Goal: Task Accomplishment & Management: Complete application form

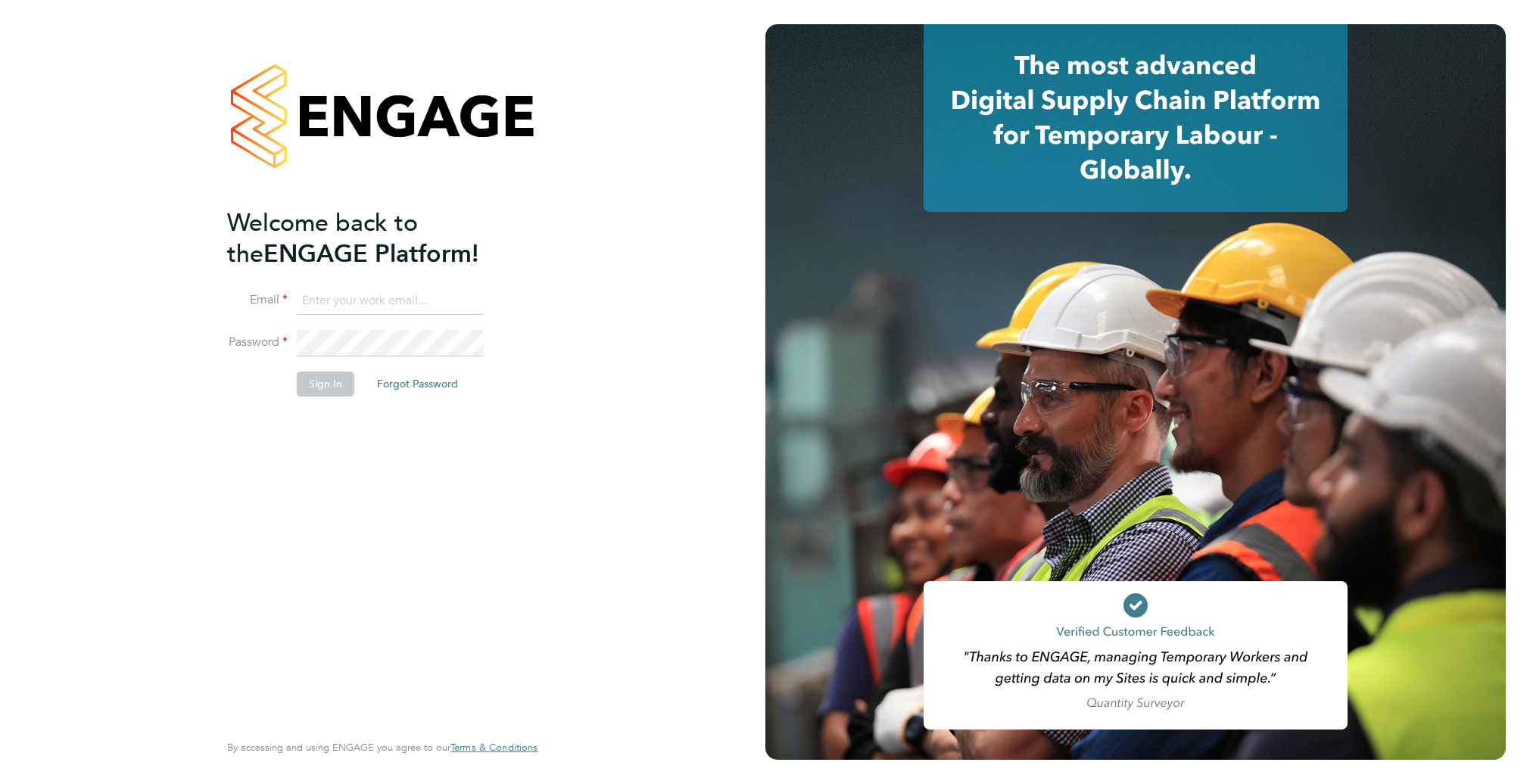
type input "supportuser4@engagetech.com"
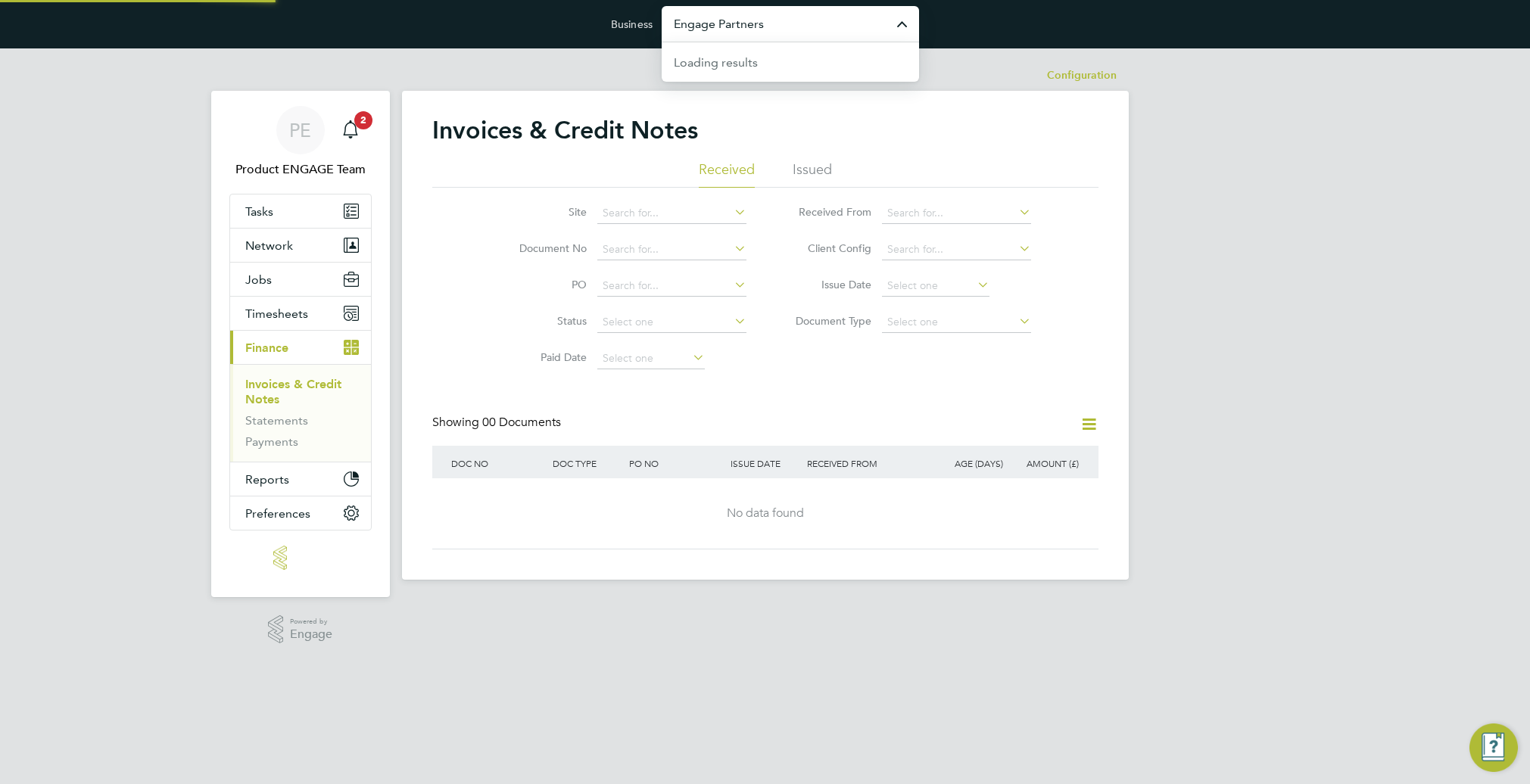
click at [856, 27] on input "Engage Partners" at bounding box center [790, 23] width 257 height 35
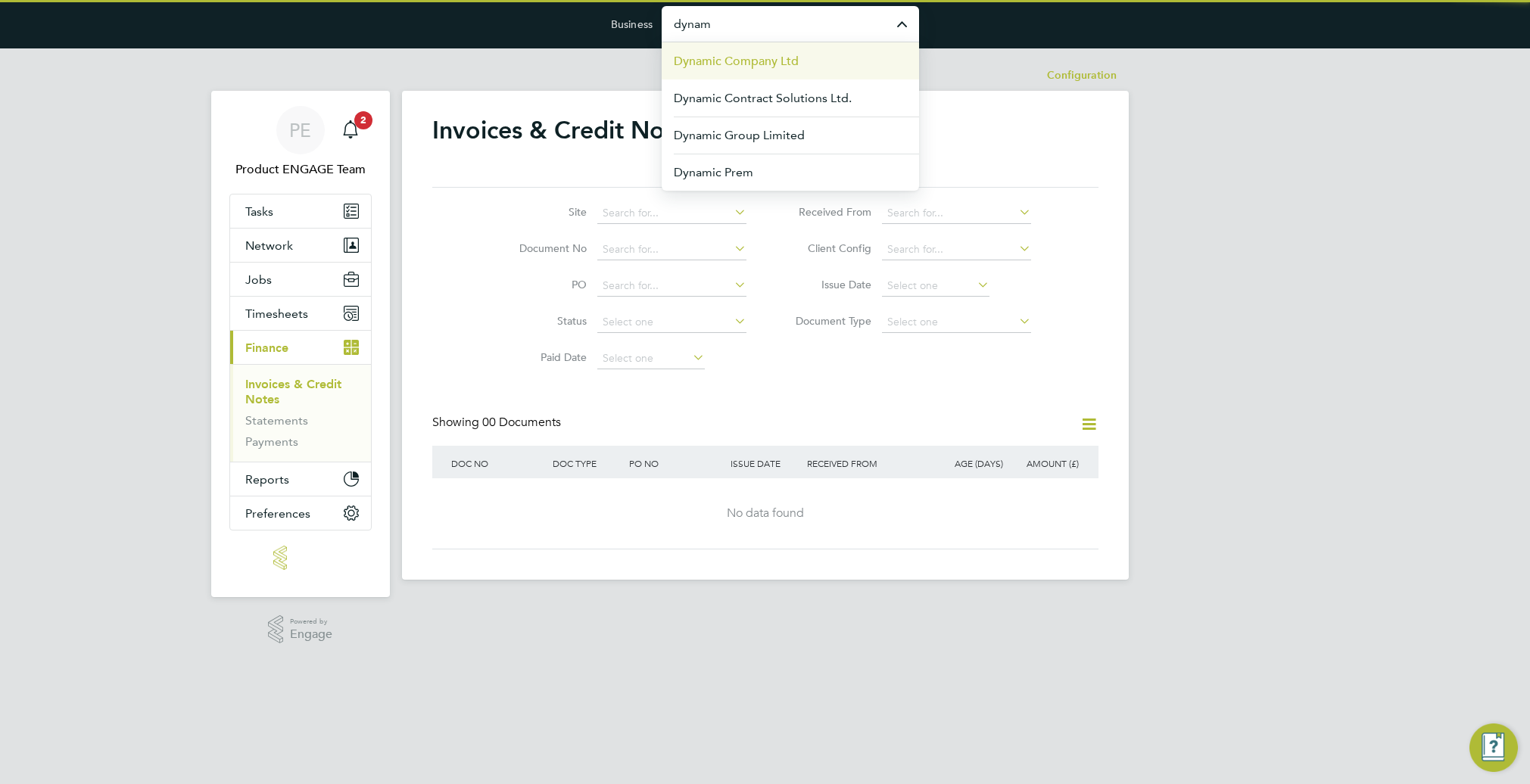
click at [854, 57] on li "Dynamic Company Ltd" at bounding box center [790, 60] width 257 height 37
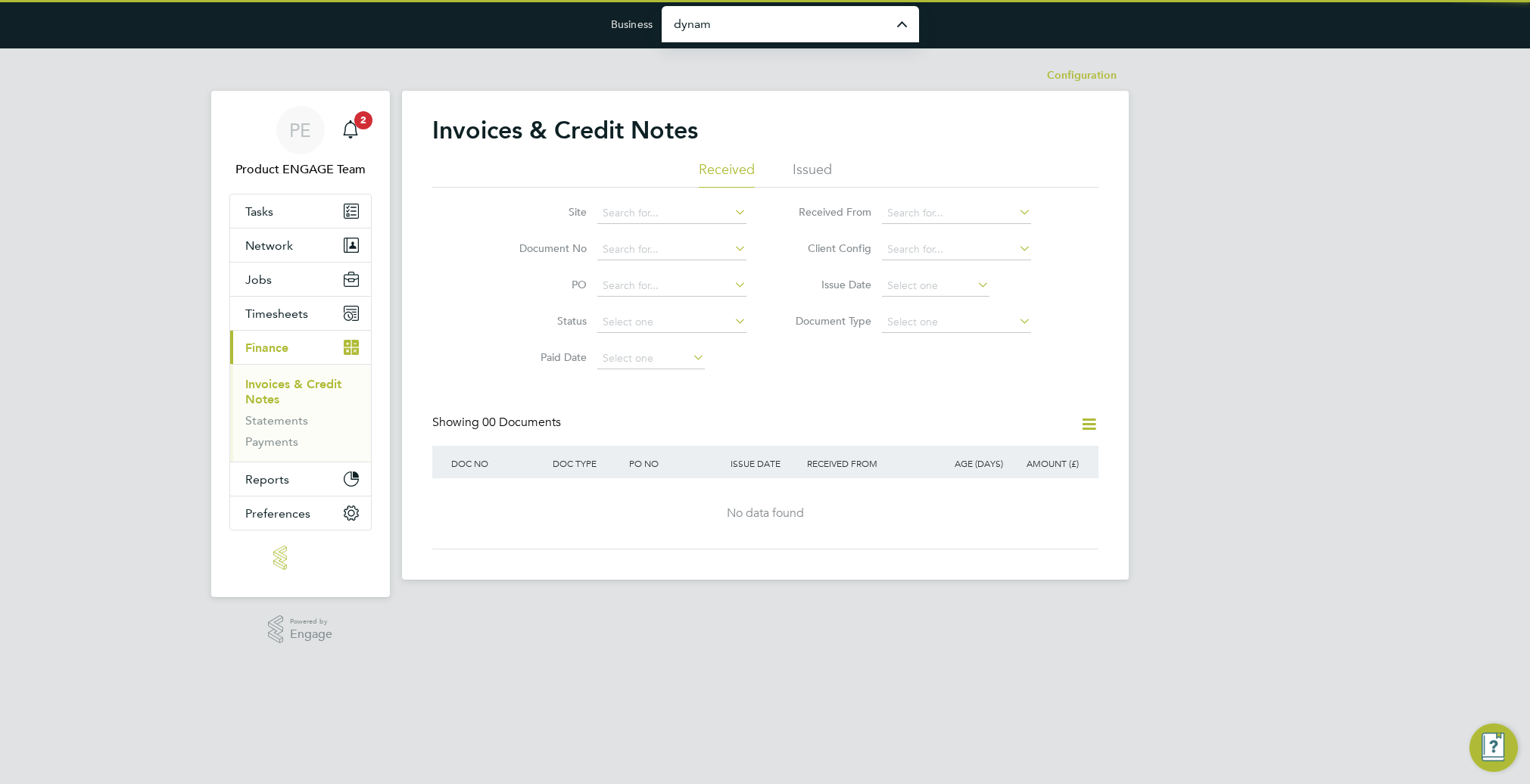
type input "Dynamic Company Ltd"
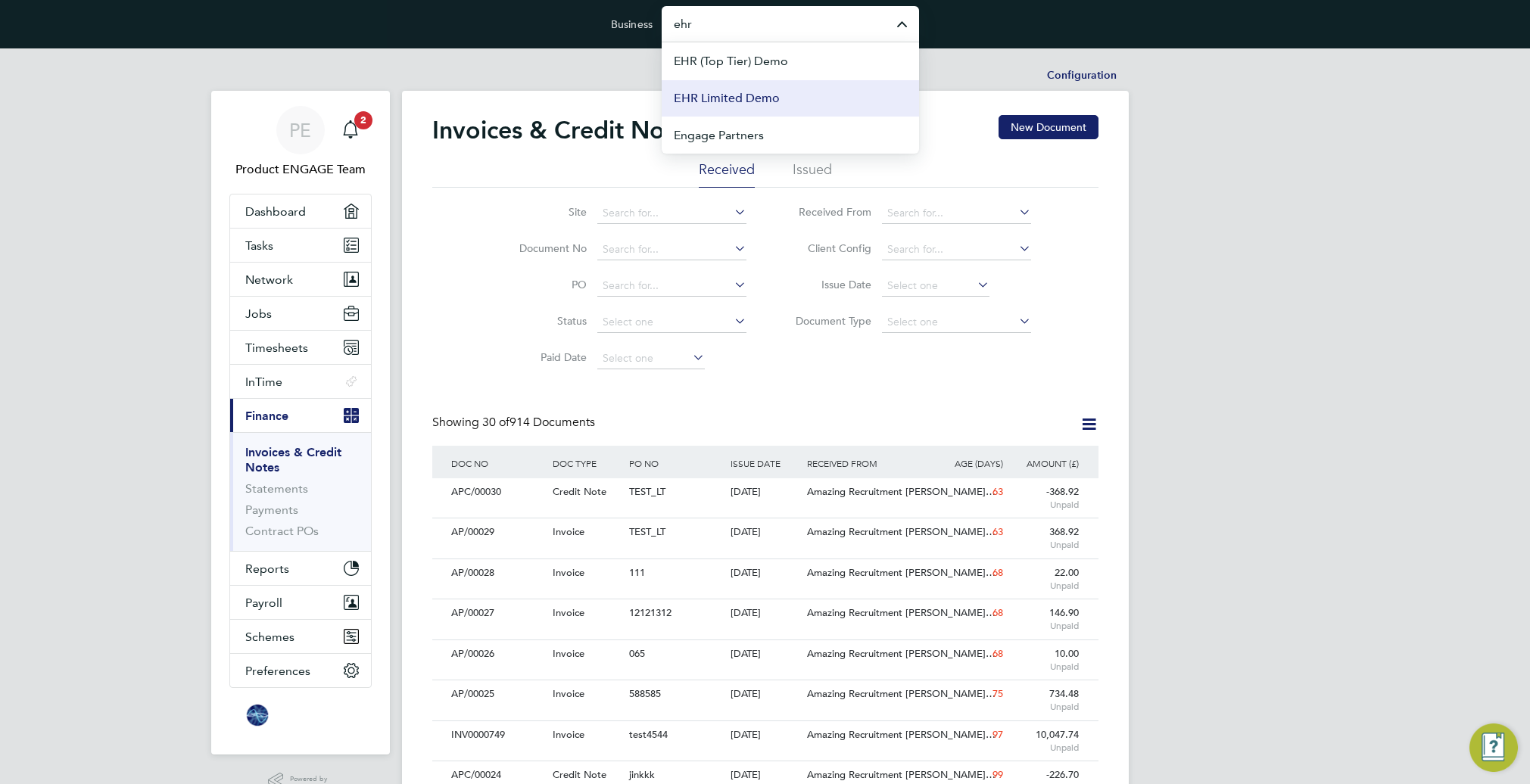
click at [802, 93] on li "EHR Limited Demo" at bounding box center [790, 98] width 257 height 37
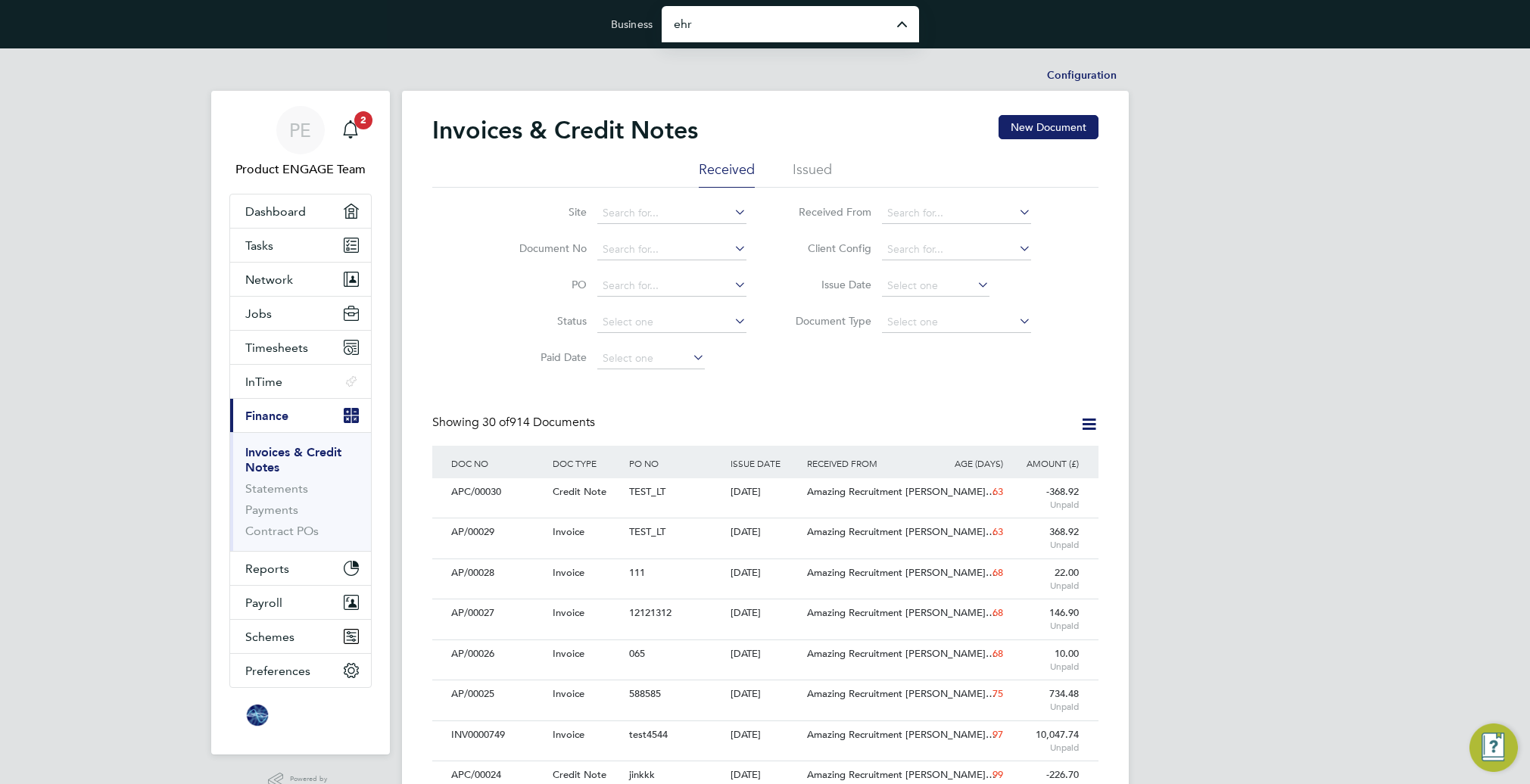
type input "EHR Limited Demo"
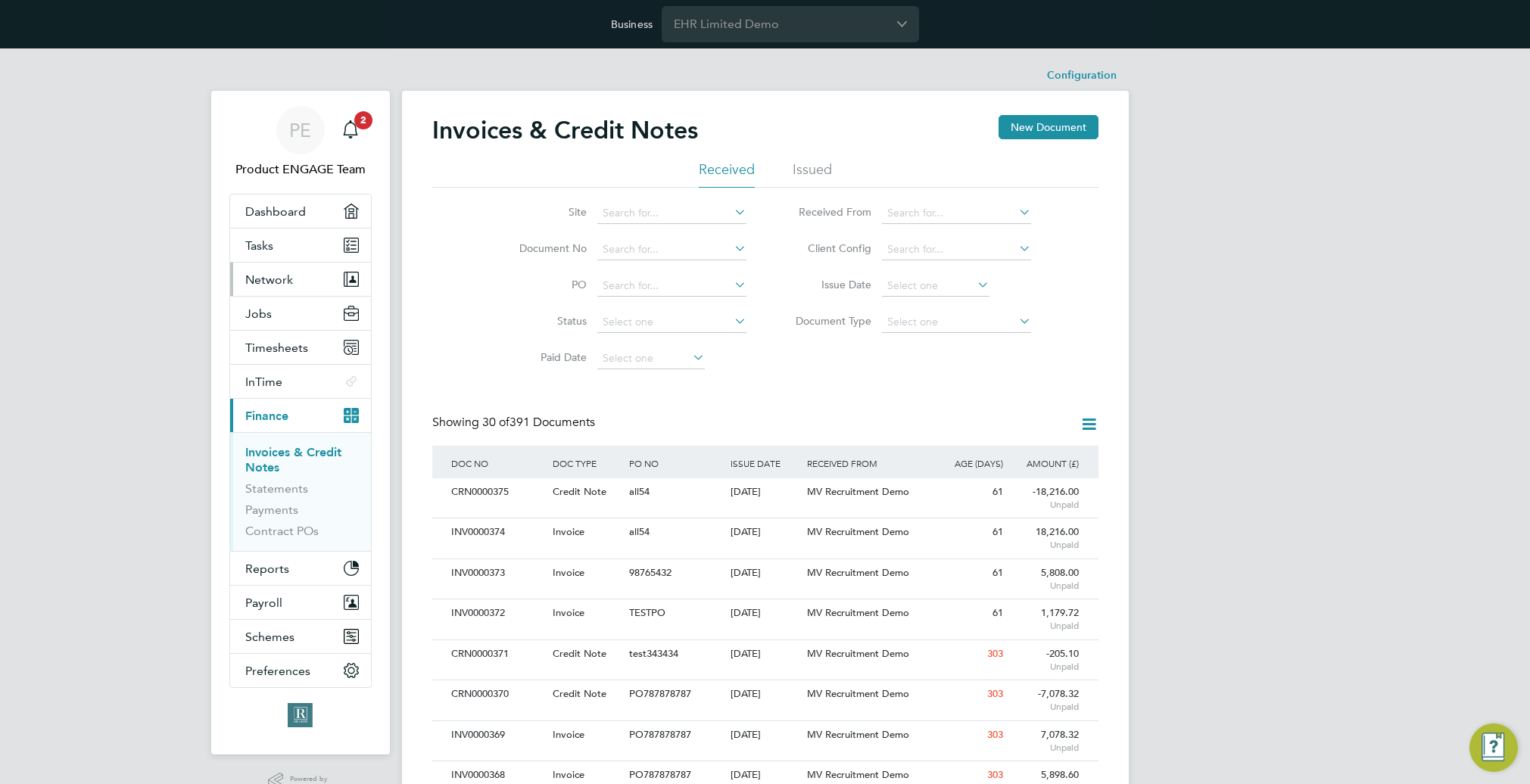
click at [310, 273] on button "Network" at bounding box center [300, 279] width 141 height 33
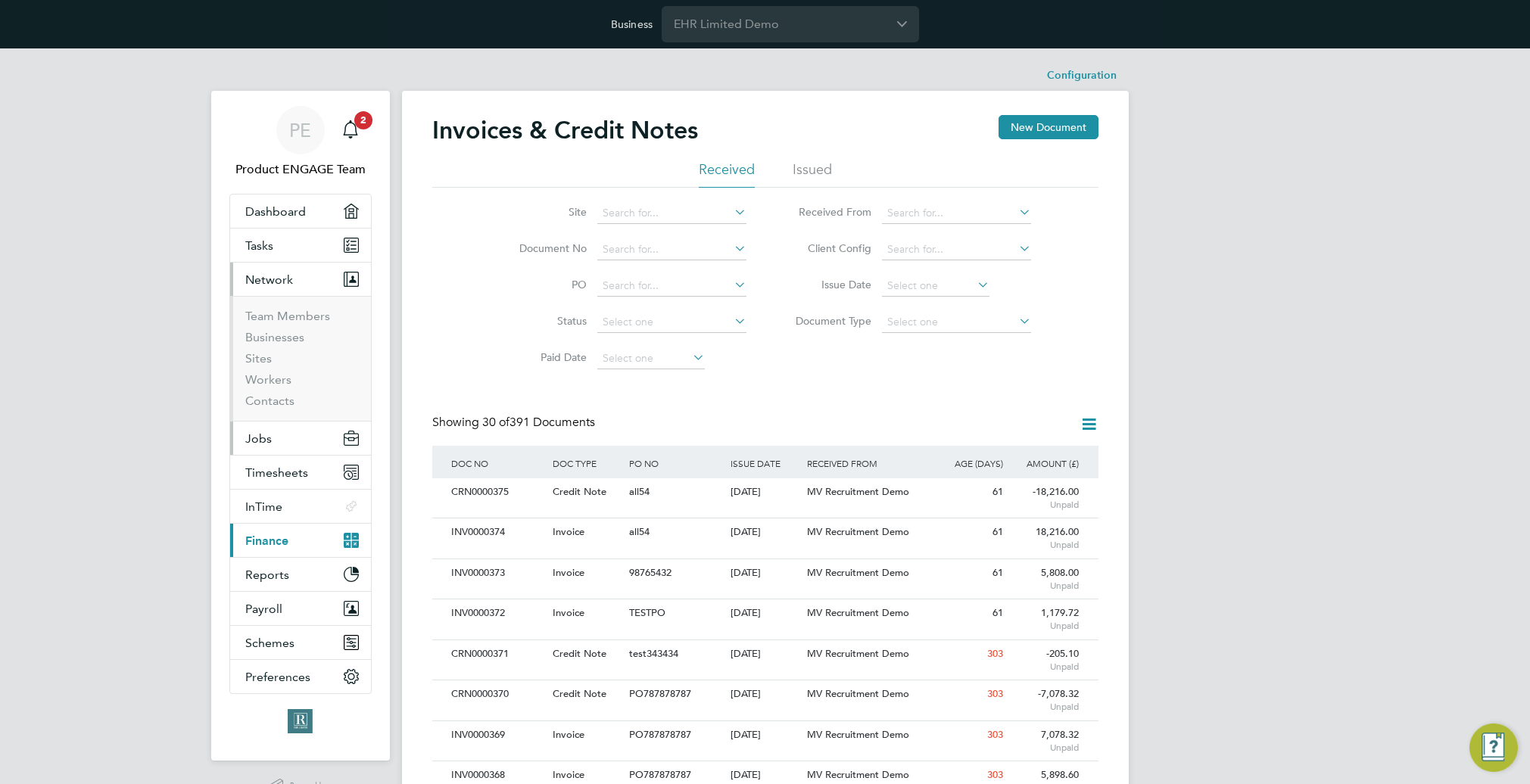
click at [306, 443] on button "Jobs" at bounding box center [300, 437] width 141 height 33
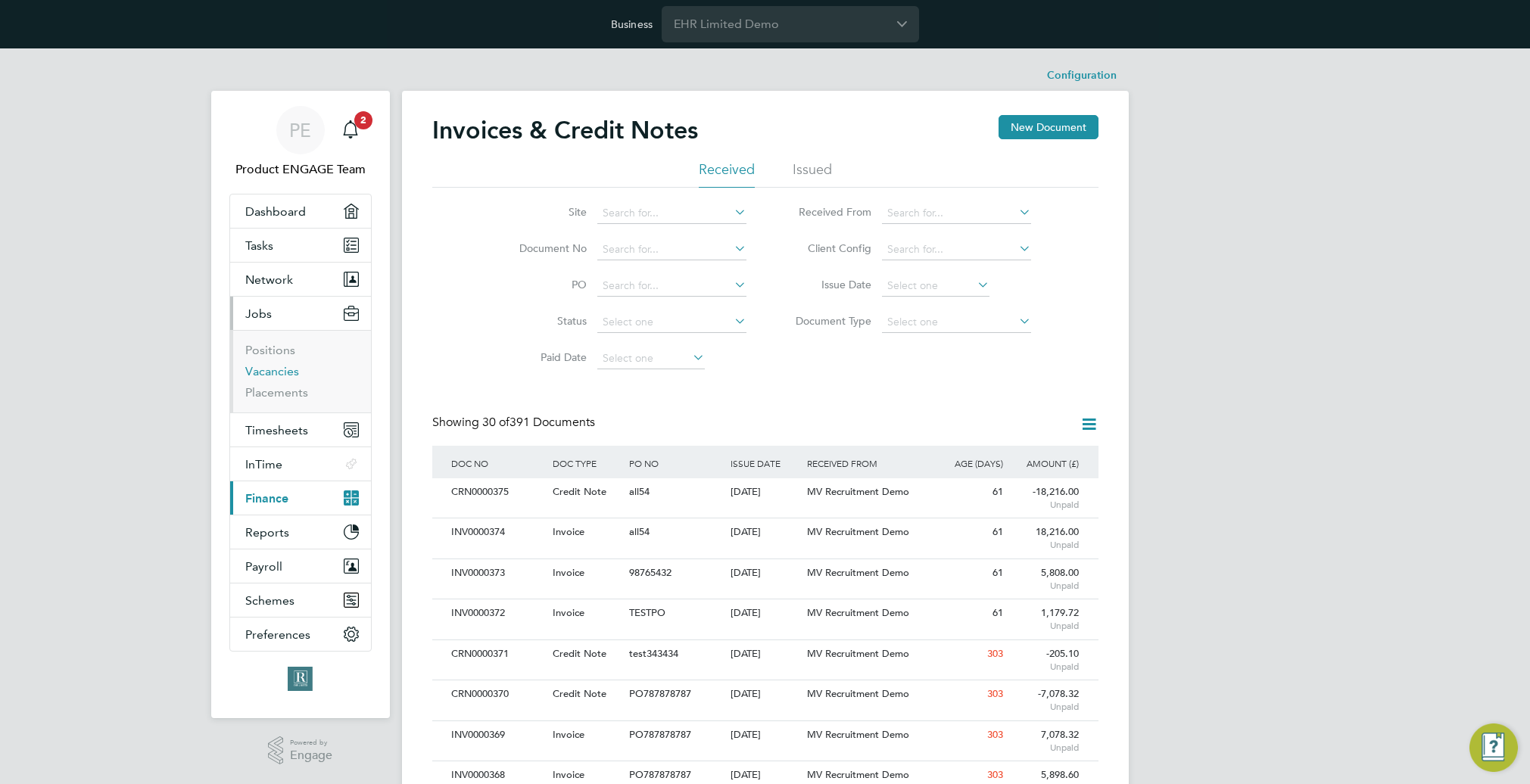
click at [281, 374] on link "Vacancies" at bounding box center [272, 371] width 54 height 15
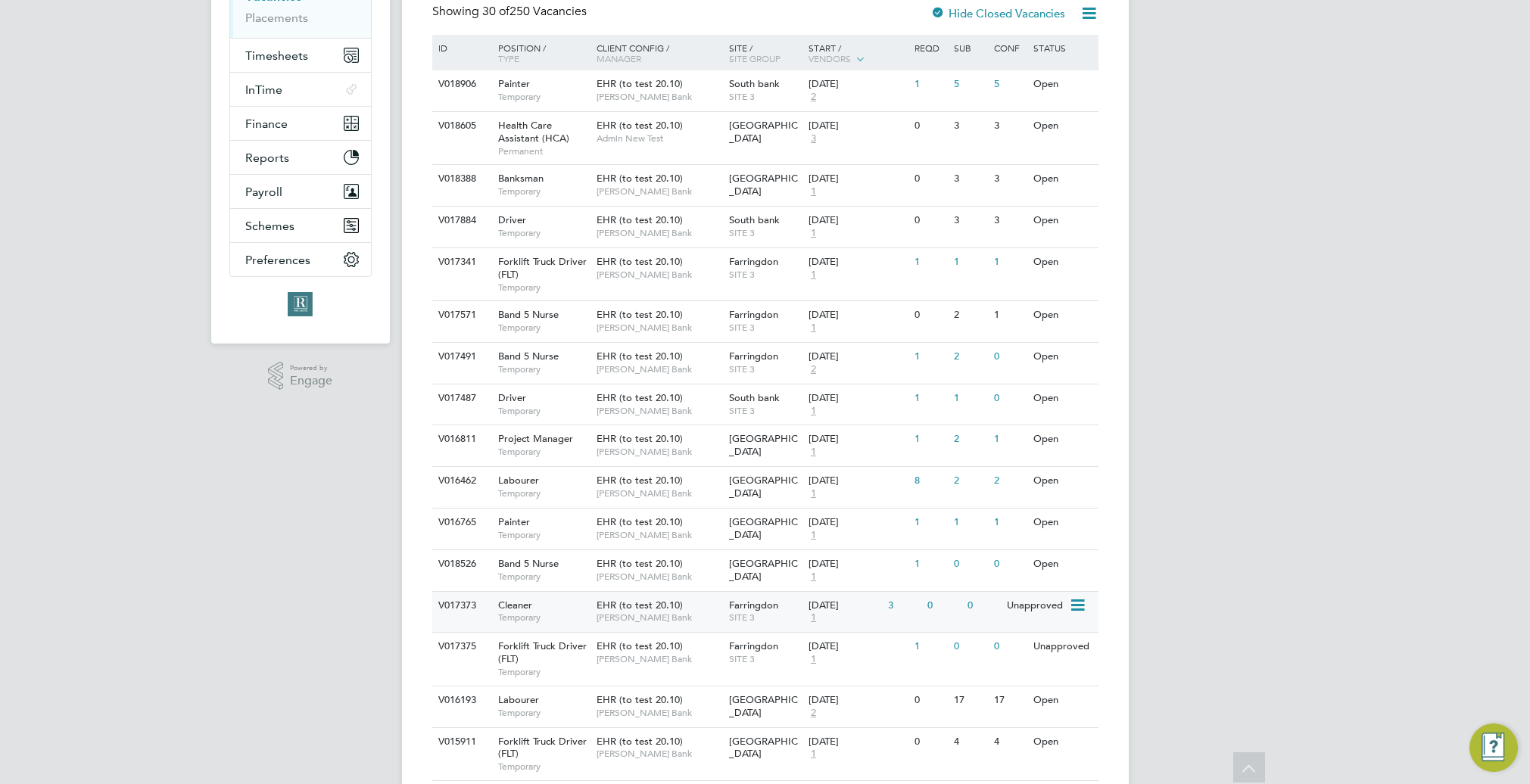
click at [672, 607] on span "EHR (to test 20.10)" at bounding box center [639, 605] width 87 height 13
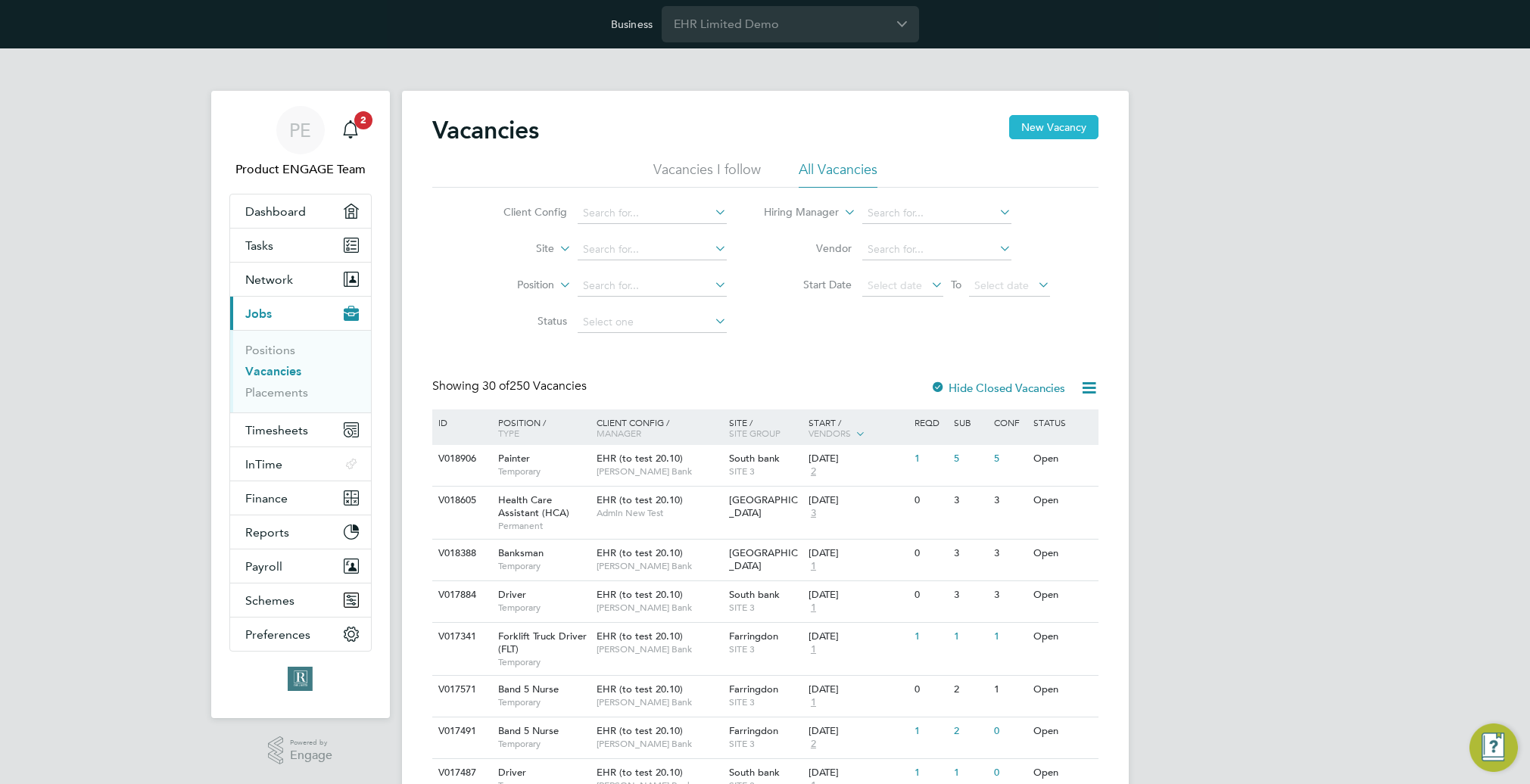
click at [1056, 124] on button "New Vacancy" at bounding box center [1054, 127] width 89 height 24
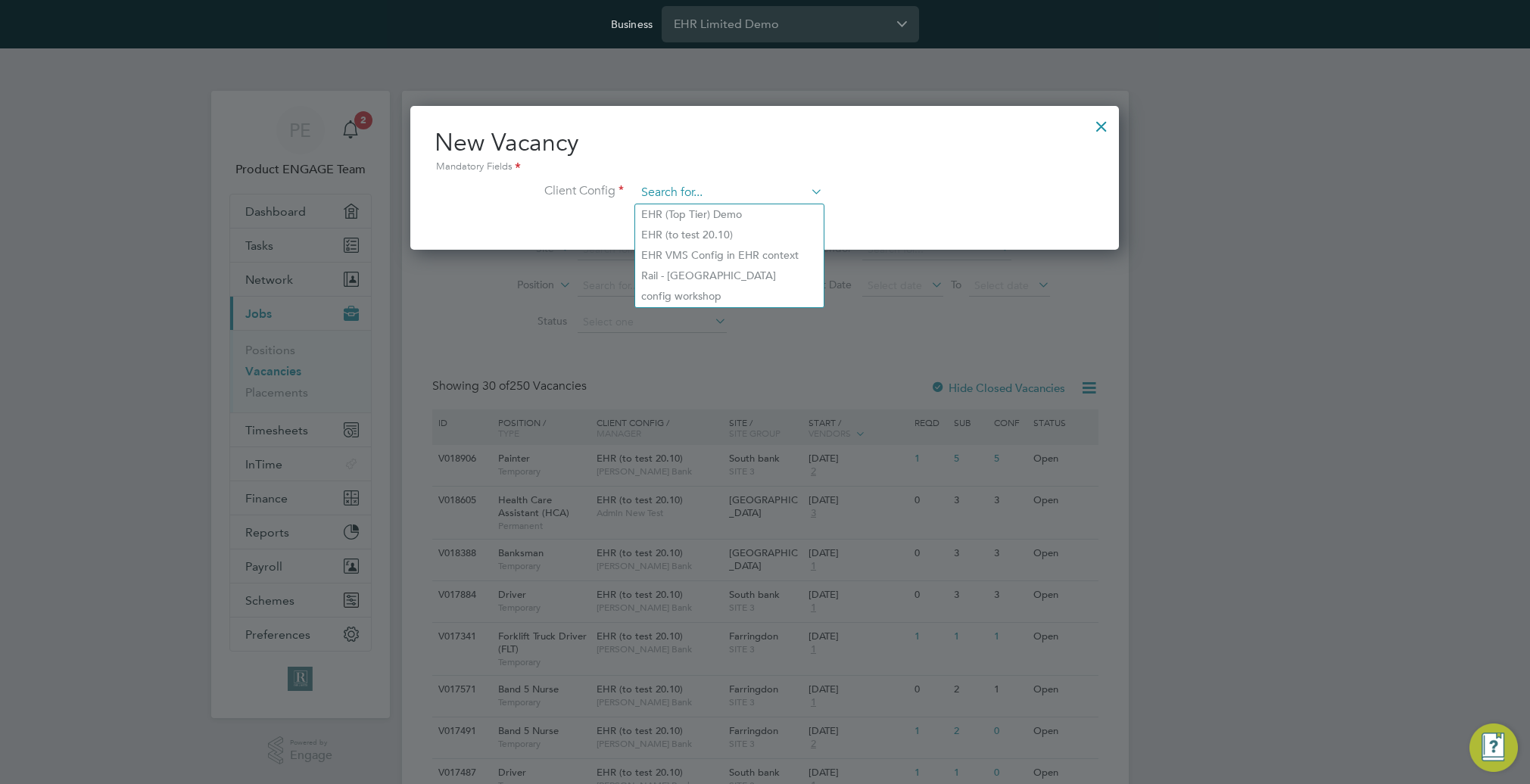
paste input "EHR (to test 20.10)"
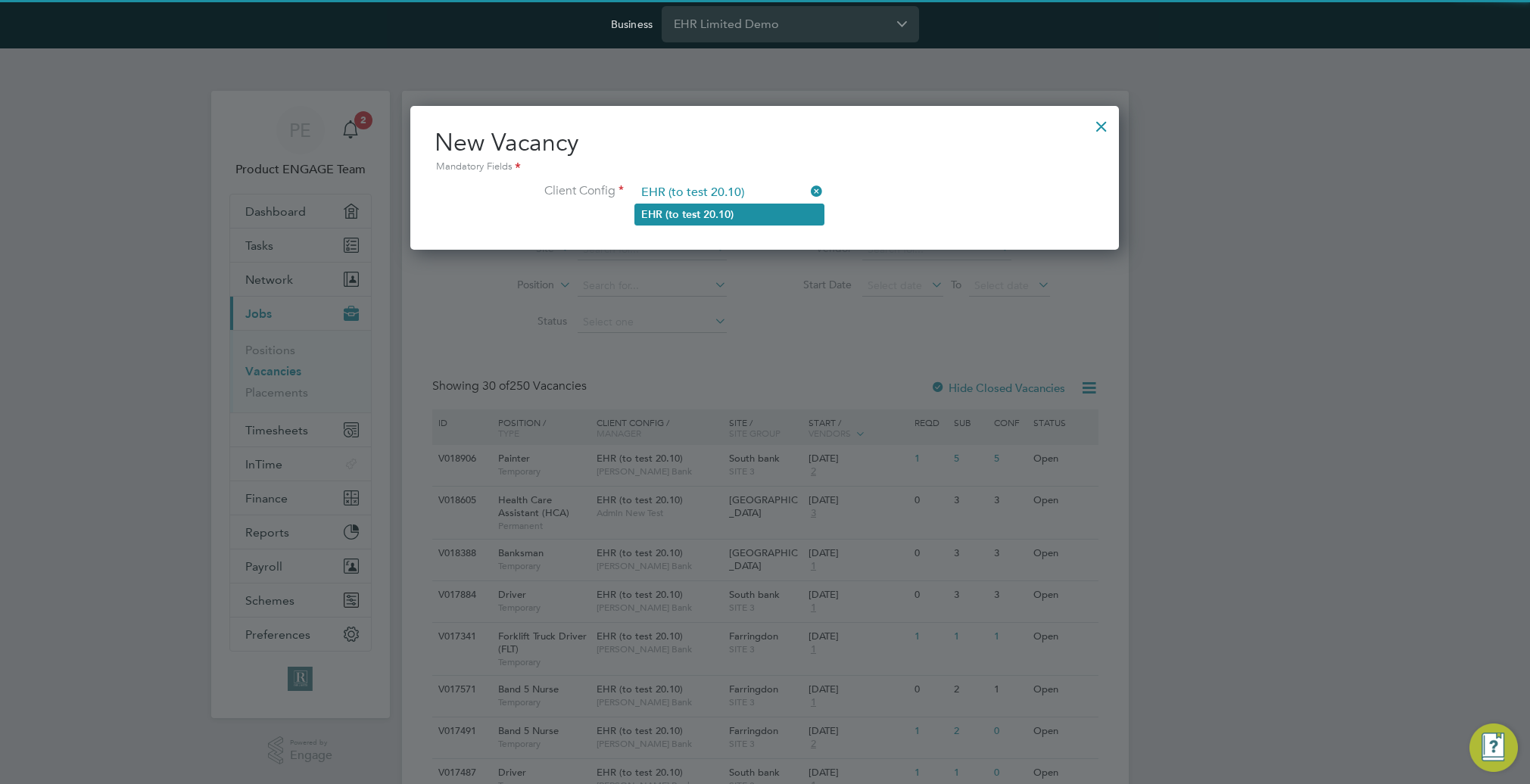
type input "EHR (to test 20.10)"
click at [728, 208] on b "20.10)" at bounding box center [718, 214] width 30 height 13
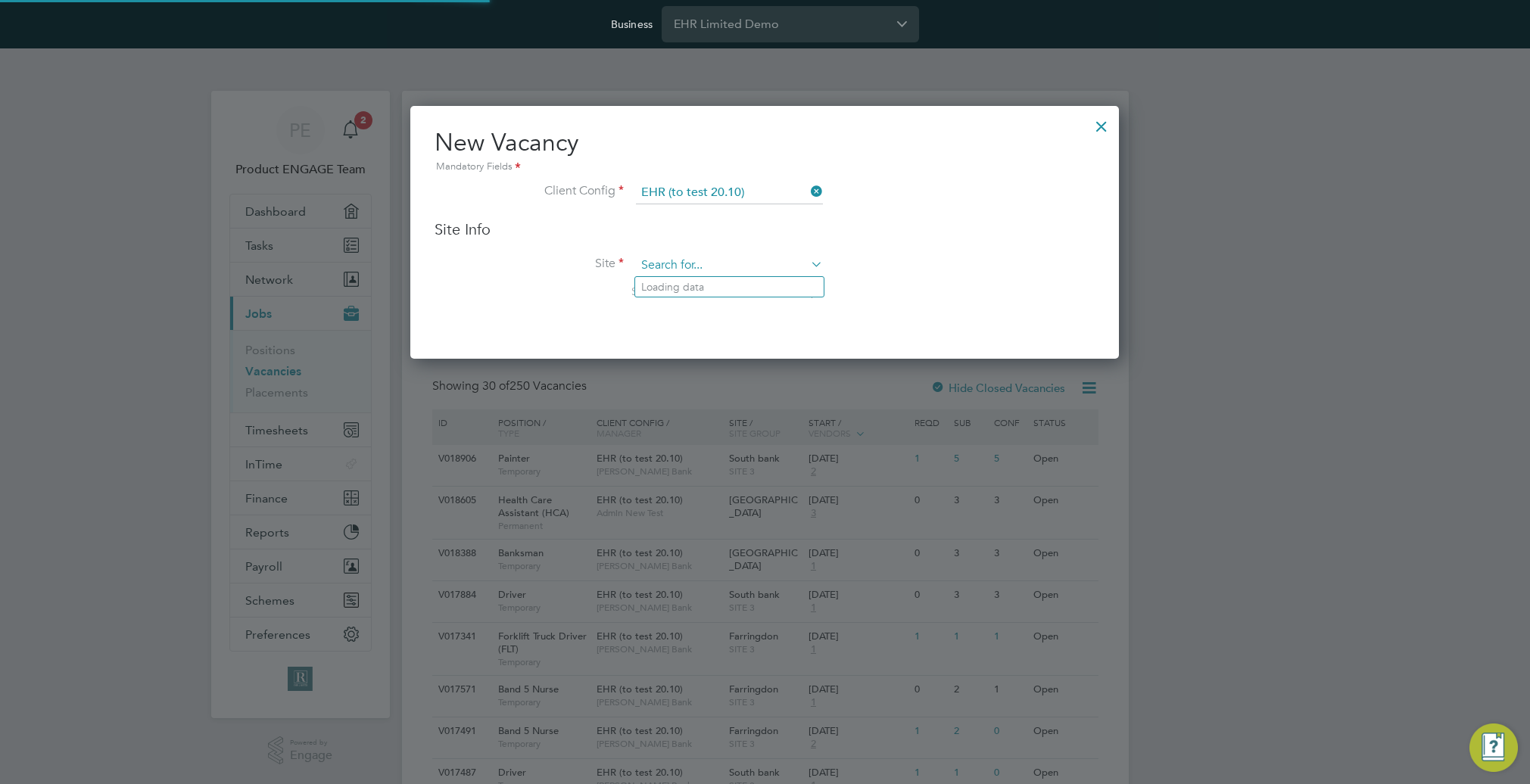
click at [718, 260] on input at bounding box center [729, 265] width 187 height 22
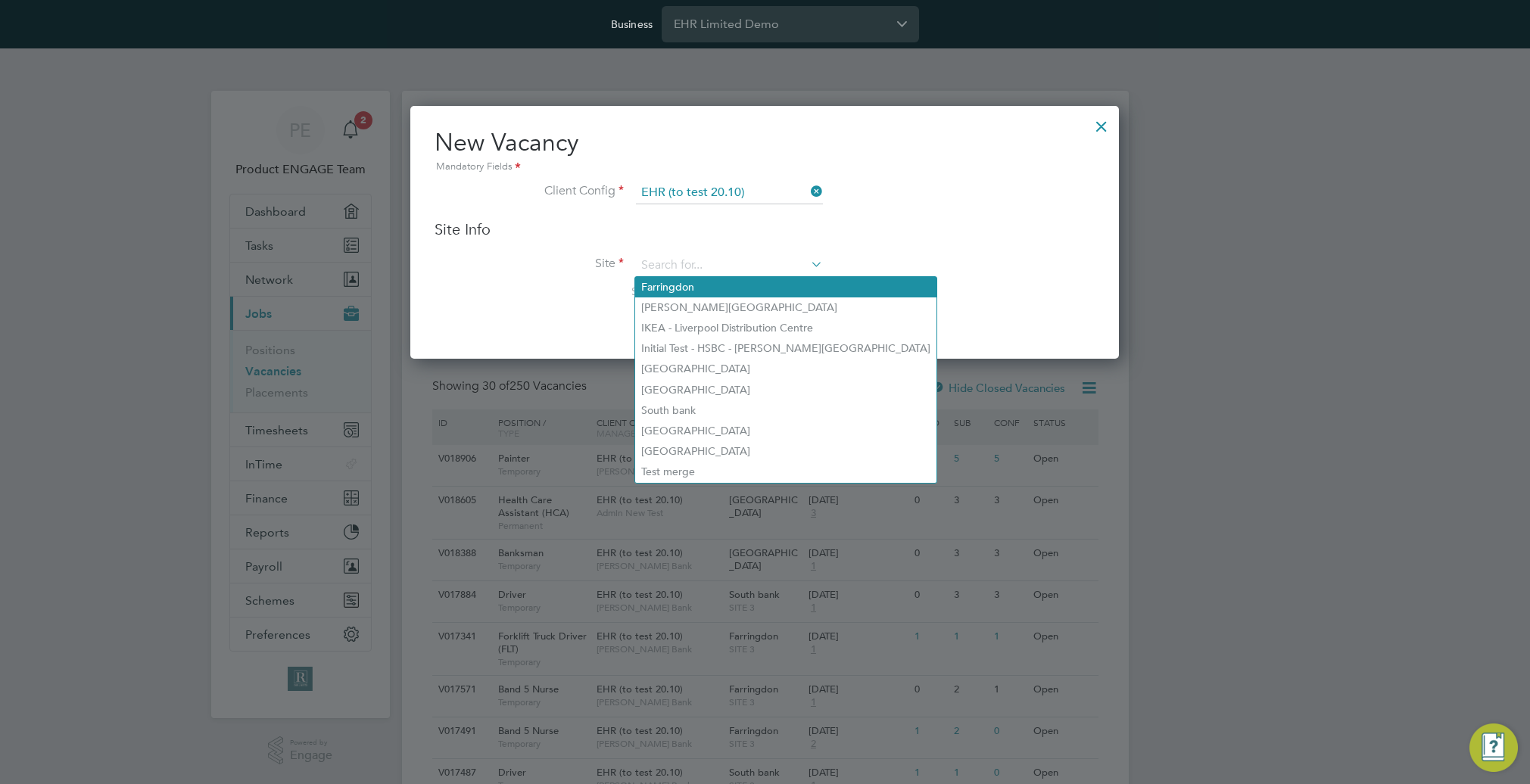
click at [714, 286] on li "Farringdon" at bounding box center [785, 287] width 301 height 21
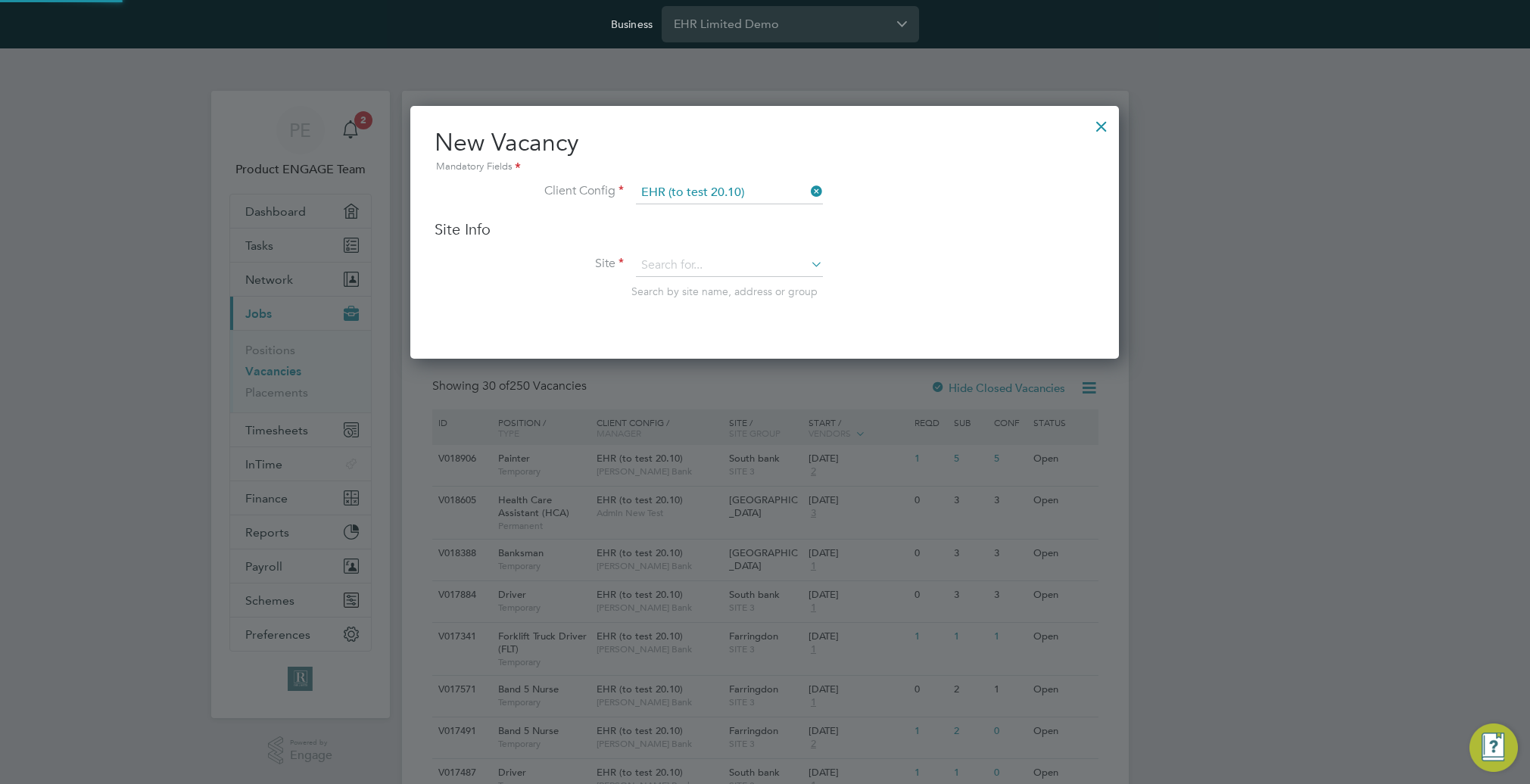
type input "Farringdon"
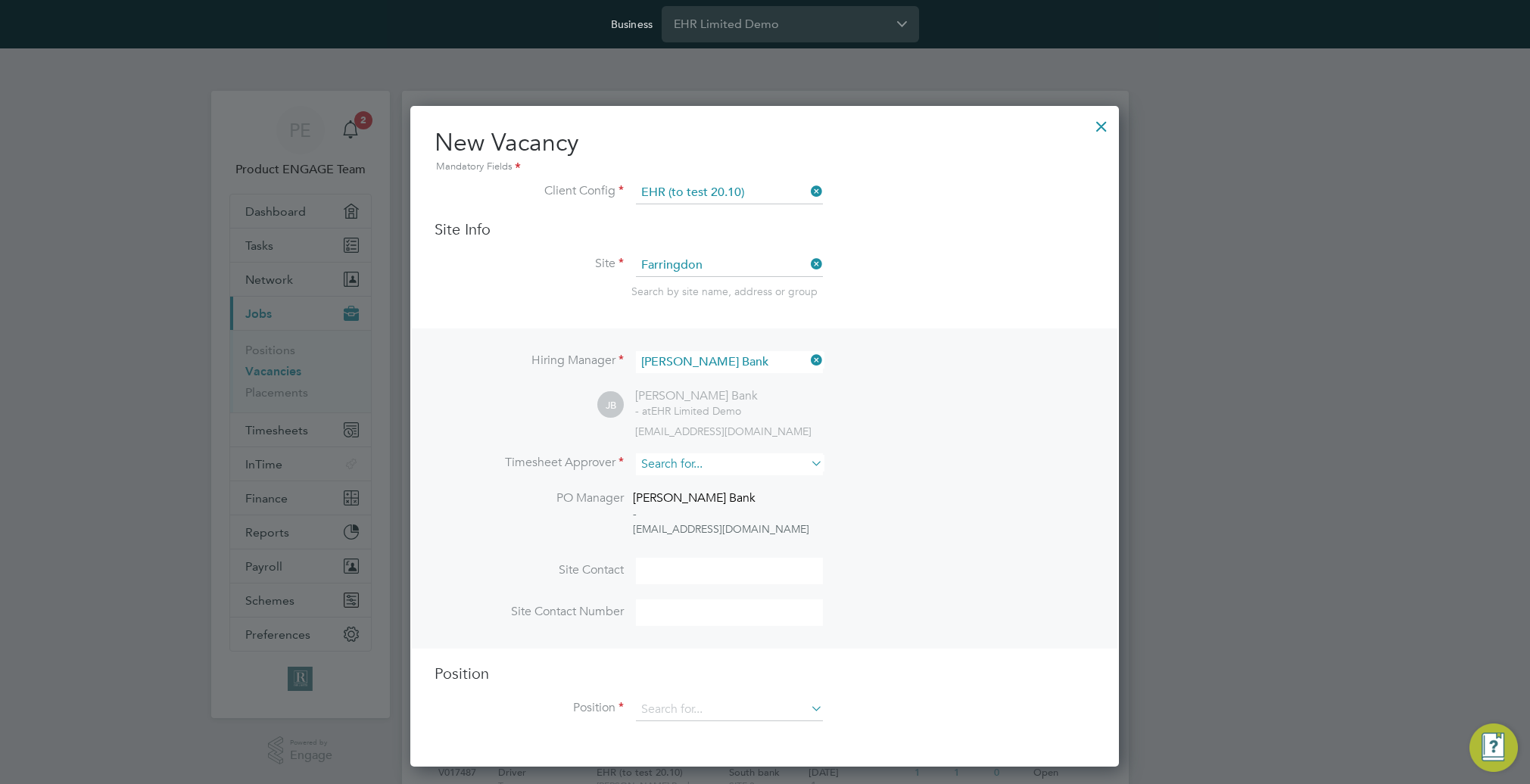
click at [746, 463] on input at bounding box center [729, 464] width 187 height 22
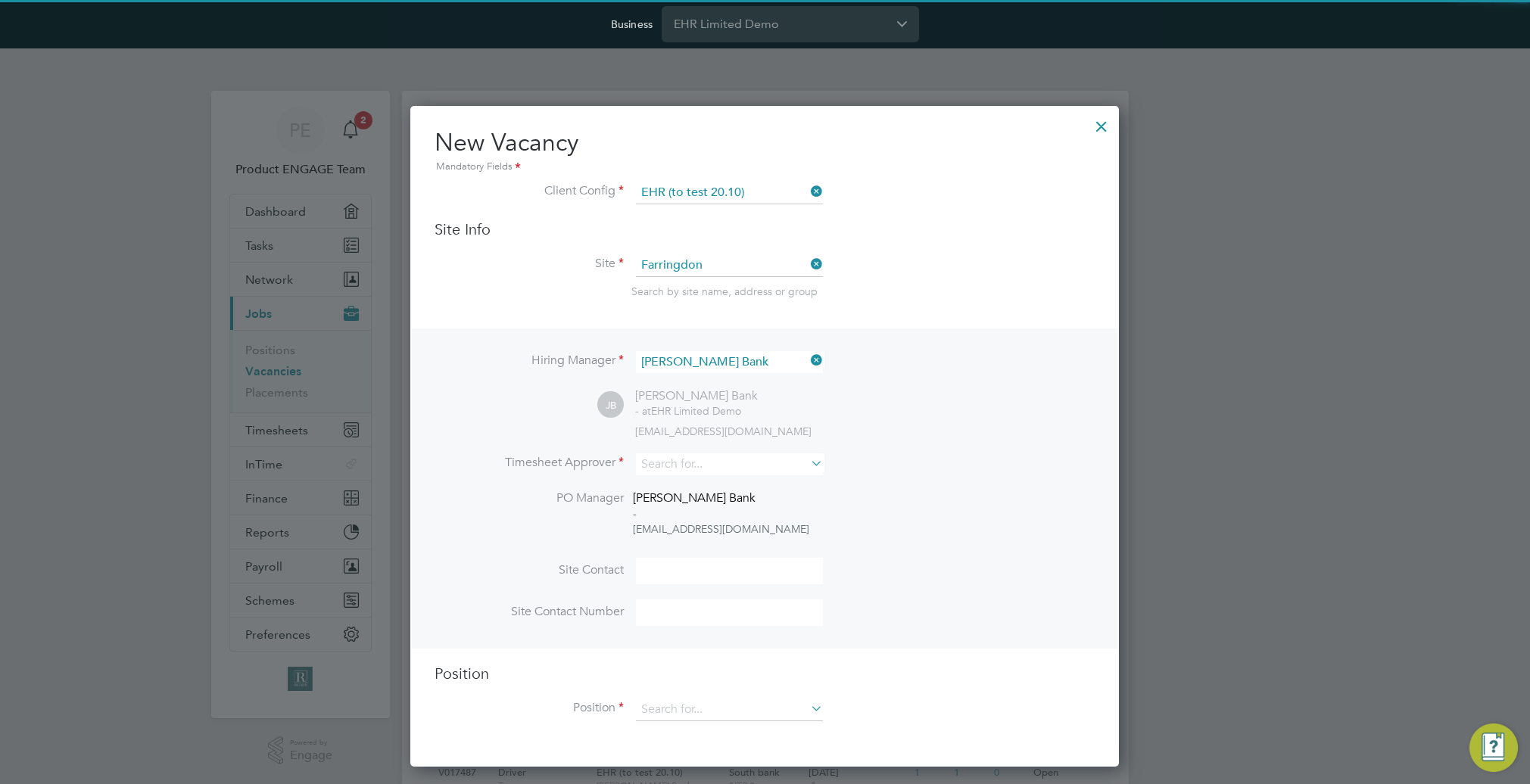
click at [736, 492] on li "Notify Tester" at bounding box center [729, 486] width 189 height 21
type input "Notify Tester"
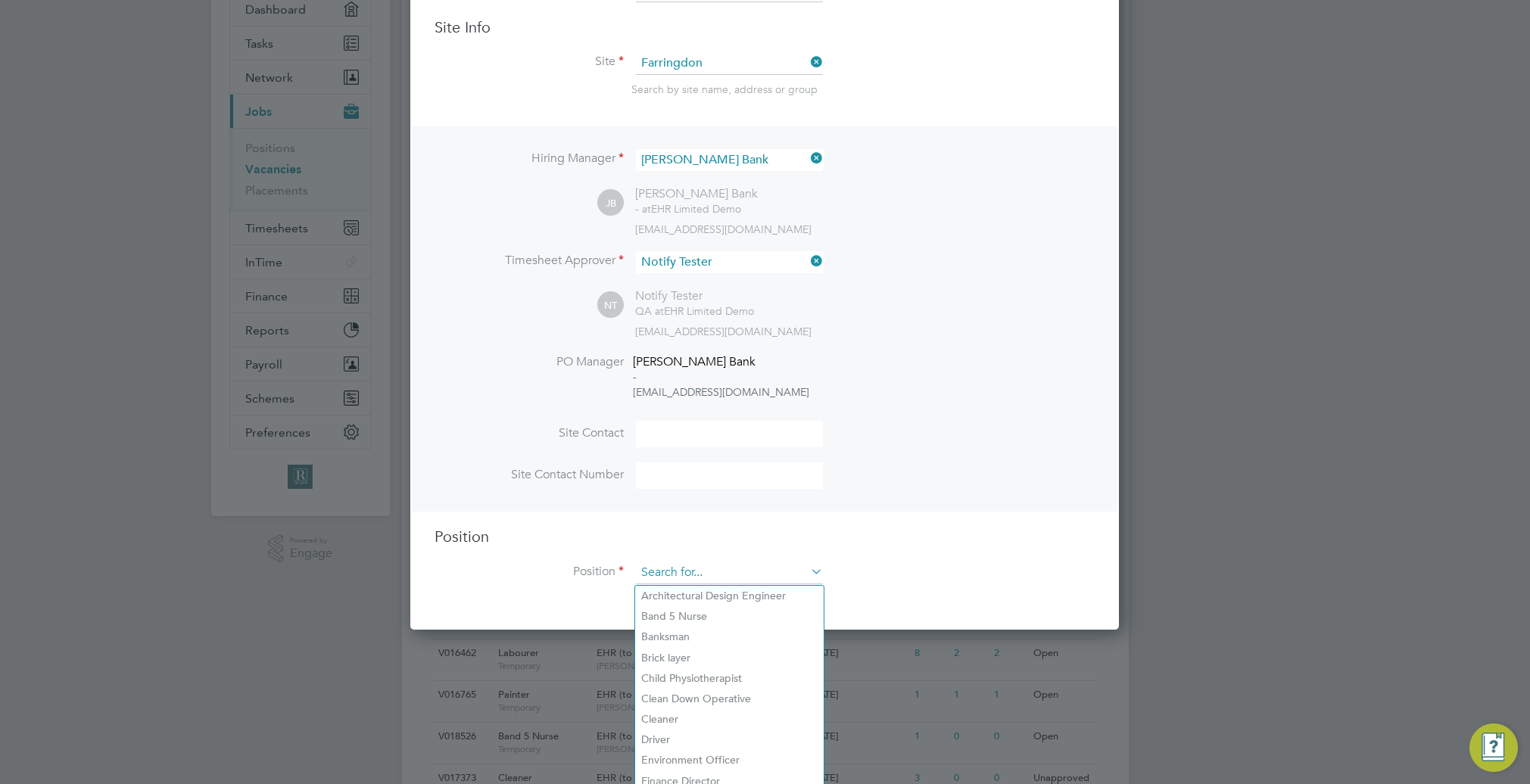
click at [725, 570] on input at bounding box center [729, 573] width 187 height 22
click at [714, 614] on li "Band 5 Nurse" at bounding box center [729, 617] width 189 height 21
type input "Band 5 Nurse"
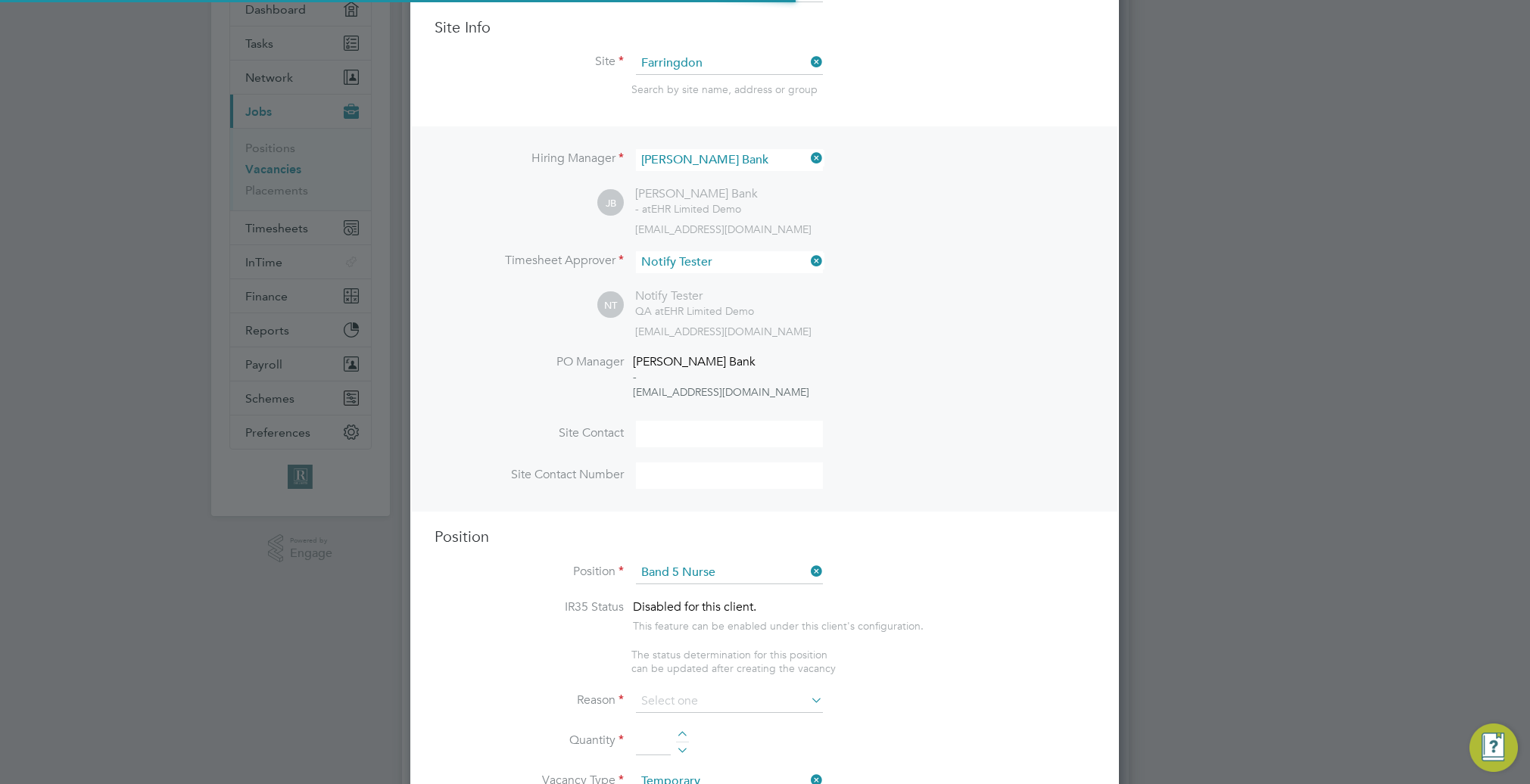
type textarea "Looks after patients in a Hospital - Public sector"
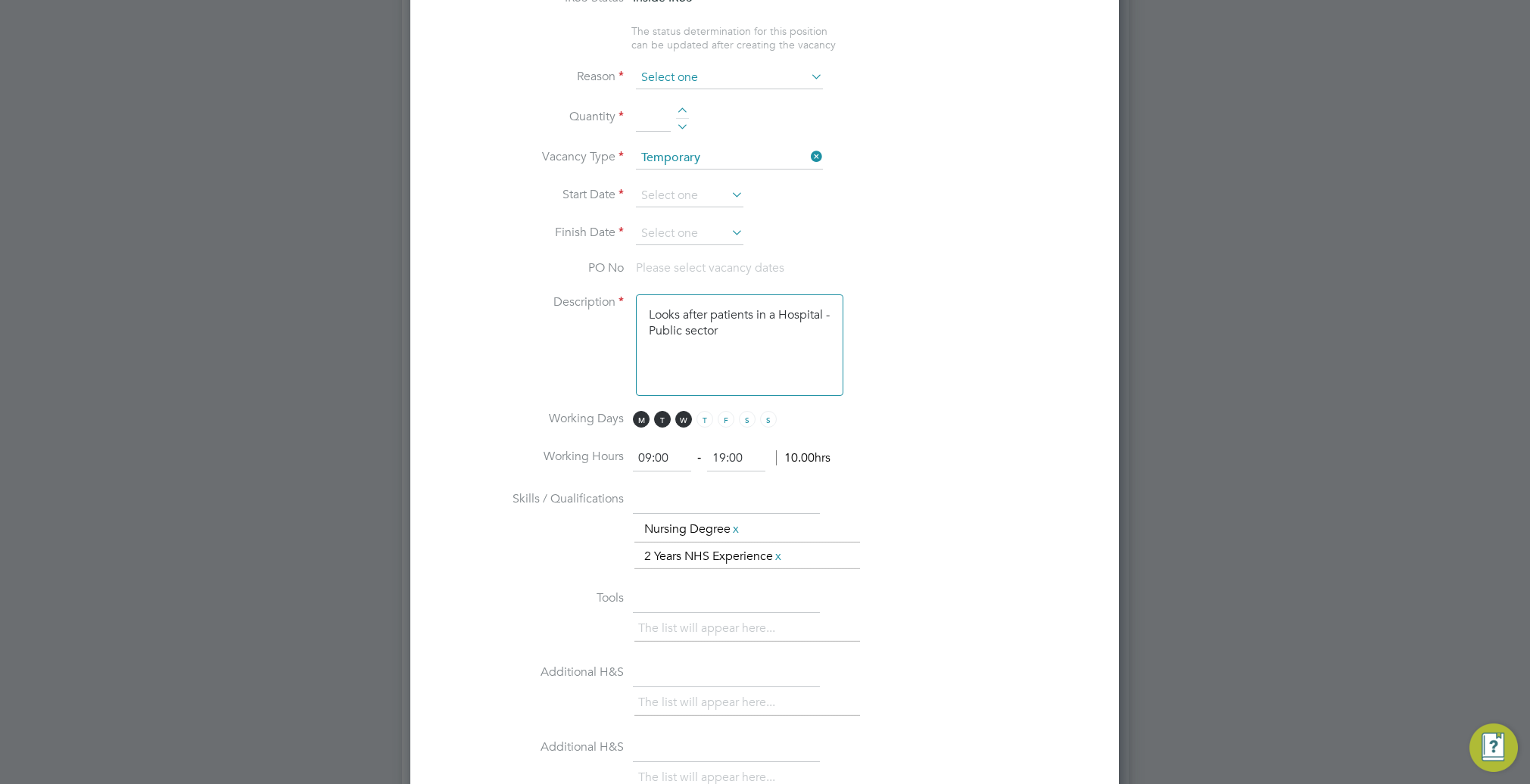
click at [711, 80] on input at bounding box center [729, 78] width 187 height 22
click at [692, 119] on li "Holiday" at bounding box center [729, 120] width 189 height 20
type input "Holiday"
click at [686, 116] on div at bounding box center [682, 112] width 13 height 10
click at [682, 112] on div at bounding box center [682, 112] width 13 height 10
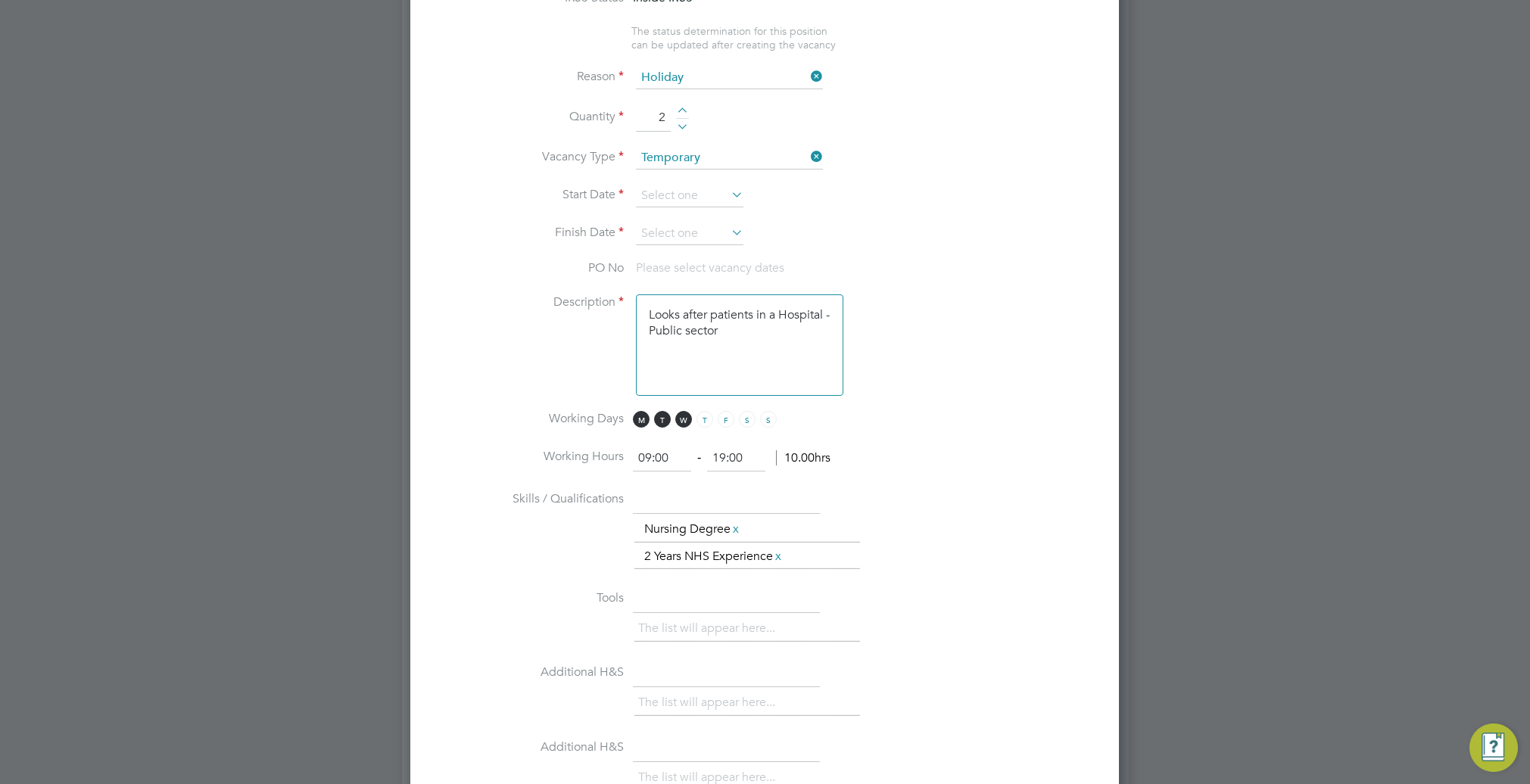
click at [682, 112] on div at bounding box center [682, 112] width 13 height 10
type input "3"
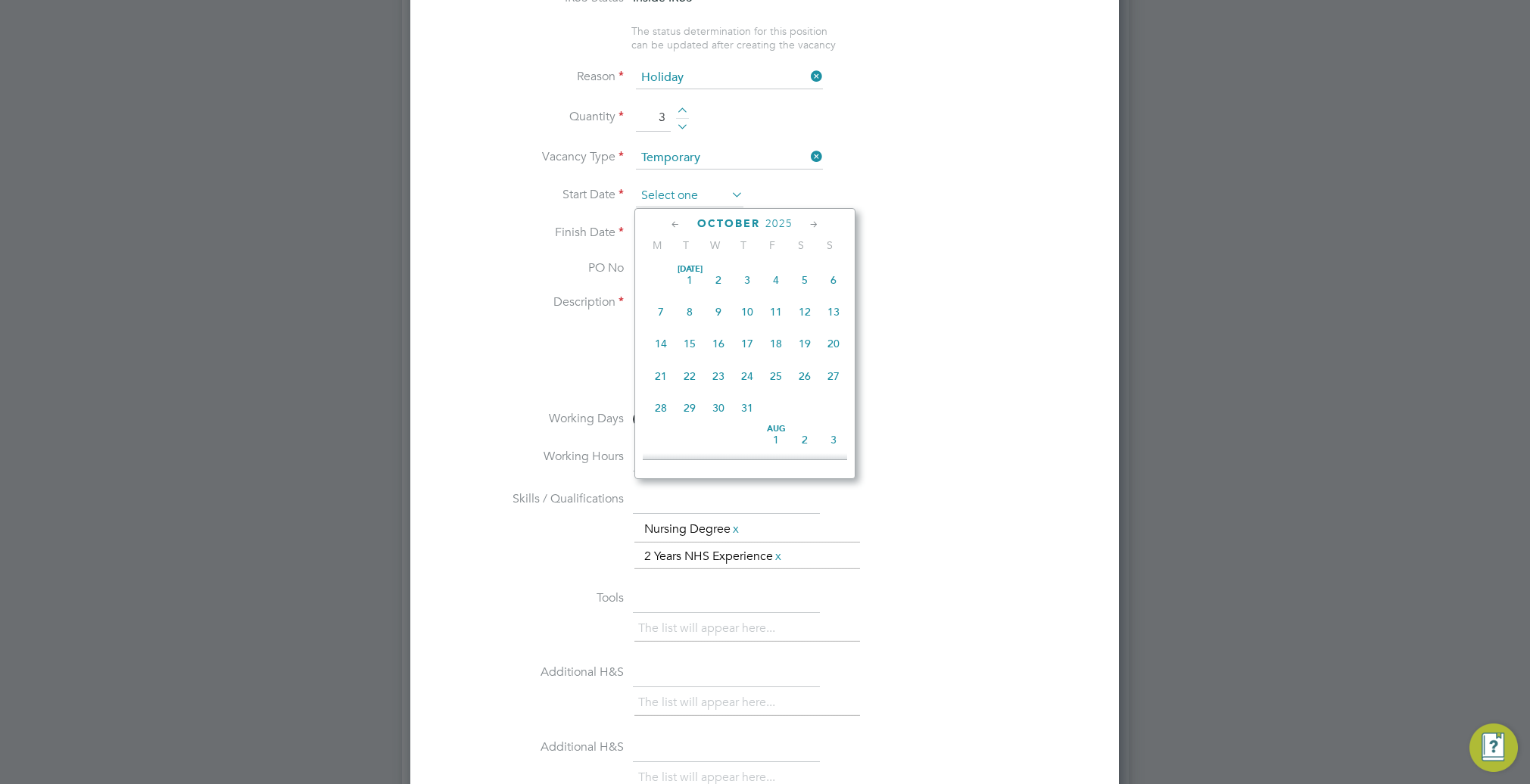
click at [685, 190] on input at bounding box center [689, 196] width 107 height 22
click at [663, 276] on span "22" at bounding box center [661, 268] width 29 height 29
type input "[DATE]"
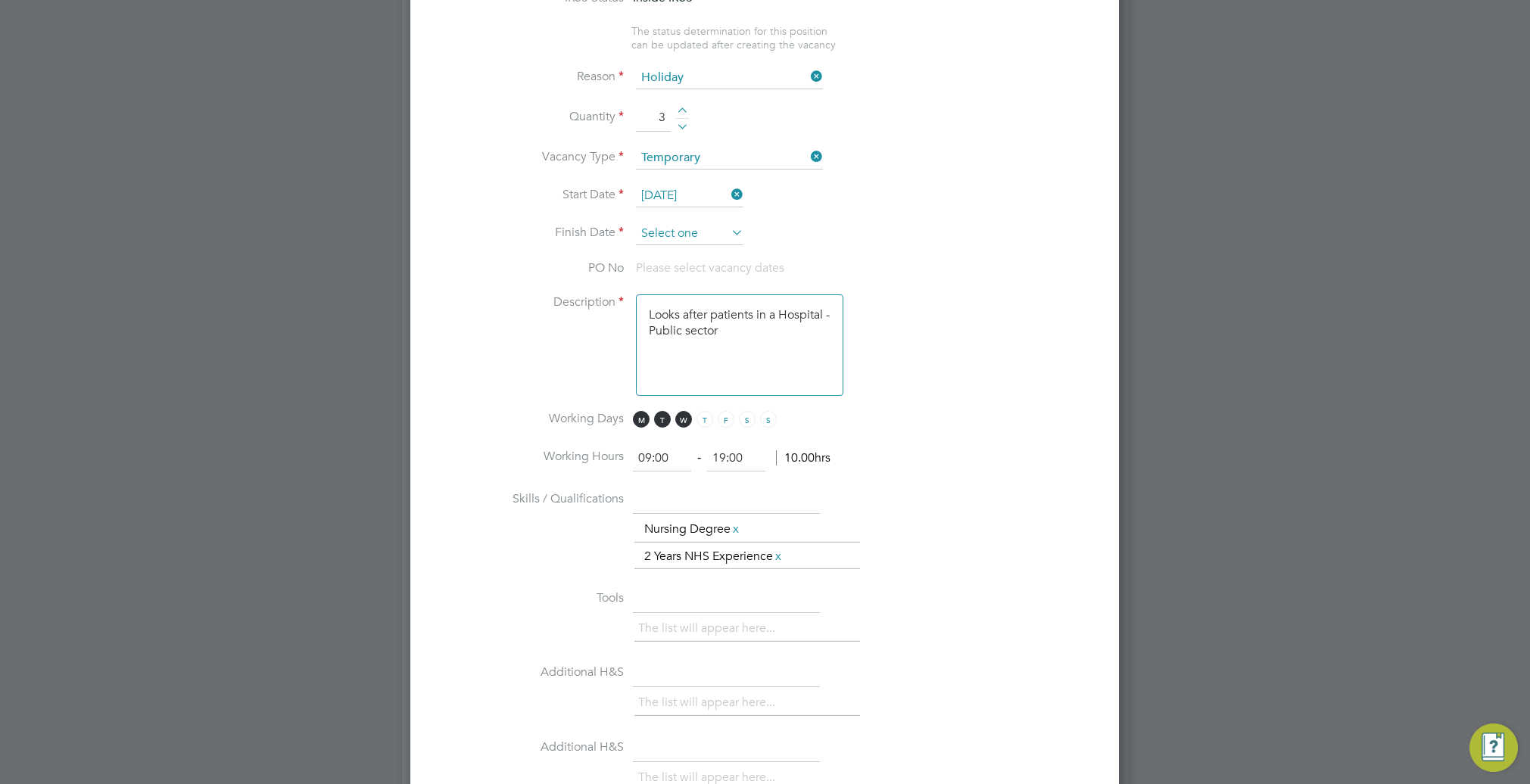
click at [711, 240] on input at bounding box center [689, 233] width 107 height 22
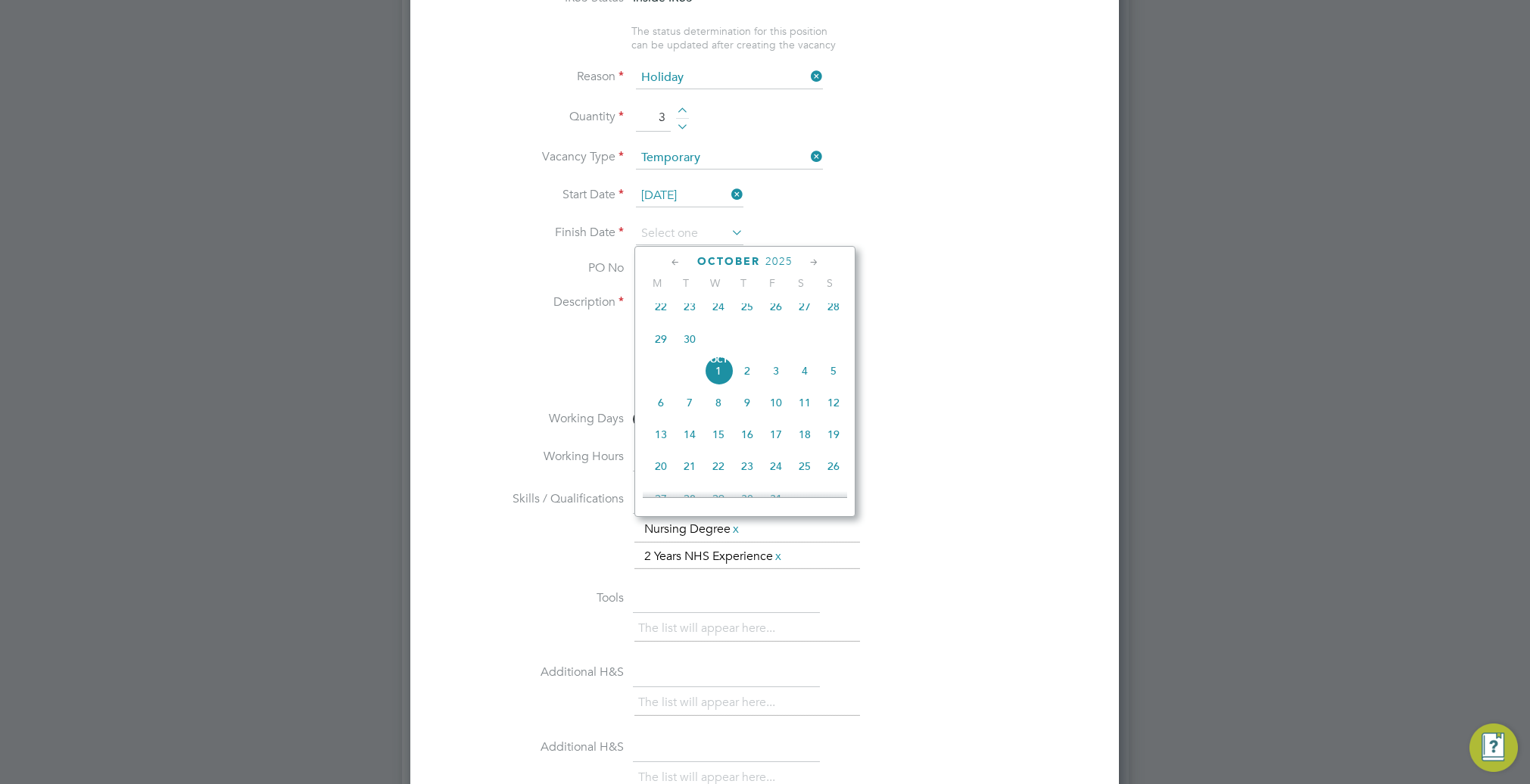
click at [837, 474] on span "26" at bounding box center [834, 467] width 29 height 29
type input "26 Oct 2025"
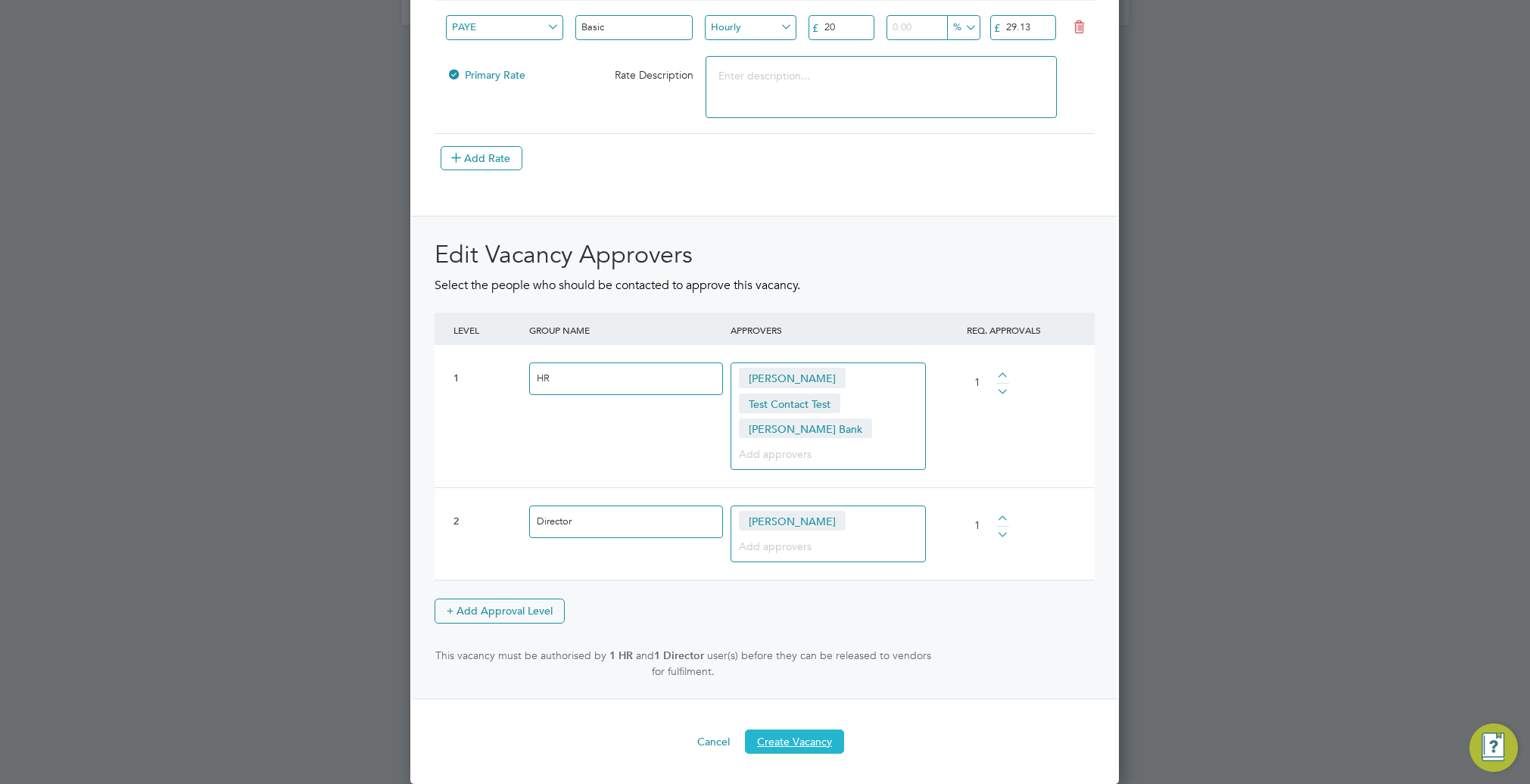
click at [806, 740] on button "Create Vacancy" at bounding box center [795, 741] width 100 height 24
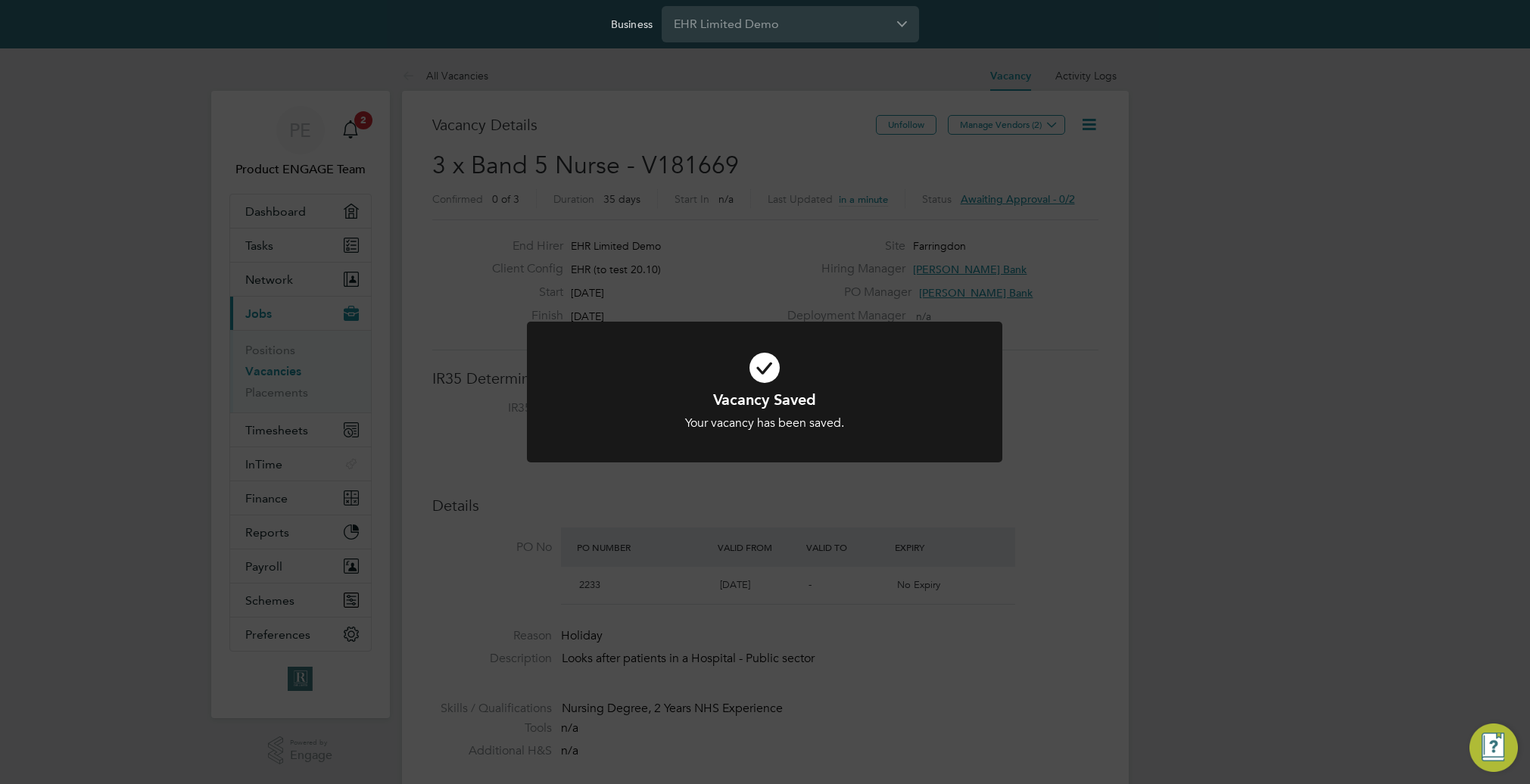
click at [1017, 206] on div "Vacancy Saved Your vacancy has been saved. Cancel Okay" at bounding box center [765, 392] width 1530 height 784
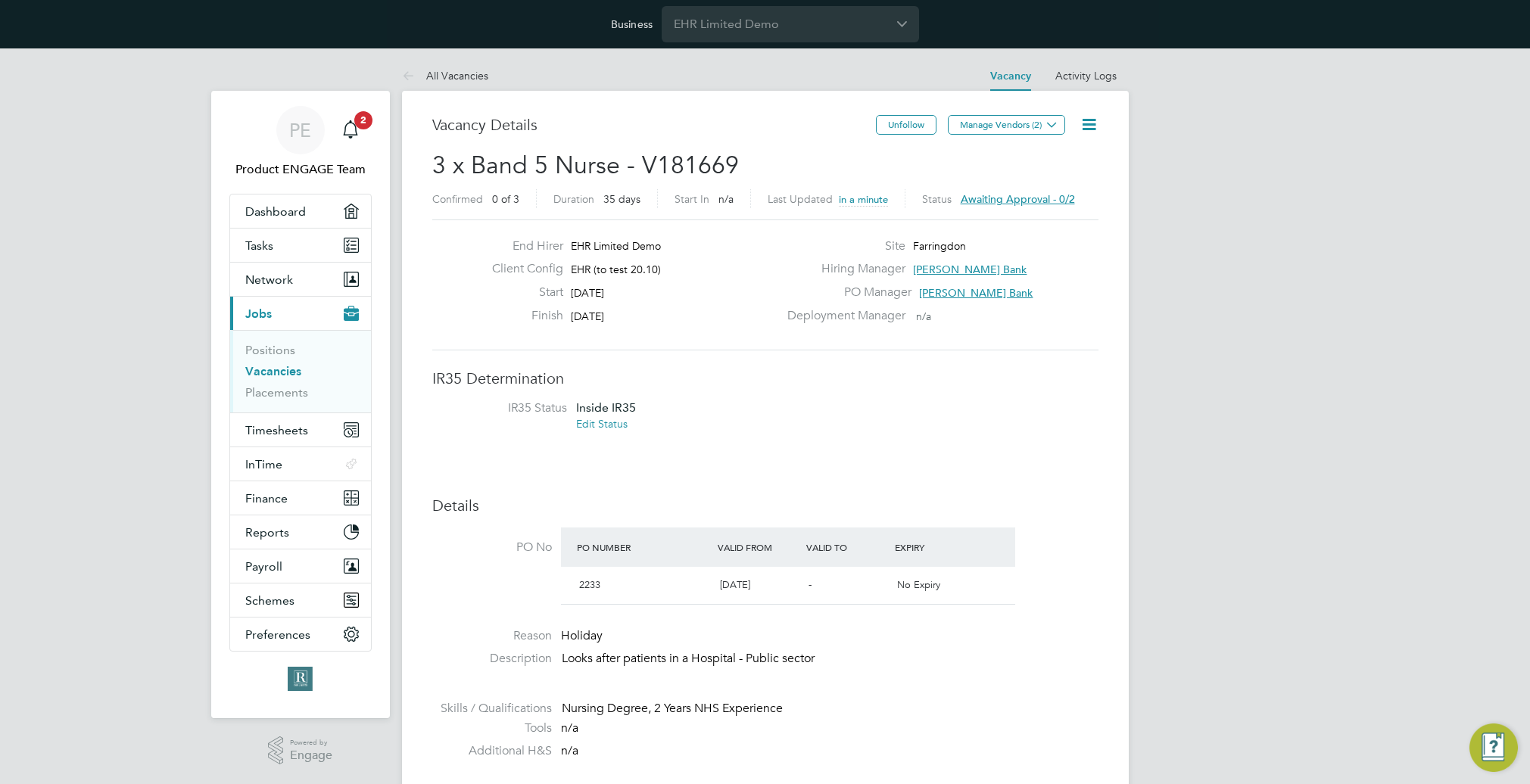
click at [1013, 201] on span "Awaiting approval - 0/2" at bounding box center [1018, 199] width 114 height 14
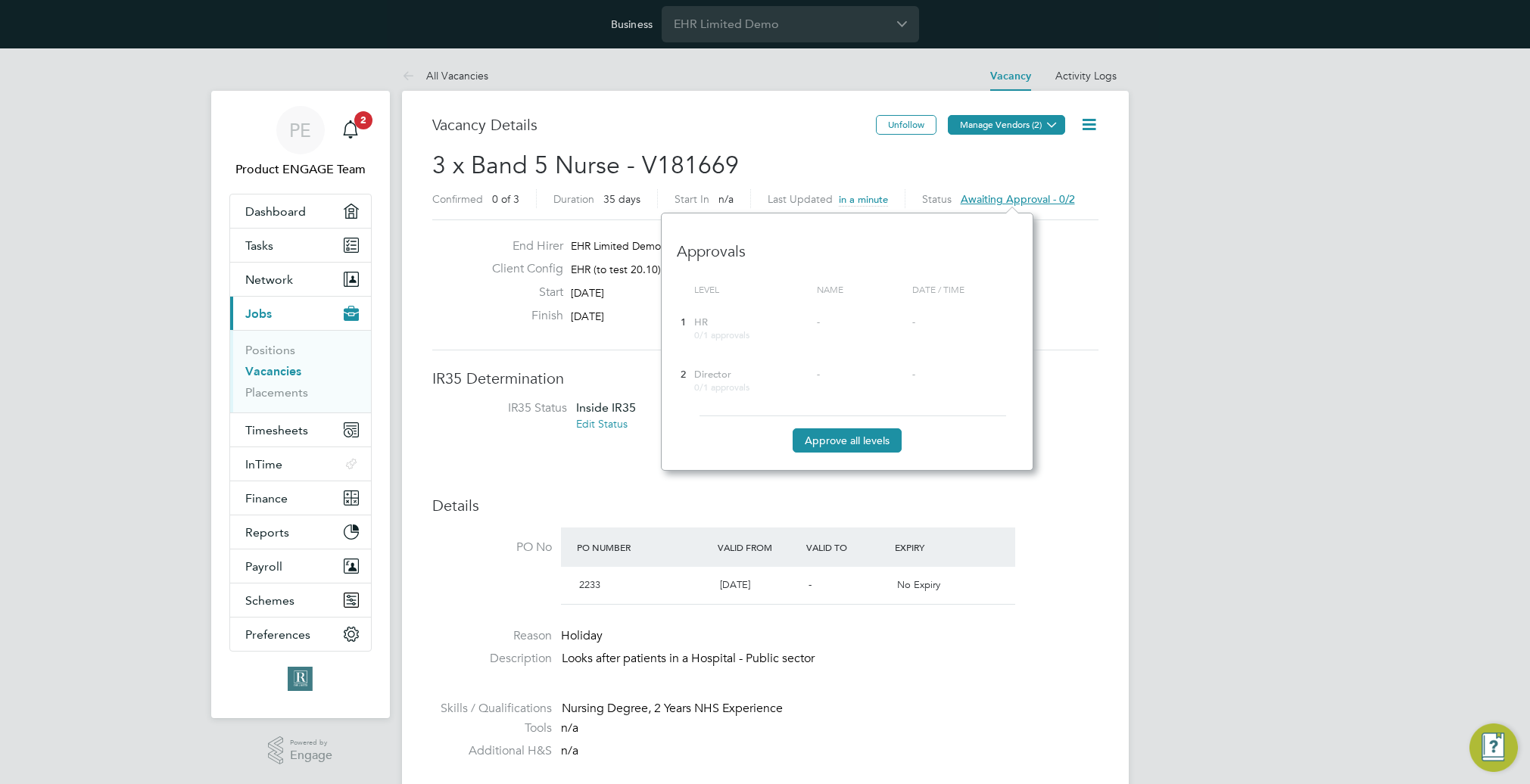
click at [1034, 125] on button "Manage Vendors (2)" at bounding box center [1007, 124] width 118 height 20
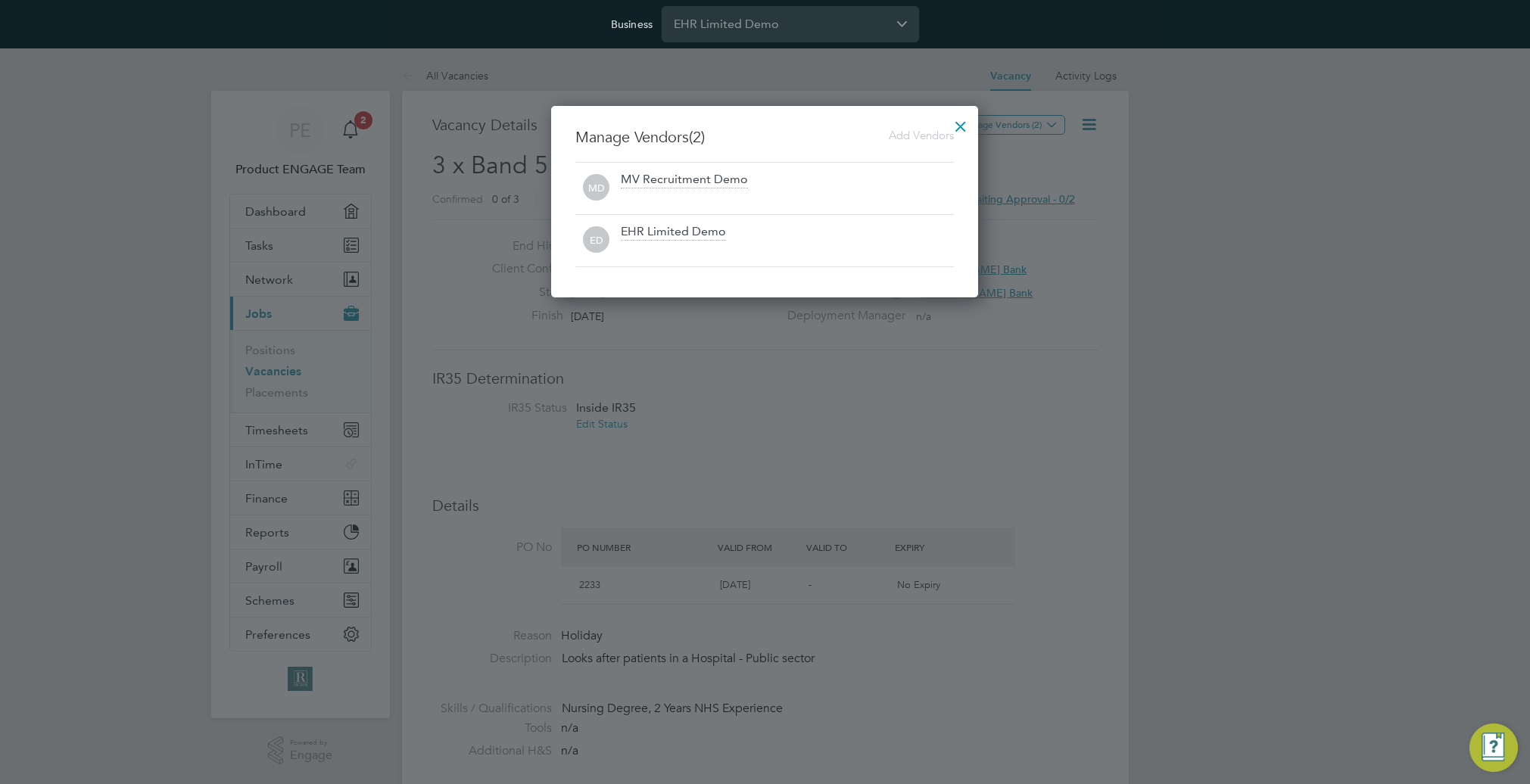
click at [960, 125] on div at bounding box center [961, 123] width 27 height 27
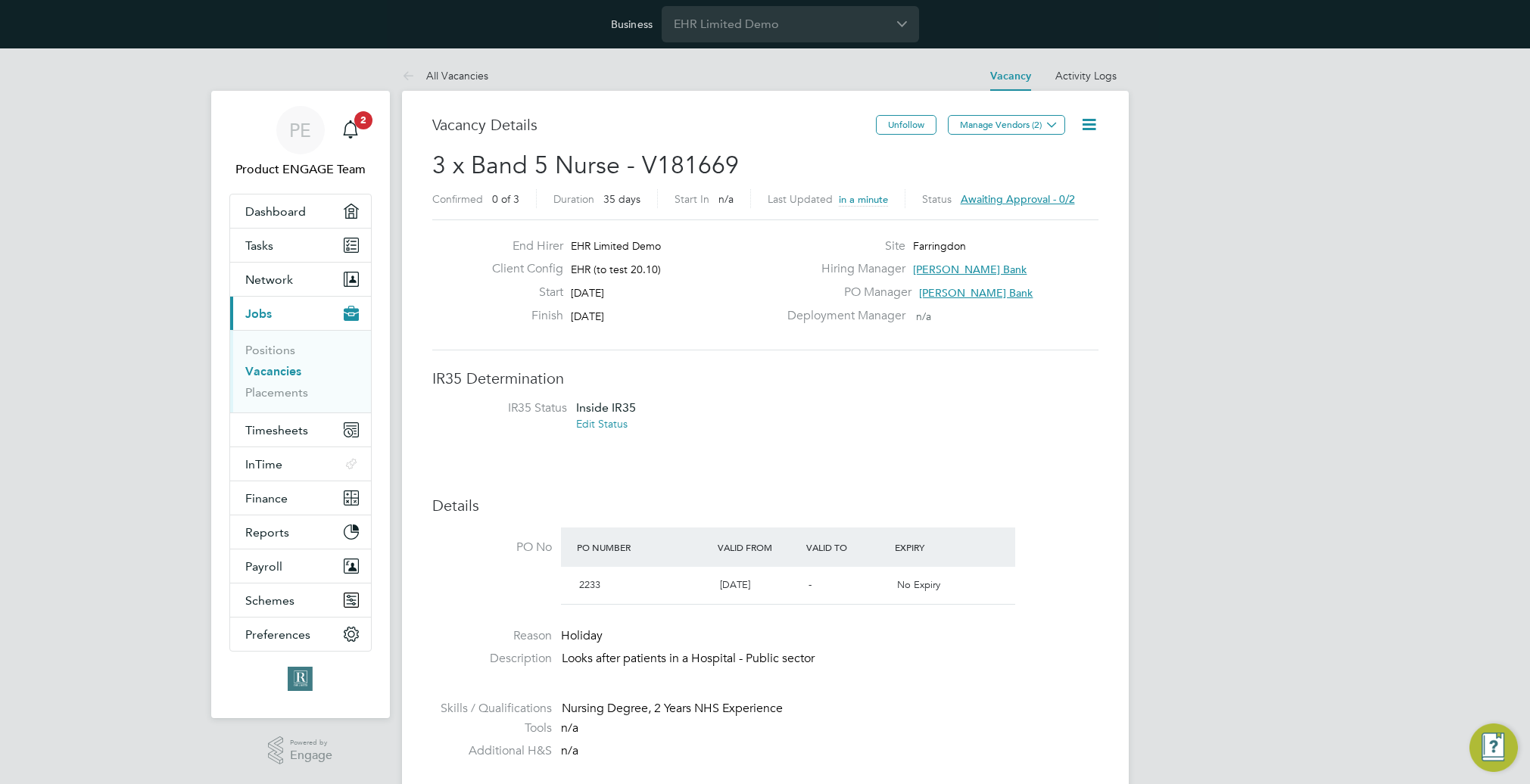
click at [927, 265] on span "[PERSON_NAME] Bank" at bounding box center [970, 269] width 113 height 14
click at [891, 261] on label "Hiring Manager" at bounding box center [842, 268] width 127 height 16
click at [936, 292] on span "[PERSON_NAME] Bank" at bounding box center [976, 292] width 113 height 14
click at [1037, 201] on span "Awaiting approval - 0/2" at bounding box center [1018, 199] width 114 height 14
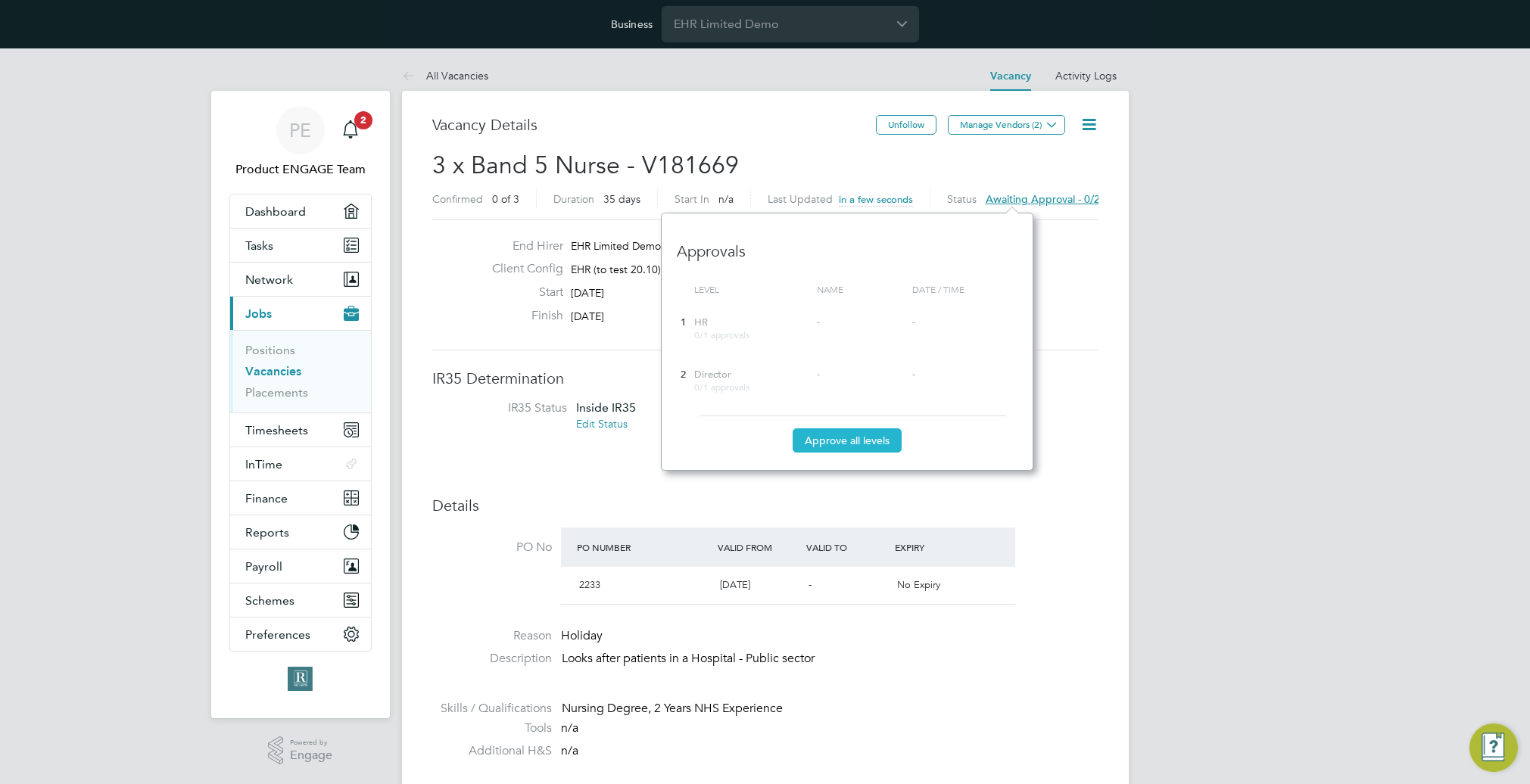
click at [859, 443] on button "Approve all levels" at bounding box center [847, 440] width 109 height 24
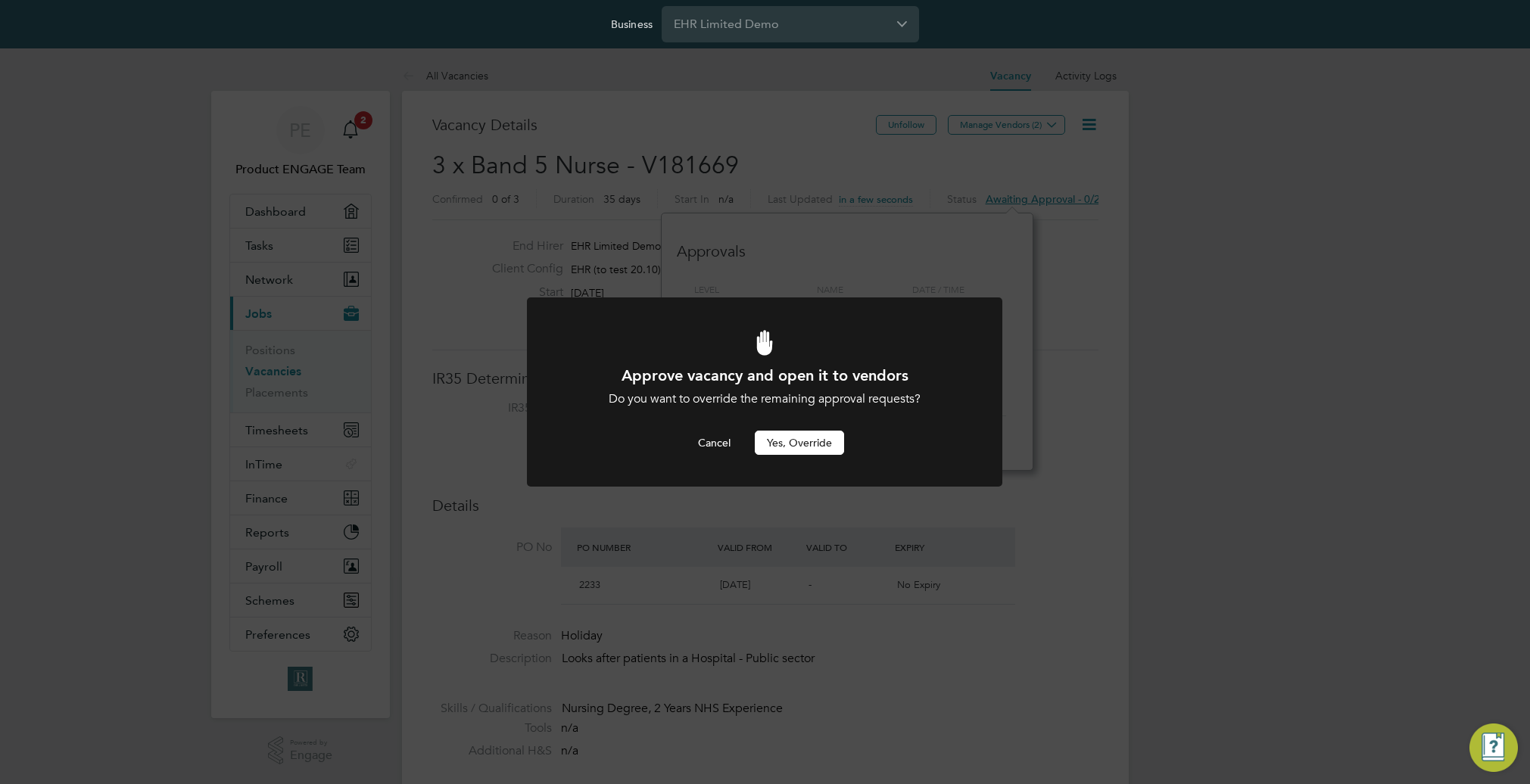
click at [809, 442] on button "Yes, Override" at bounding box center [800, 443] width 89 height 24
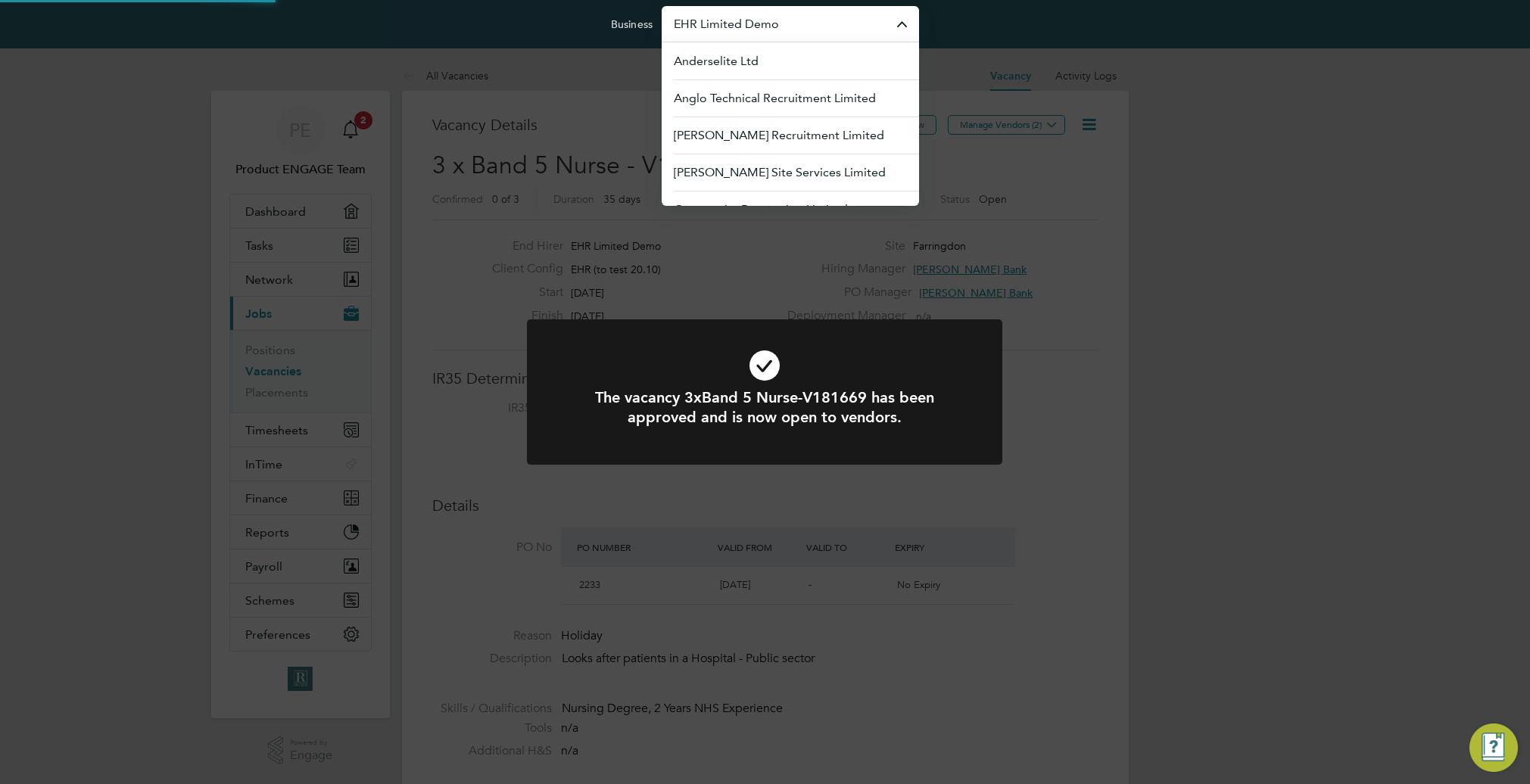
click at [819, 25] on input "EHR Limited Demo" at bounding box center [790, 23] width 257 height 35
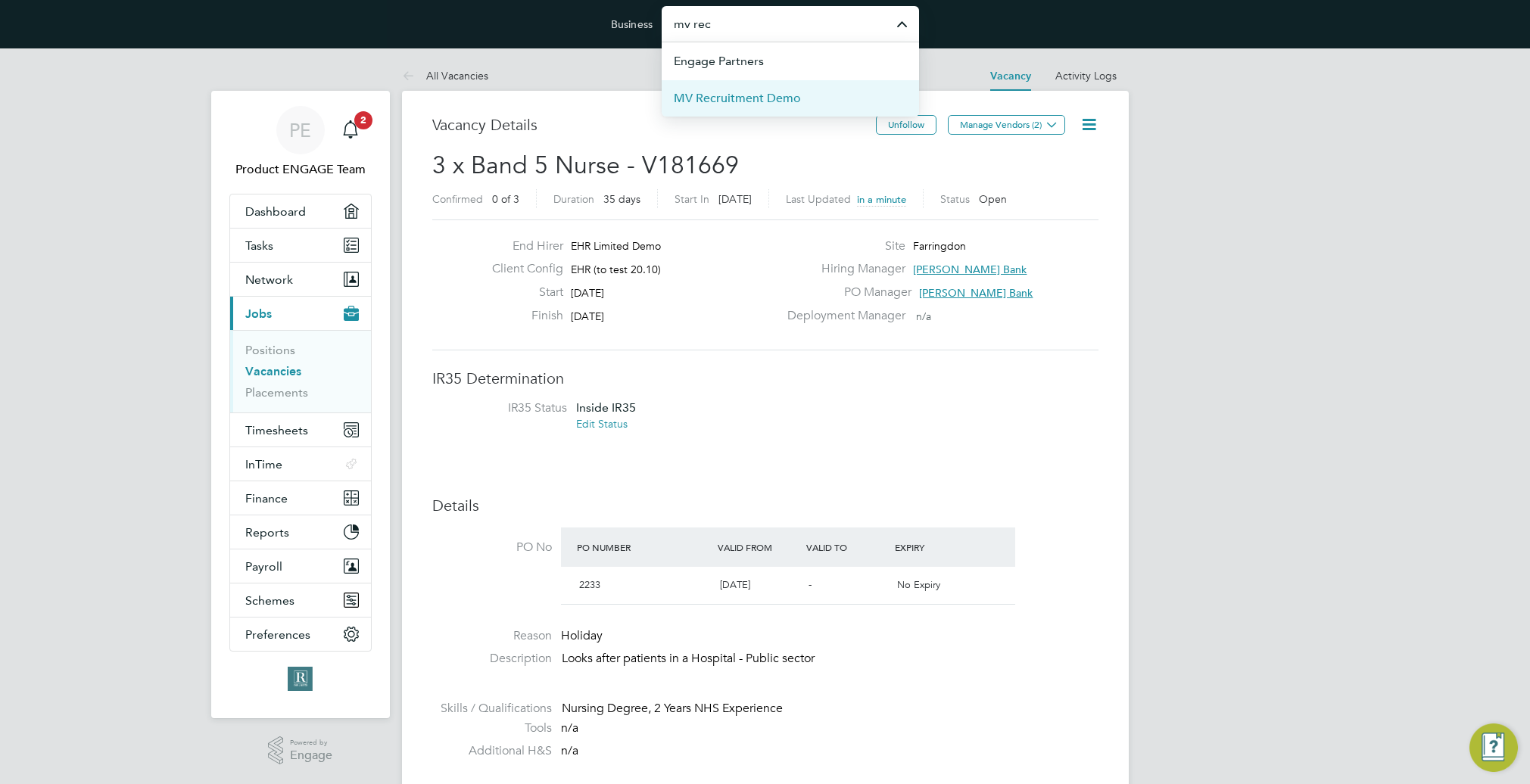
click at [797, 97] on span "MV Recruitment Demo" at bounding box center [737, 98] width 127 height 18
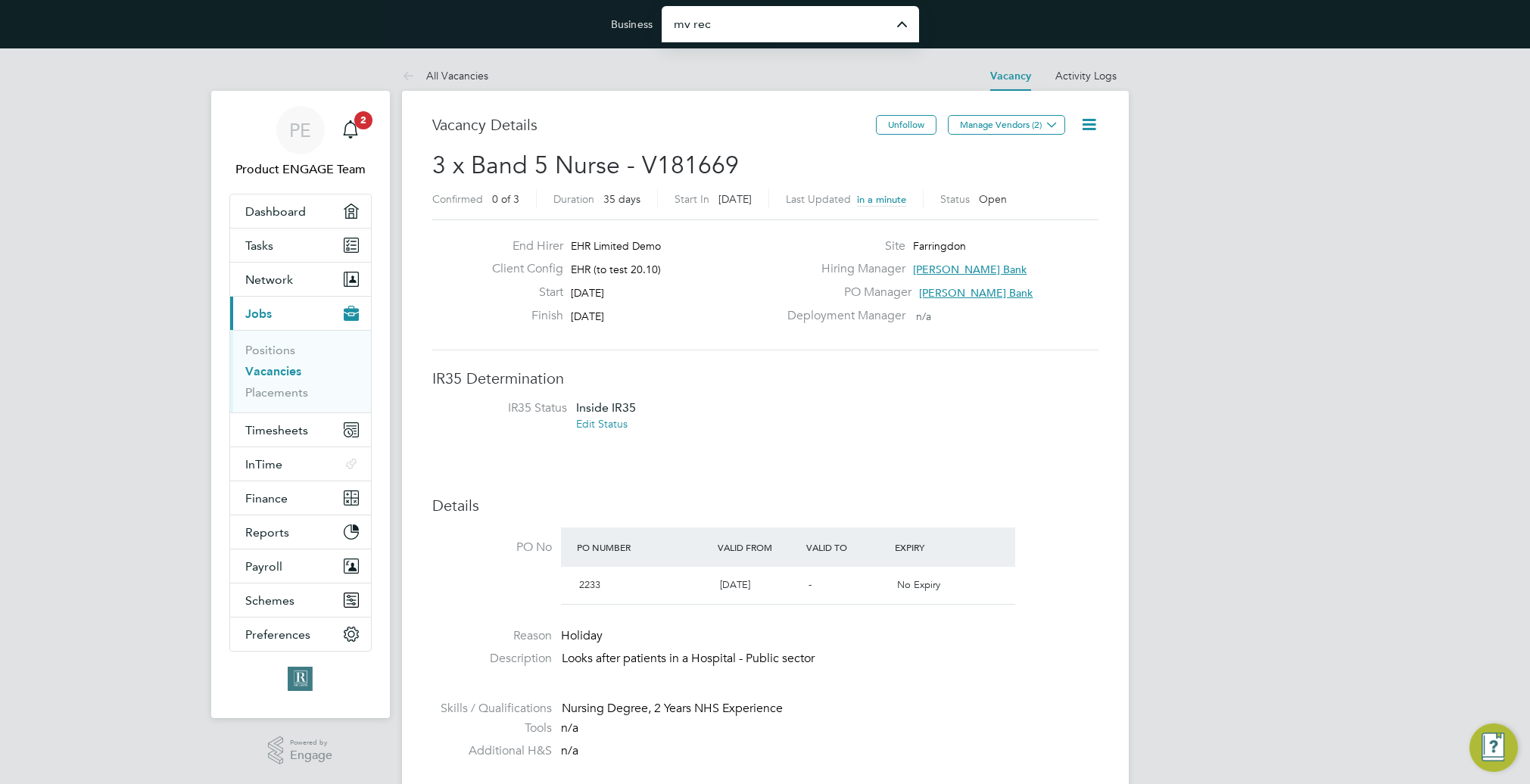
type input "MV Recruitment Demo"
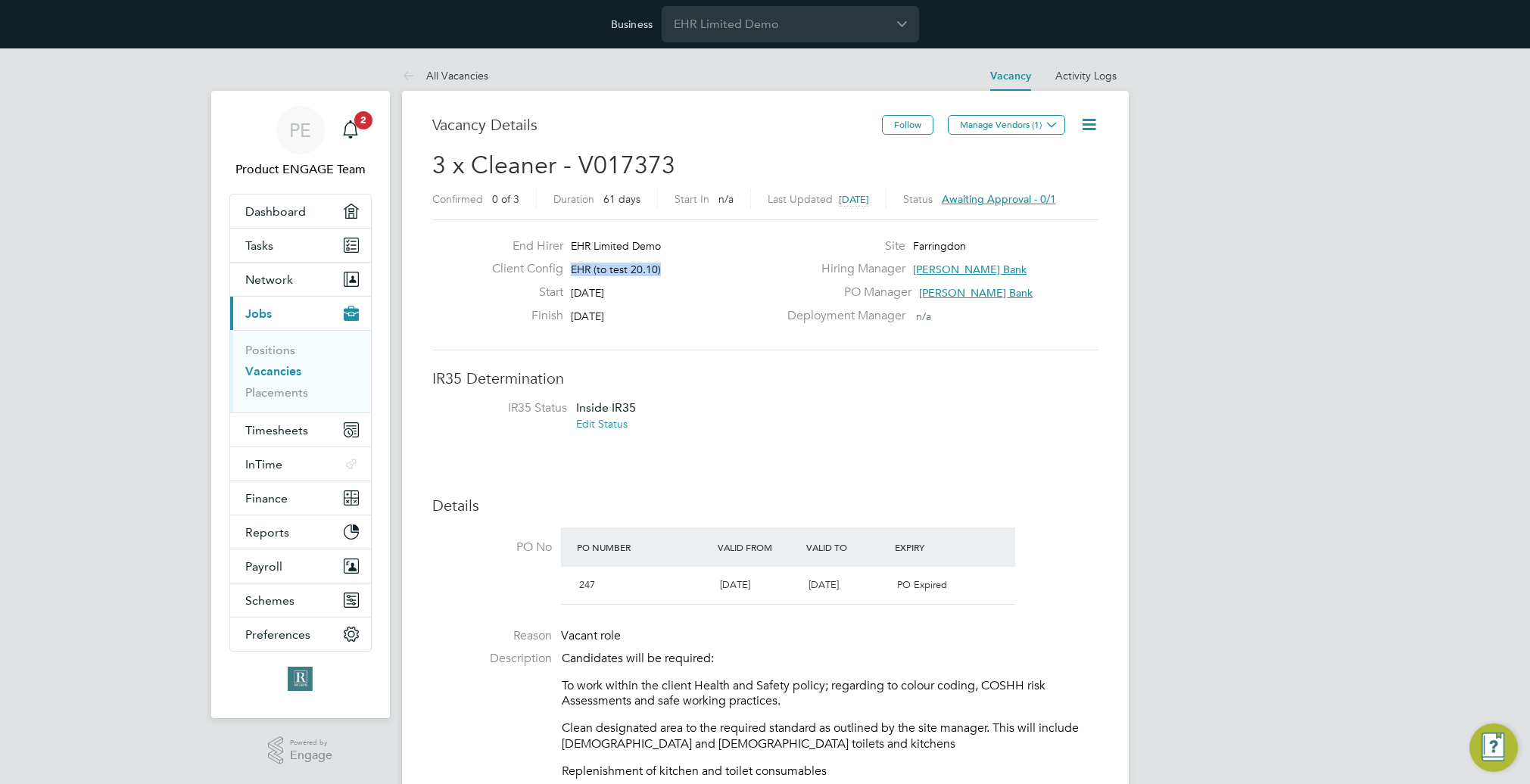
drag, startPoint x: 676, startPoint y: 271, endPoint x: 568, endPoint y: 268, distance: 108.0
click at [568, 268] on div "Client Config EHR (to test 20.10)" at bounding box center [629, 272] width 299 height 23
copy span "EHR (to test 20.10)"
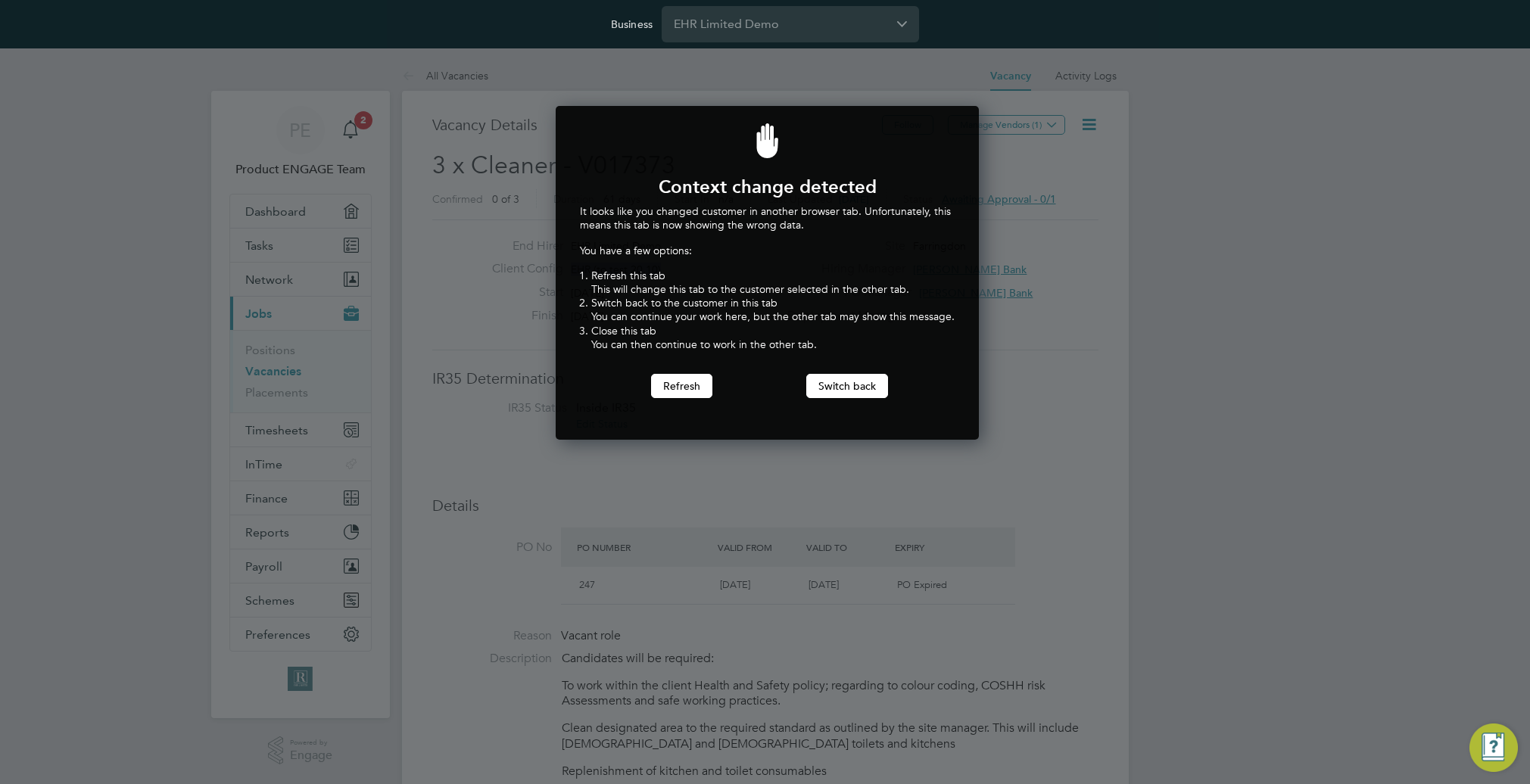
scroll to position [335, 418]
click at [860, 402] on div "Context change detected It looks like you changed customer in another browser t…" at bounding box center [767, 273] width 423 height 334
click at [850, 385] on button "Switch back" at bounding box center [847, 386] width 82 height 24
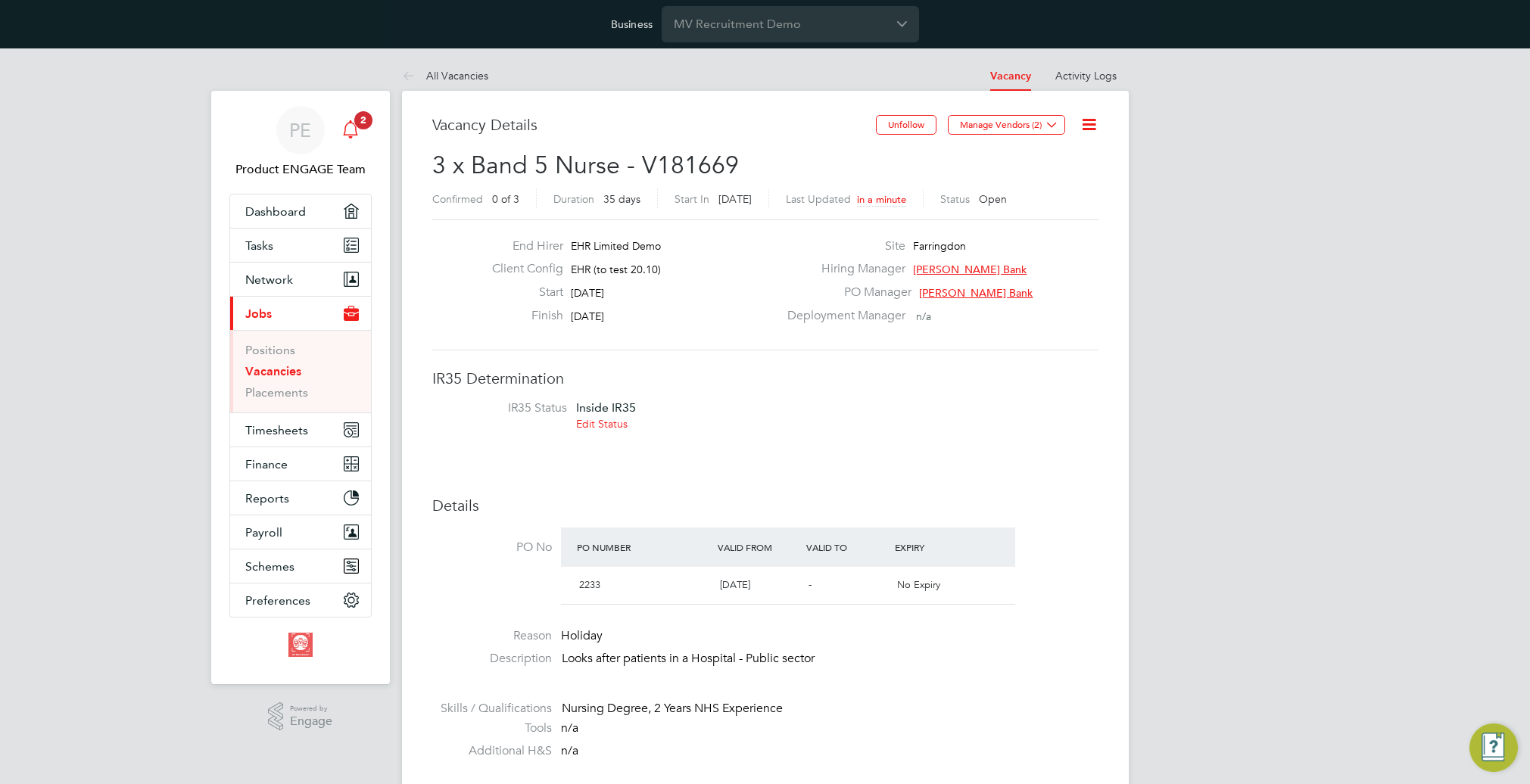
click at [350, 136] on icon "Main navigation" at bounding box center [351, 137] width 3 height 3
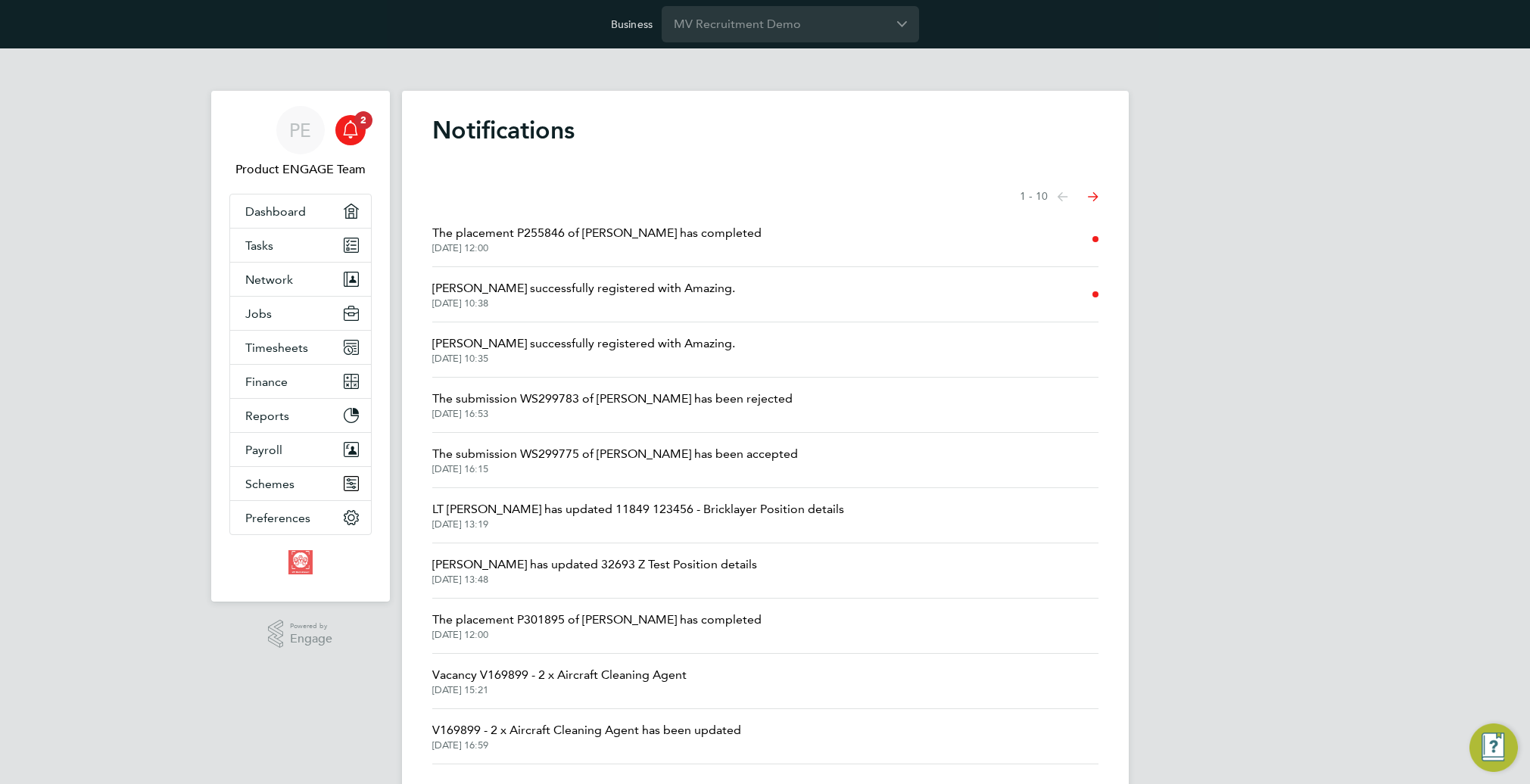
click at [815, 244] on li "The placement P255846 of [PERSON_NAME] has completed [DATE] 12:00" at bounding box center [765, 239] width 666 height 55
click at [656, 221] on li "The placement P255846 of Leigh Griffith has completed 25 Sep 2025, 12:00" at bounding box center [765, 239] width 666 height 55
click at [644, 234] on span "The placement P255846 of [PERSON_NAME] has completed" at bounding box center [597, 232] width 330 height 18
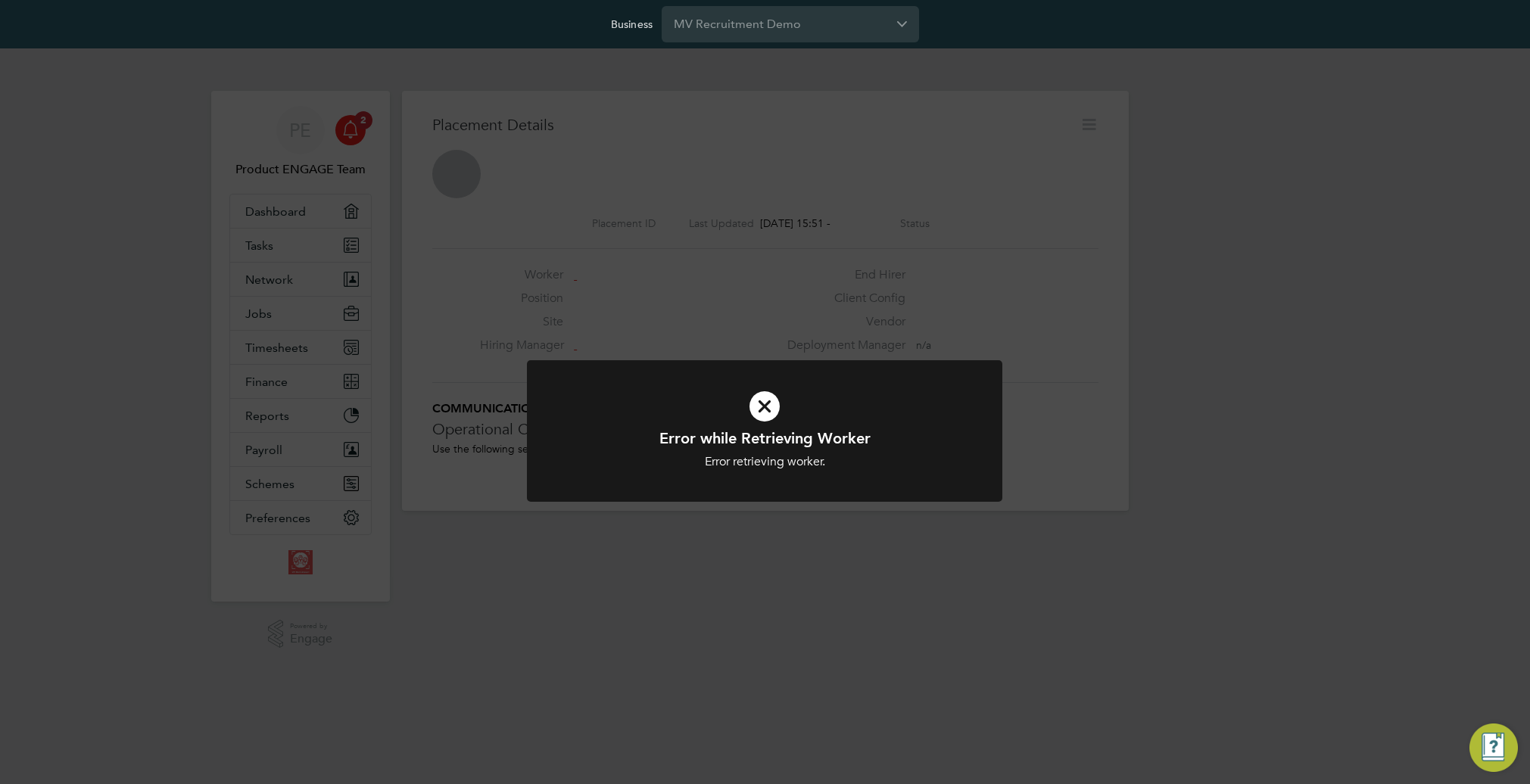
click at [698, 199] on div "Error while Retrieving Worker Error retrieving worker. Cancel Okay" at bounding box center [765, 392] width 1530 height 784
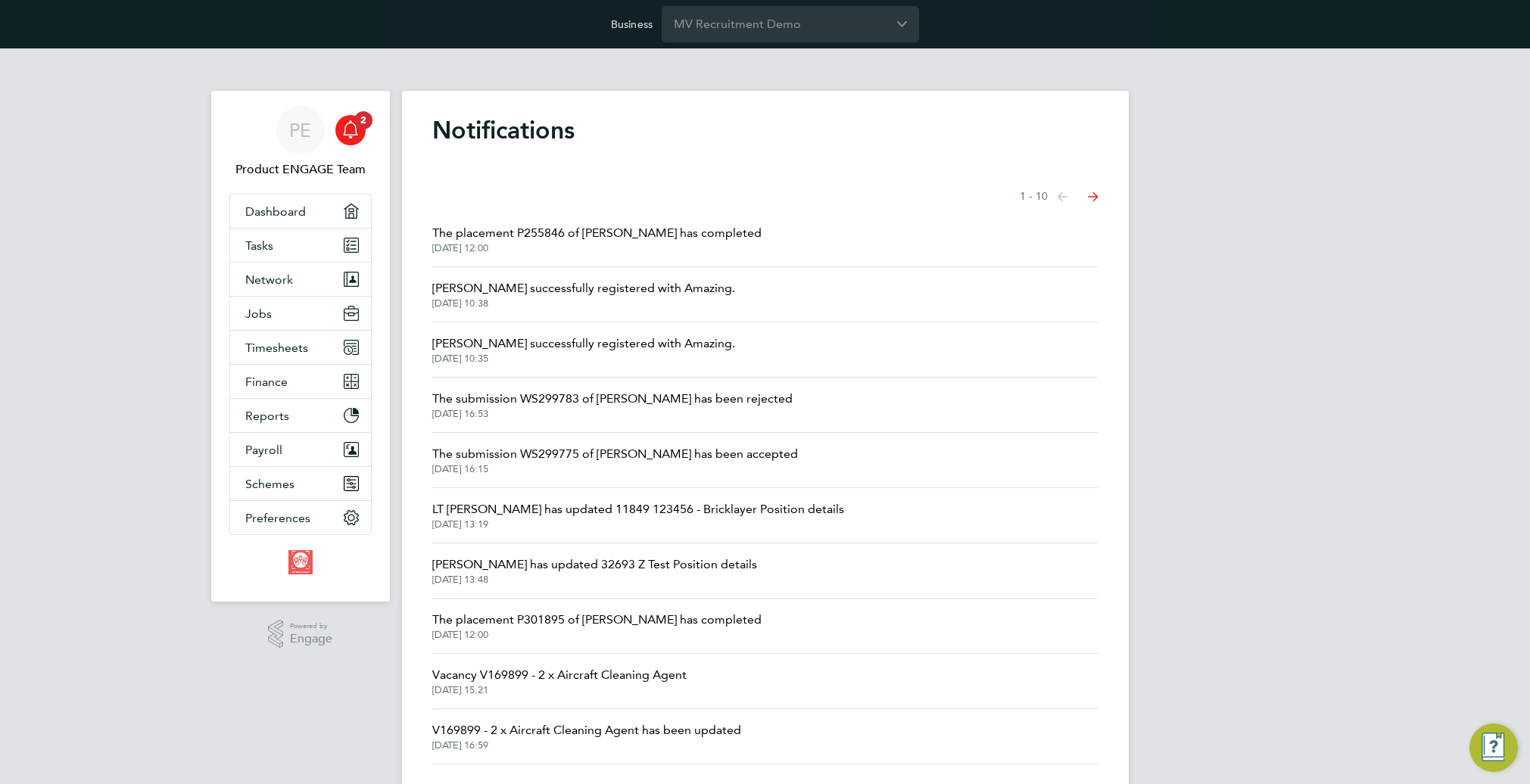
click at [609, 190] on div "Showing items 1 - 10 items Previous page Next page" at bounding box center [765, 196] width 666 height 30
drag, startPoint x: 594, startPoint y: 180, endPoint x: 392, endPoint y: 112, distance: 213.1
click at [392, 112] on div "PE Product ENGAGE Team Notifications 2 Applications: Dashboard Tasks Network Te…" at bounding box center [765, 433] width 1530 height 770
click at [355, 130] on icon "Main navigation" at bounding box center [351, 128] width 15 height 15
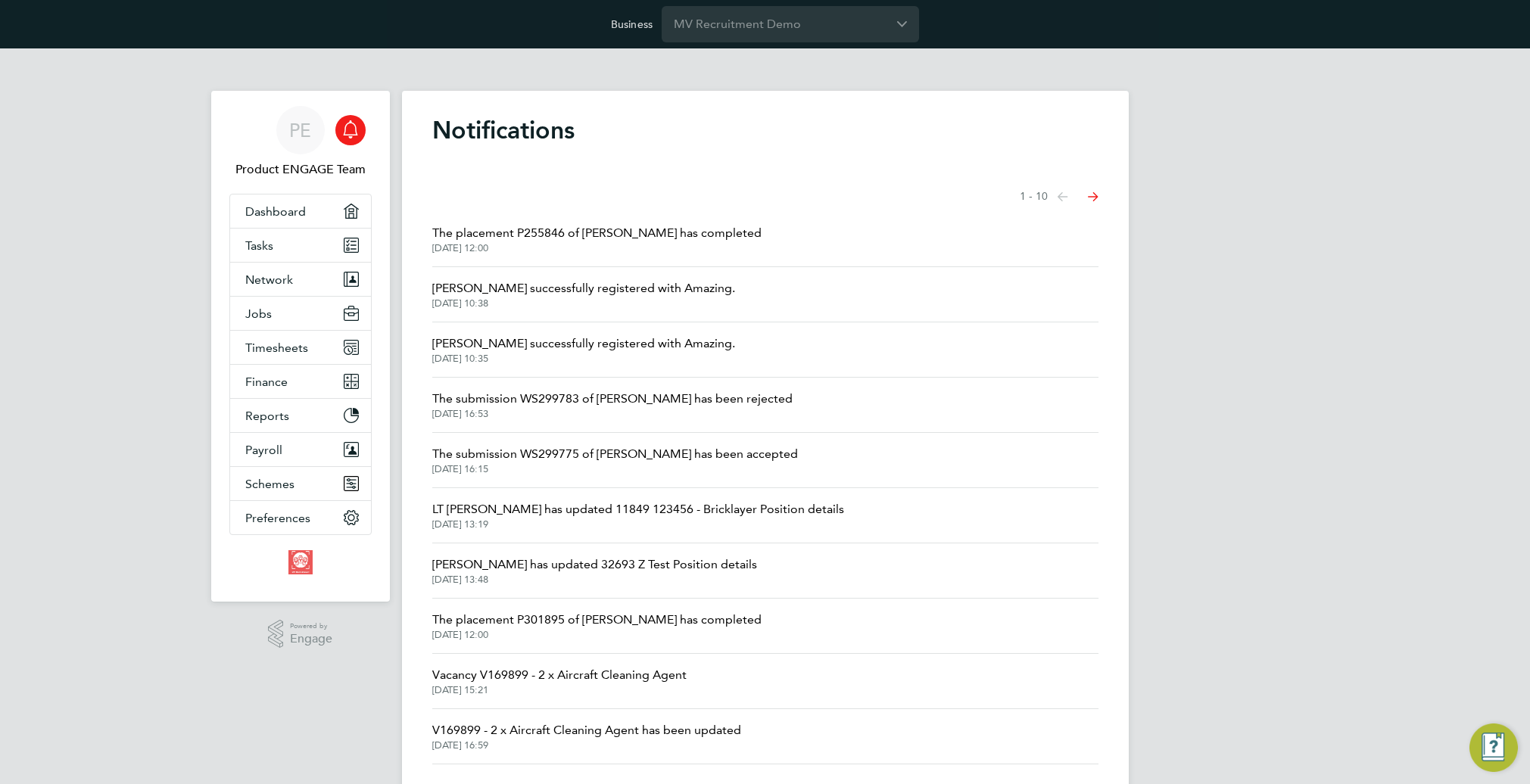
click at [349, 132] on icon "Main navigation" at bounding box center [350, 129] width 18 height 18
click at [546, 138] on h1 "Notifications" at bounding box center [765, 130] width 666 height 30
drag, startPoint x: 546, startPoint y: 138, endPoint x: 358, endPoint y: 120, distance: 188.9
click at [546, 138] on h1 "Notifications" at bounding box center [765, 130] width 666 height 30
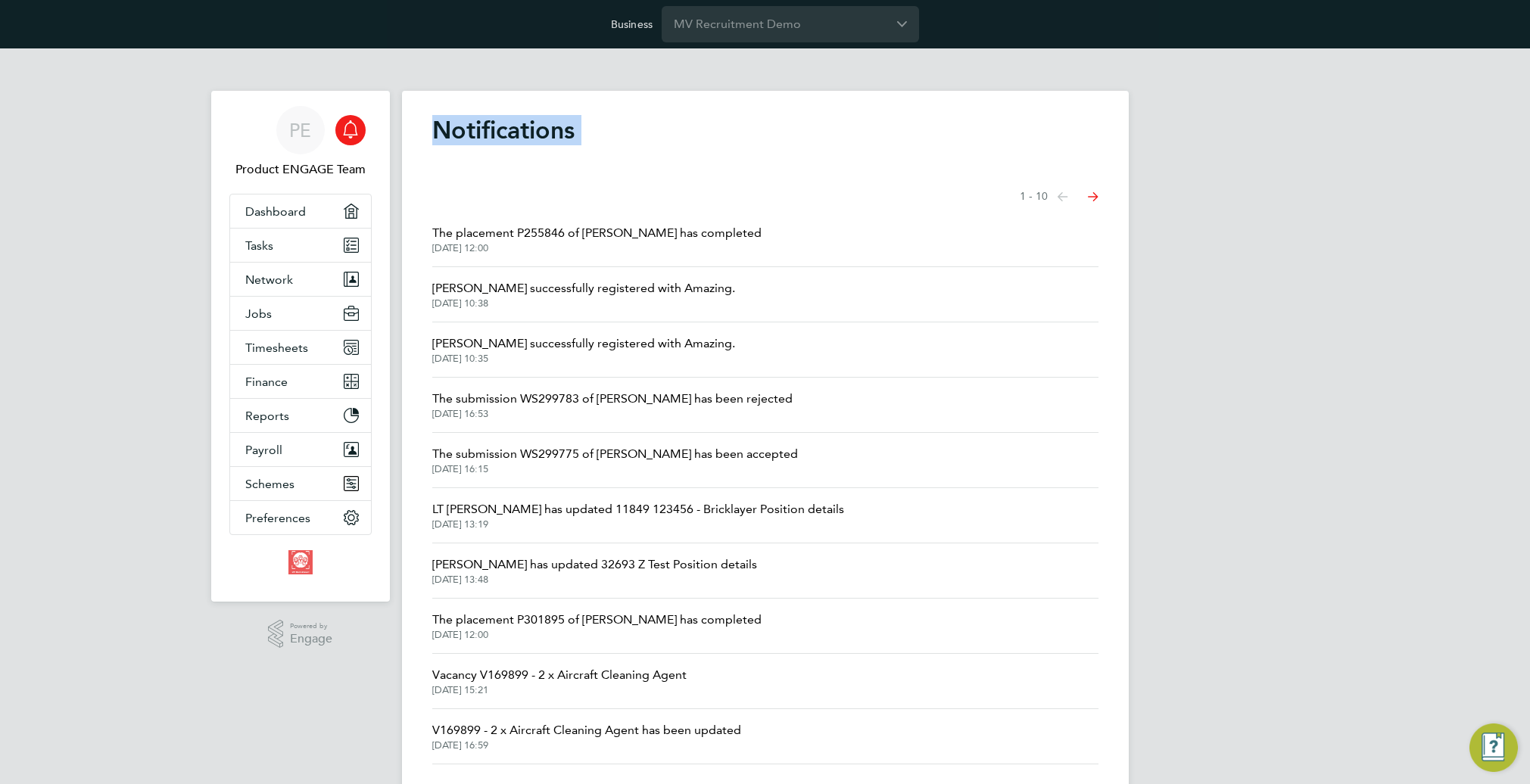
click at [352, 132] on icon "Main navigation" at bounding box center [350, 129] width 18 height 18
click at [830, 151] on div "Notifications Showing items 1 - 10 items Previous page Next page The placement …" at bounding box center [765, 443] width 727 height 703
click at [511, 127] on h1 "Notifications" at bounding box center [765, 130] width 666 height 30
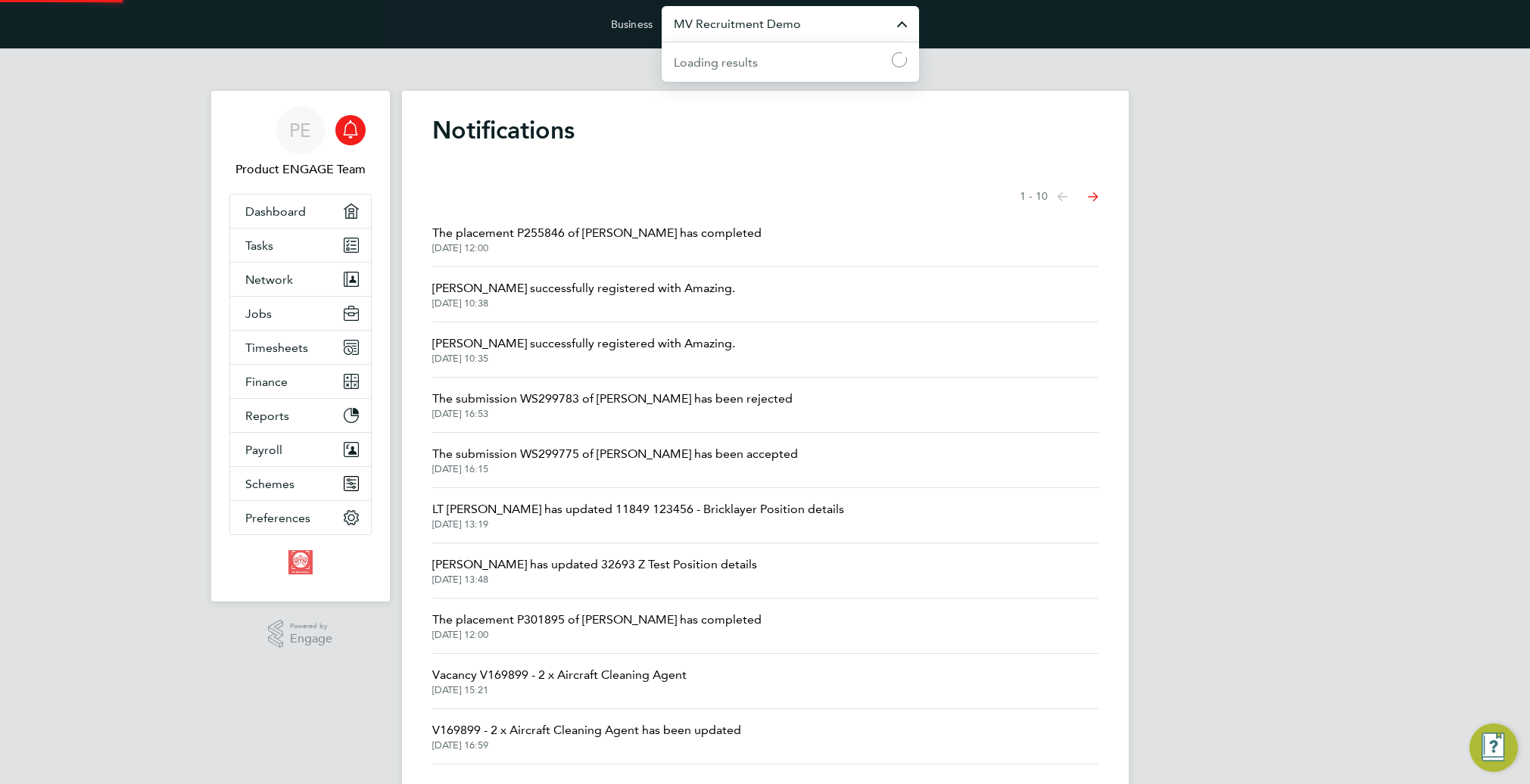
click at [766, 33] on input "MV Recruitment Demo" at bounding box center [790, 23] width 257 height 35
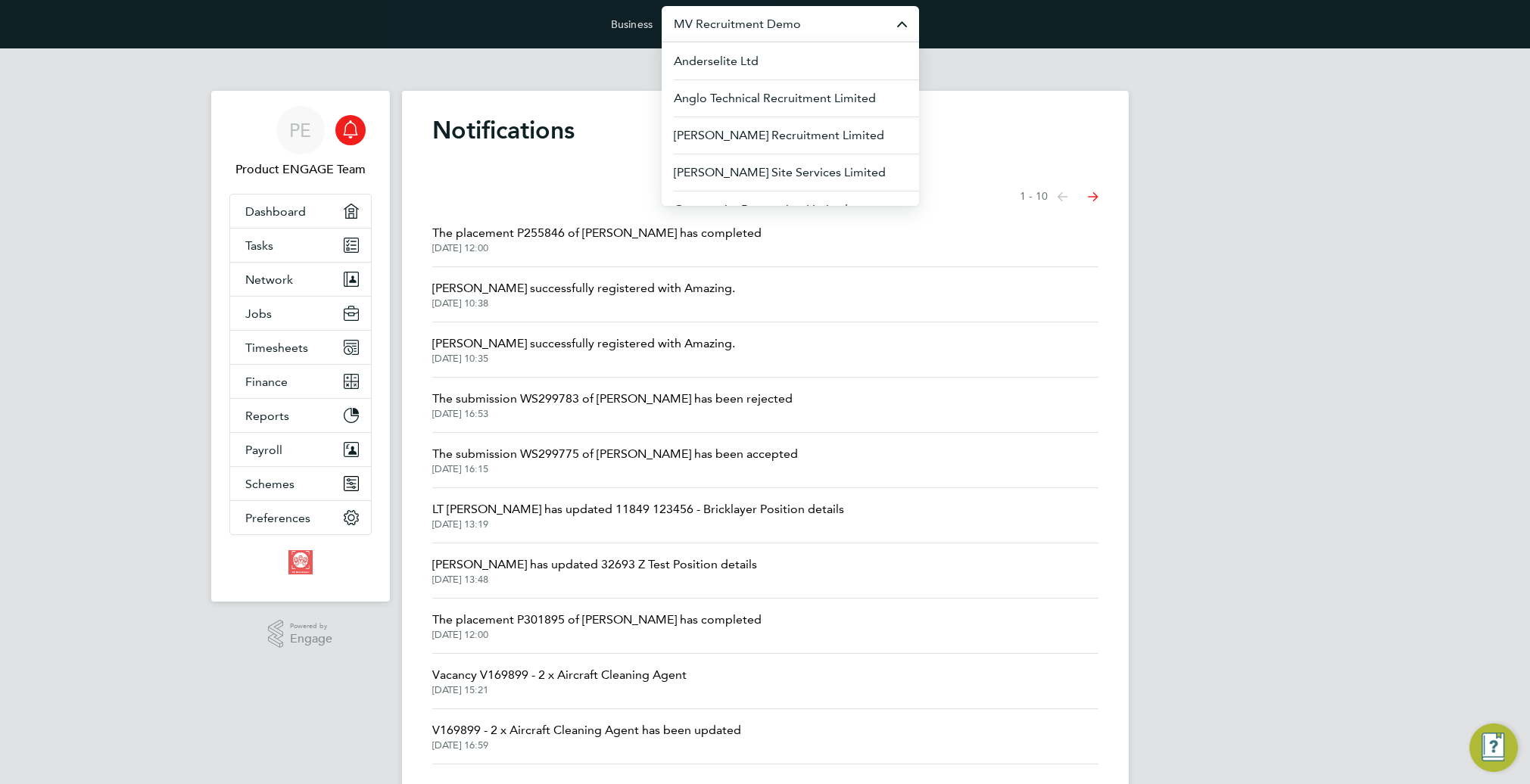
click at [499, 75] on ng-component "Notifications Showing items 1 - 10 items Previous page Next page The placement …" at bounding box center [765, 421] width 727 height 746
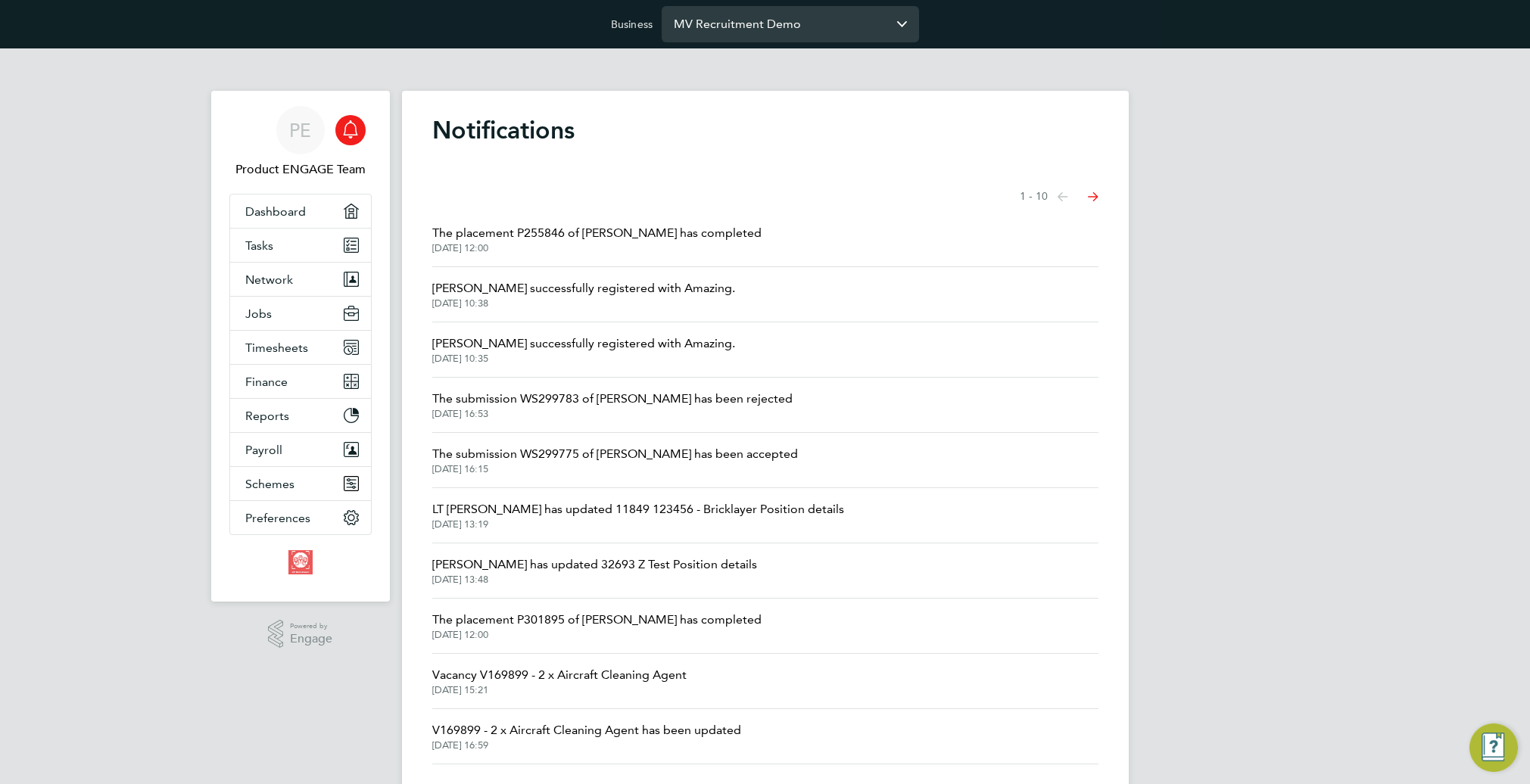
click at [729, 25] on input "MV Recruitment Demo" at bounding box center [790, 23] width 257 height 35
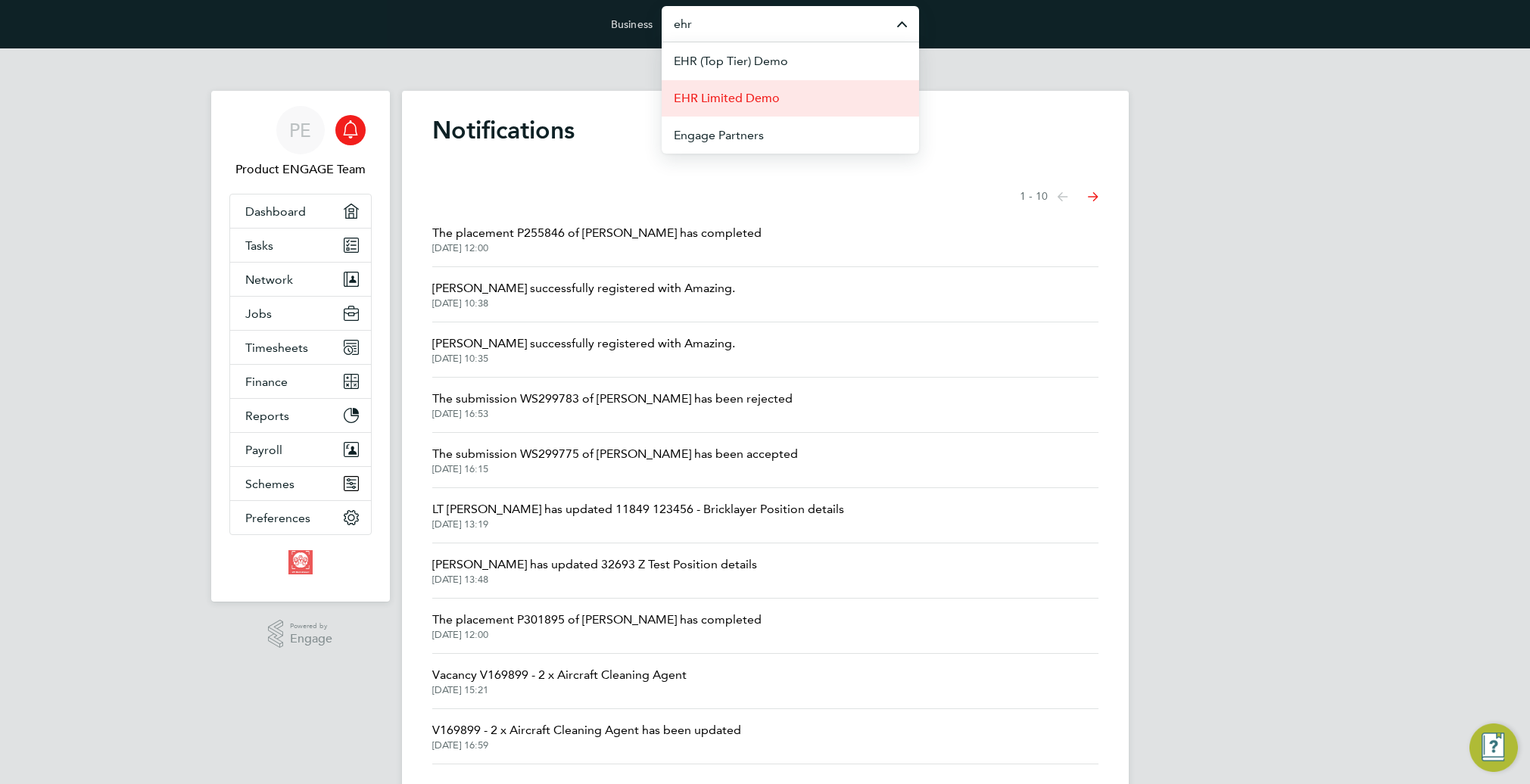
click at [762, 97] on span "EHR Limited Demo" at bounding box center [727, 98] width 106 height 18
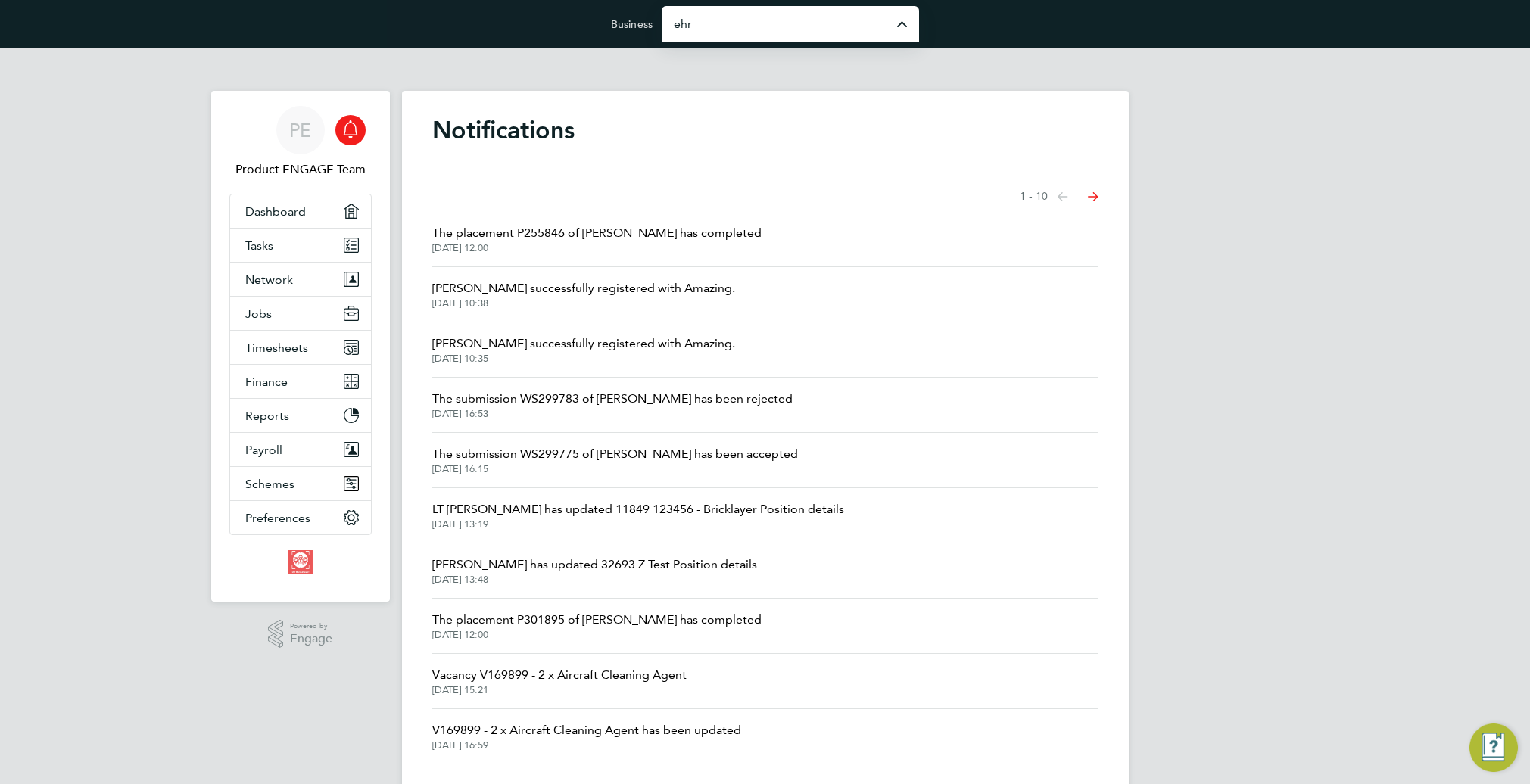
type input "EHR Limited Demo"
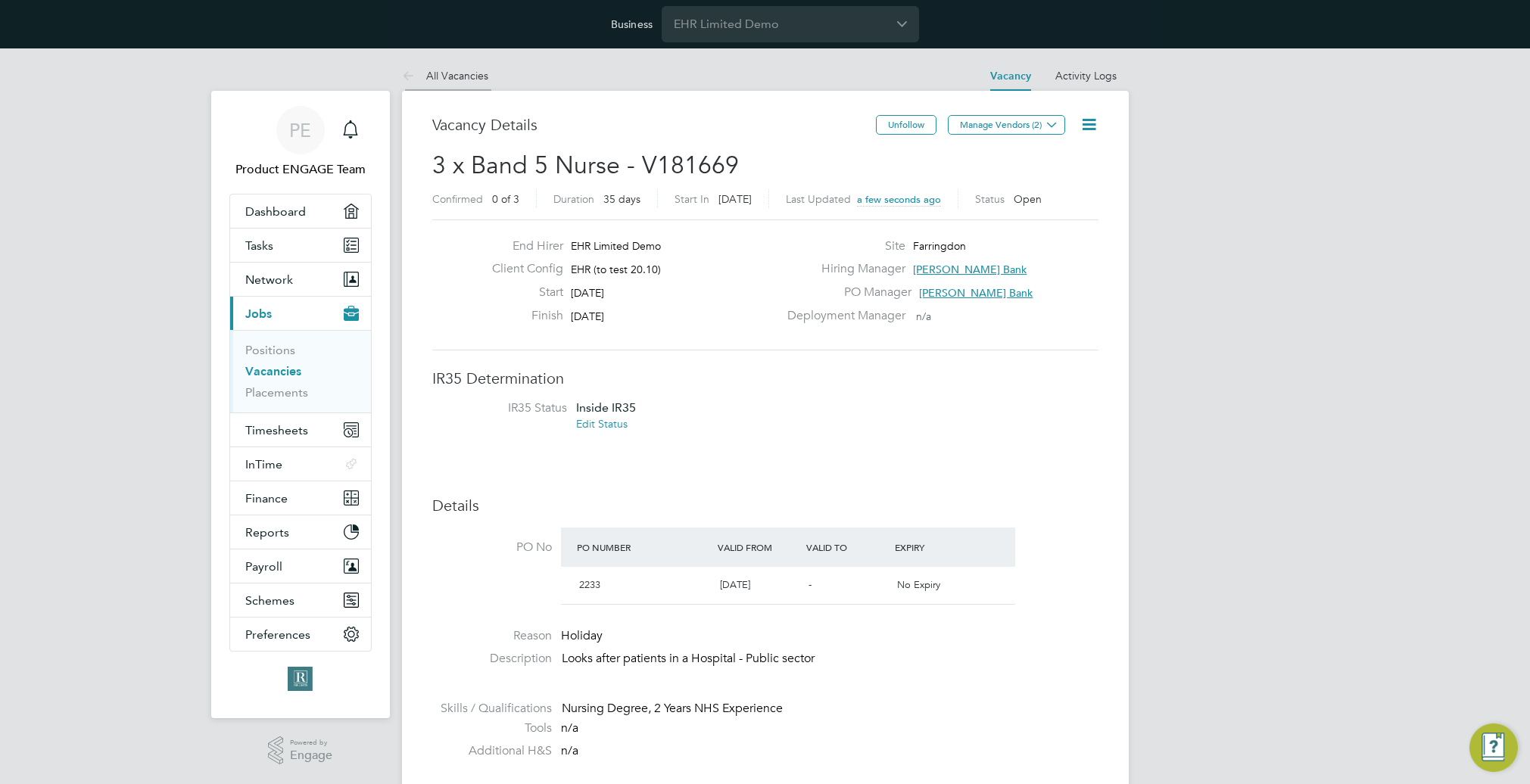
click at [442, 74] on link "All Vacancies" at bounding box center [444, 75] width 87 height 14
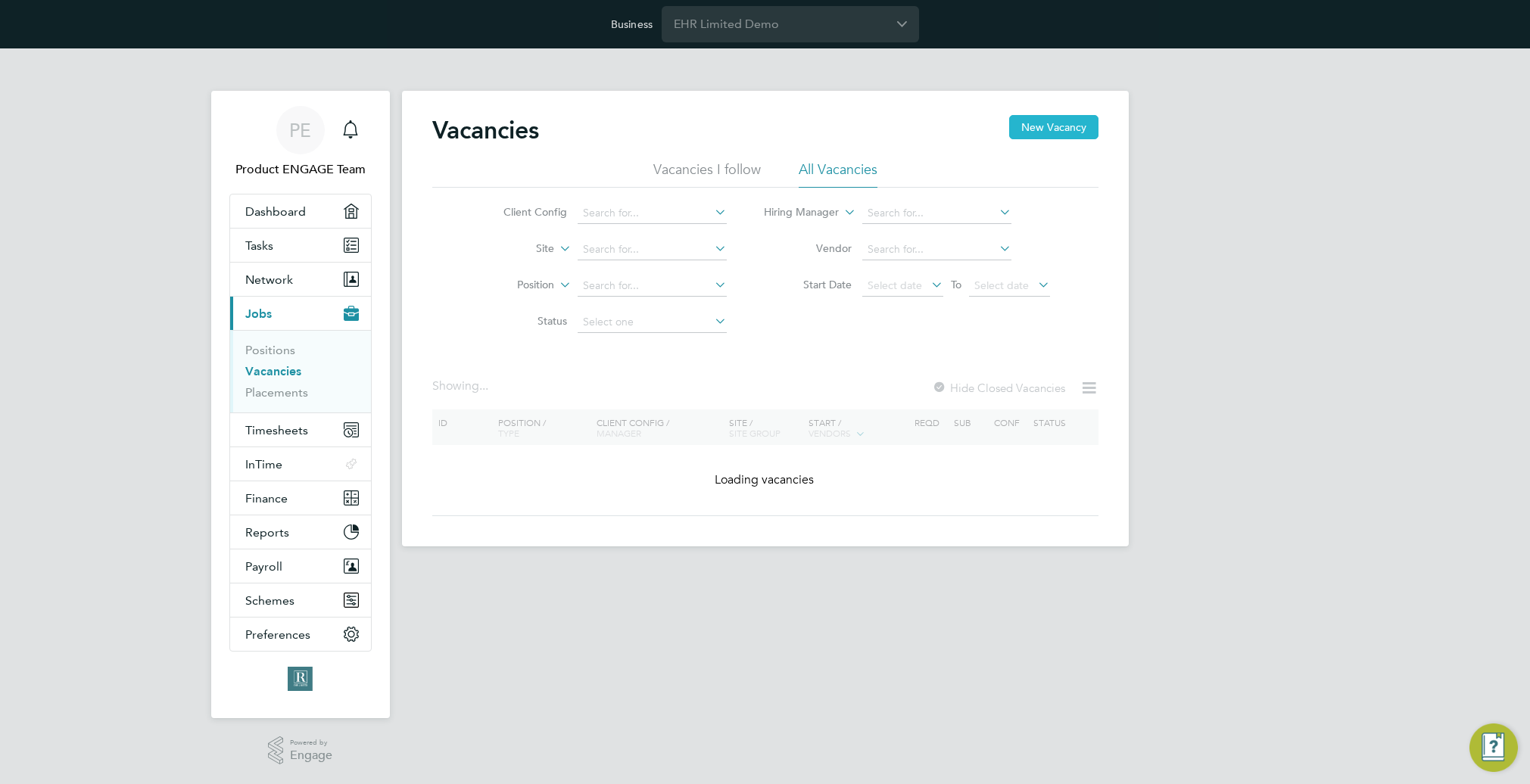
click at [1054, 142] on div "Vacancies New Vacancy" at bounding box center [765, 137] width 666 height 45
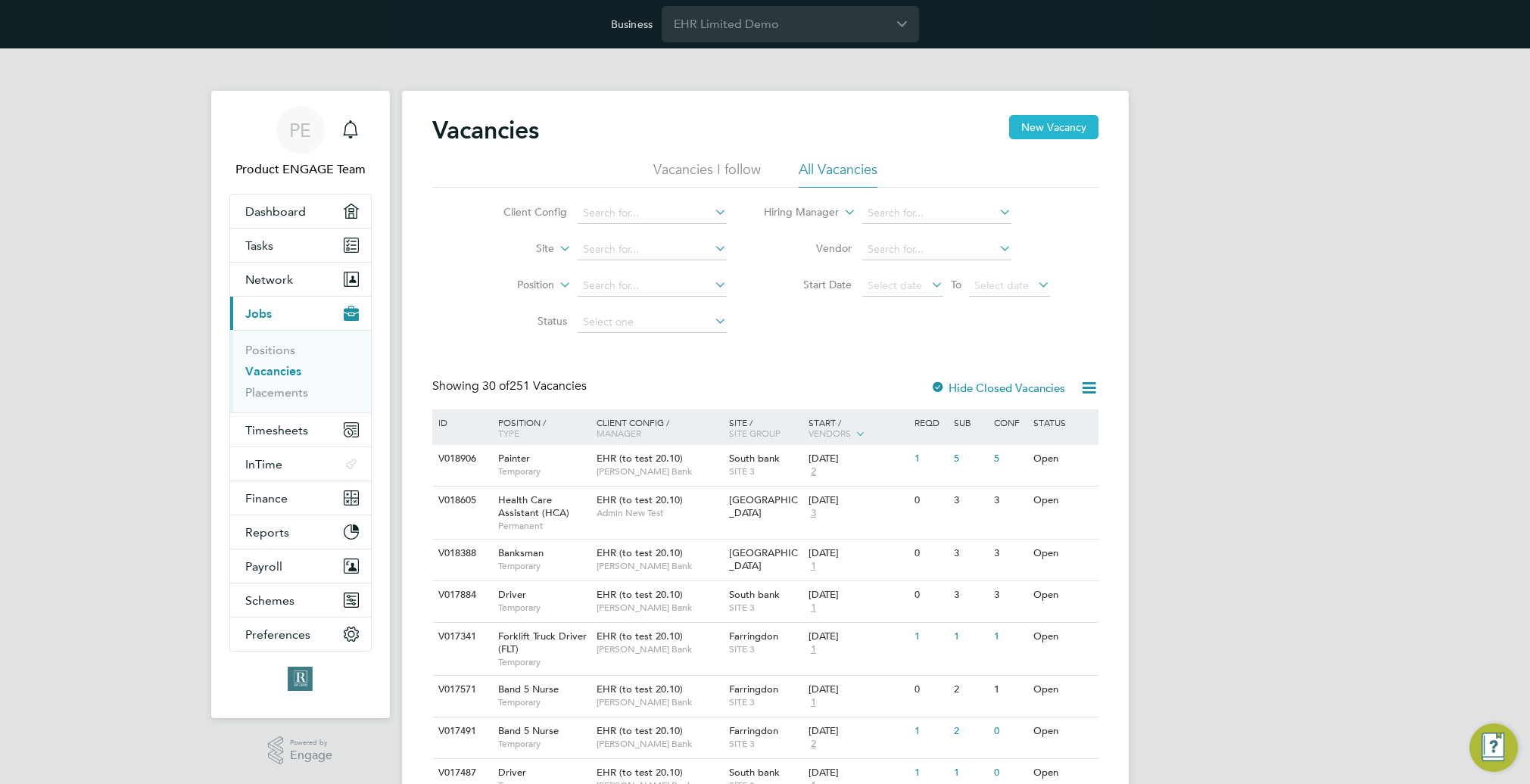
click at [1058, 127] on button "New Vacancy" at bounding box center [1054, 127] width 89 height 24
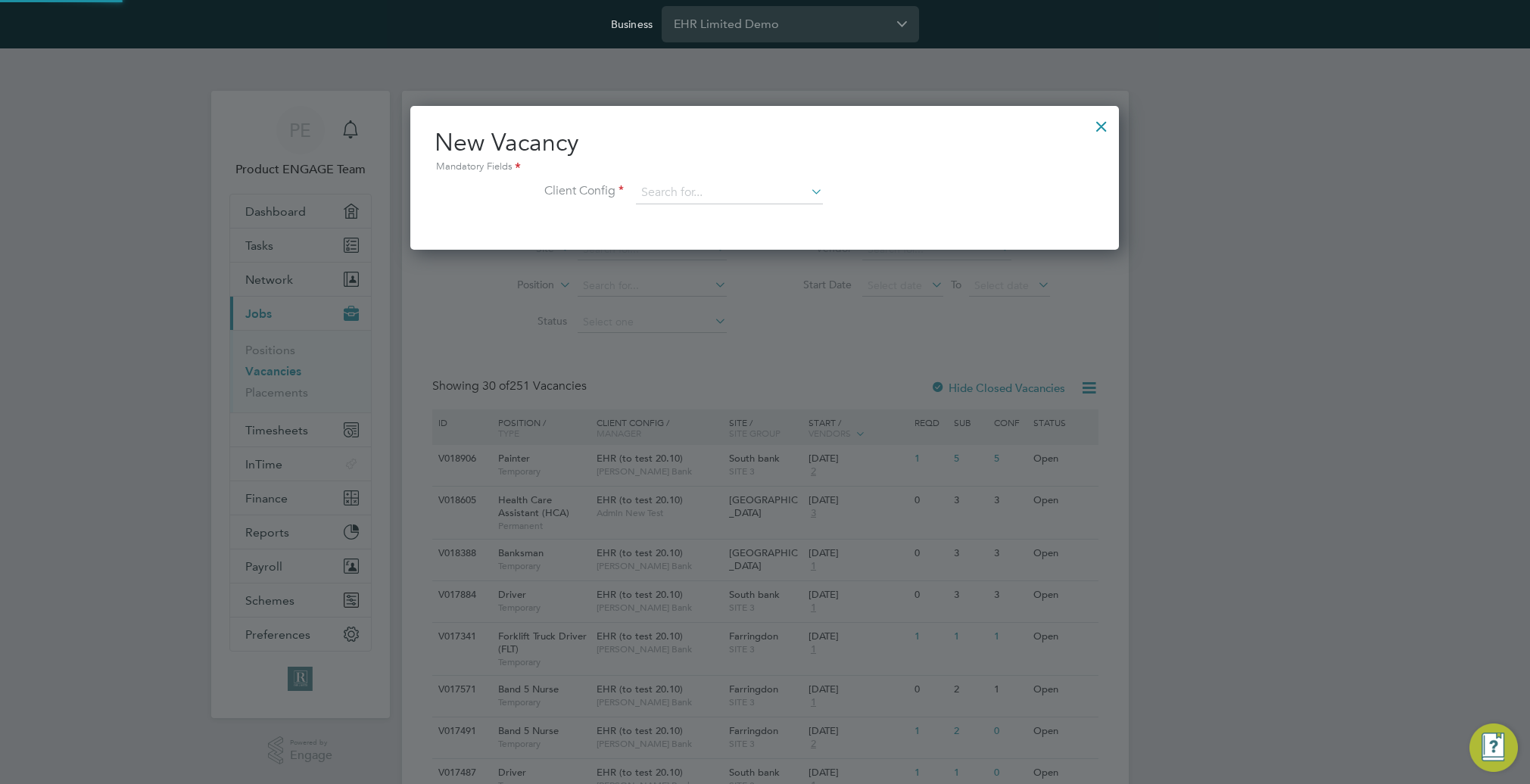
scroll to position [144, 710]
click at [741, 190] on input at bounding box center [729, 193] width 187 height 22
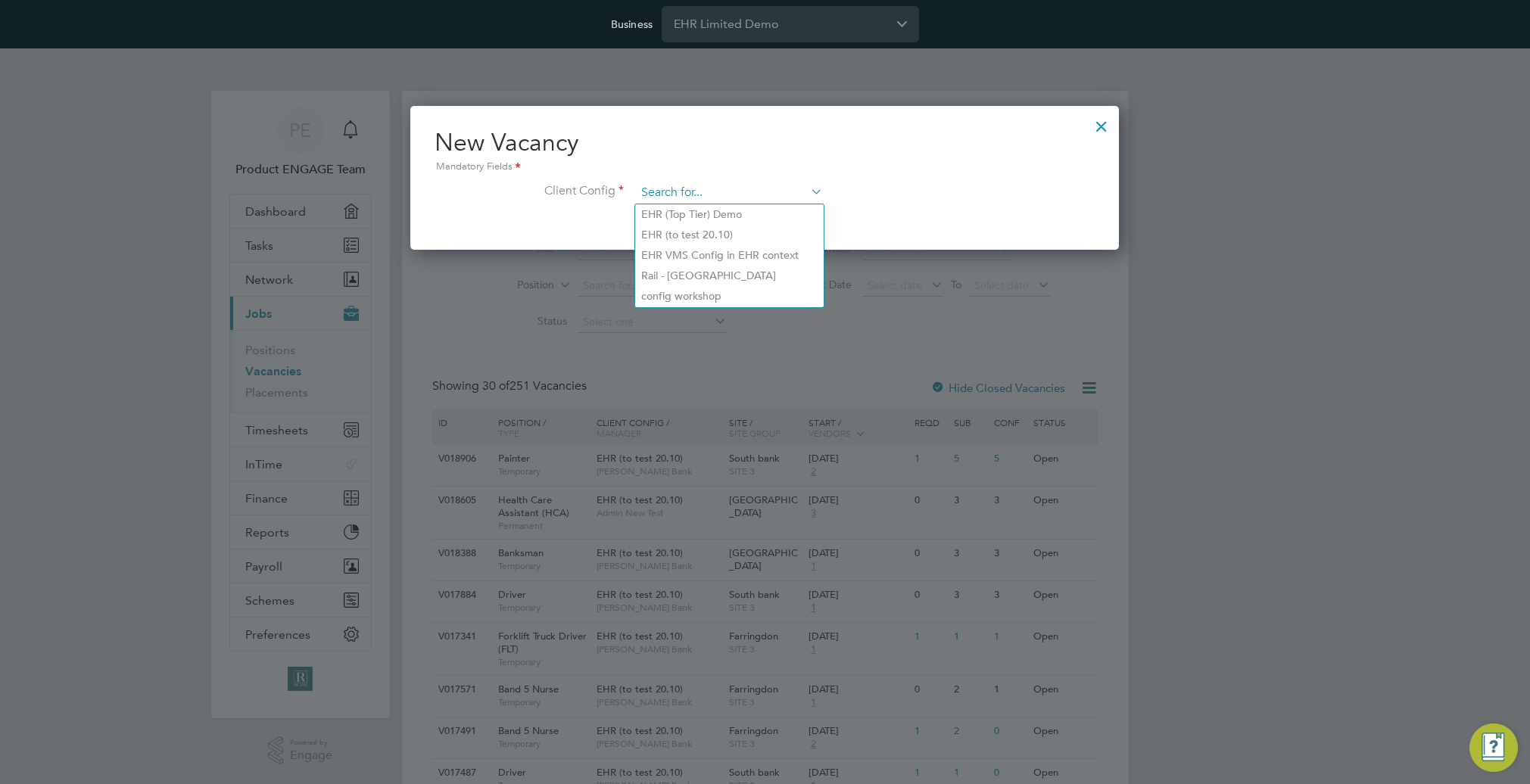
paste input "EHR (to test 20.10)"
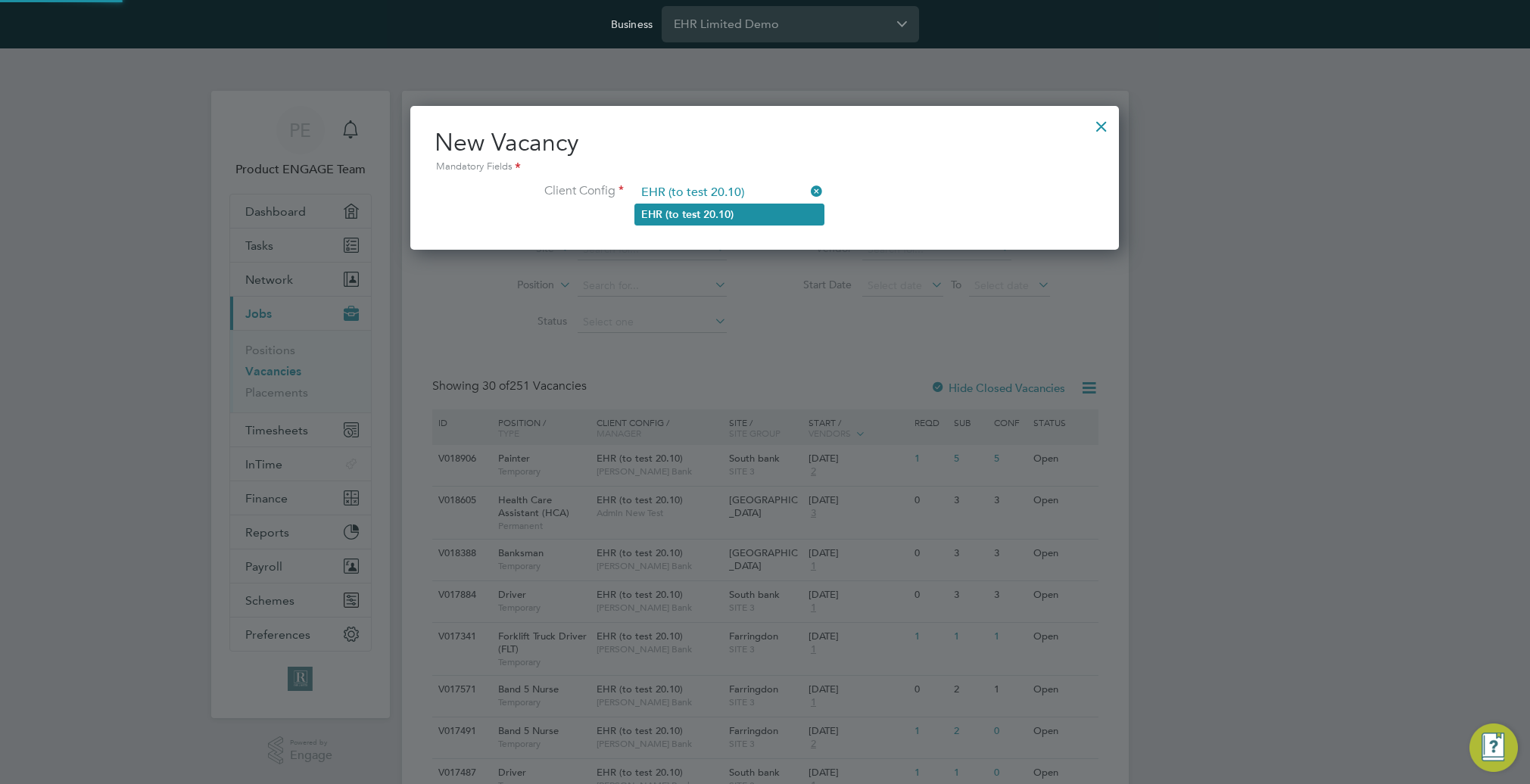
type input "EHR (to test 20.10)"
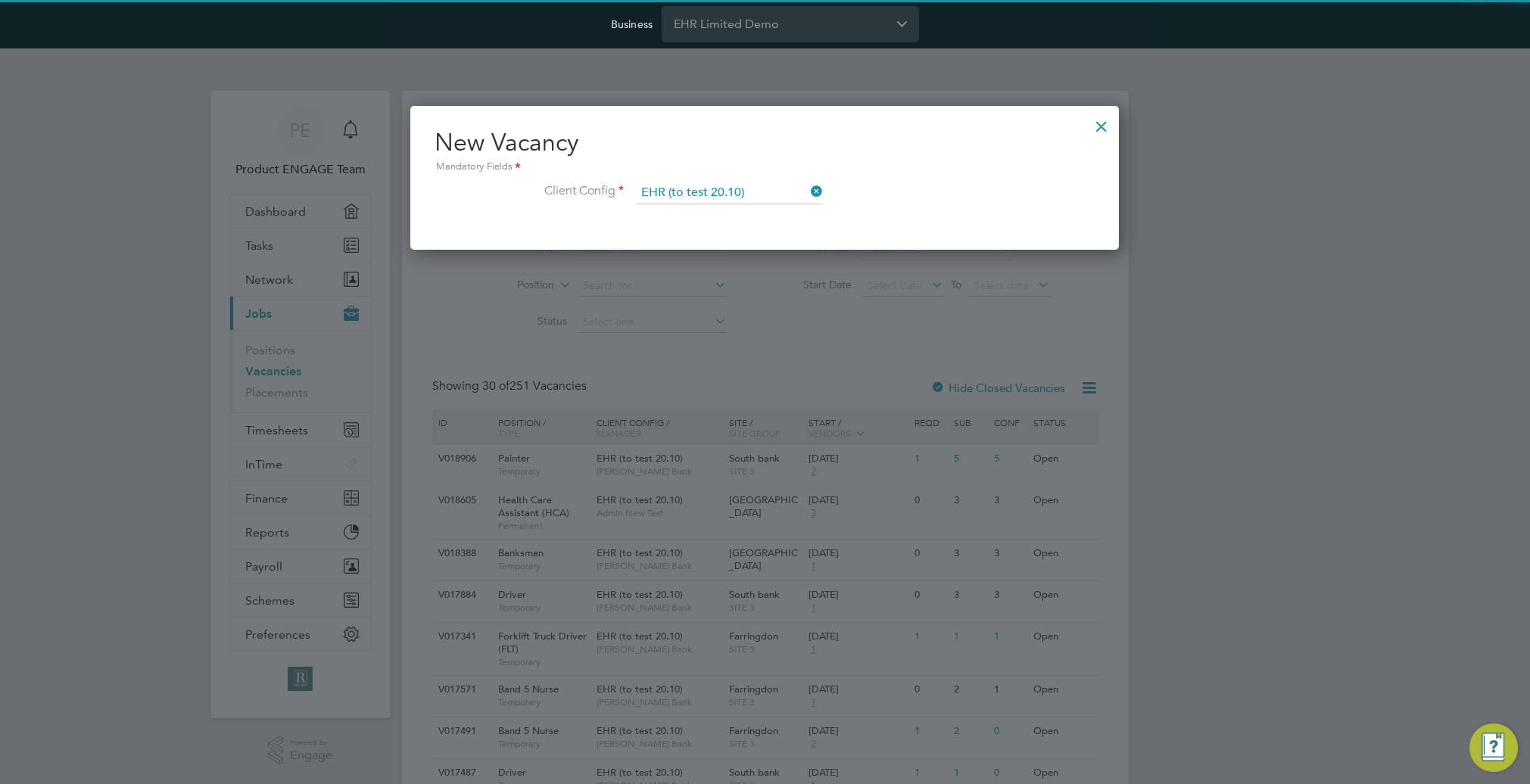
click at [727, 214] on b "20.10)" at bounding box center [718, 214] width 30 height 13
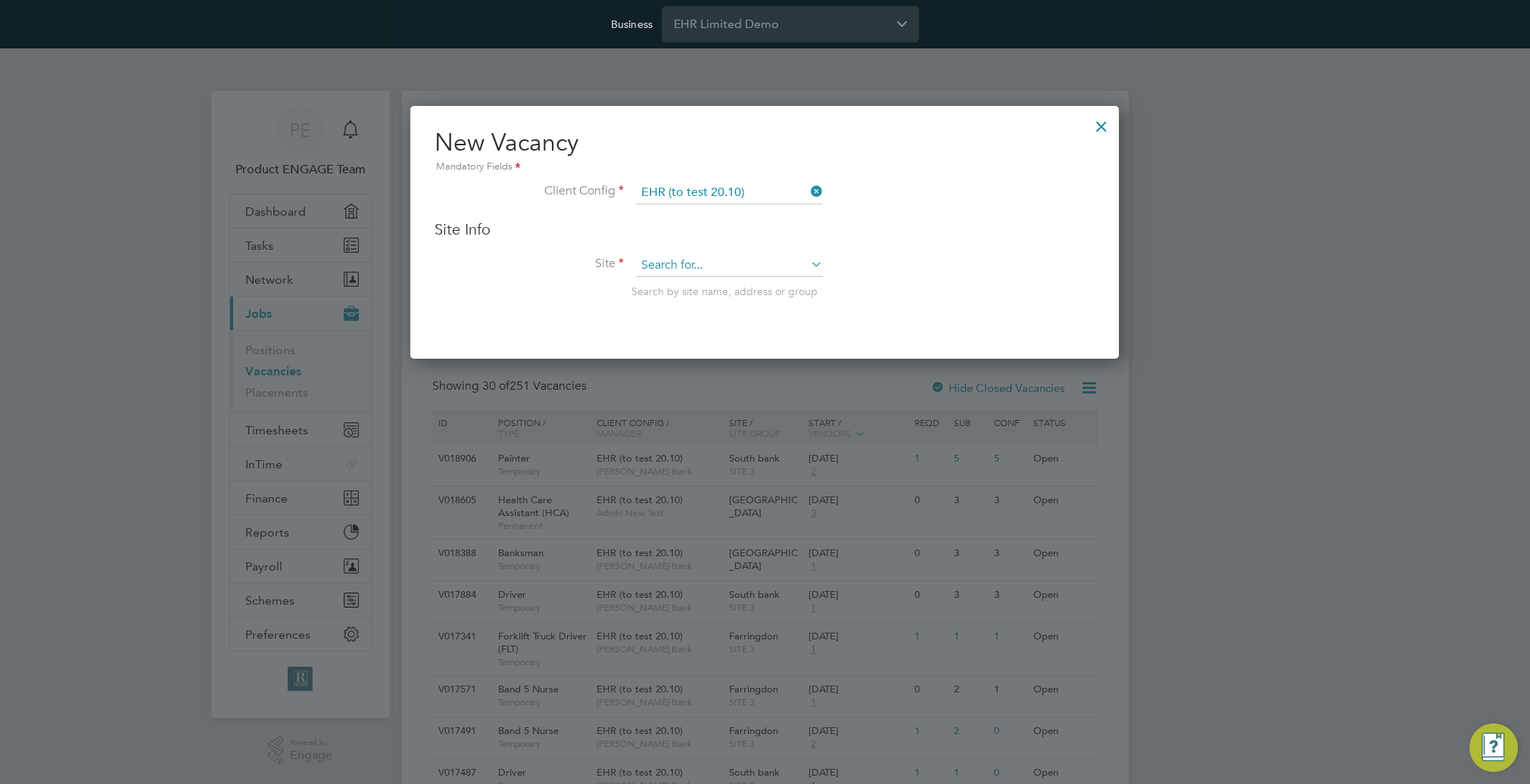
click at [731, 269] on input at bounding box center [729, 265] width 187 height 22
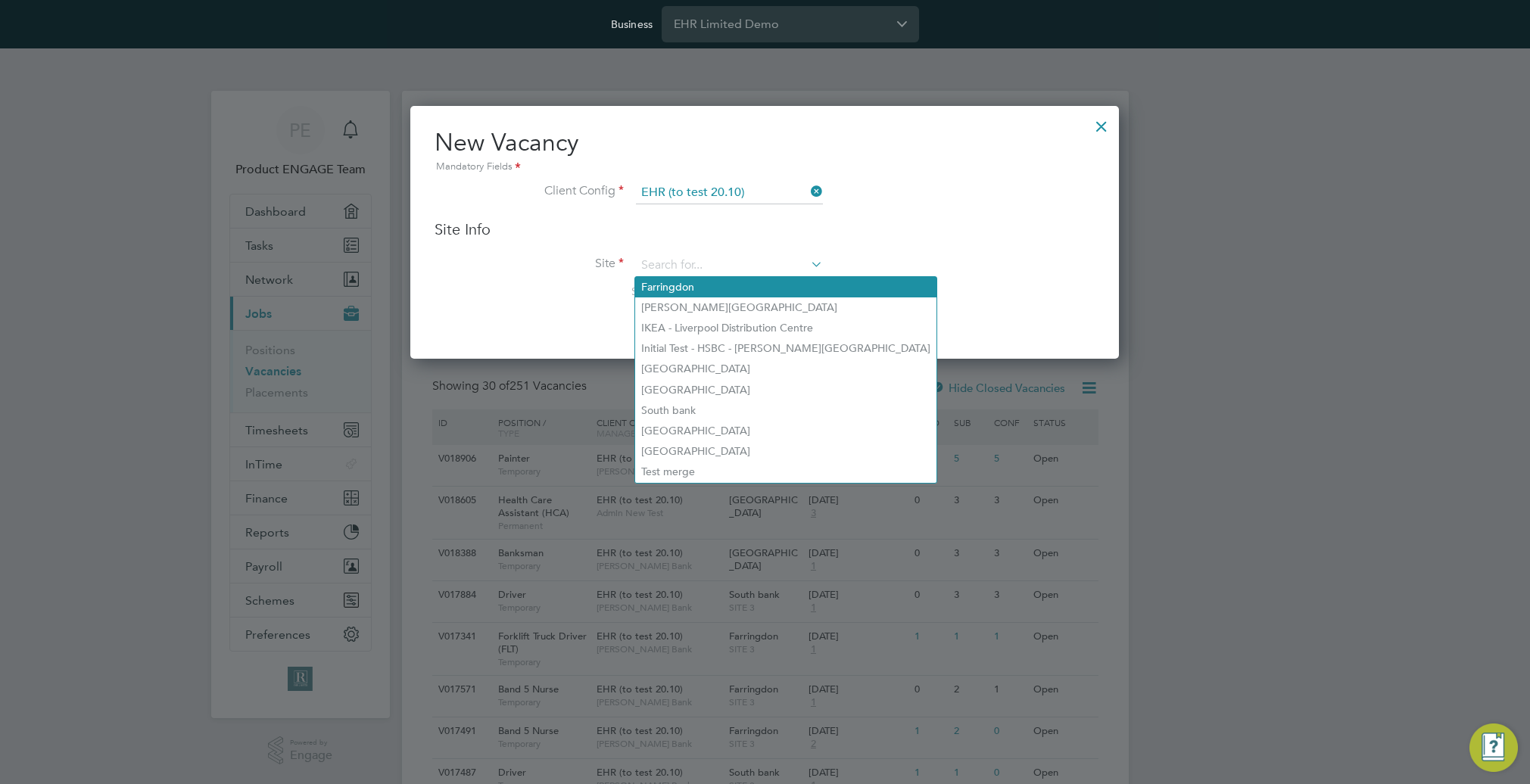
click at [724, 295] on li "Farringdon" at bounding box center [785, 287] width 301 height 21
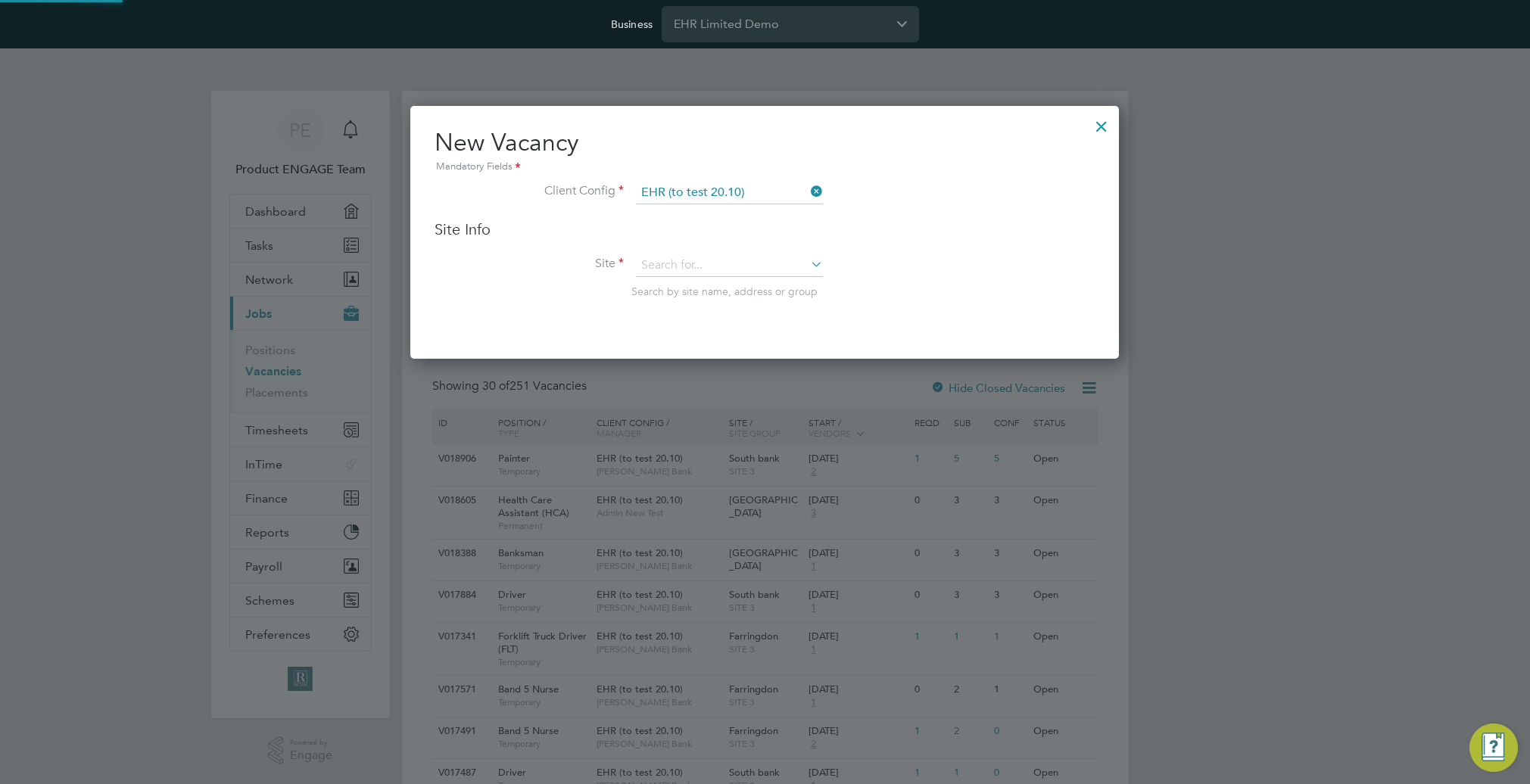
type input "Farringdon"
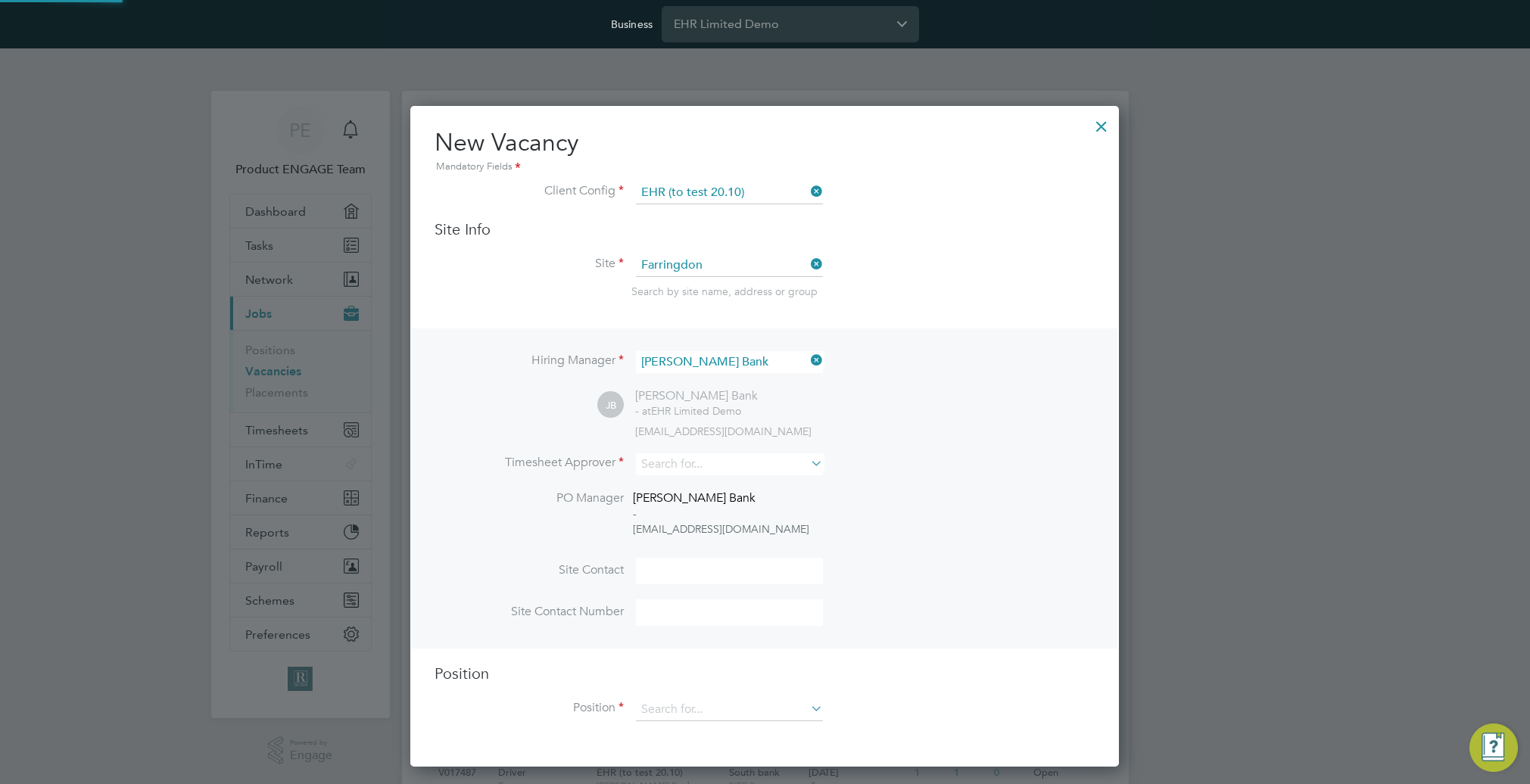
scroll to position [661, 710]
click at [715, 469] on input at bounding box center [729, 464] width 187 height 22
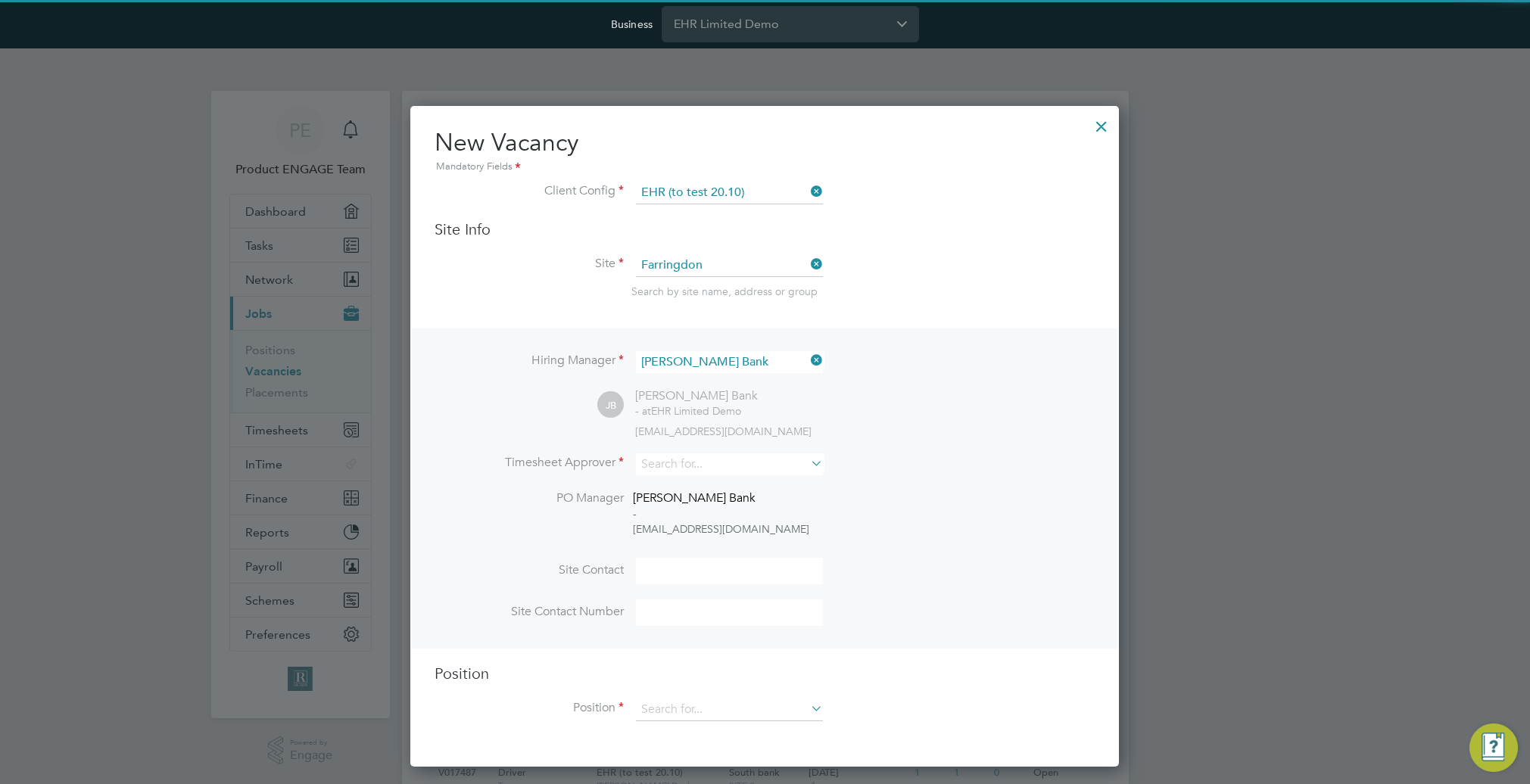
click at [704, 505] on li "Admin New Test" at bounding box center [729, 507] width 189 height 21
type input "Admin New Test"
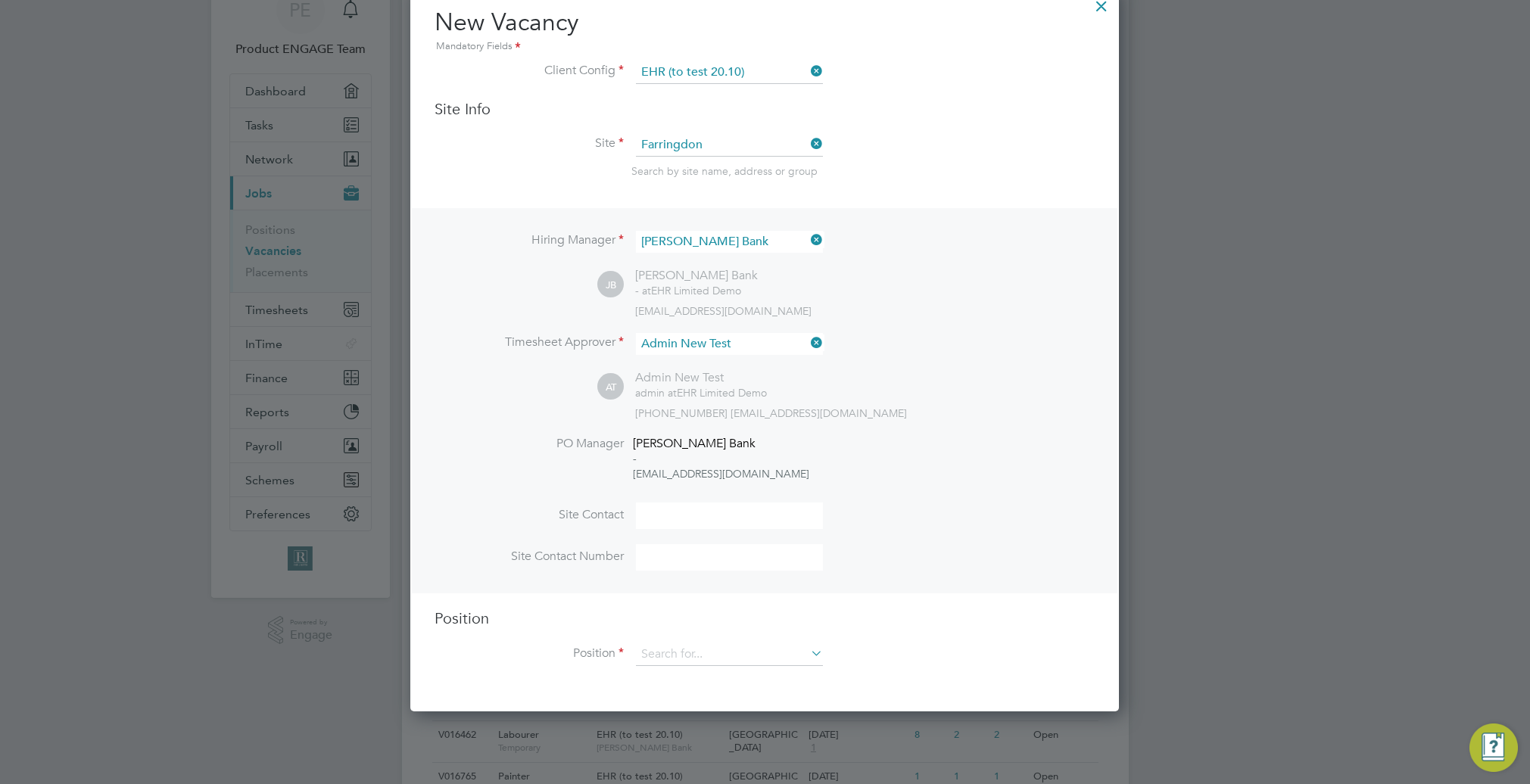
scroll to position [137, 0]
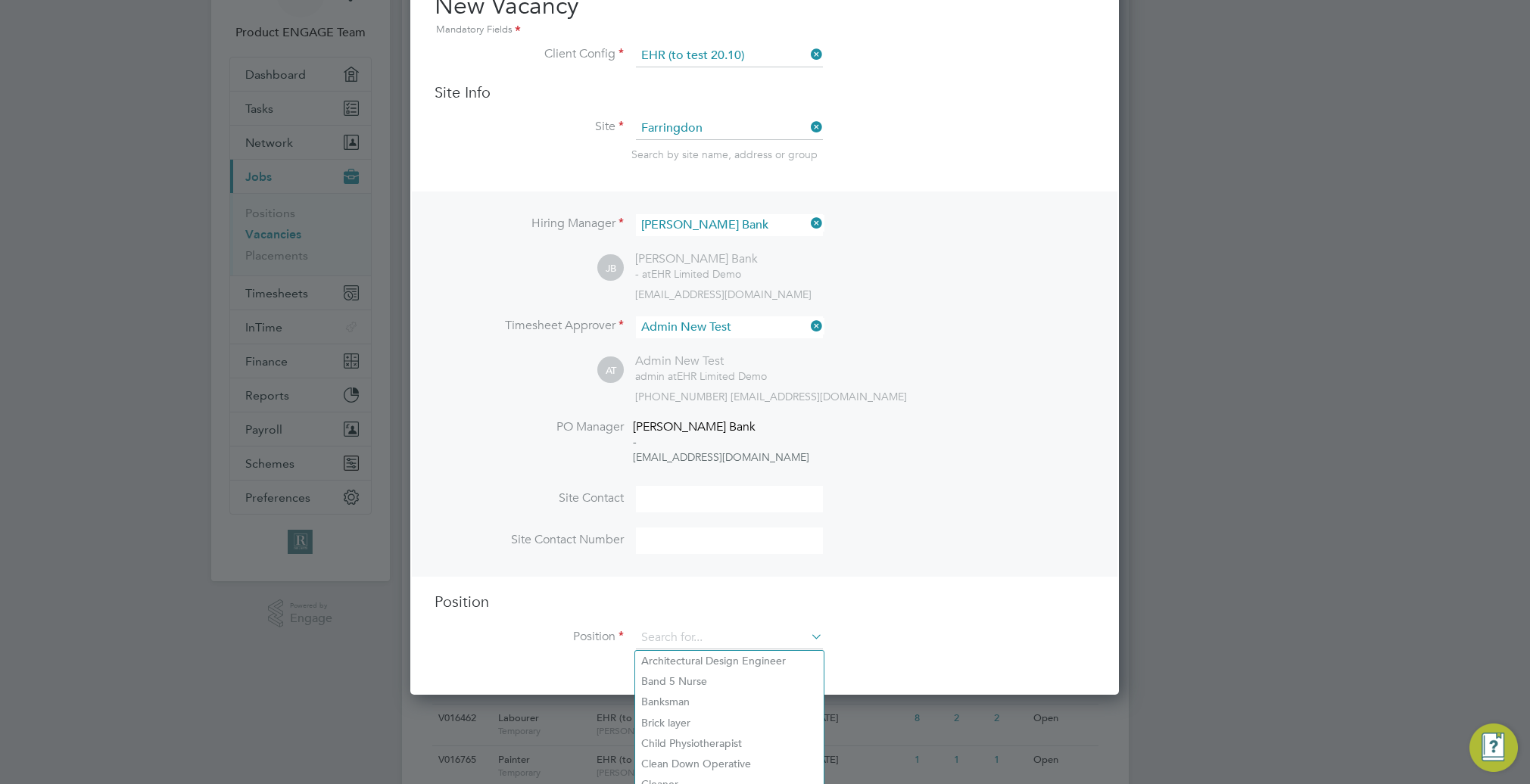
drag, startPoint x: 773, startPoint y: 635, endPoint x: 761, endPoint y: 649, distance: 18.4
click at [772, 637] on input at bounding box center [729, 637] width 187 height 22
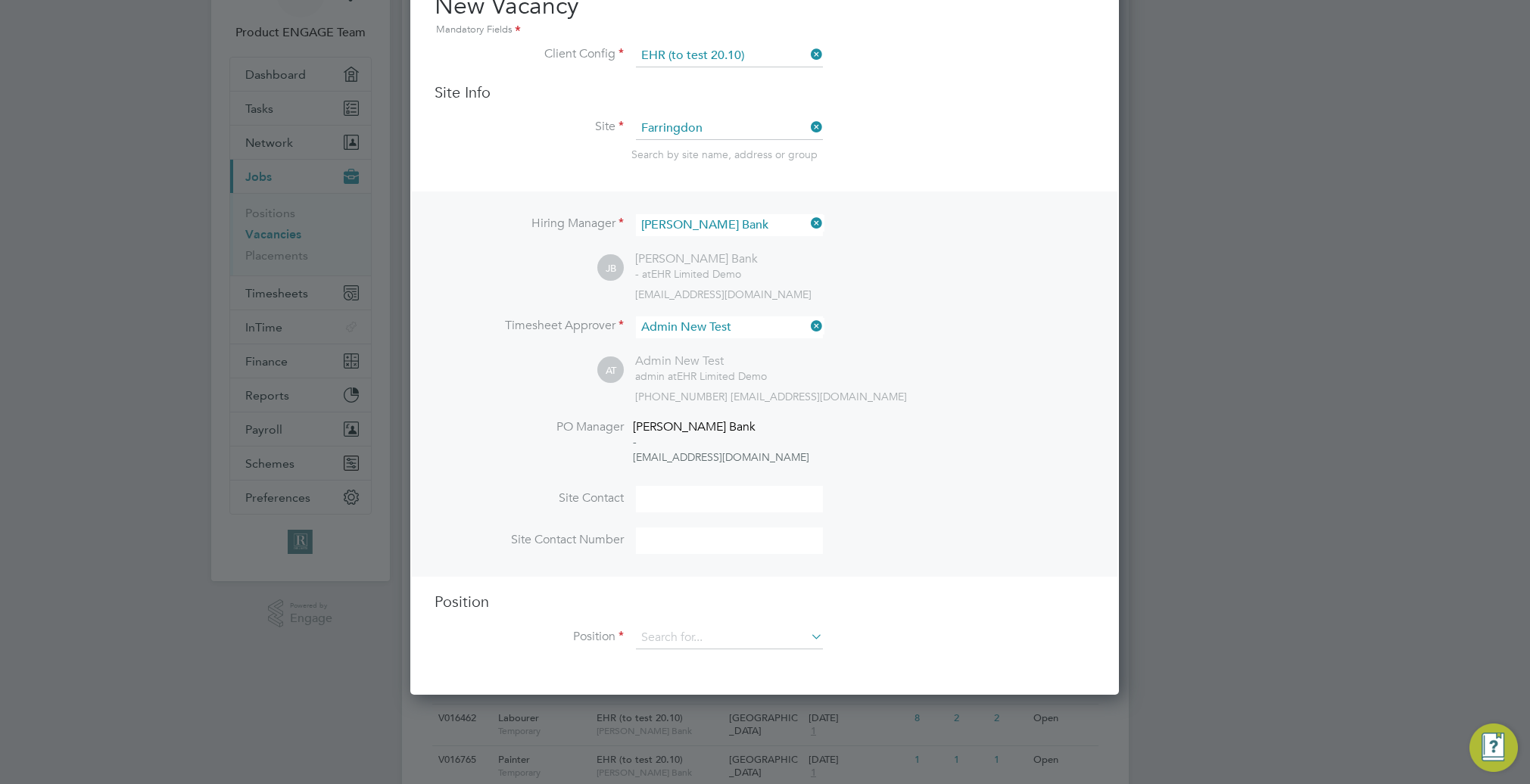
click at [742, 676] on li "Band 5 Nurse" at bounding box center [729, 682] width 189 height 21
type input "Band 5 Nurse"
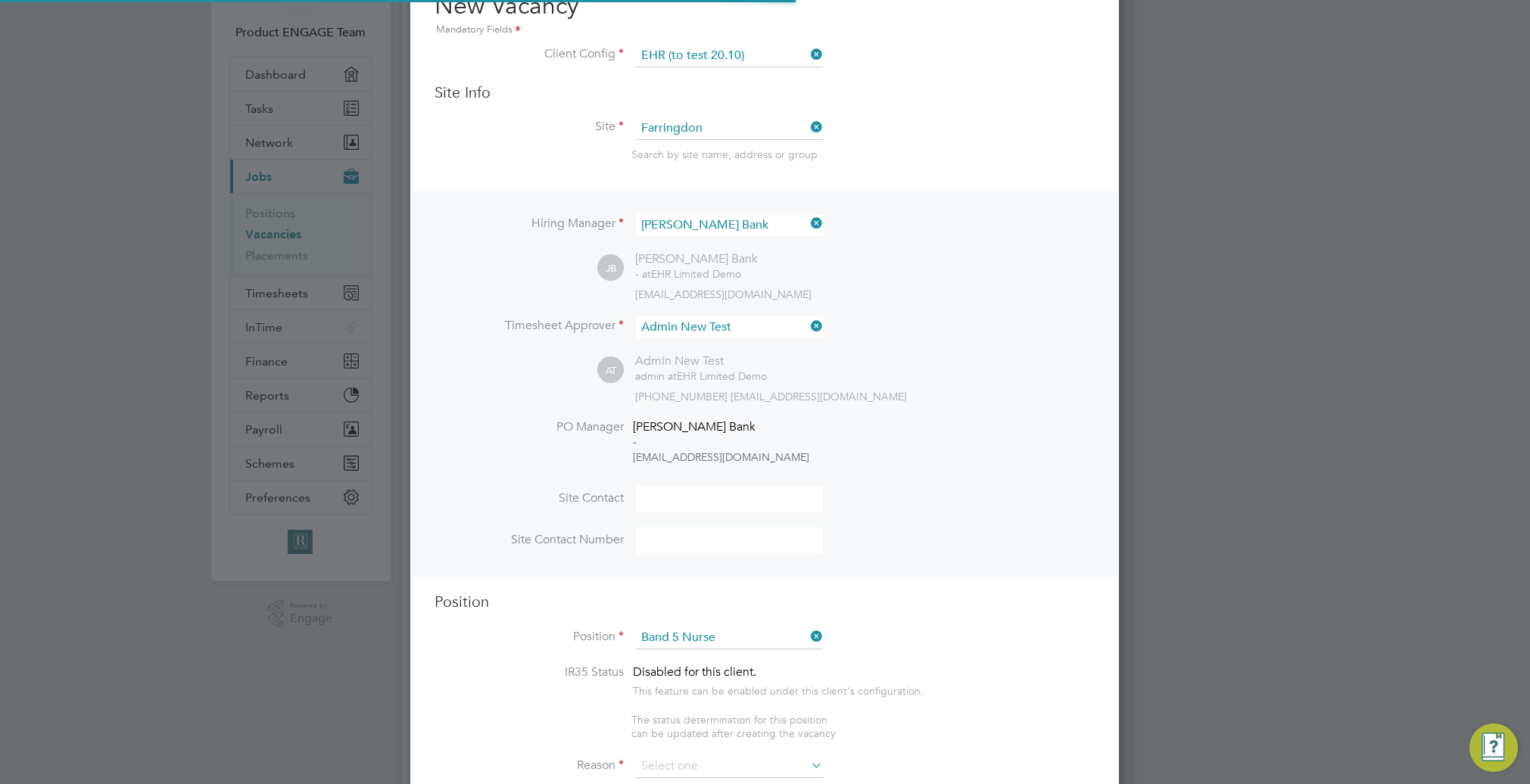
scroll to position [2438, 710]
type textarea "Looks after patients in a Hospital - Public sector"
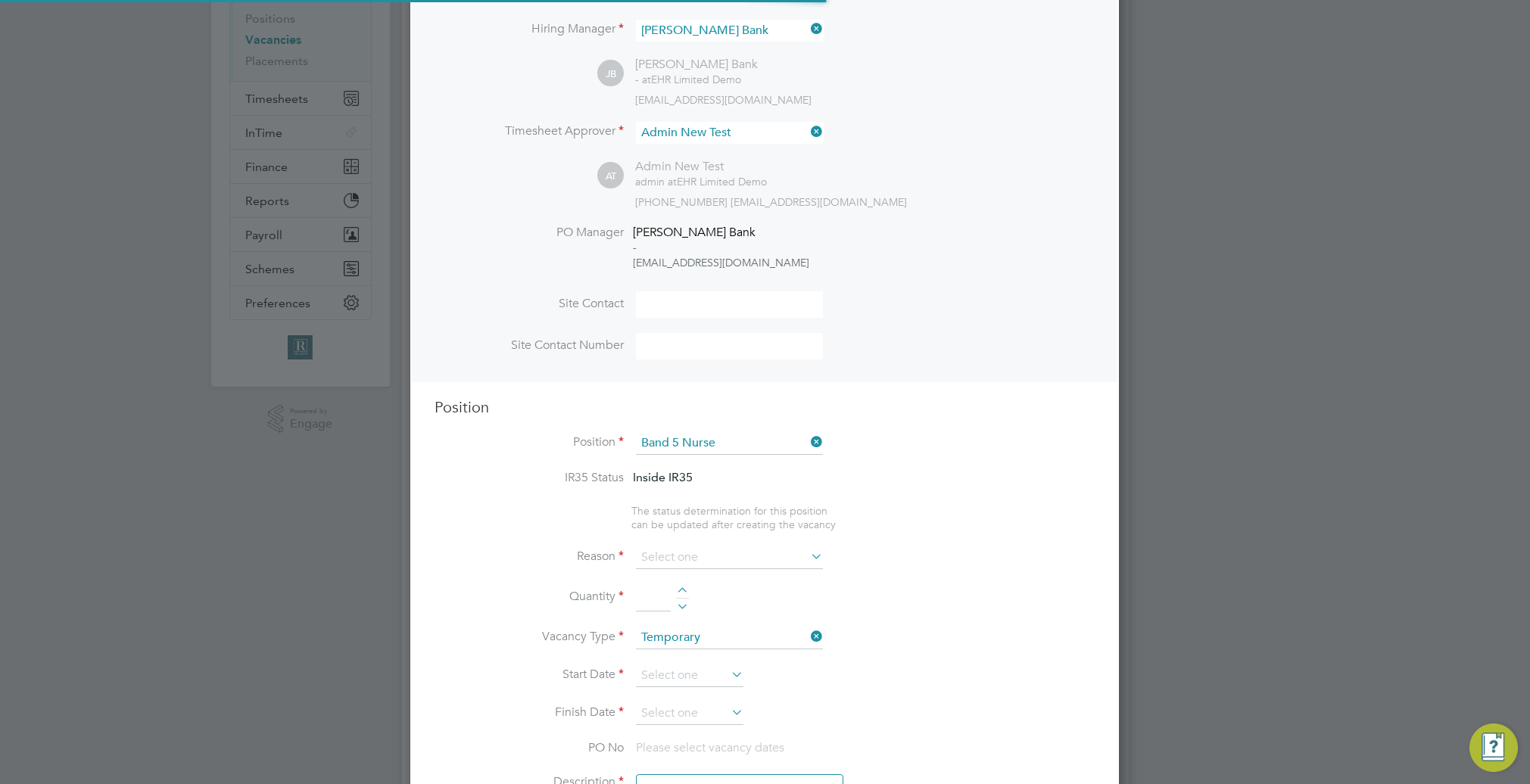
scroll to position [8, 8]
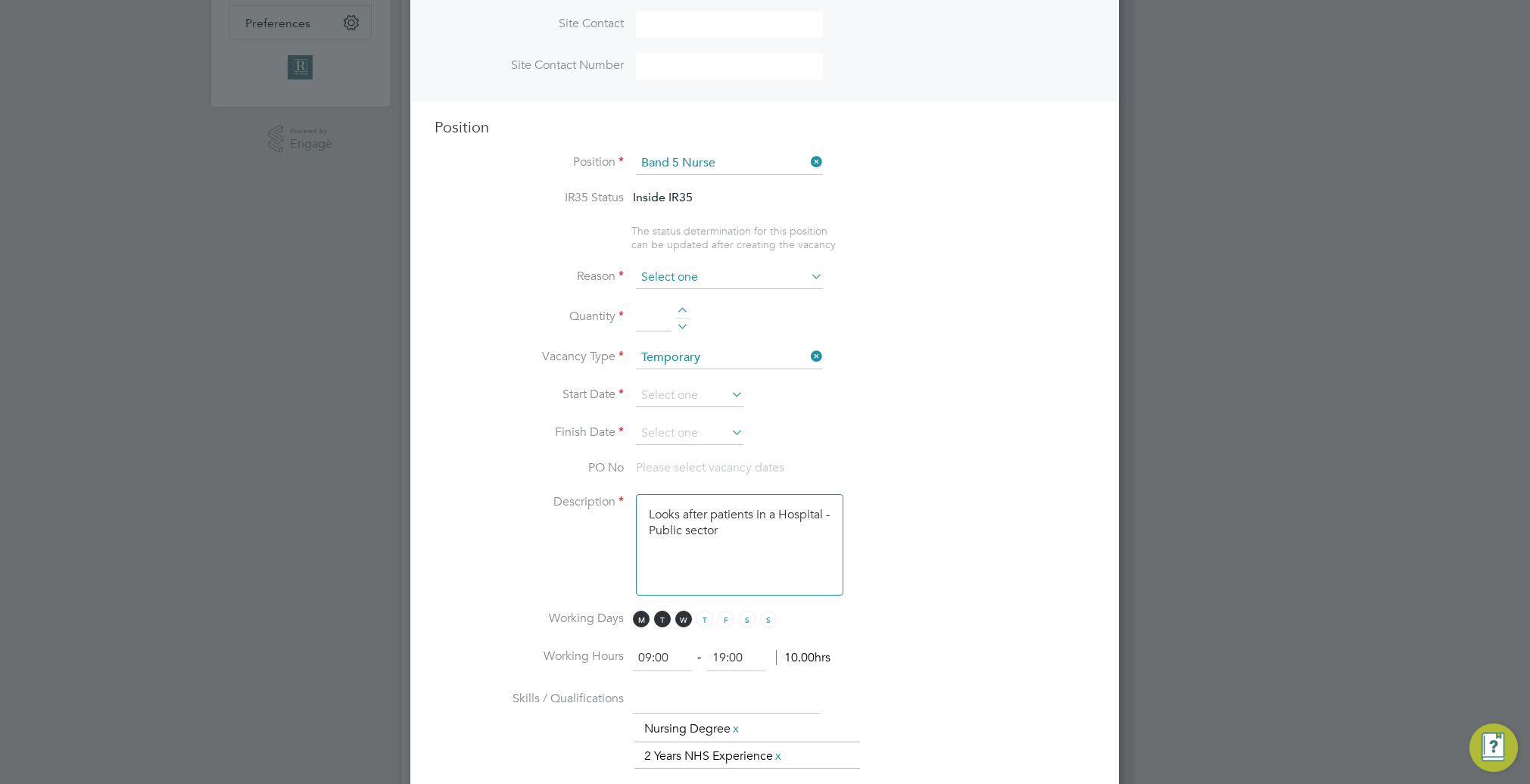
click at [775, 280] on input at bounding box center [729, 278] width 187 height 22
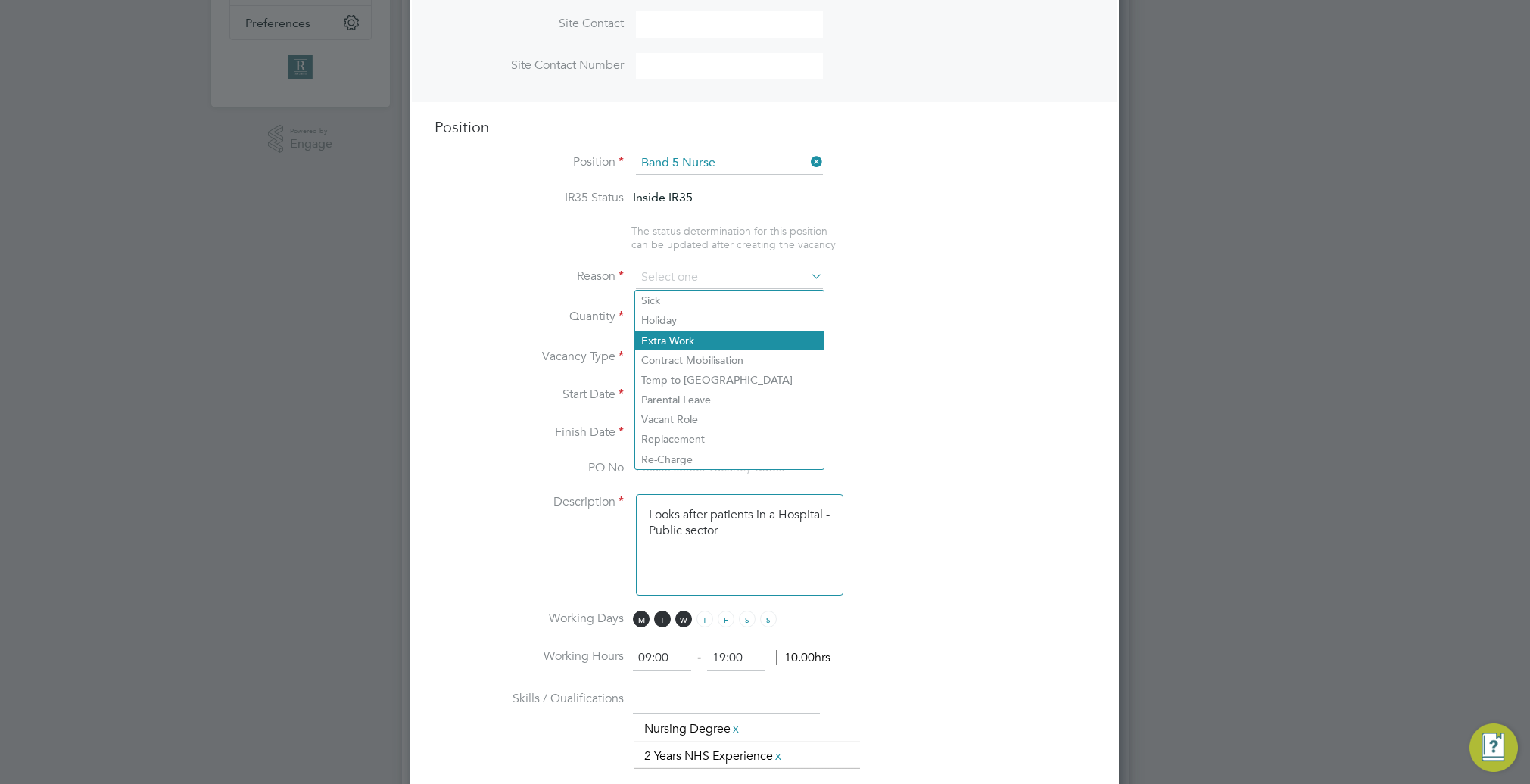
click at [711, 331] on li "Extra Work" at bounding box center [729, 341] width 189 height 20
type input "Extra Work"
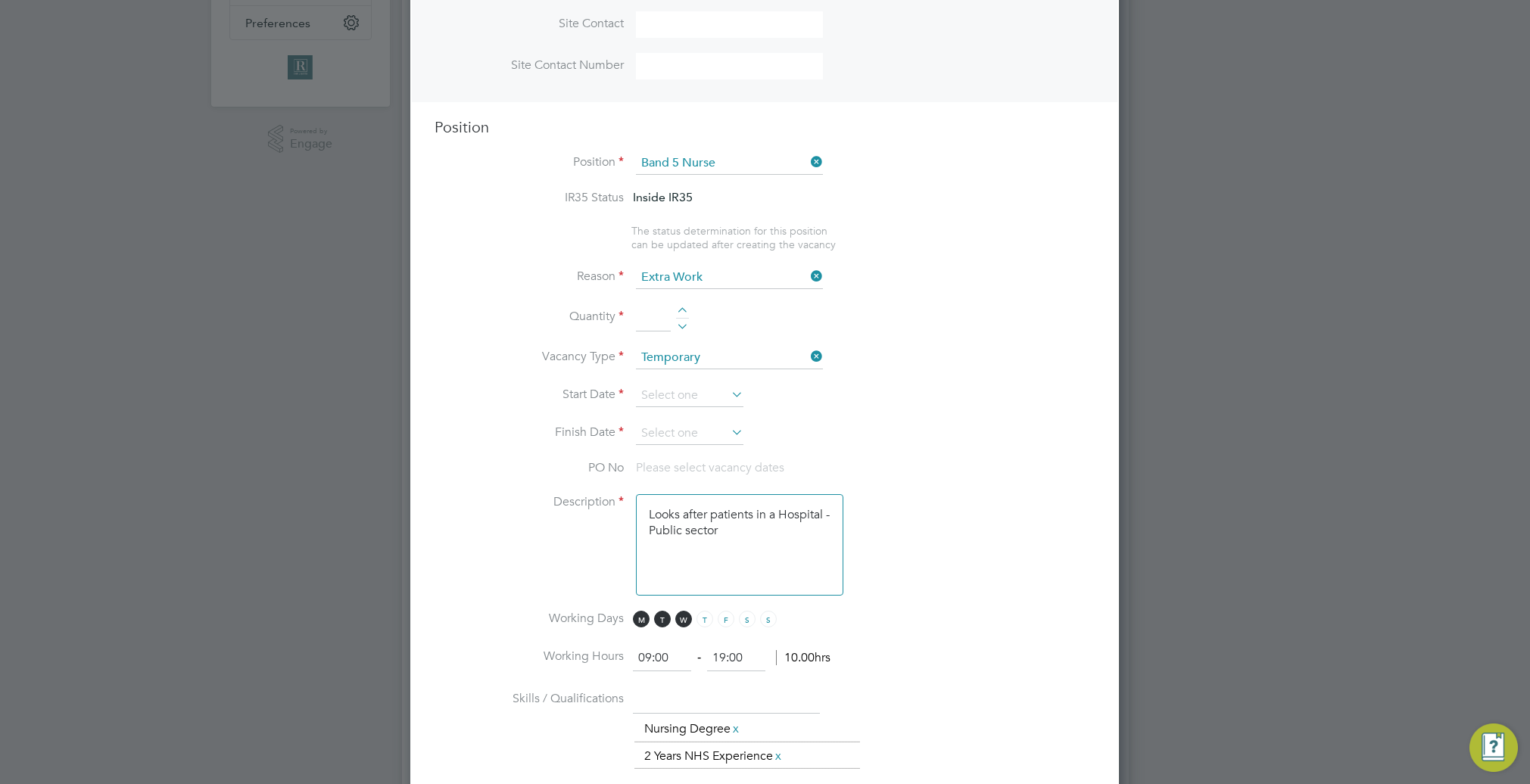
click at [681, 316] on div at bounding box center [682, 312] width 13 height 10
type input "2"
click at [696, 415] on li "Start Date" at bounding box center [764, 403] width 660 height 38
click at [694, 397] on input at bounding box center [689, 395] width 107 height 22
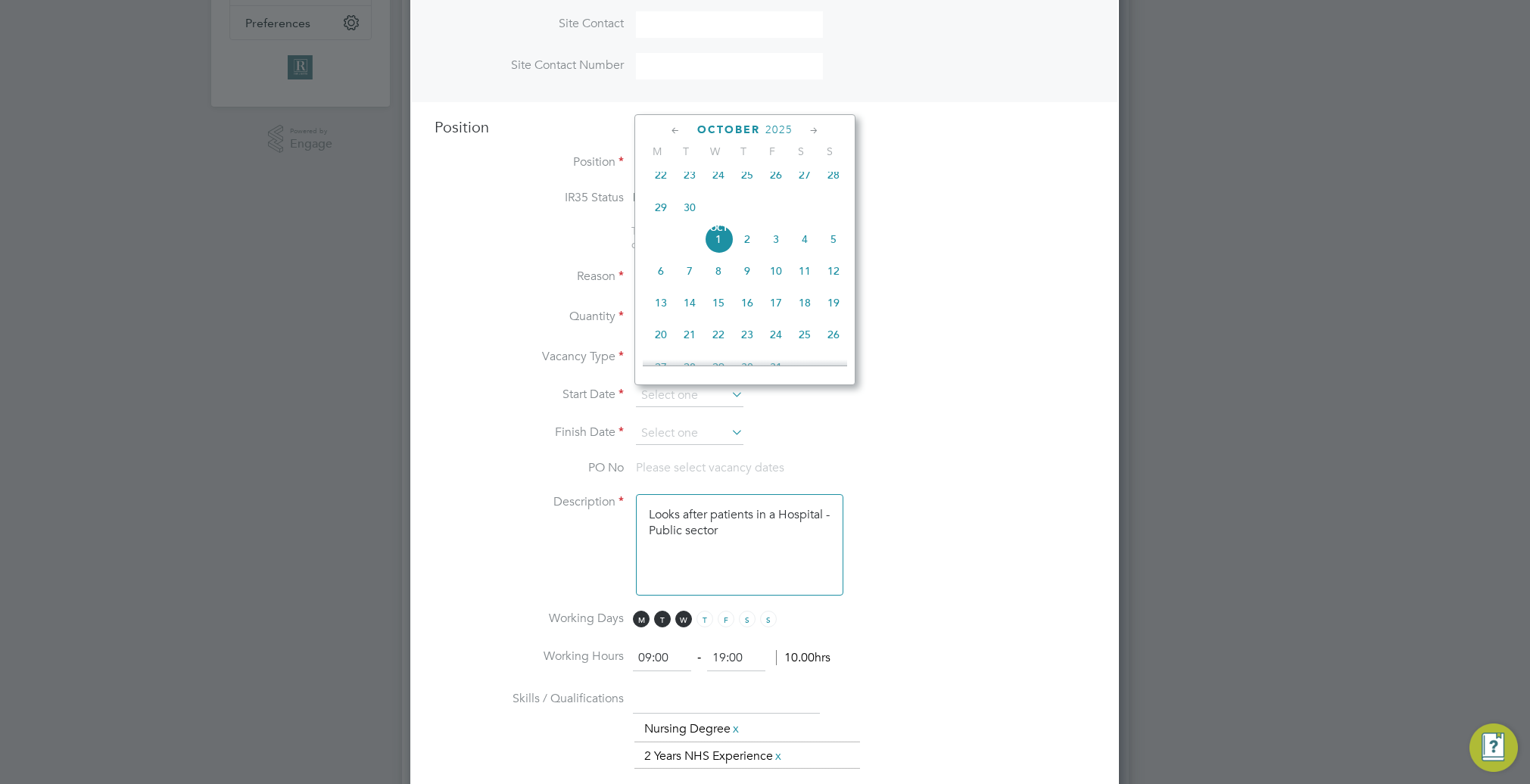
click at [665, 188] on span "22" at bounding box center [661, 175] width 29 height 29
type input "22 Sep 2025"
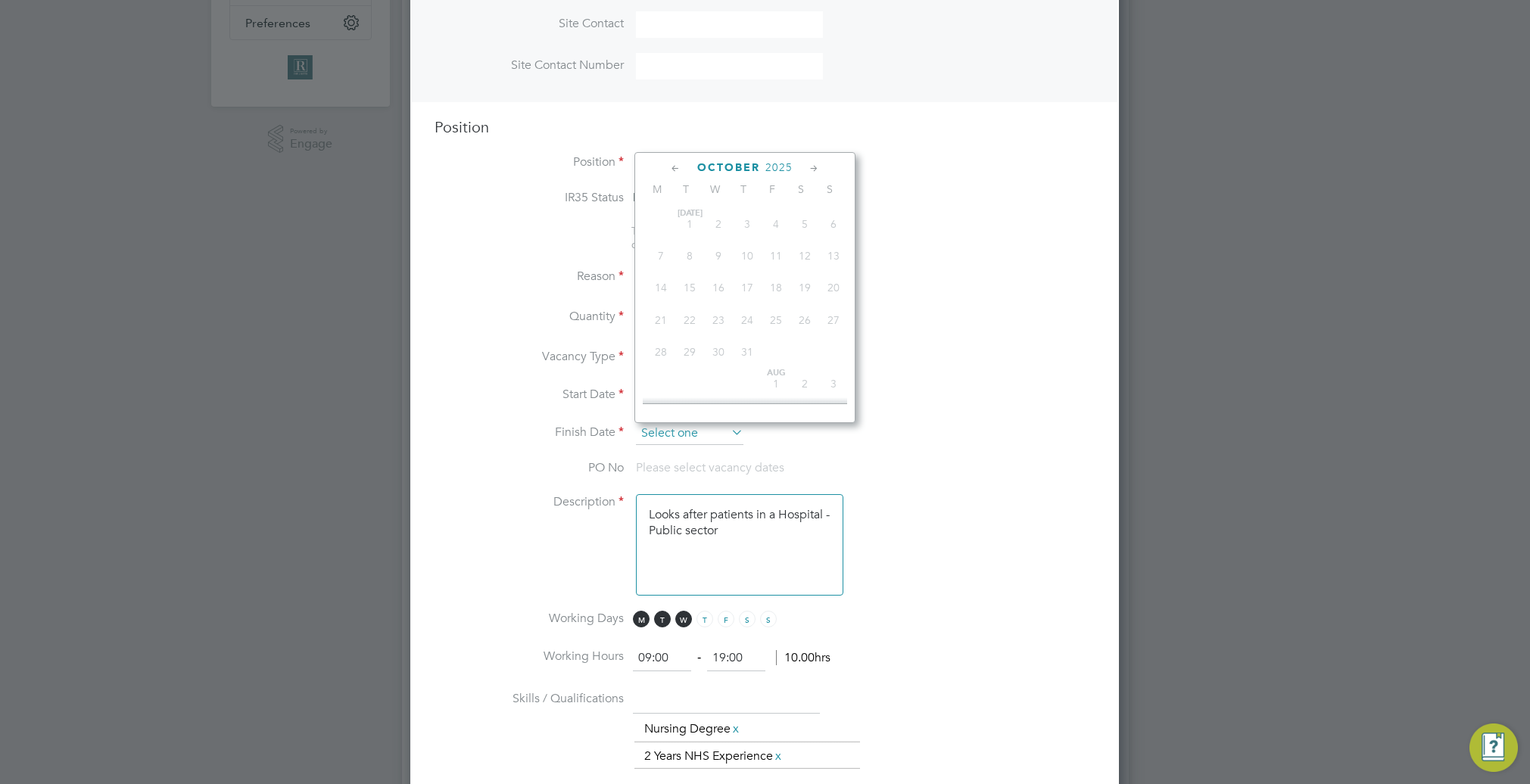
click at [723, 431] on input at bounding box center [689, 433] width 107 height 22
click at [833, 381] on span "26" at bounding box center [834, 372] width 29 height 29
type input "26 Oct 2025"
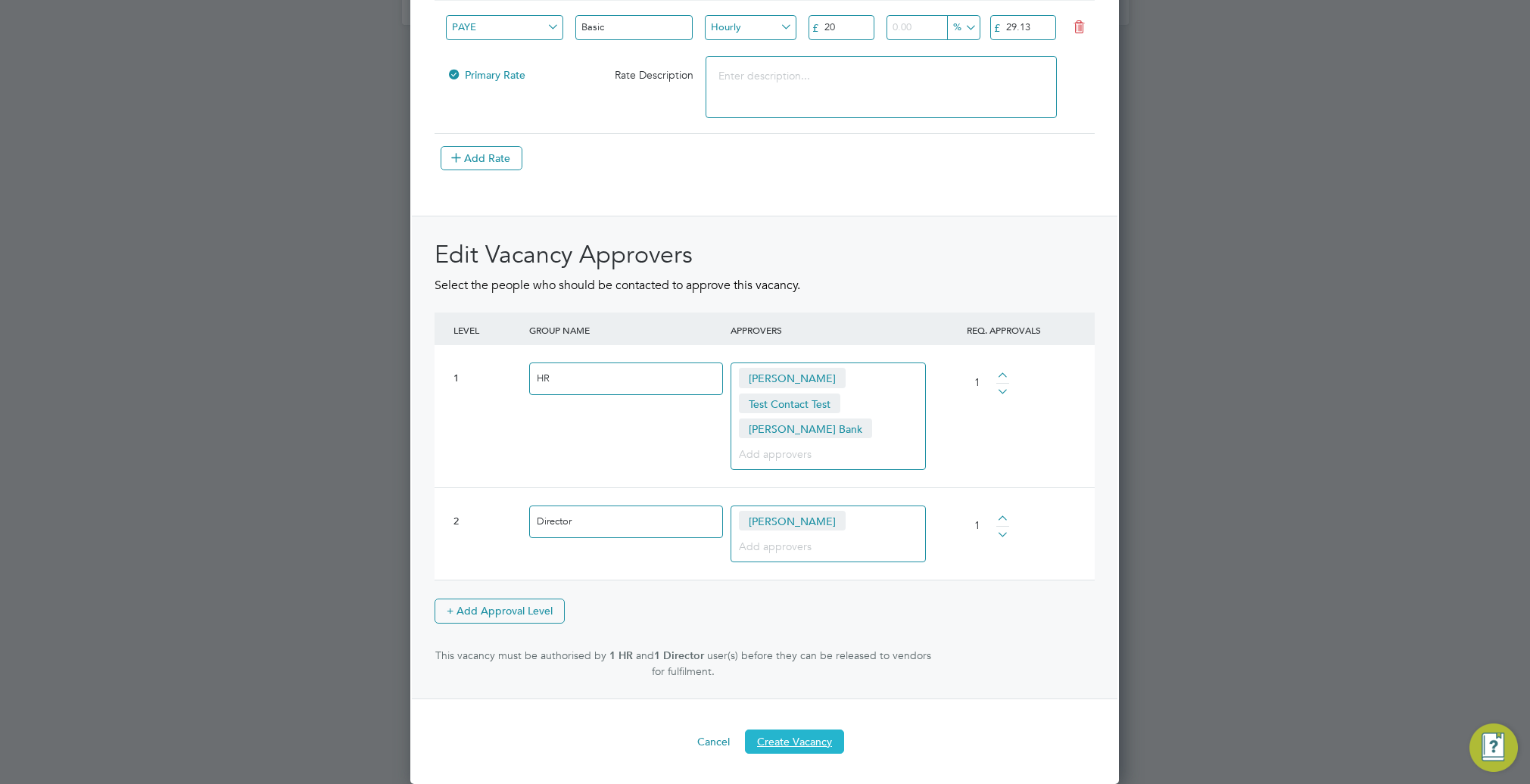
click at [807, 750] on button "Create Vacancy" at bounding box center [795, 741] width 100 height 24
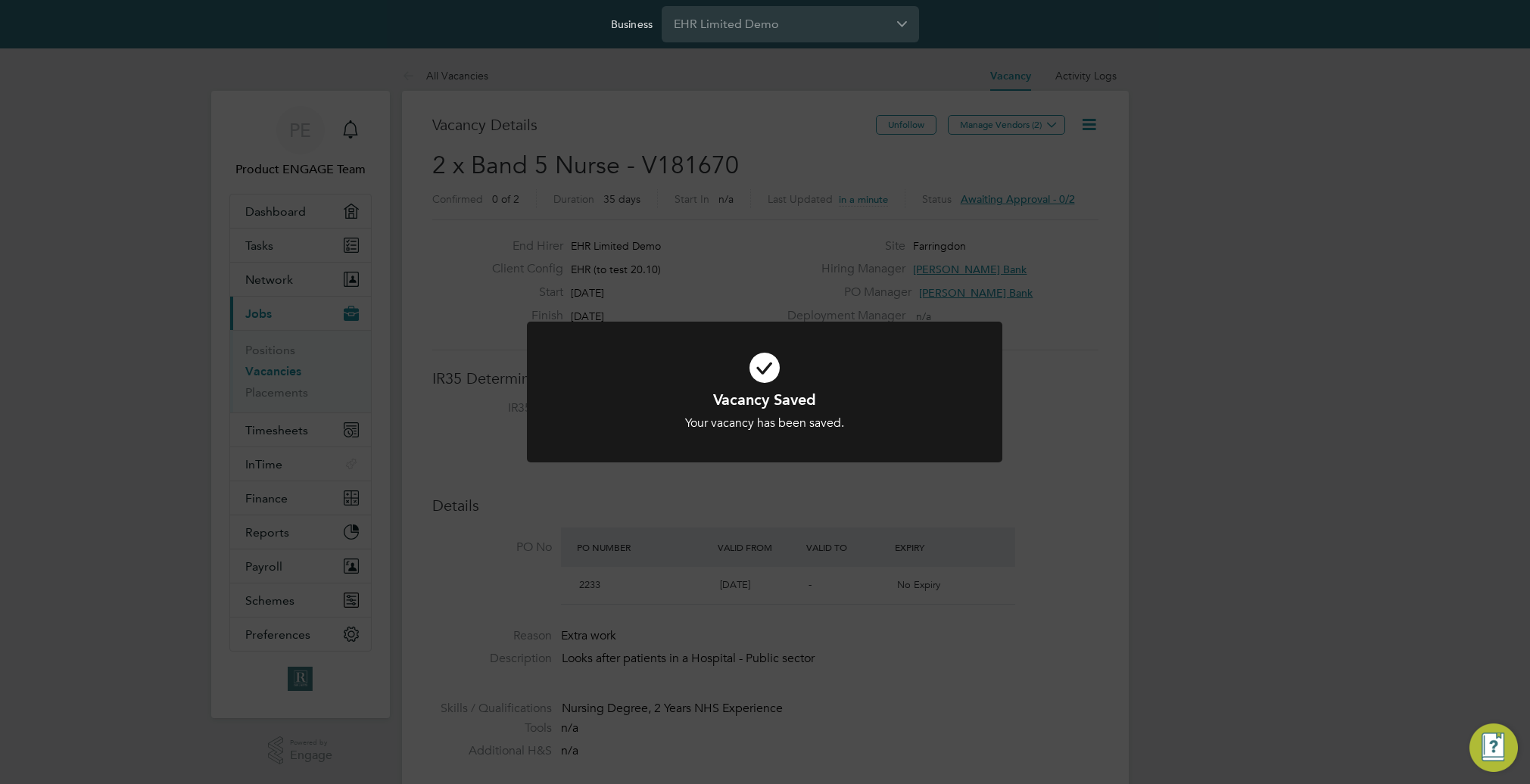
click at [1056, 573] on div "Vacancy Saved Your vacancy has been saved. Cancel Okay" at bounding box center [765, 392] width 1530 height 784
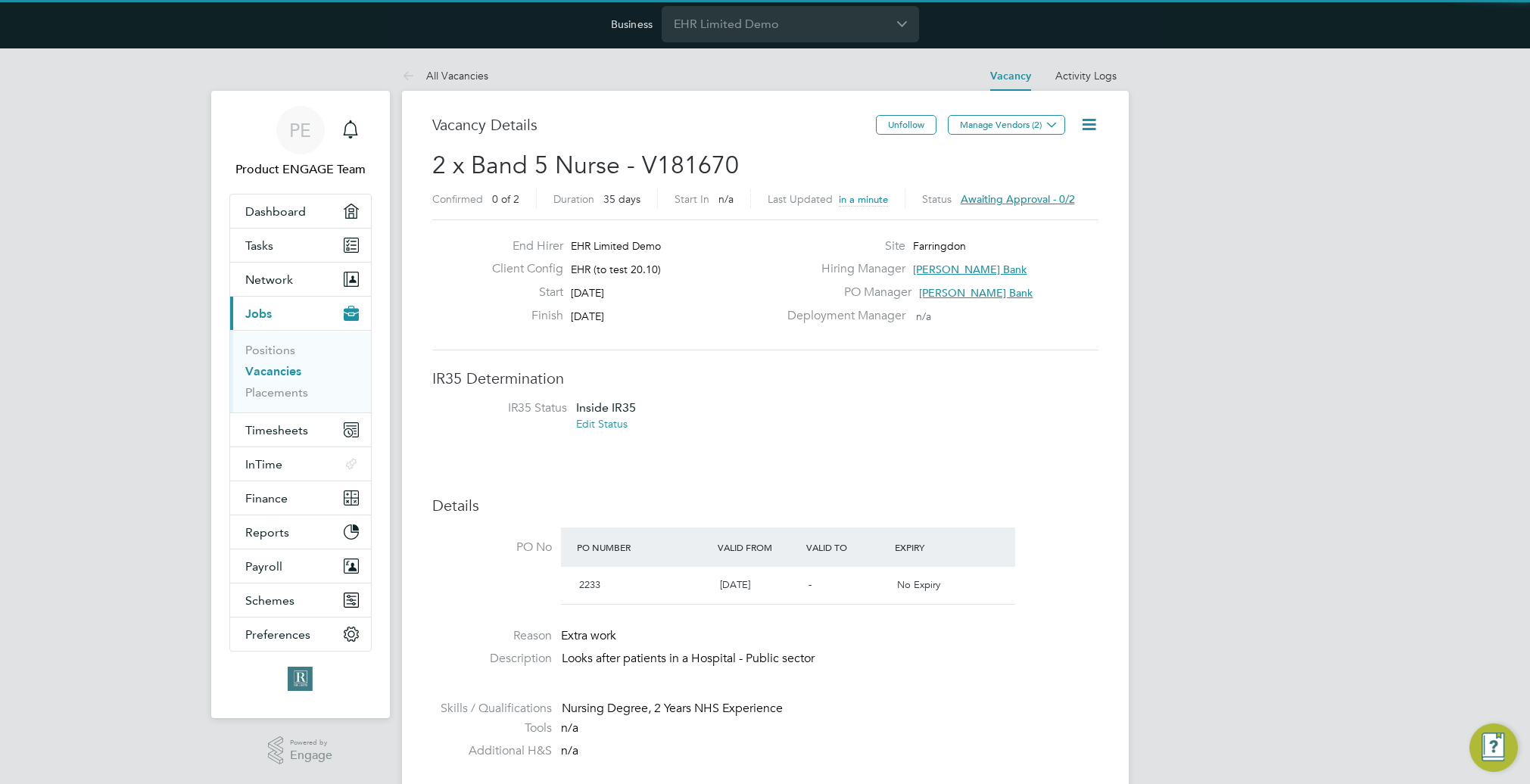
click at [1032, 423] on li "IR35 Status Inside IR35 Edit Status" at bounding box center [765, 418] width 636 height 35
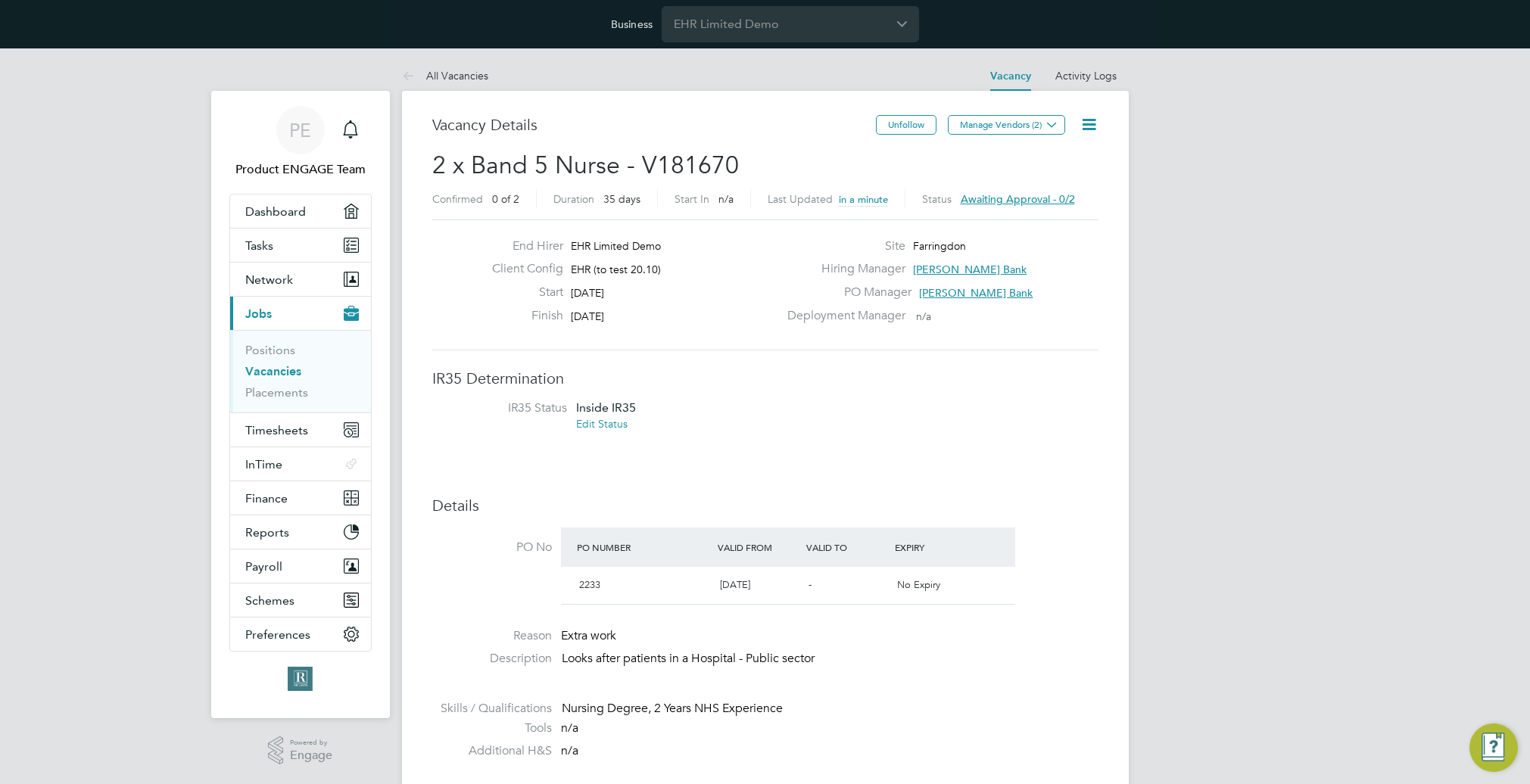
click at [1091, 122] on icon at bounding box center [1089, 124] width 19 height 19
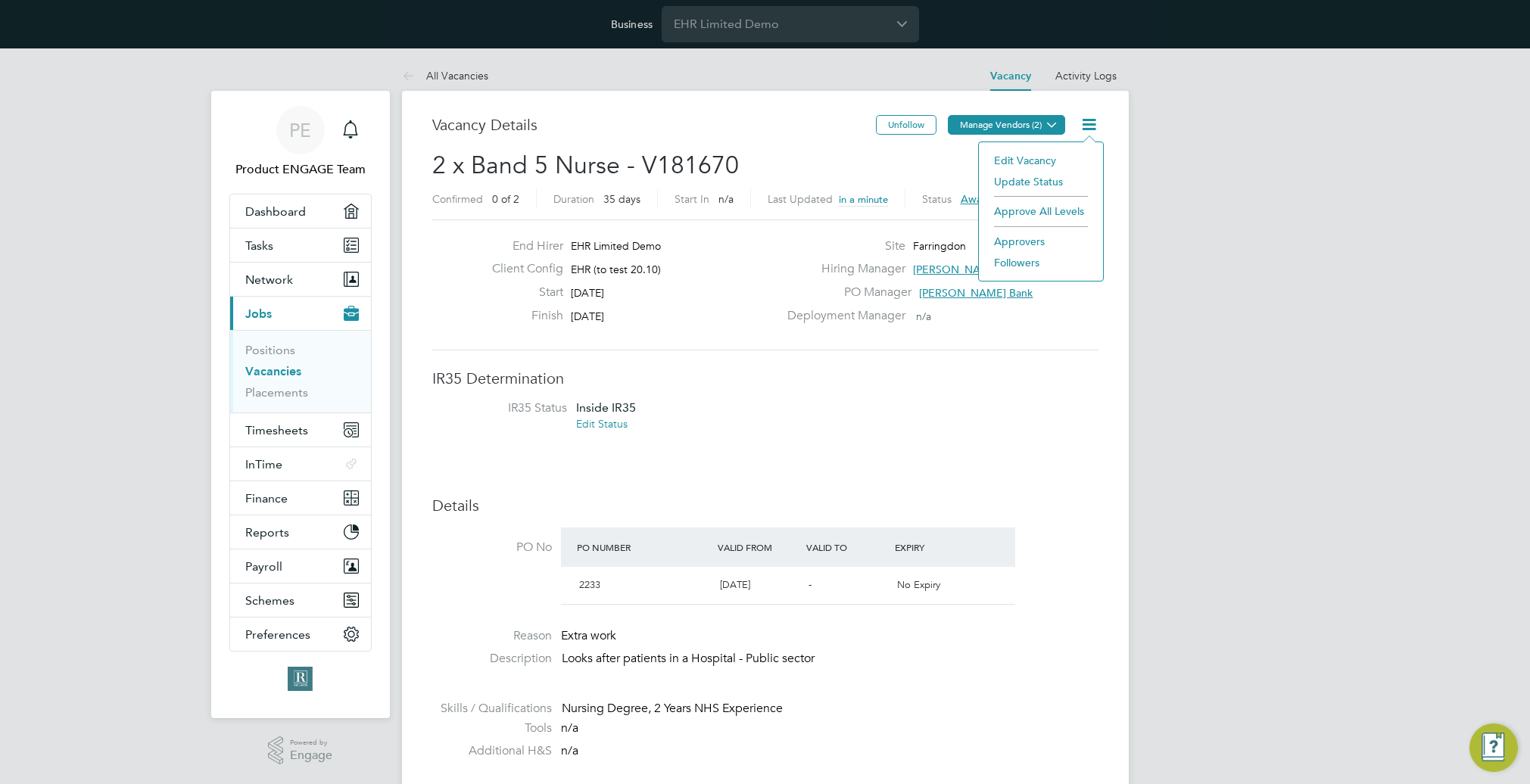
click at [1031, 121] on button "Manage Vendors (2)" at bounding box center [1007, 124] width 118 height 20
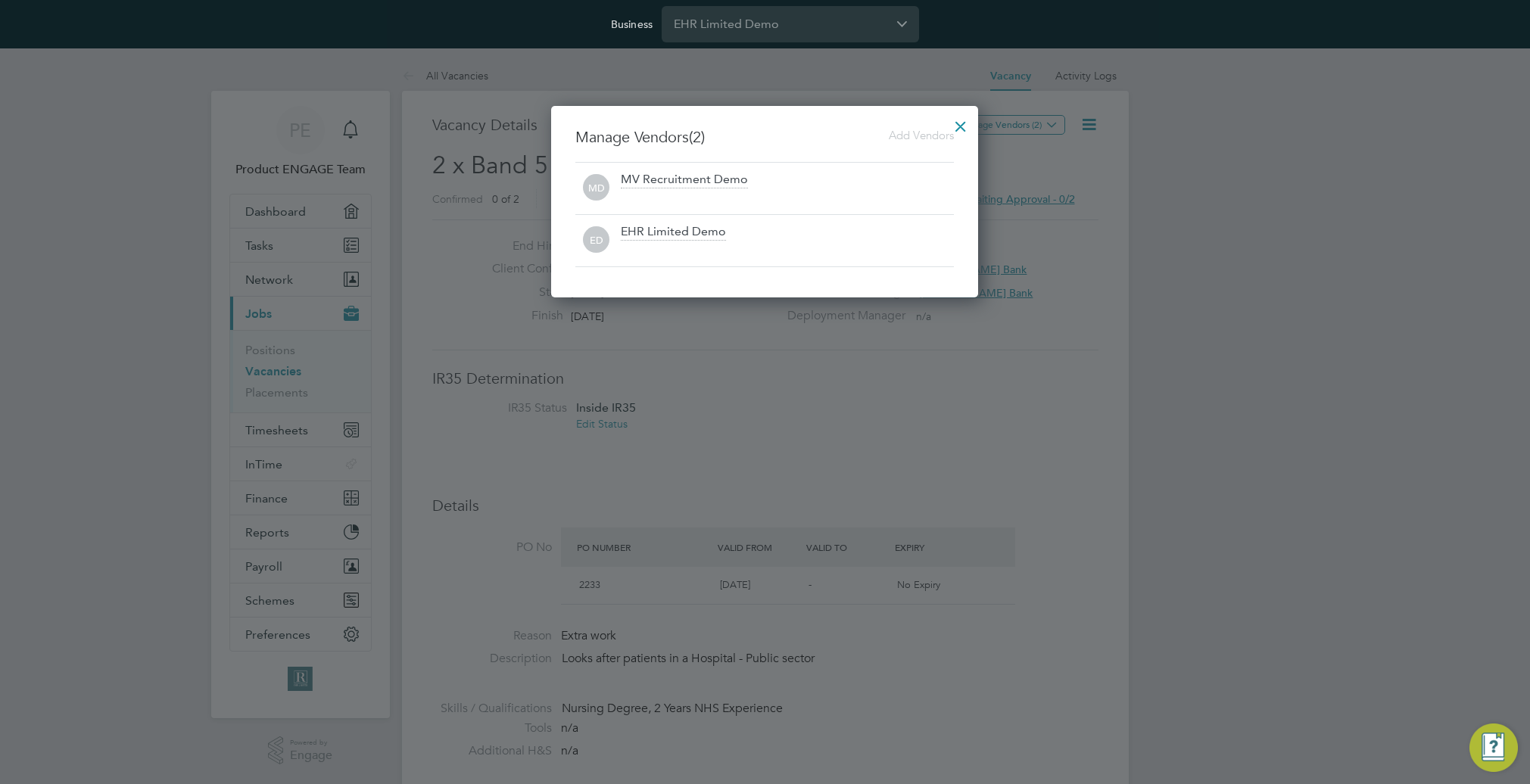
click at [910, 136] on span "Add Vendors" at bounding box center [922, 135] width 65 height 15
click at [910, 134] on span "Add Vendors" at bounding box center [922, 135] width 65 height 15
click at [965, 119] on div at bounding box center [961, 123] width 27 height 27
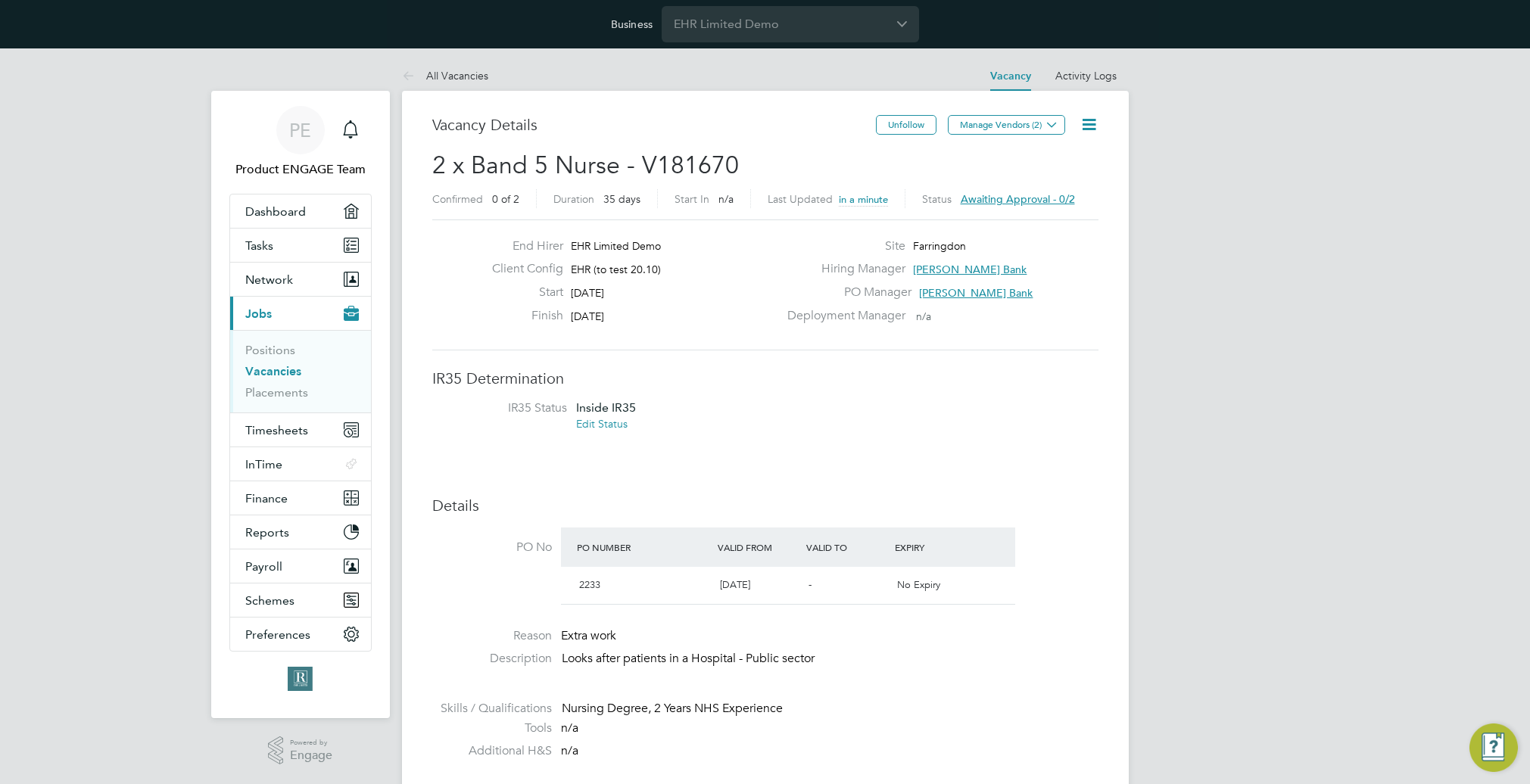
click at [1096, 122] on icon at bounding box center [1089, 124] width 19 height 19
click at [1021, 261] on li "Followers" at bounding box center [1041, 262] width 109 height 21
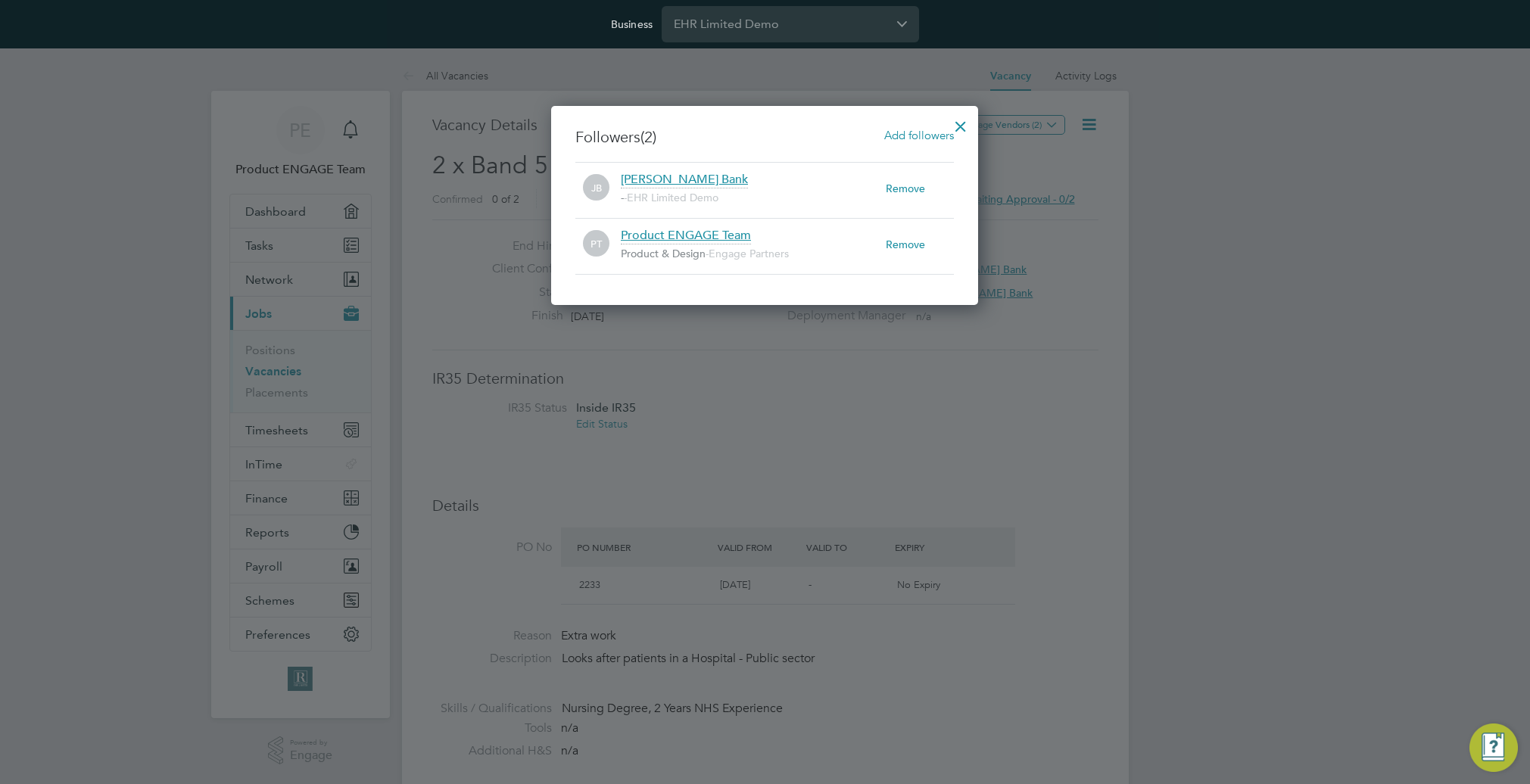
click at [910, 132] on span "Add followers" at bounding box center [918, 135] width 70 height 15
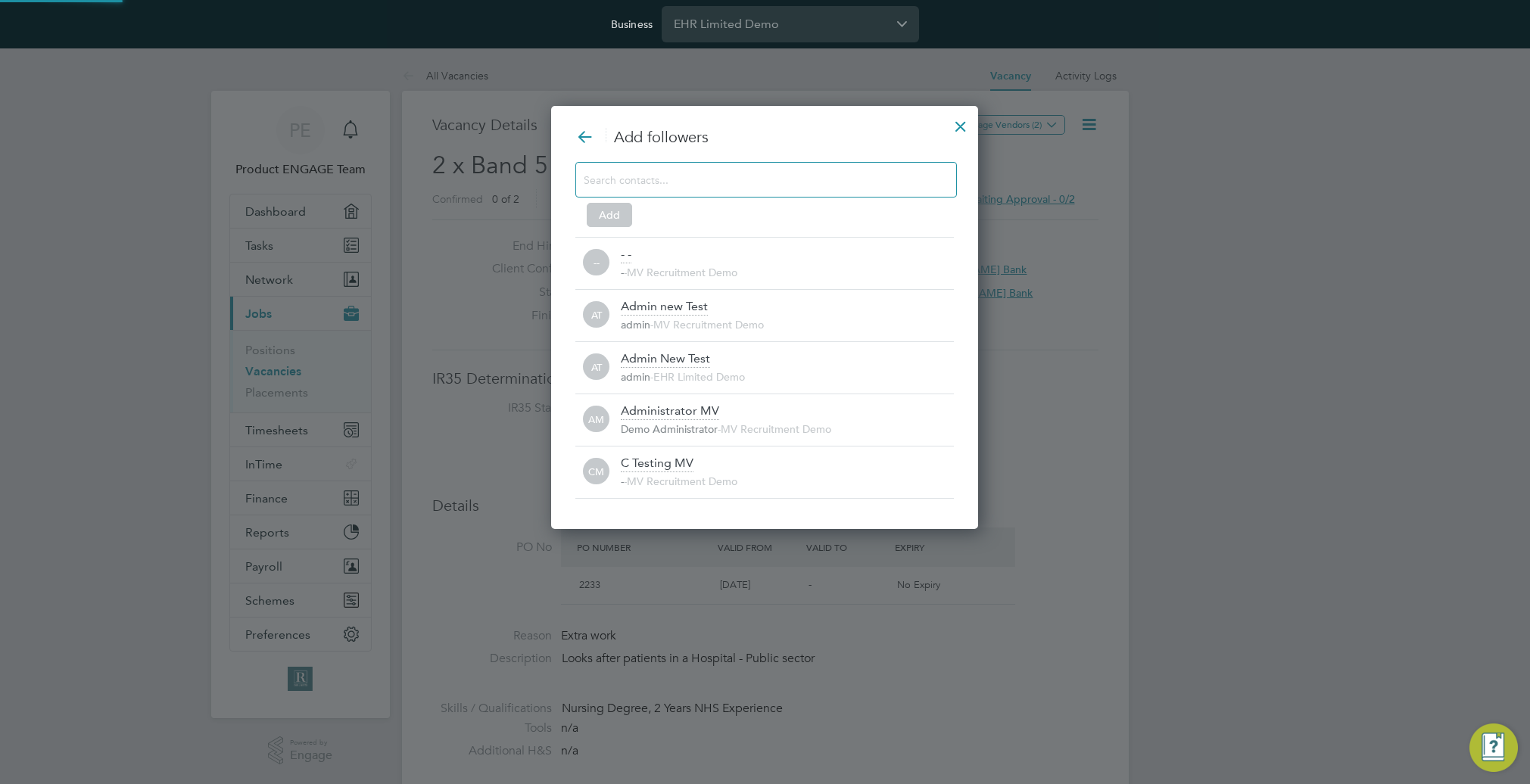
click at [802, 181] on input at bounding box center [753, 179] width 341 height 20
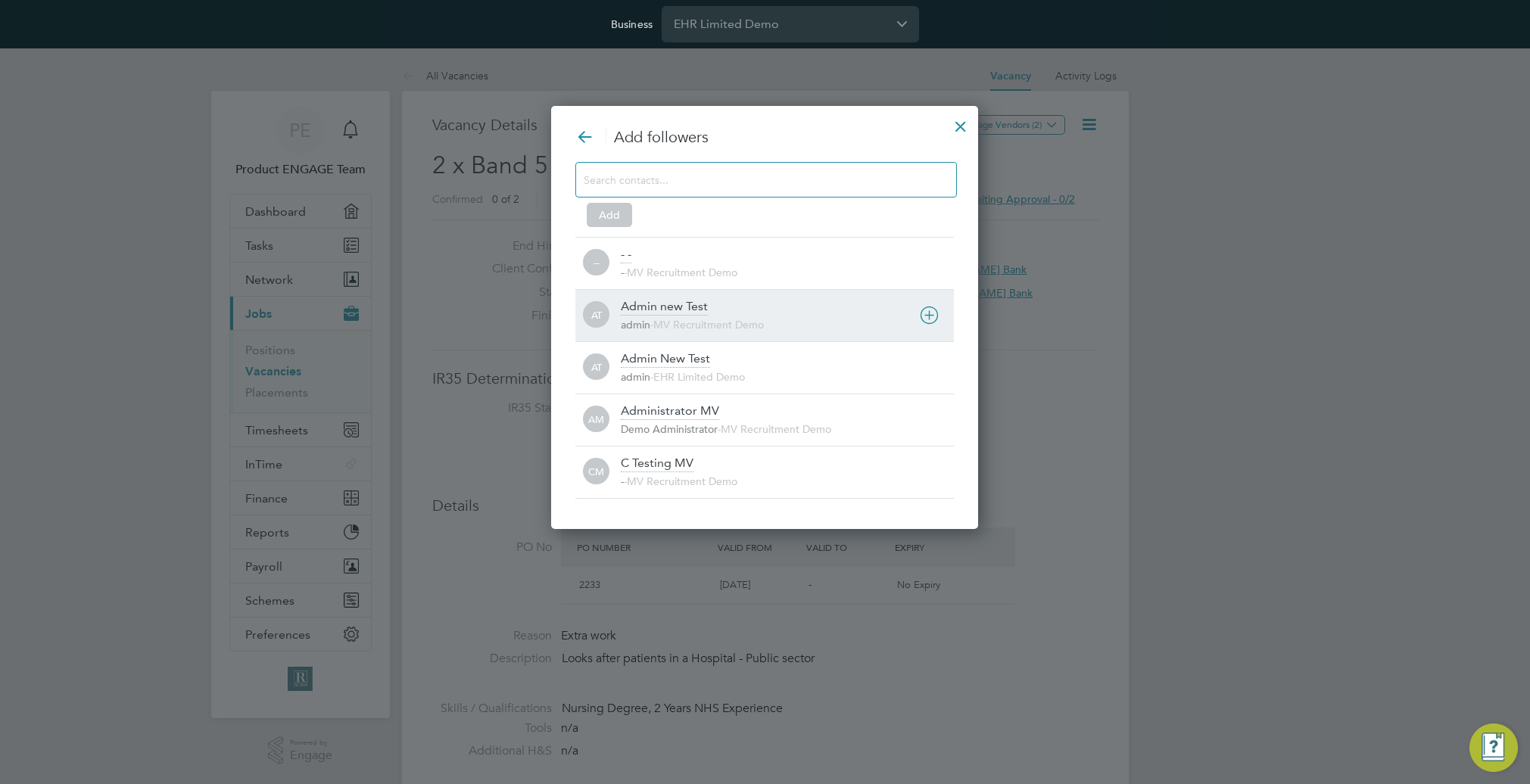
click at [690, 306] on div "Admin new Test" at bounding box center [663, 306] width 87 height 16
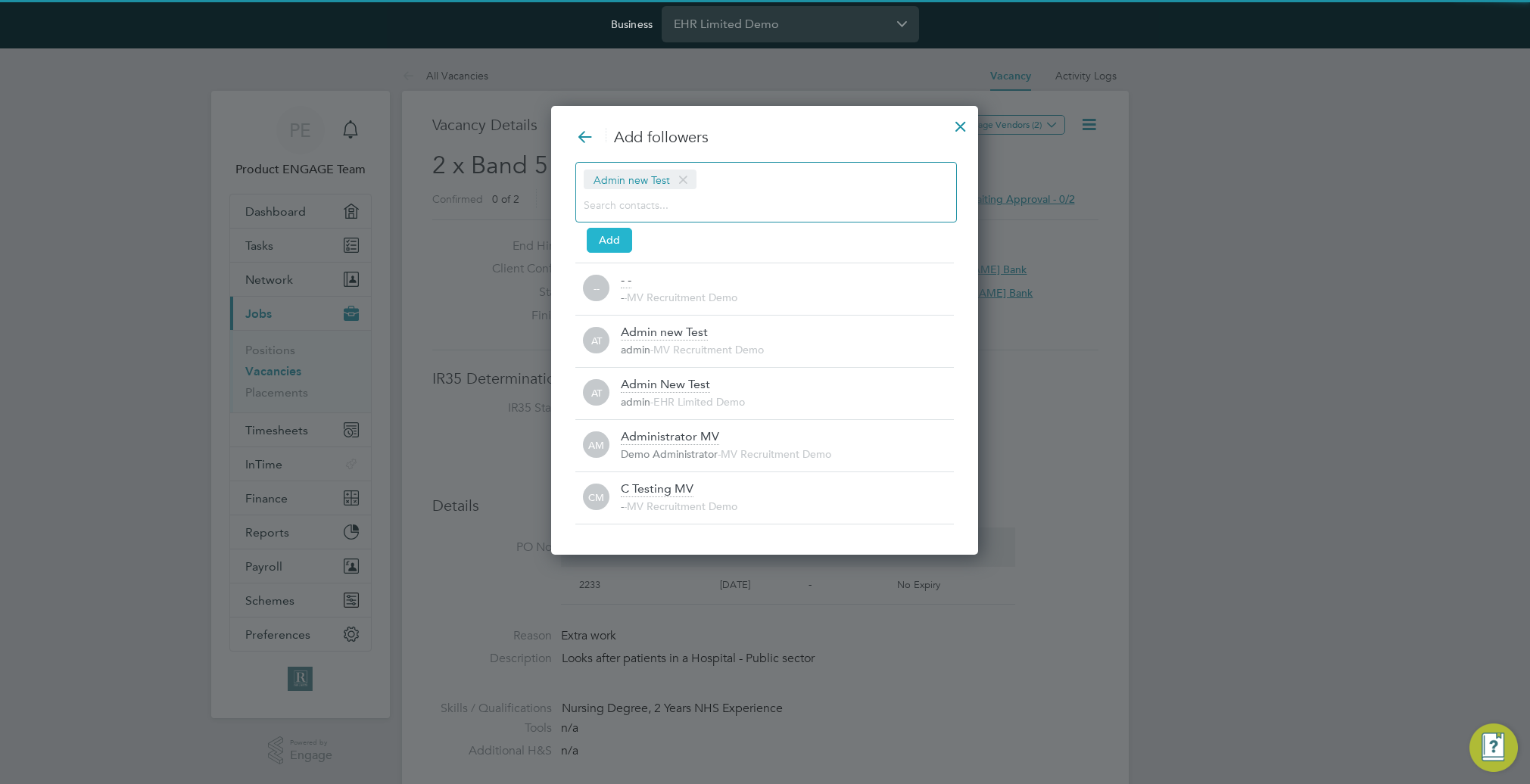
click at [609, 246] on button "Add" at bounding box center [609, 240] width 45 height 24
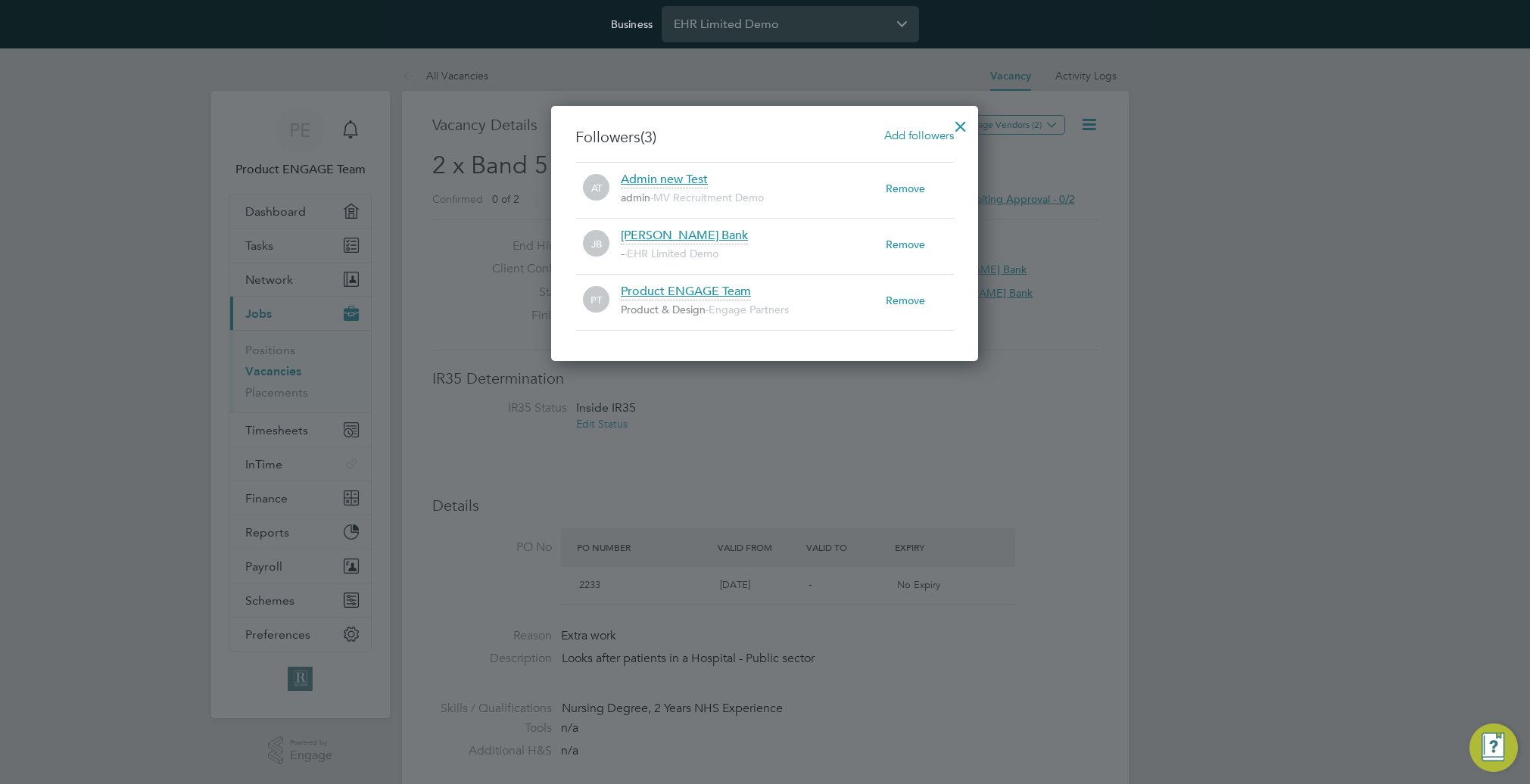
click at [967, 122] on div at bounding box center [961, 123] width 27 height 27
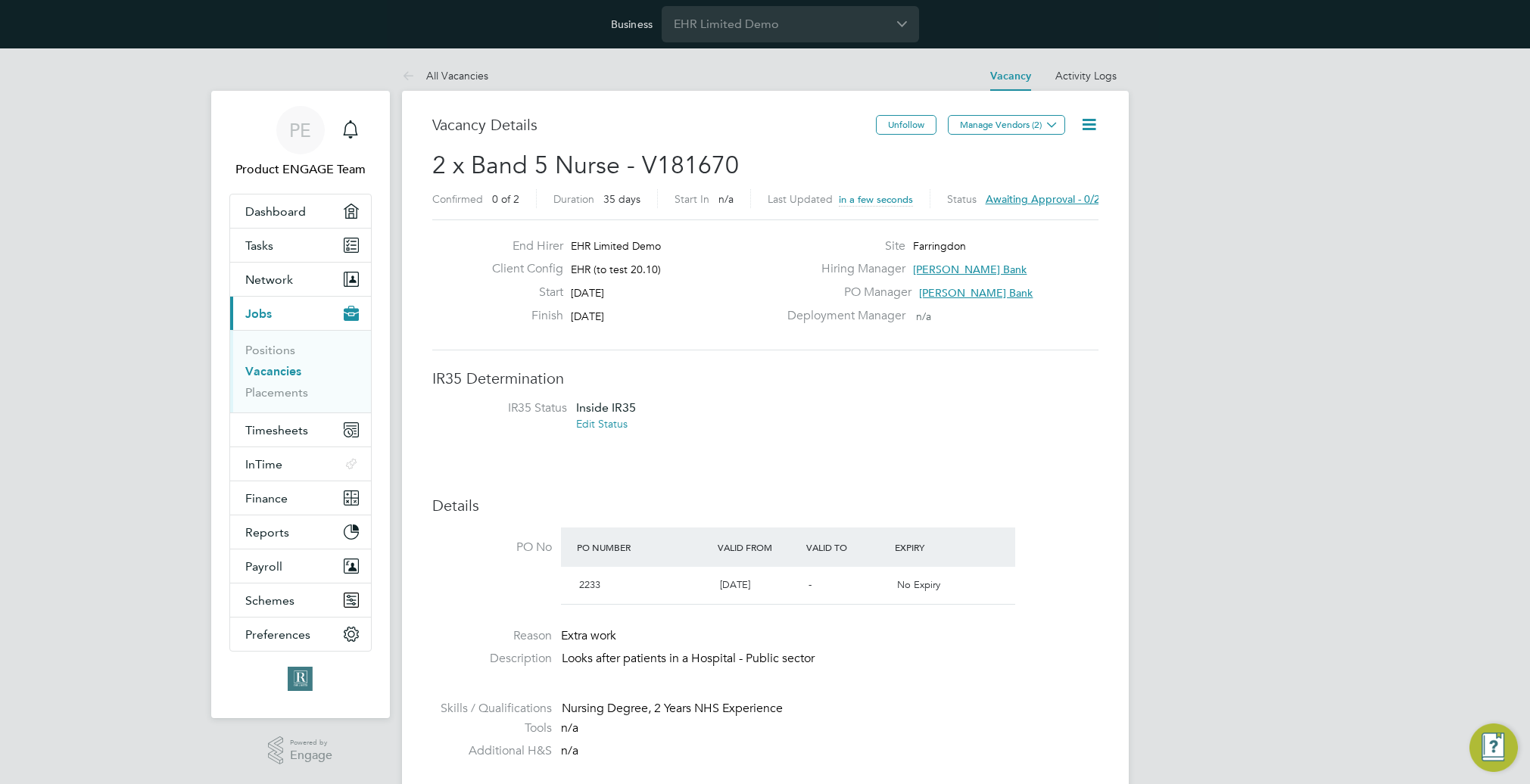
click at [1088, 119] on icon at bounding box center [1089, 124] width 19 height 19
click at [1024, 260] on li "Followers" at bounding box center [1041, 262] width 109 height 21
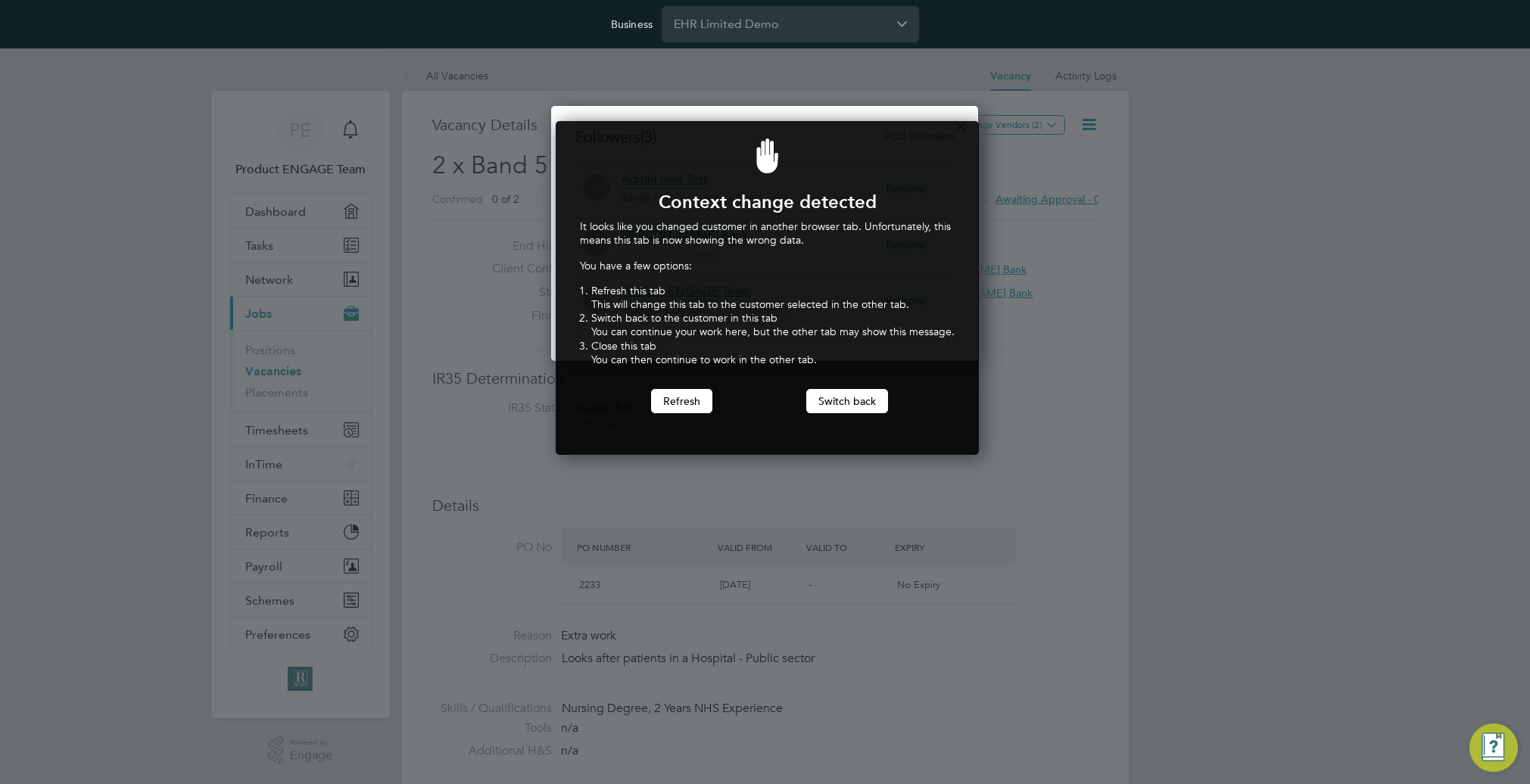
scroll to position [335, 418]
click at [851, 394] on button "Switch back" at bounding box center [847, 401] width 82 height 24
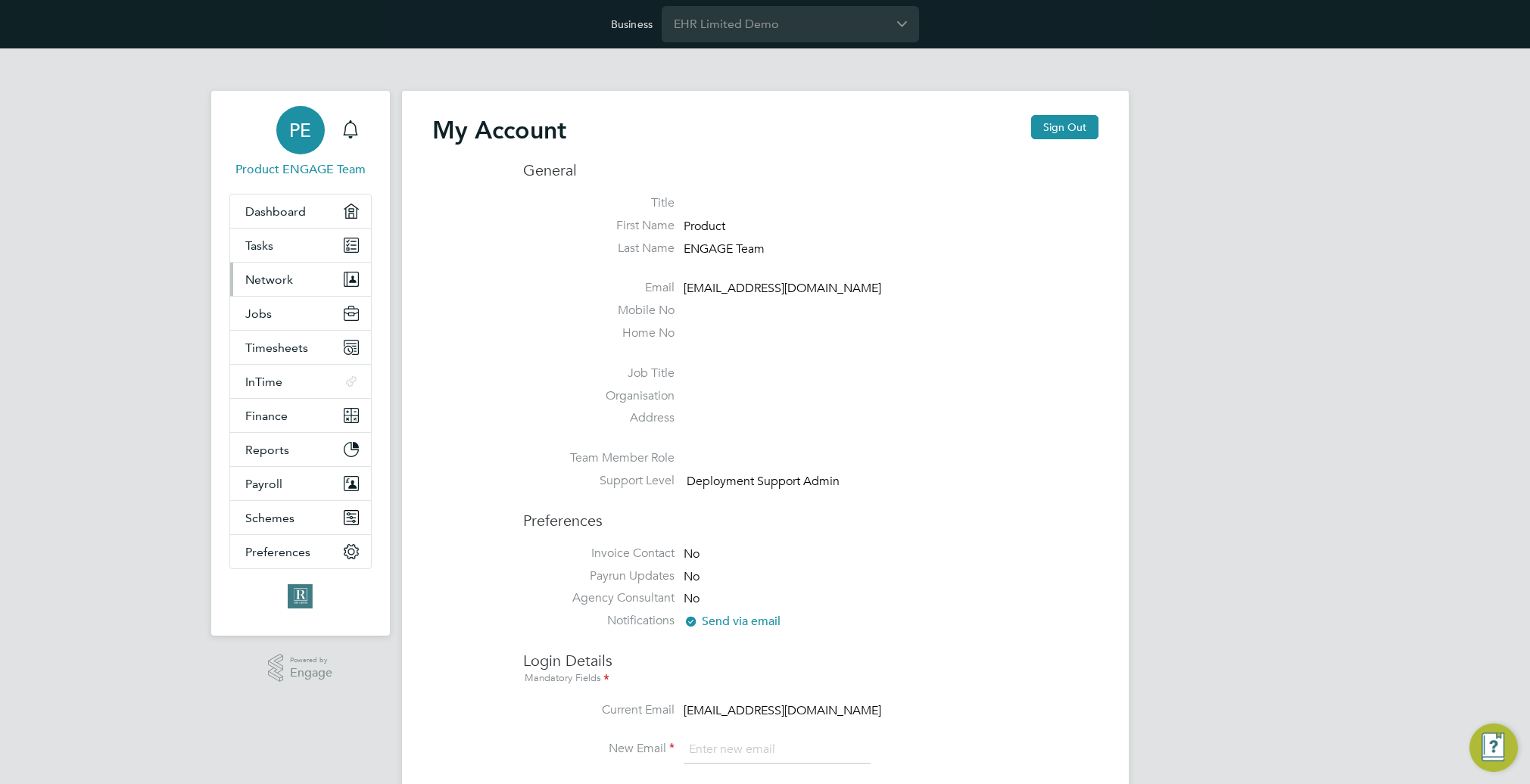
type input "support@engagetech.com"
click at [267, 274] on span "Network" at bounding box center [269, 280] width 48 height 15
click at [263, 273] on span "Network" at bounding box center [269, 280] width 48 height 15
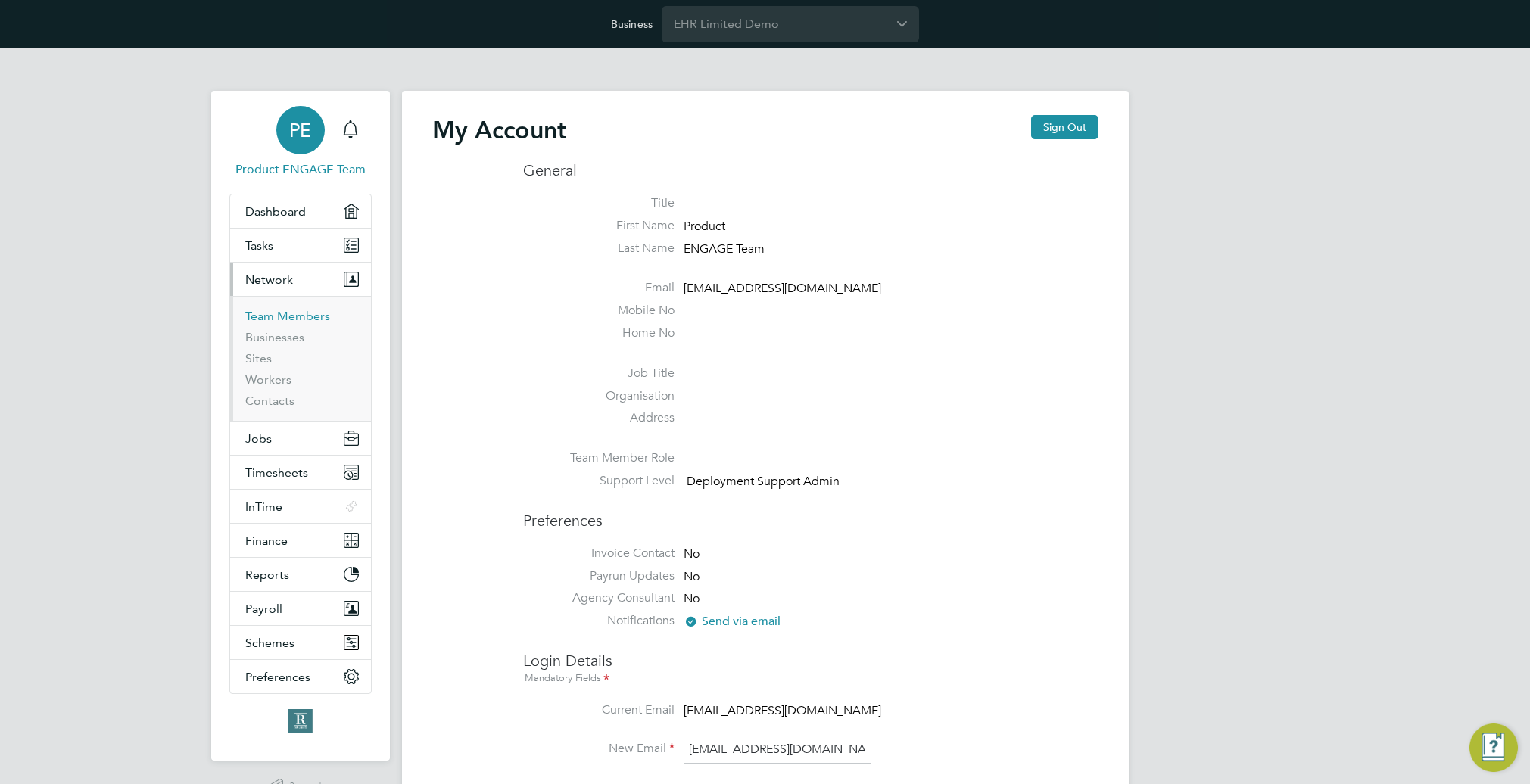
click at [267, 315] on link "Team Members" at bounding box center [287, 316] width 85 height 15
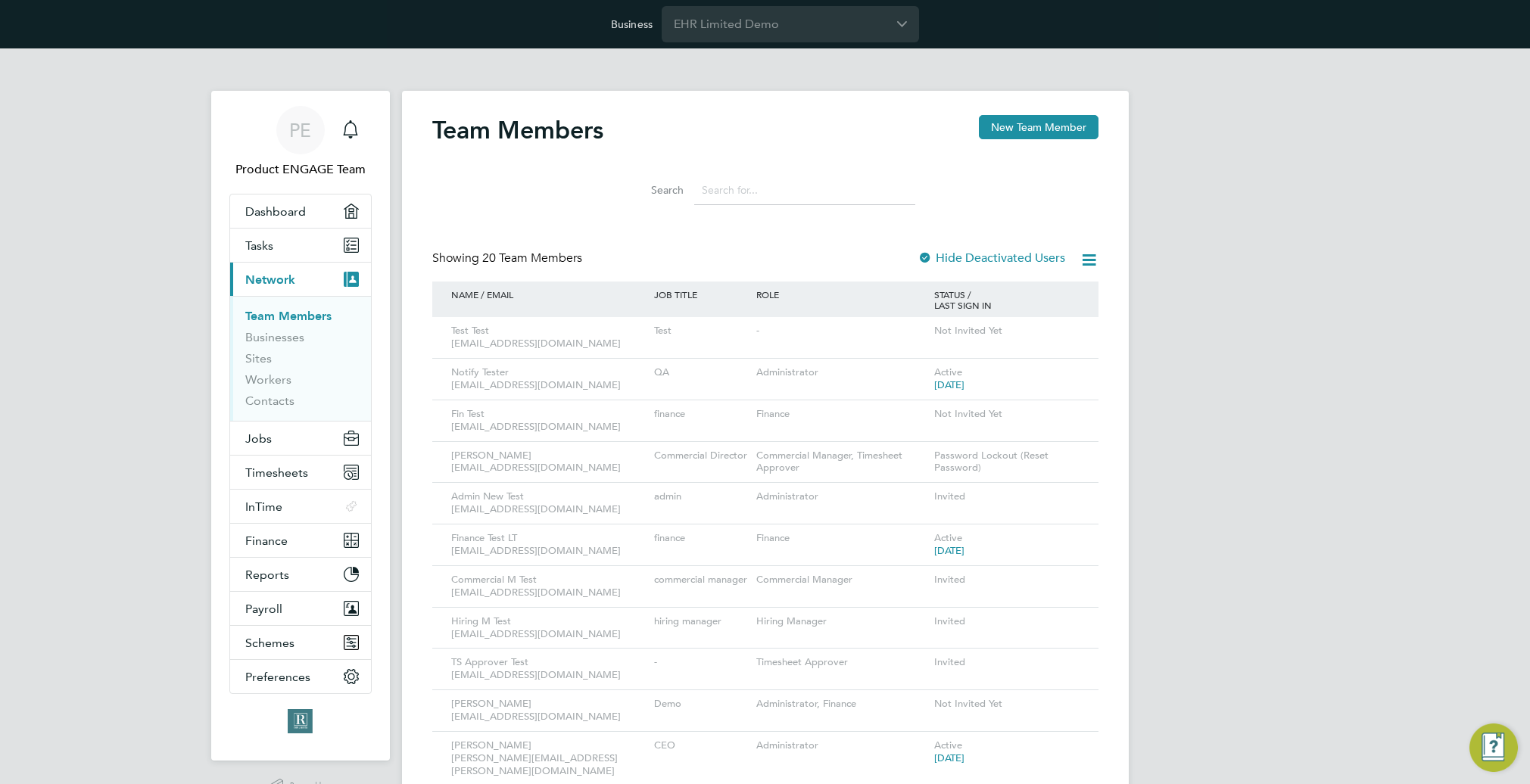
click at [807, 190] on input at bounding box center [805, 190] width 221 height 29
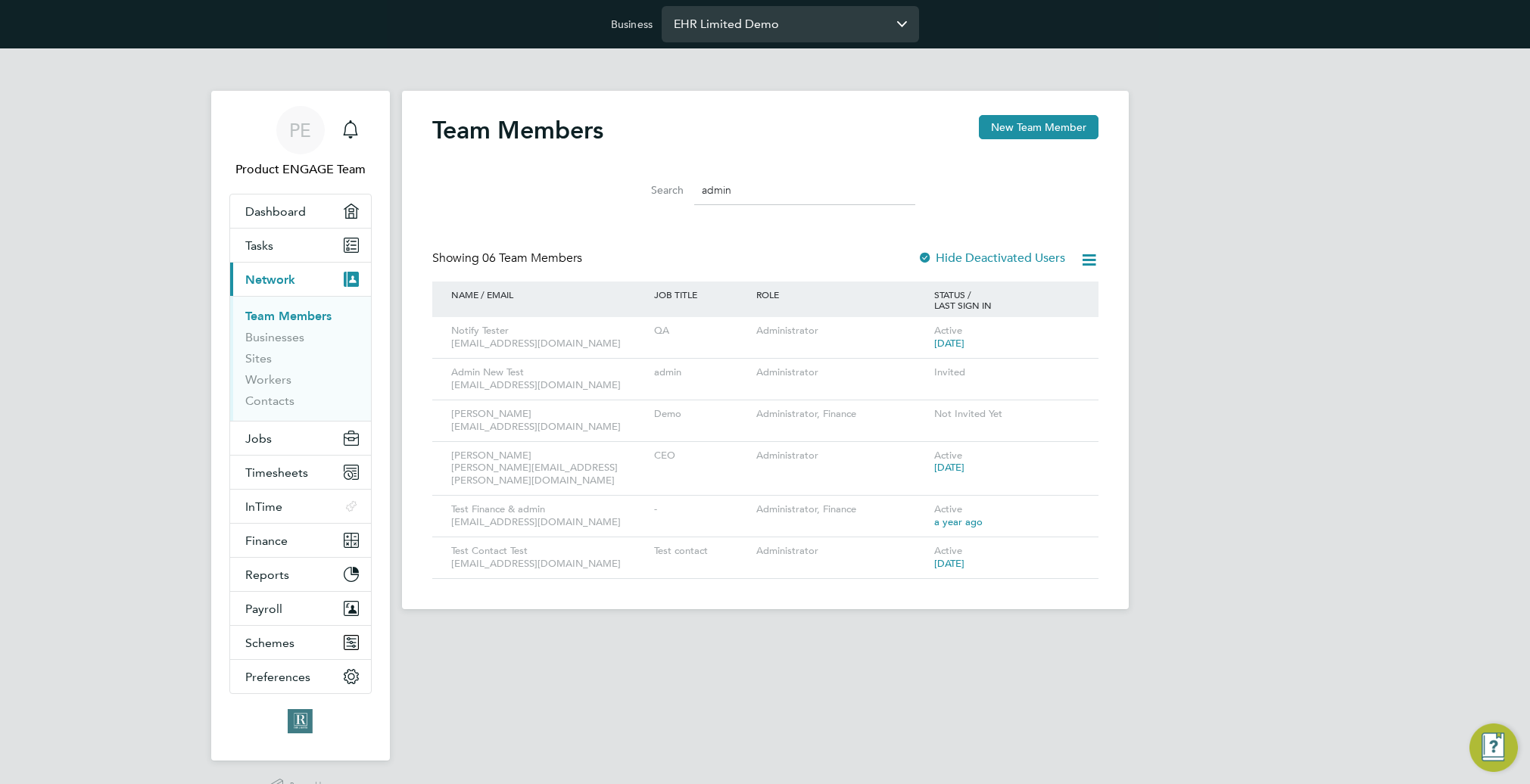
type input "admin"
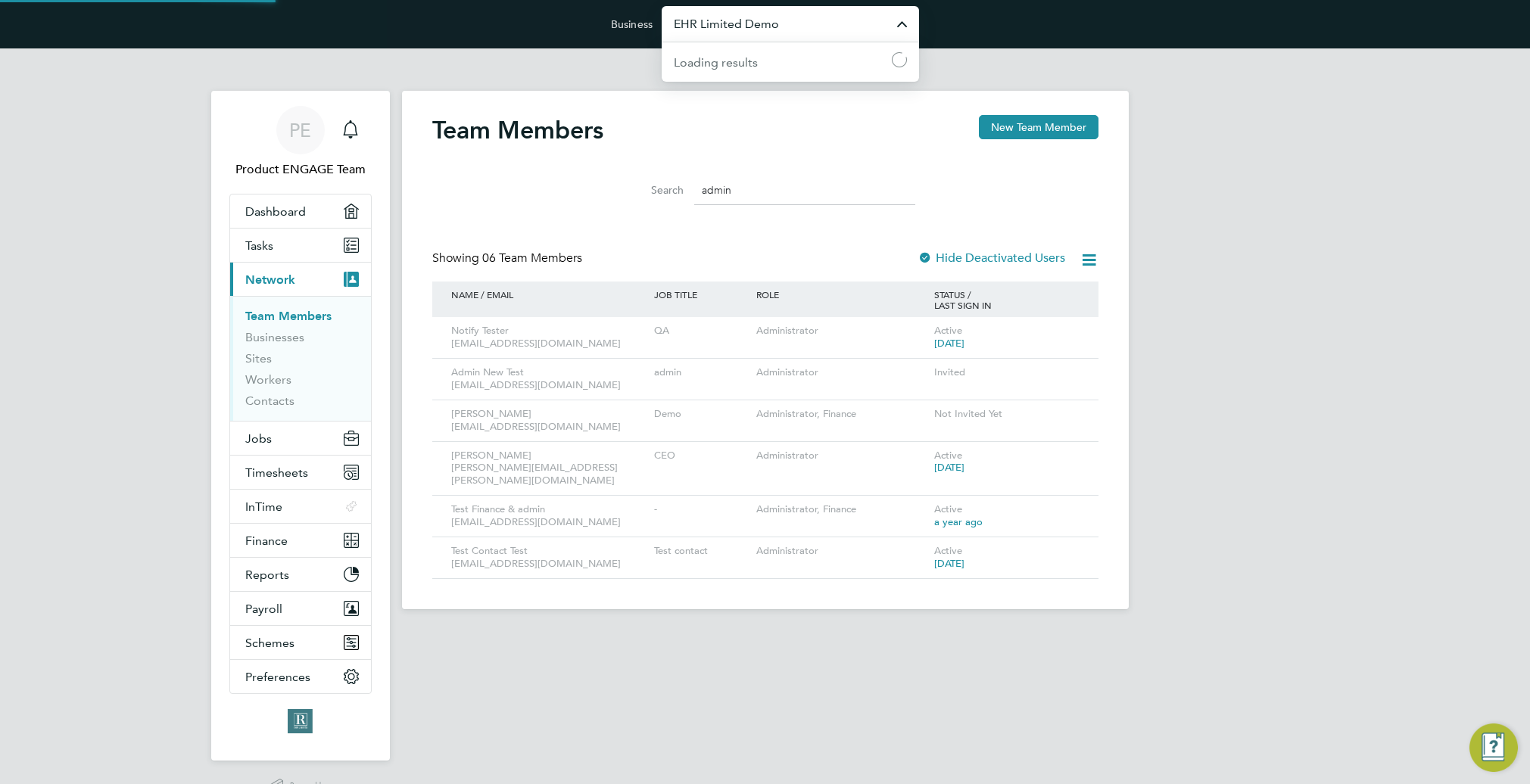
click at [808, 18] on input "EHR Limited Demo" at bounding box center [790, 23] width 257 height 35
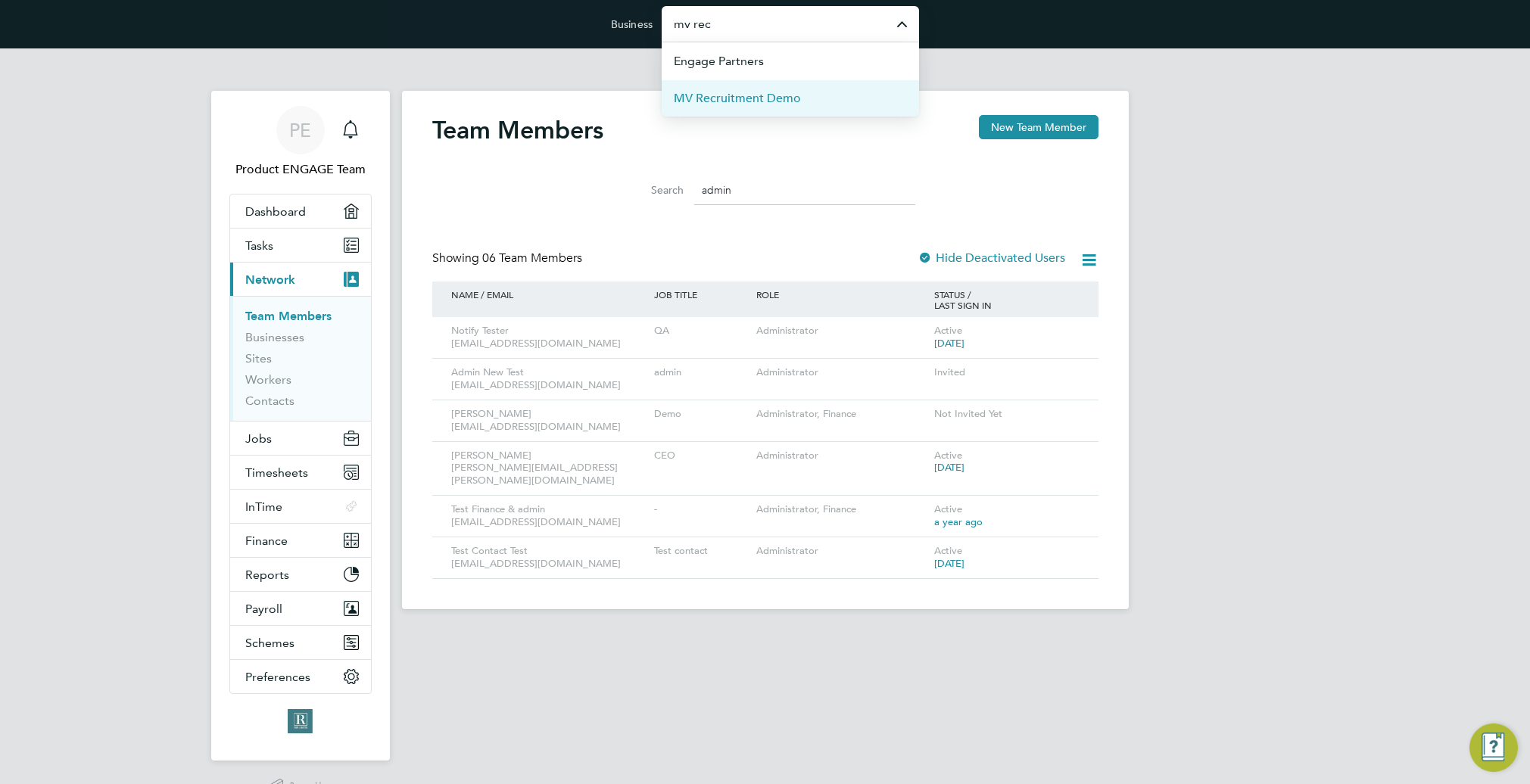
click at [796, 96] on span "MV Recruitment Demo" at bounding box center [737, 98] width 127 height 18
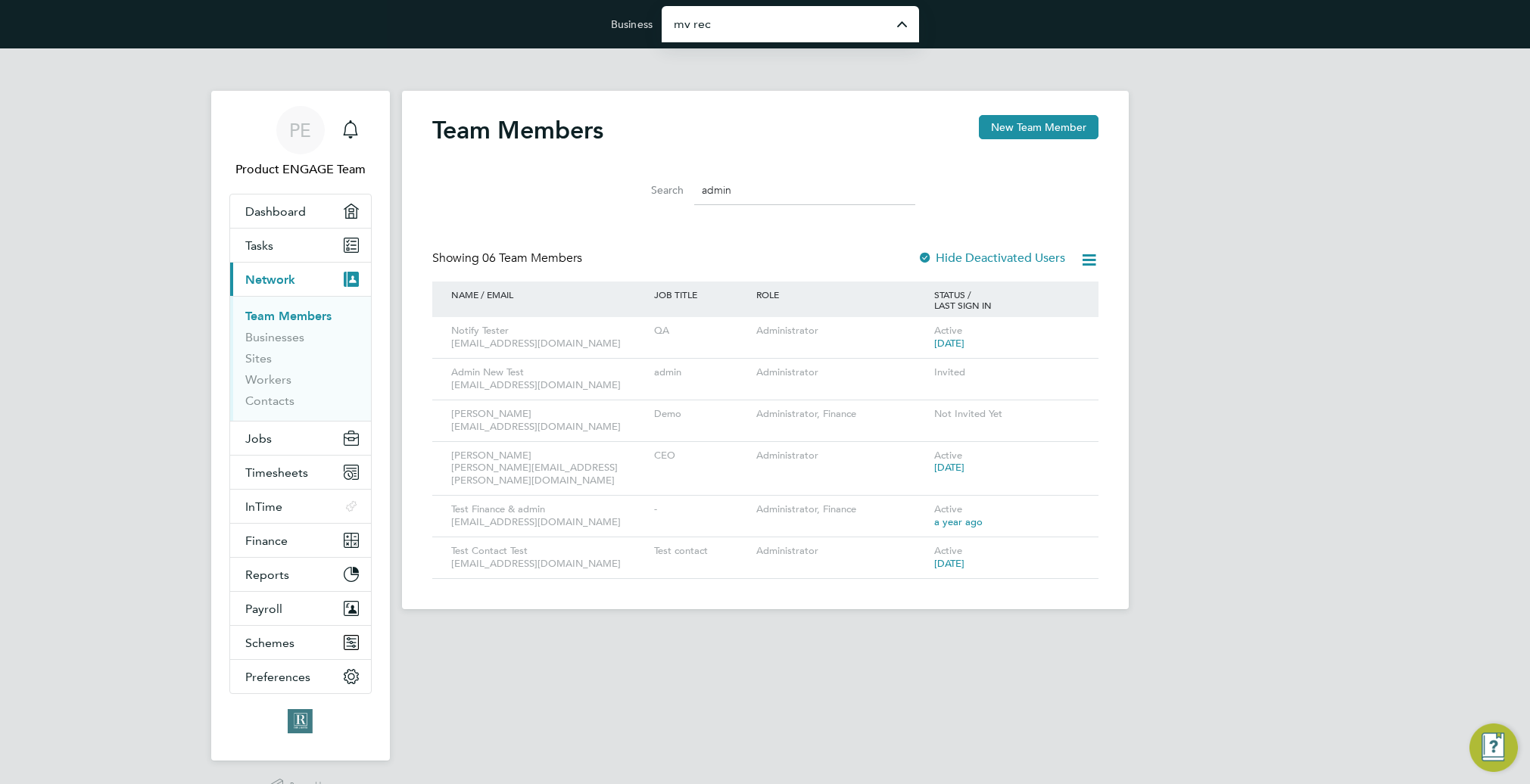
type input "MV Recruitment Demo"
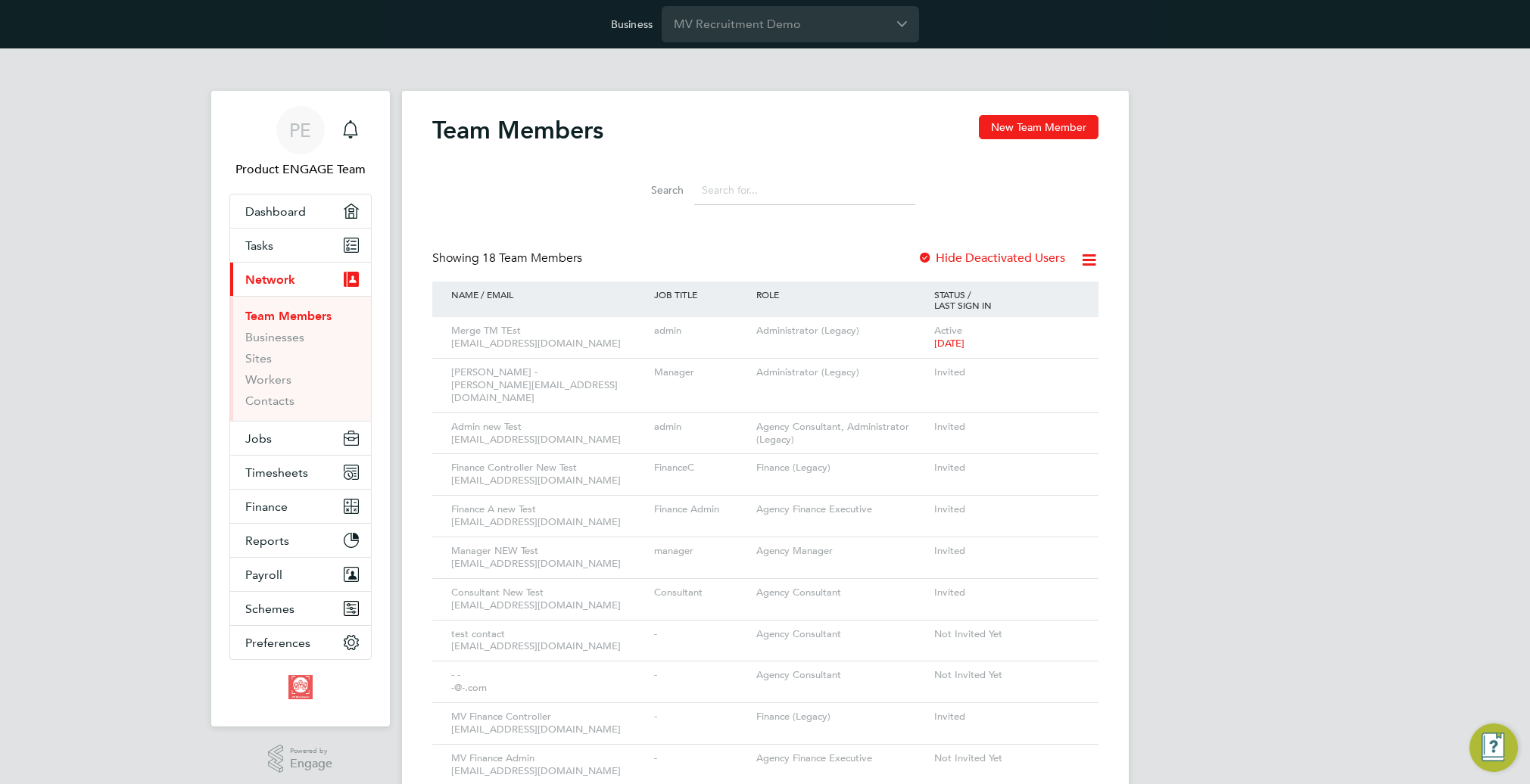
click at [757, 195] on input at bounding box center [805, 190] width 221 height 29
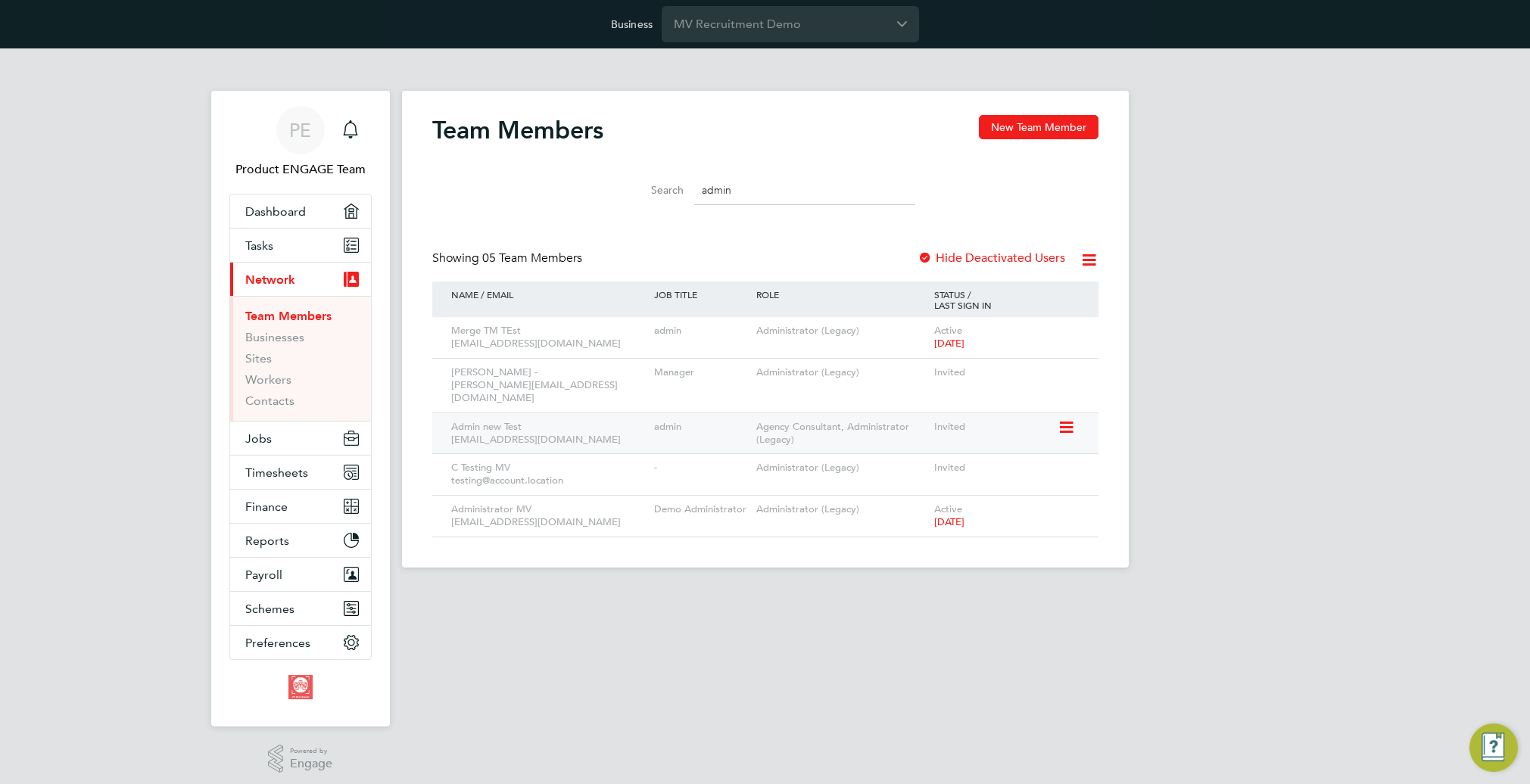
type input "admin"
click at [1064, 419] on icon at bounding box center [1065, 427] width 15 height 18
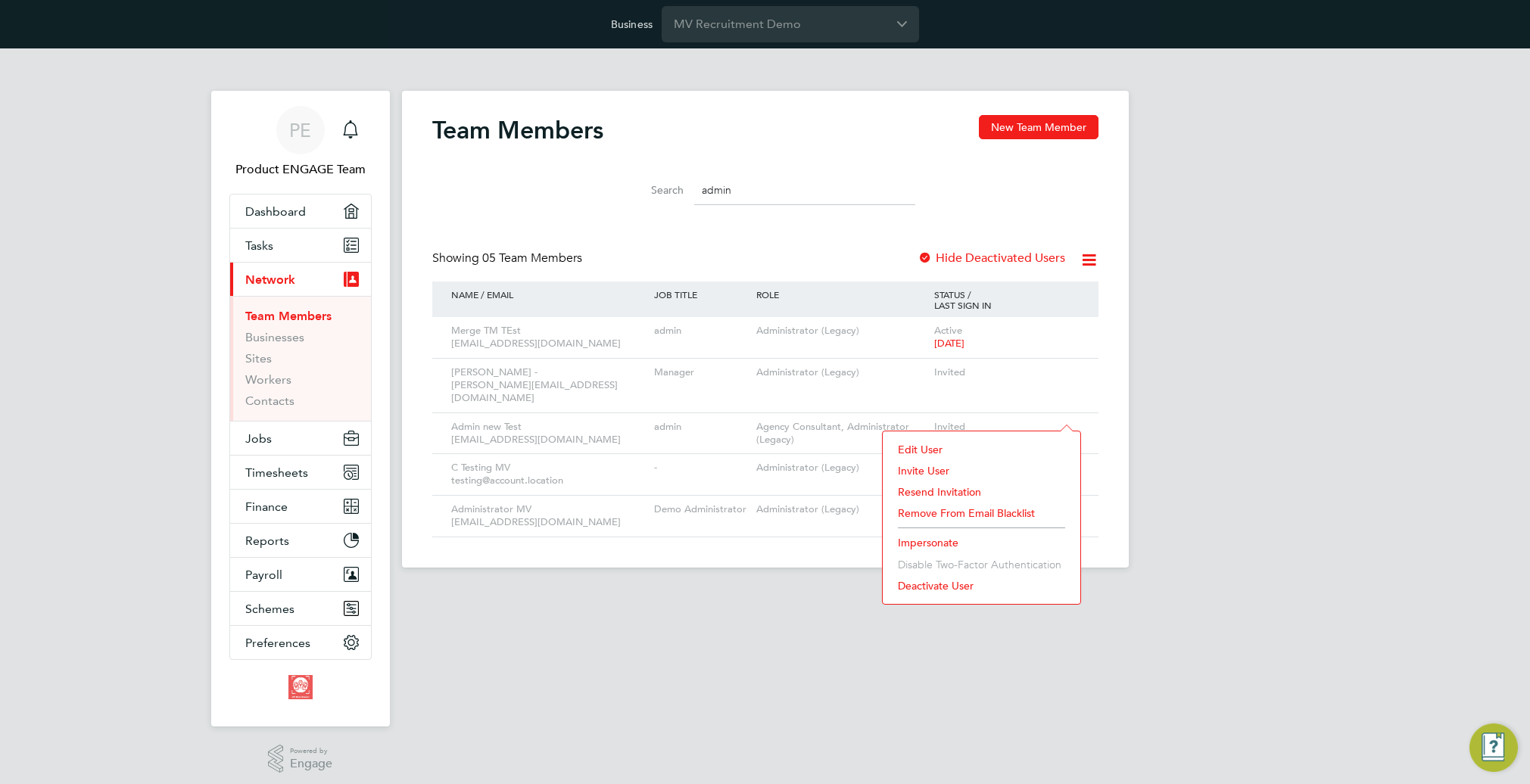
click at [930, 540] on li "Impersonate" at bounding box center [981, 542] width 183 height 21
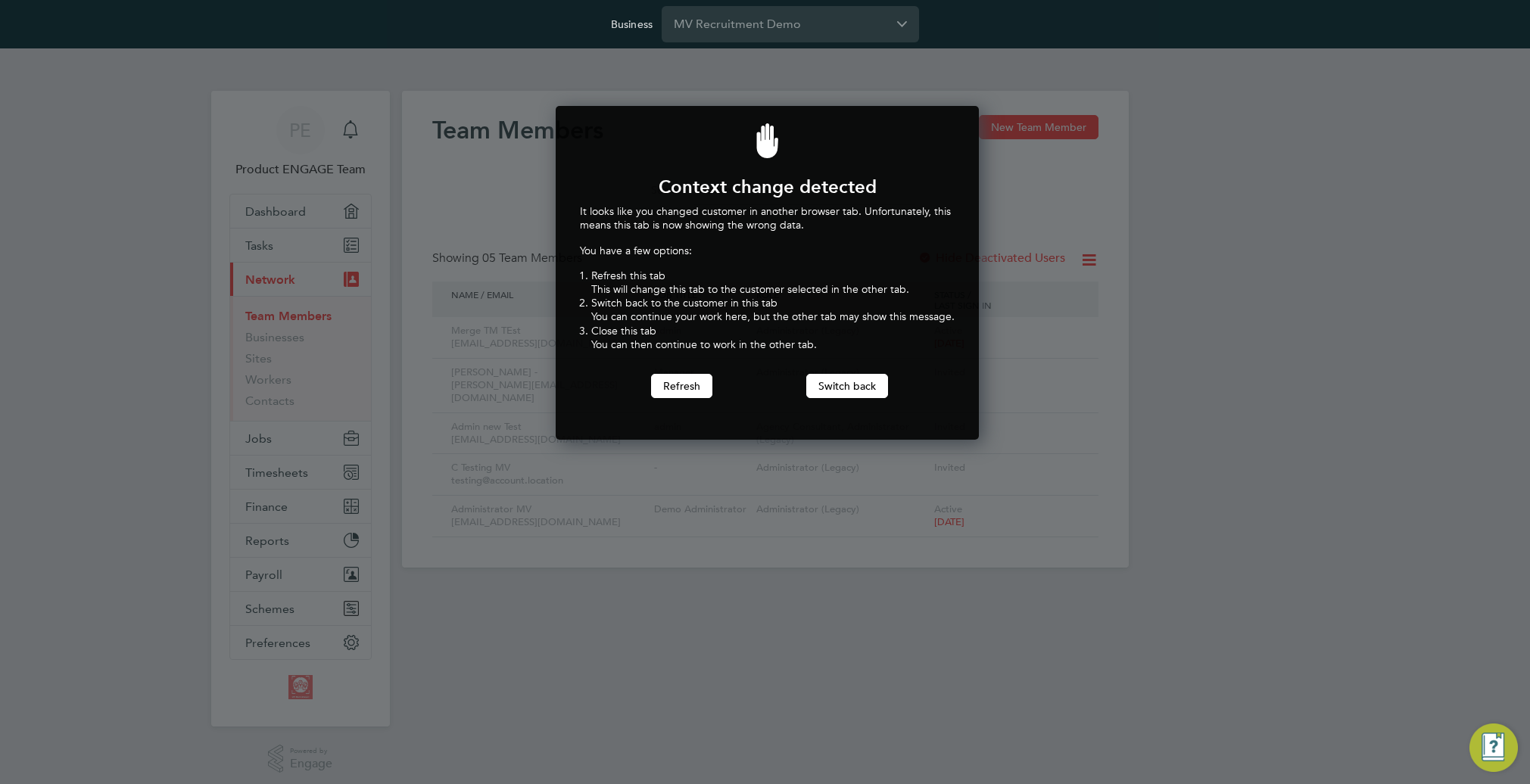
scroll to position [335, 418]
click at [849, 396] on button "Switch back" at bounding box center [847, 386] width 82 height 24
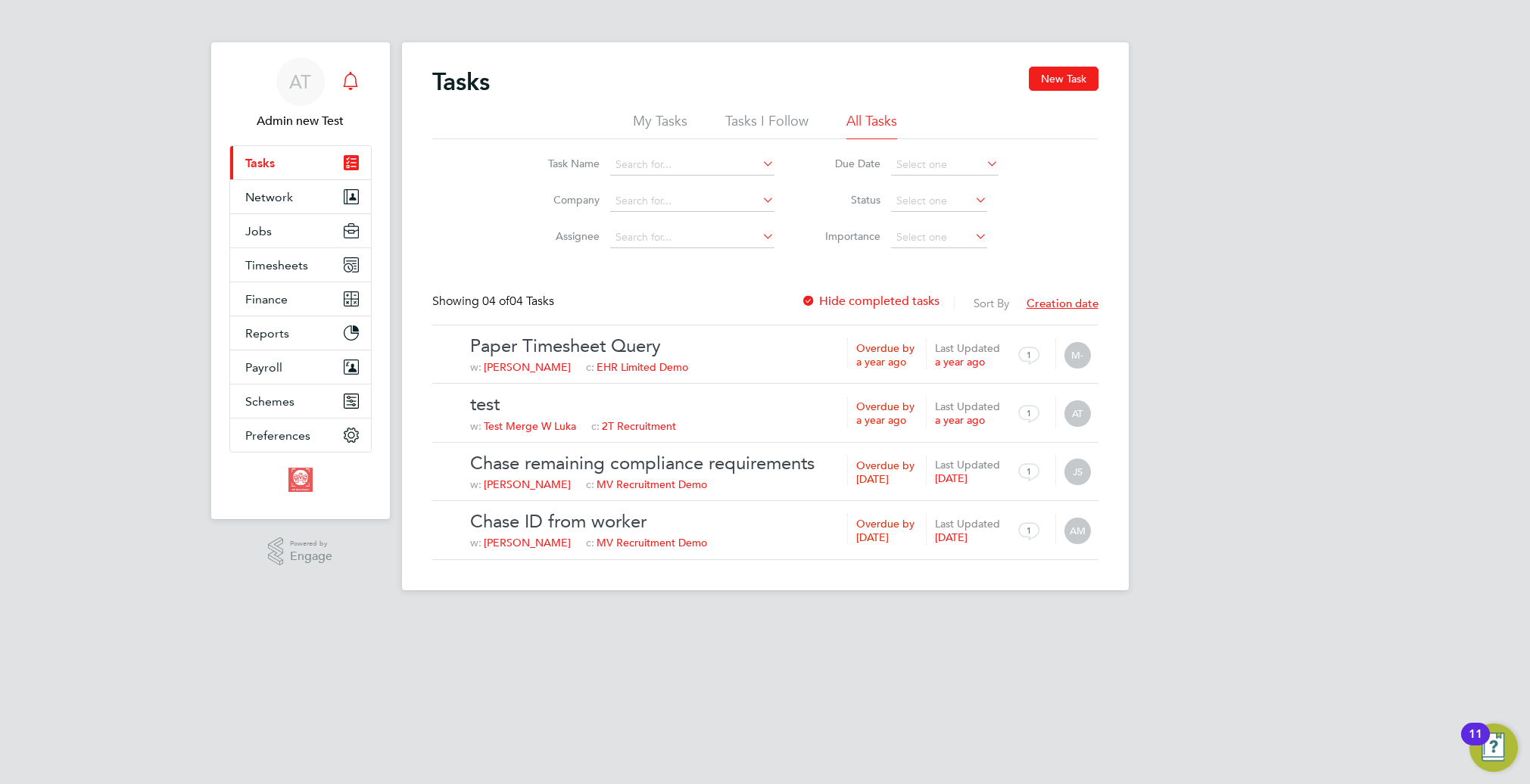
click at [351, 81] on icon "Main navigation" at bounding box center [350, 81] width 18 height 18
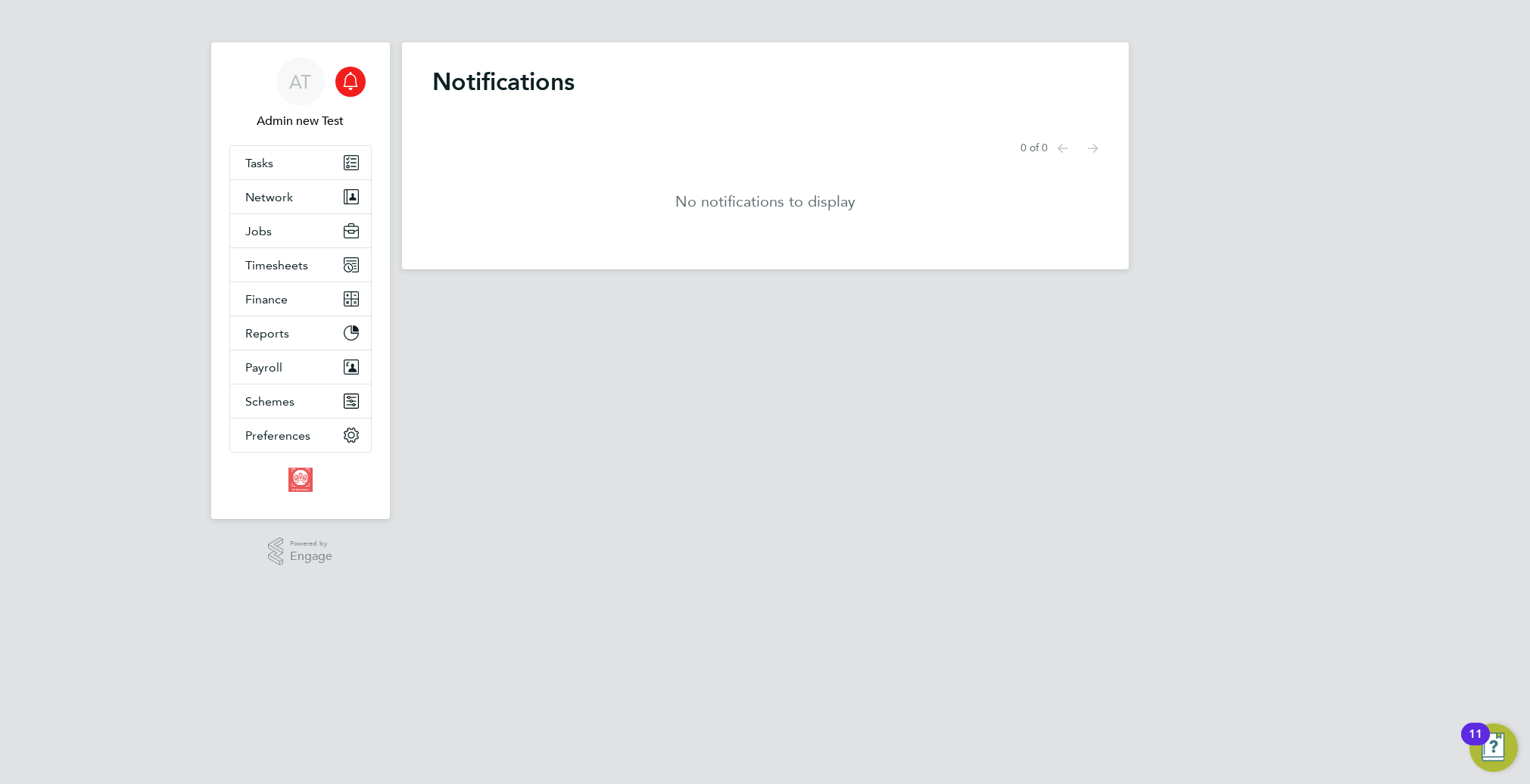
drag, startPoint x: 620, startPoint y: 45, endPoint x: 594, endPoint y: 6, distance: 46.9
click at [620, 45] on div "Notifications Showing items 0 of 0 items Previous page Next page No notificatio…" at bounding box center [765, 155] width 727 height 227
click at [678, 81] on h1 "Notifications" at bounding box center [765, 81] width 666 height 30
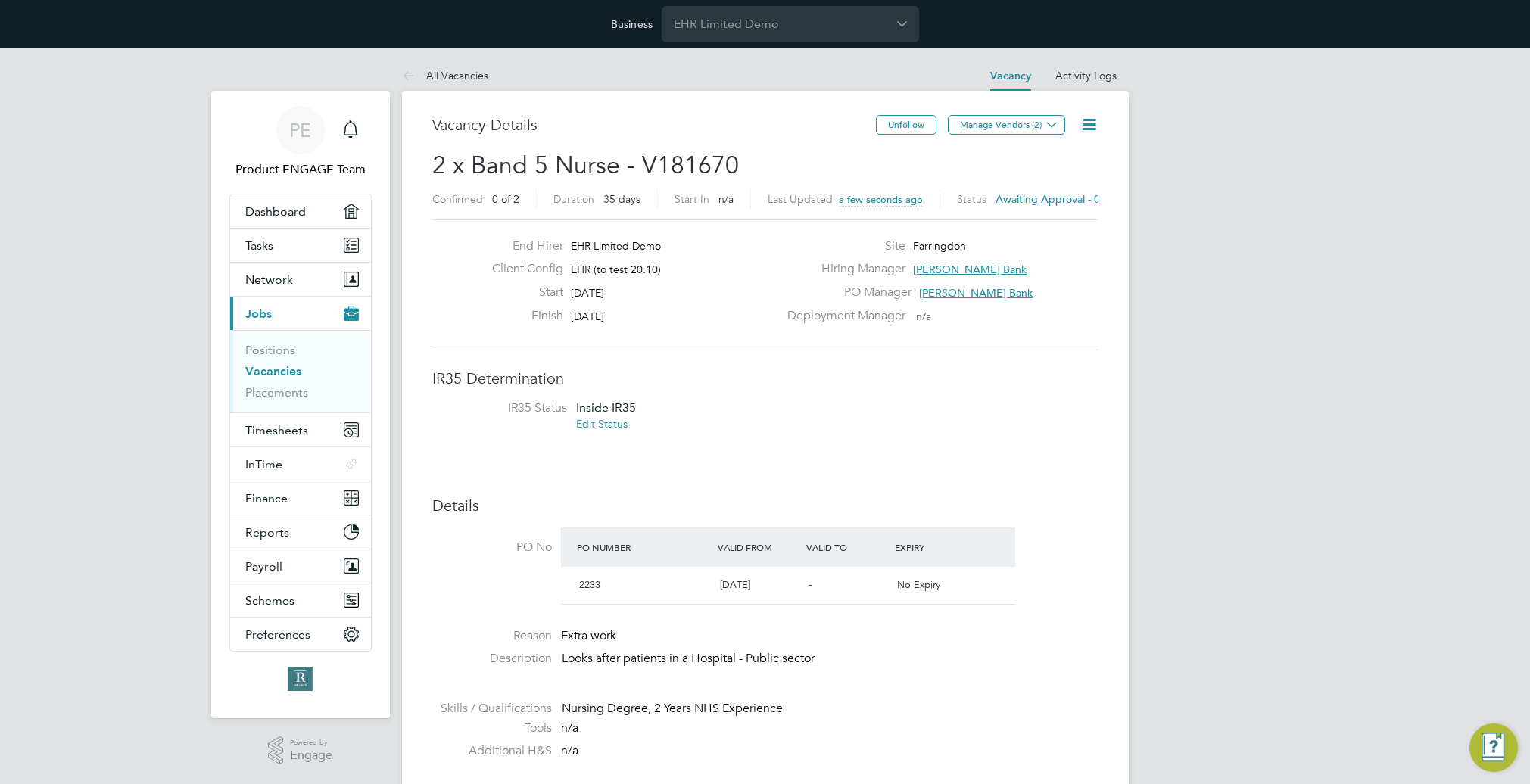
click at [1077, 203] on span "Awaiting approval - 0/2" at bounding box center [1052, 199] width 114 height 14
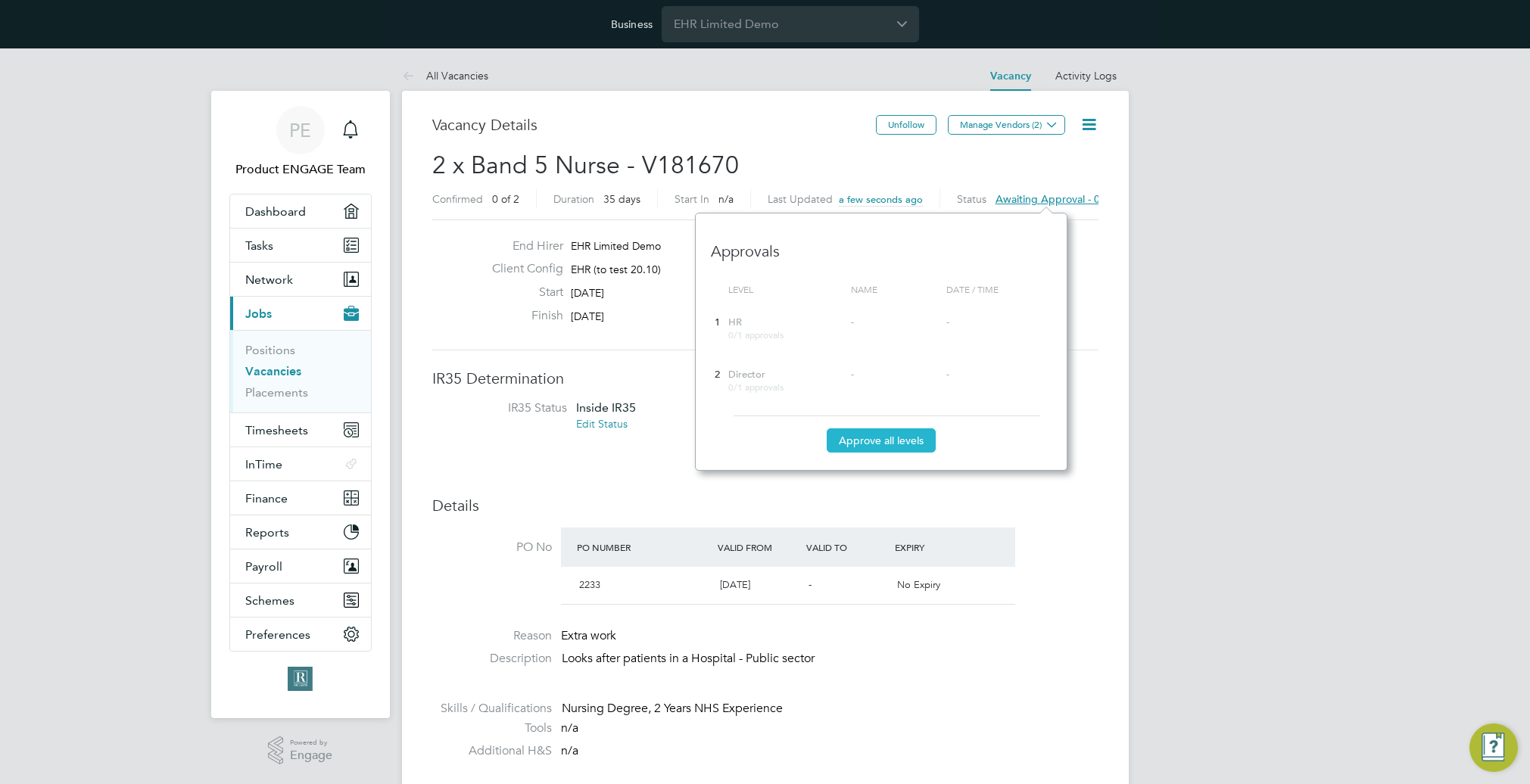
click at [882, 439] on button "Approve all levels" at bounding box center [880, 440] width 109 height 24
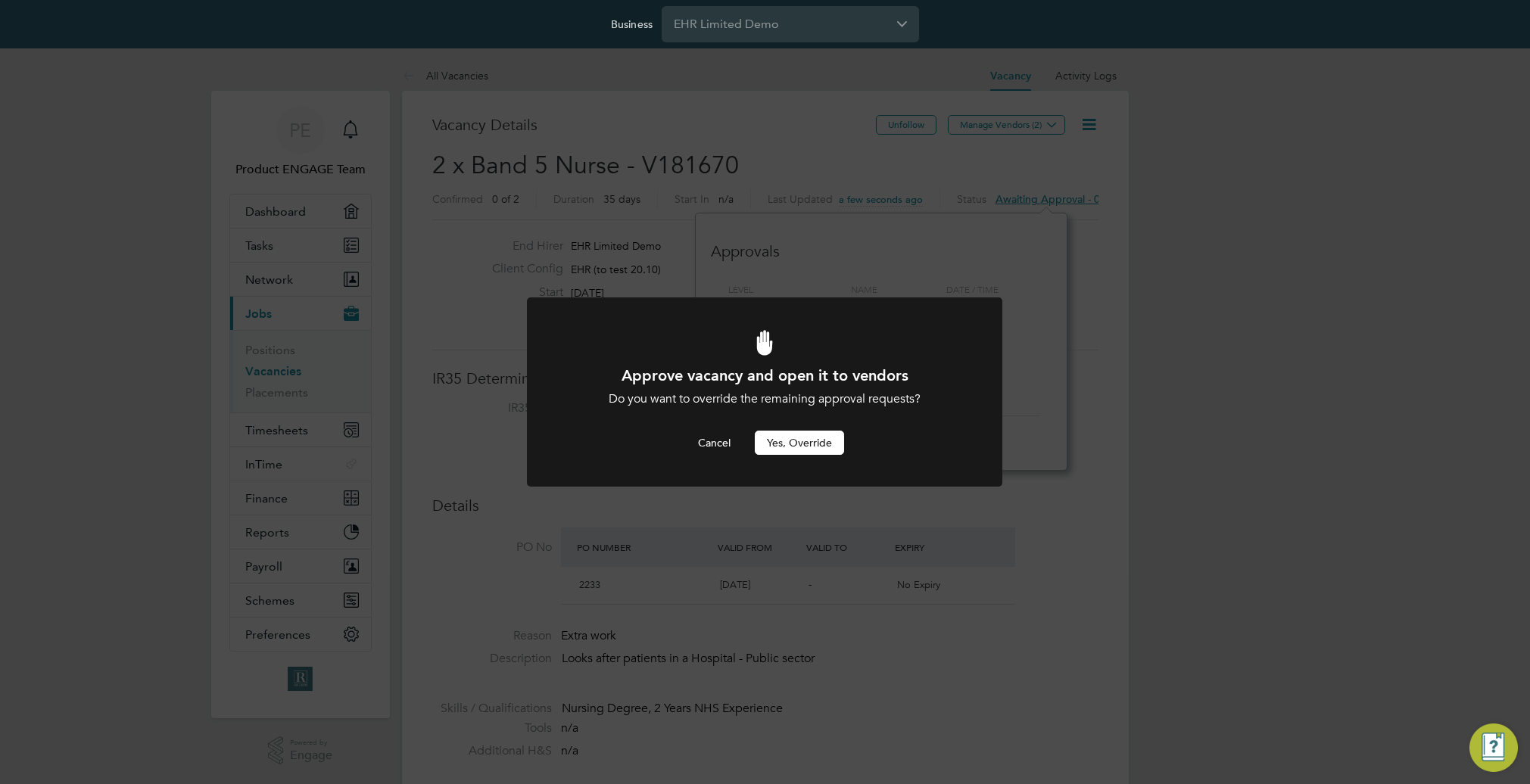
click at [793, 443] on button "Yes, Override" at bounding box center [800, 443] width 89 height 24
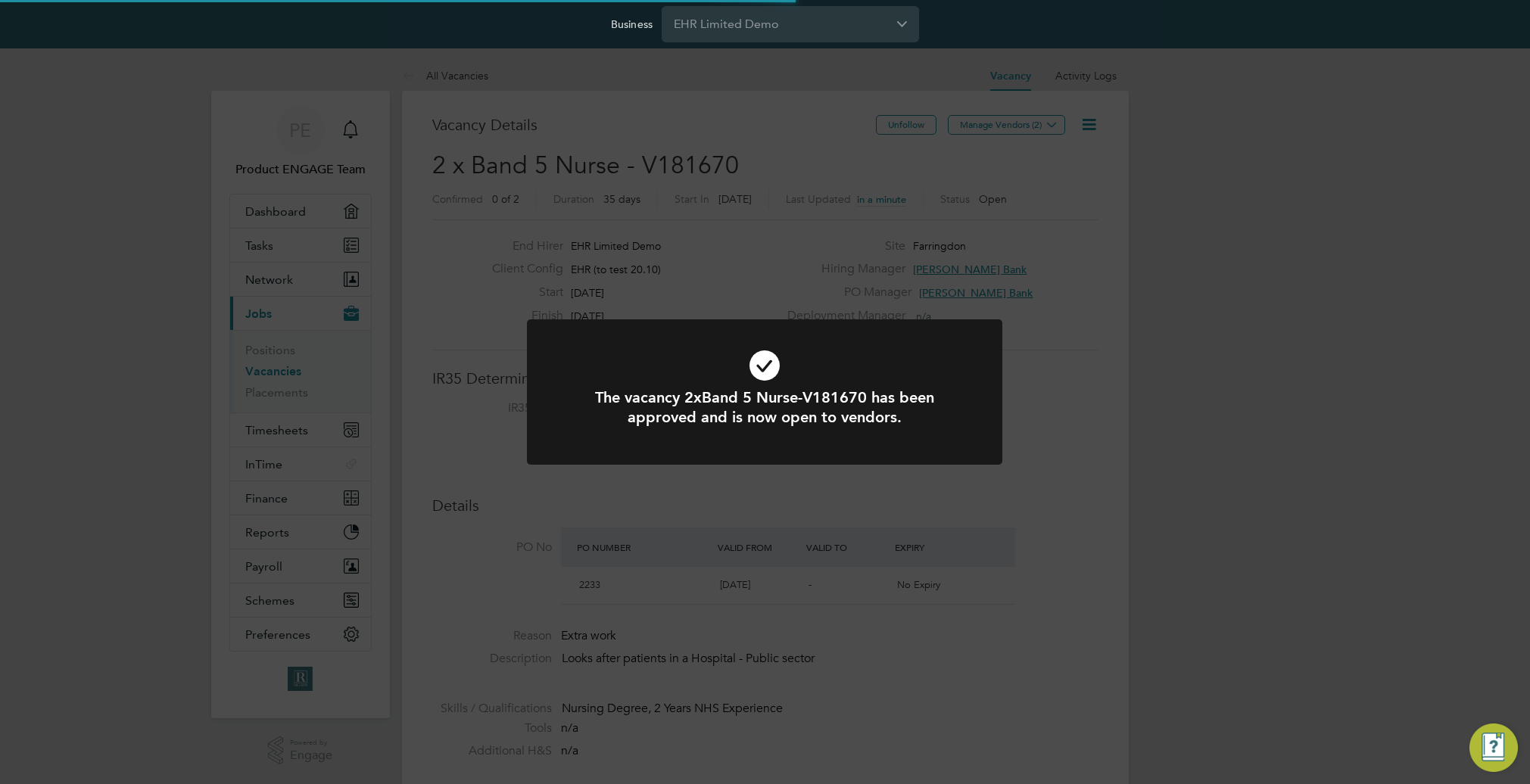
click at [1116, 510] on div "The vacancy 2xBand 5 Nurse-V181670 has been approved and is now open to vendors…" at bounding box center [765, 392] width 1530 height 784
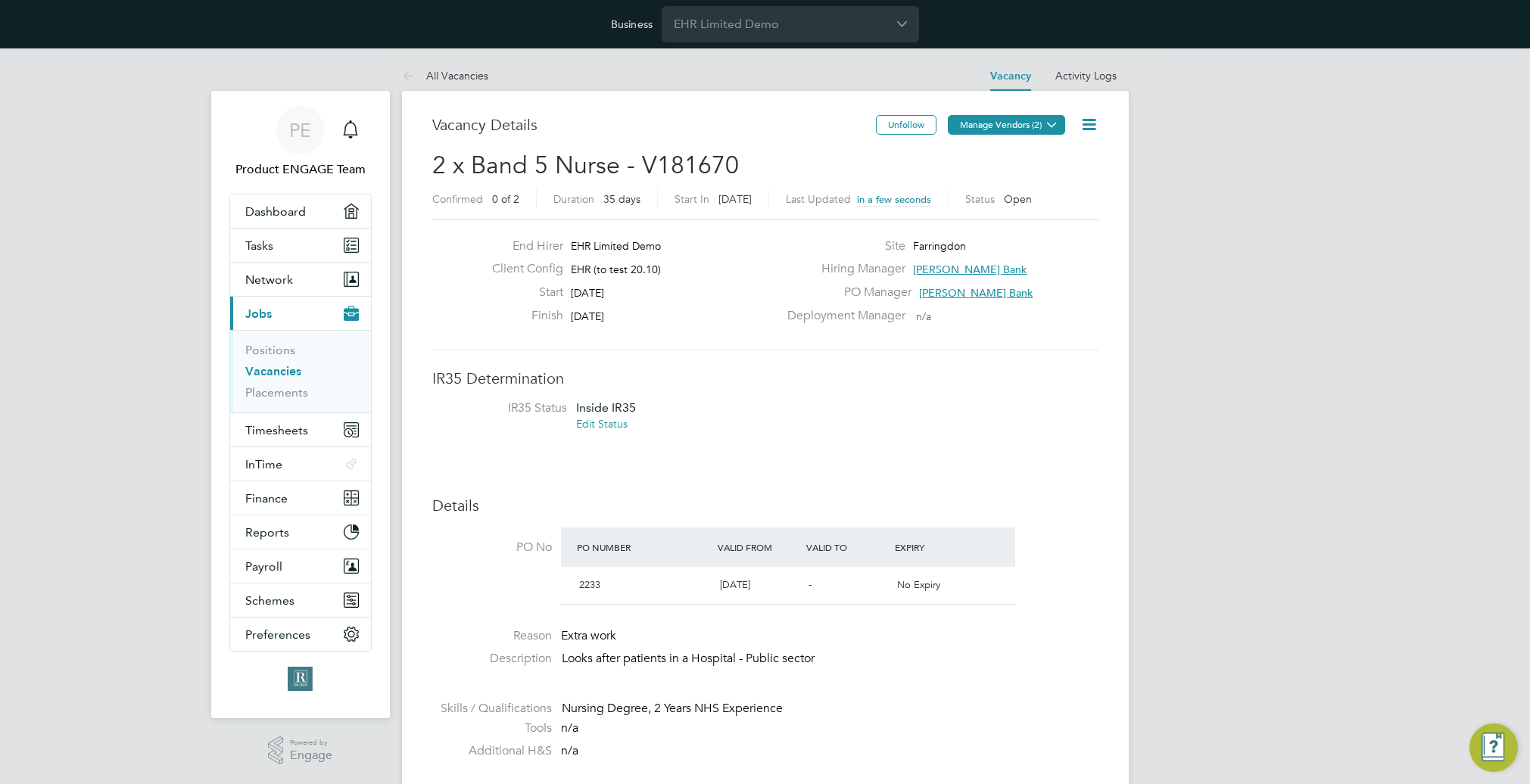
click at [1002, 123] on button "Manage Vendors (2)" at bounding box center [1007, 124] width 118 height 20
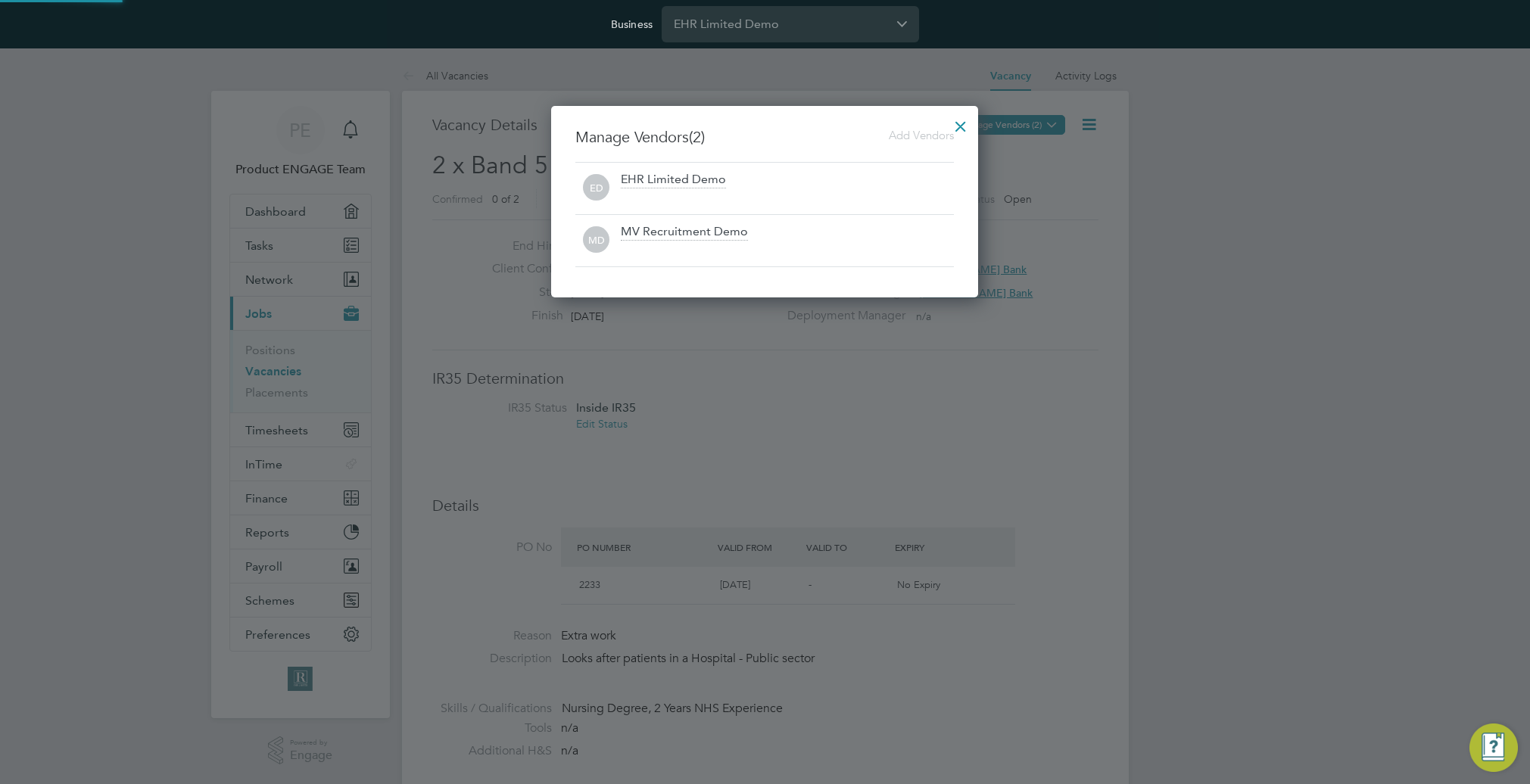
scroll to position [192, 427]
click at [956, 124] on div at bounding box center [961, 123] width 27 height 27
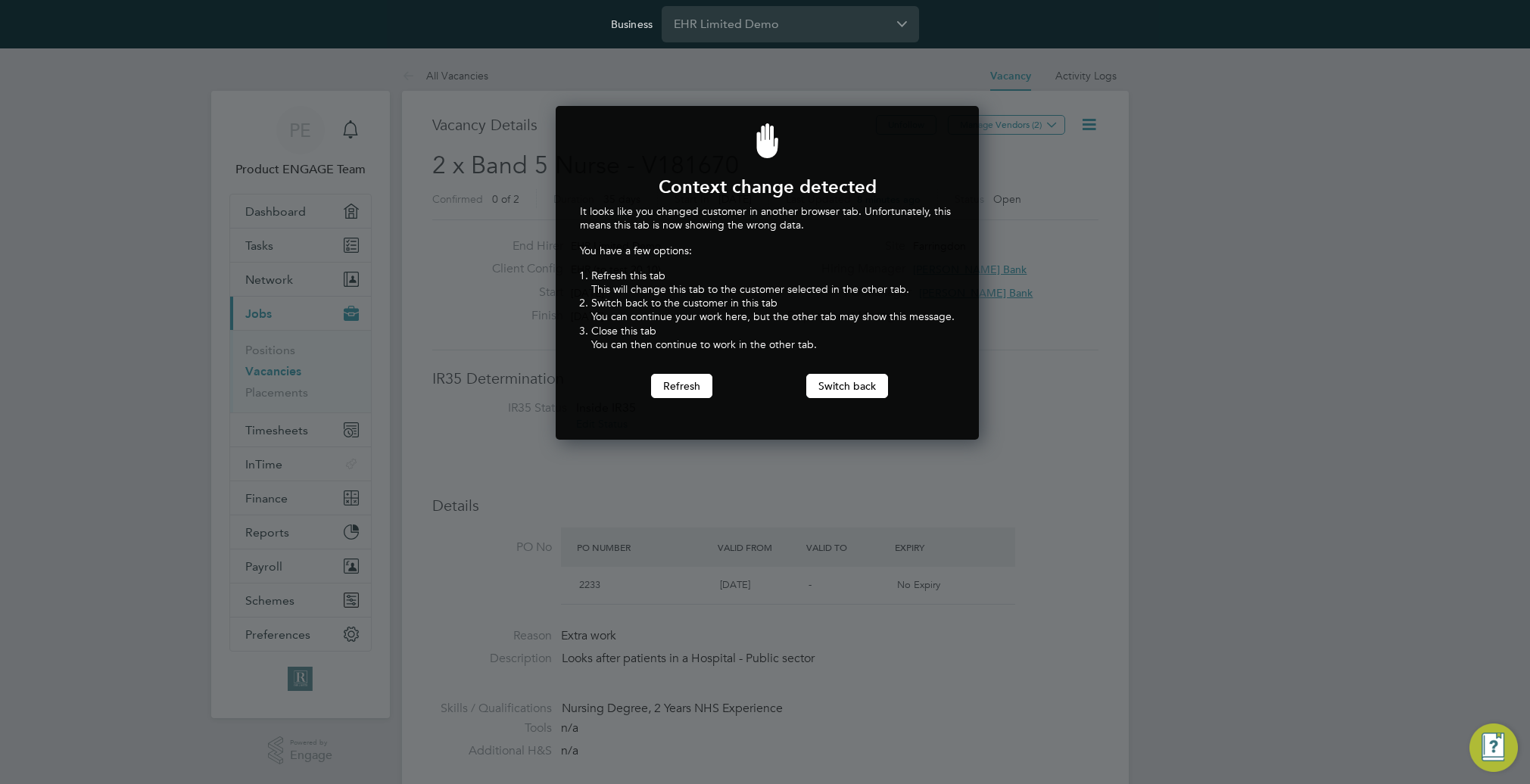
scroll to position [335, 418]
drag, startPoint x: 831, startPoint y: 479, endPoint x: 827, endPoint y: 429, distance: 50.2
click at [830, 472] on div at bounding box center [765, 392] width 1530 height 784
click at [835, 380] on button "Switch back" at bounding box center [847, 386] width 82 height 24
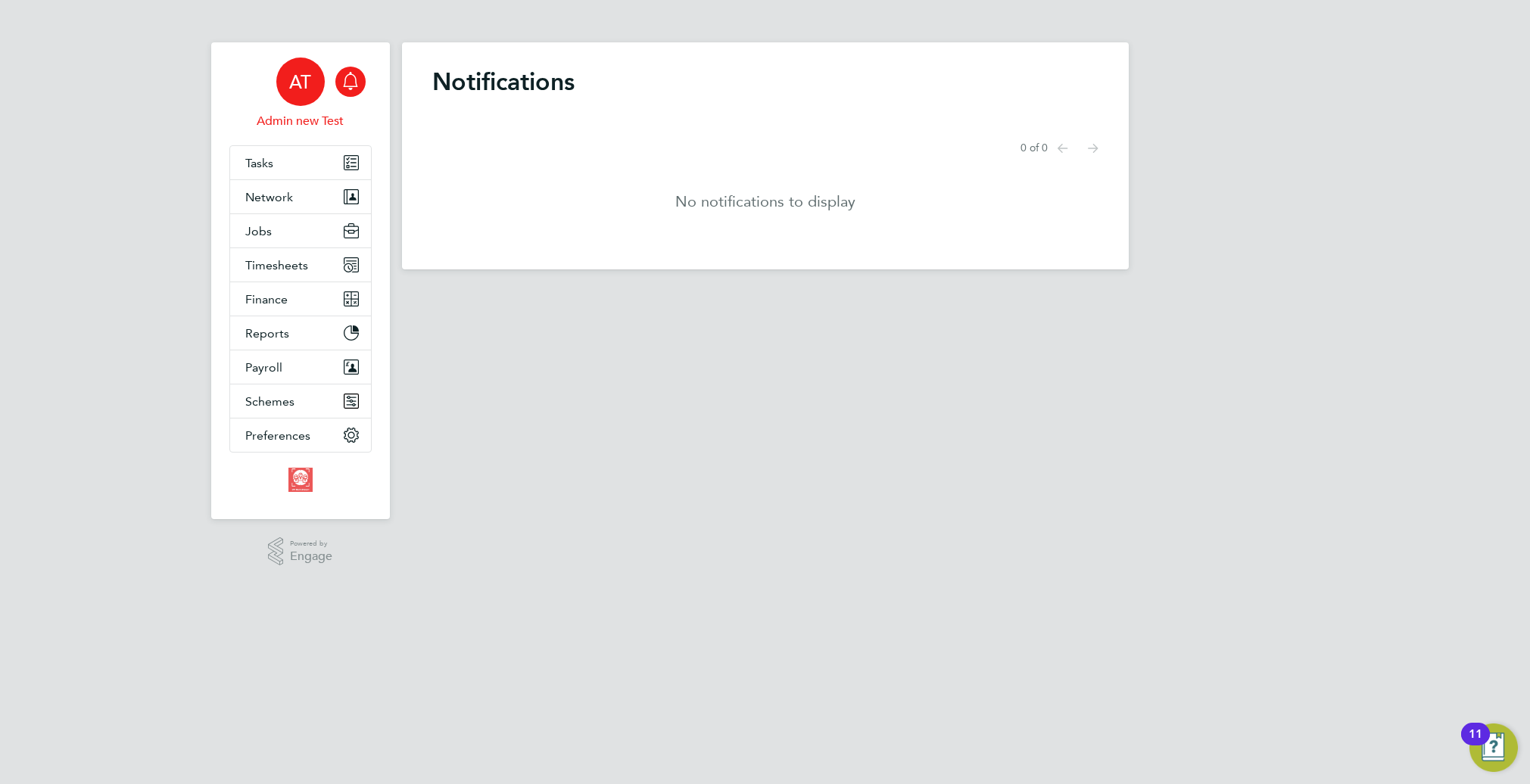
click at [302, 84] on span "AT" at bounding box center [300, 81] width 22 height 20
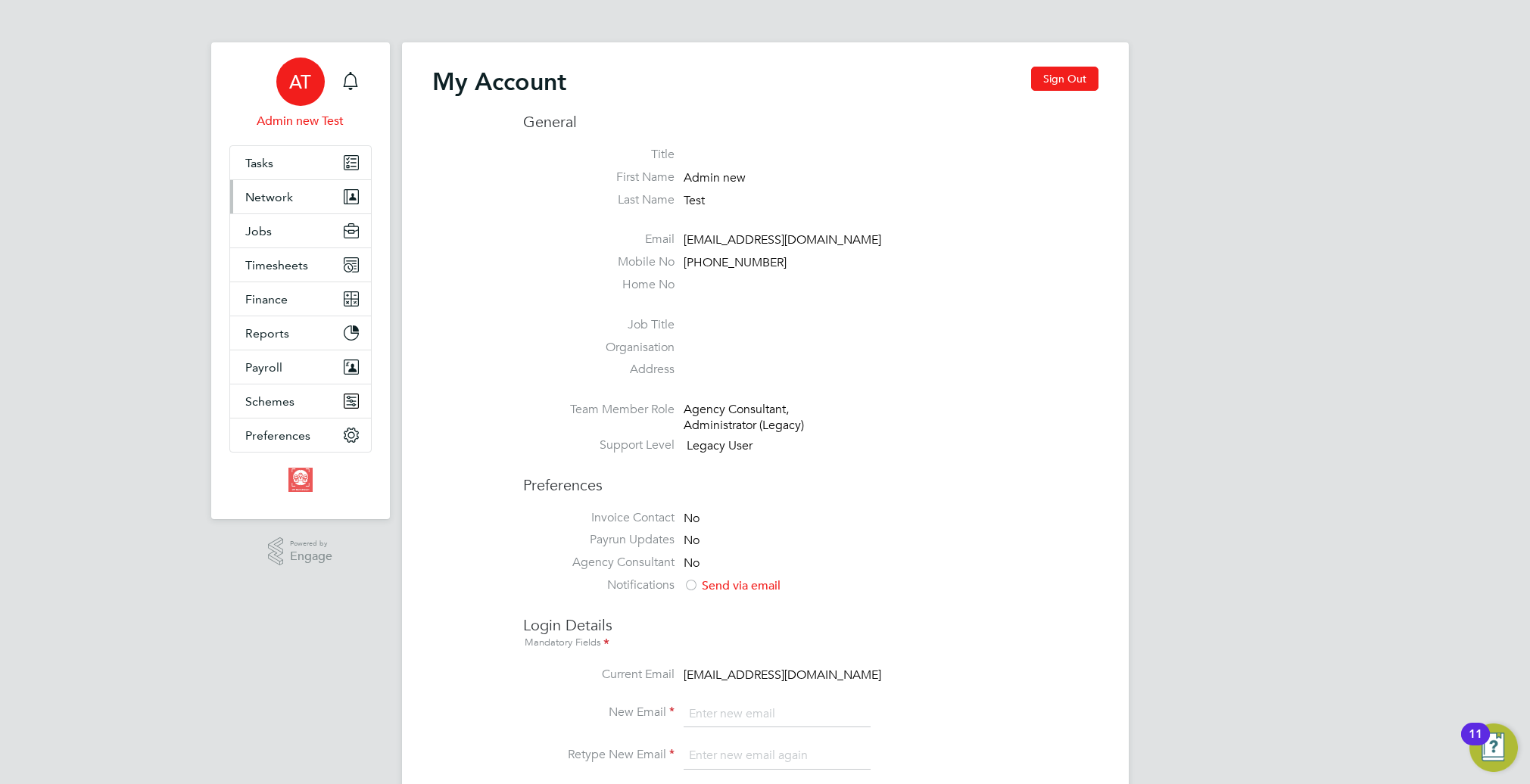
click at [285, 193] on span "Network" at bounding box center [269, 196] width 48 height 15
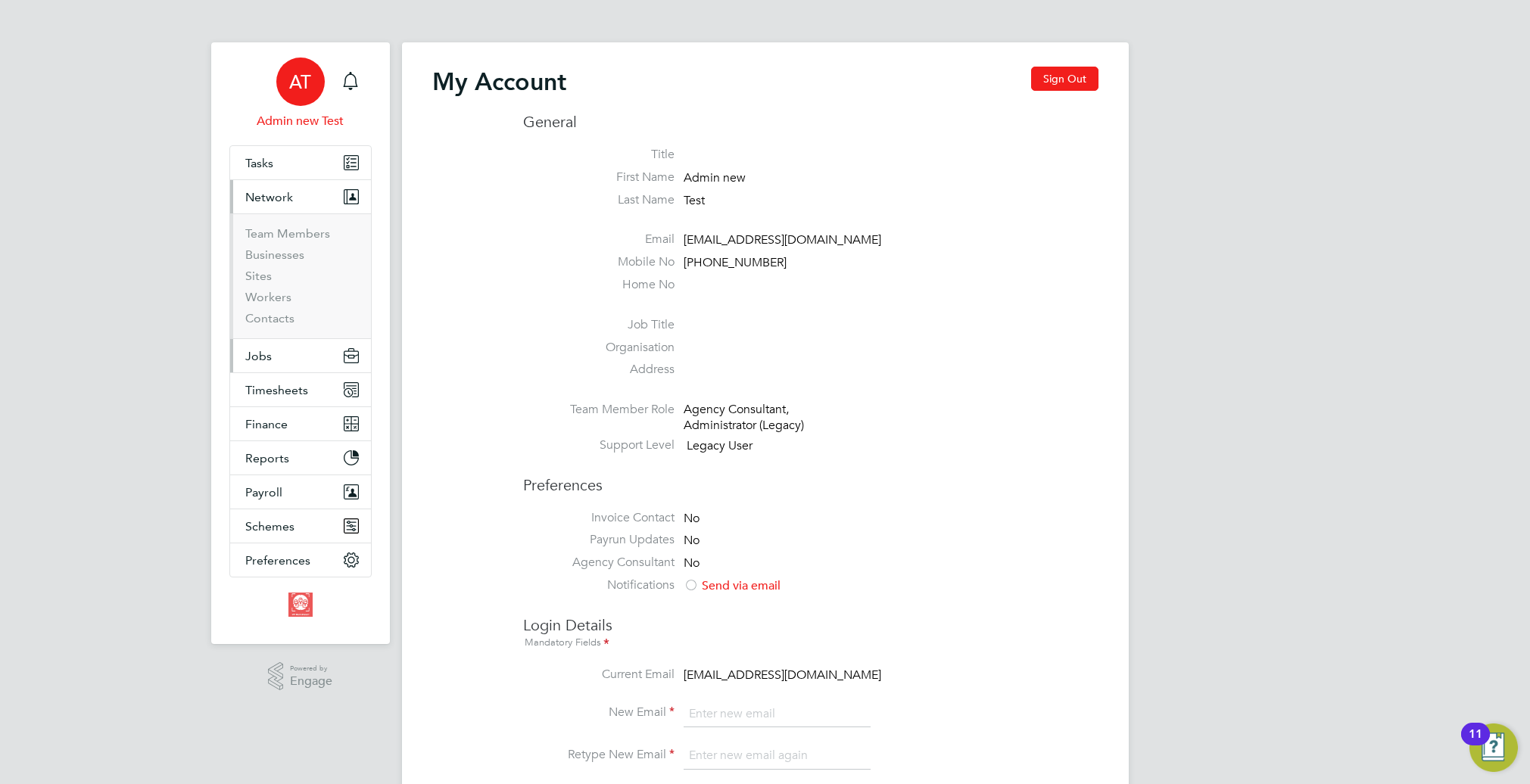
click at [289, 359] on button "Jobs" at bounding box center [300, 355] width 141 height 33
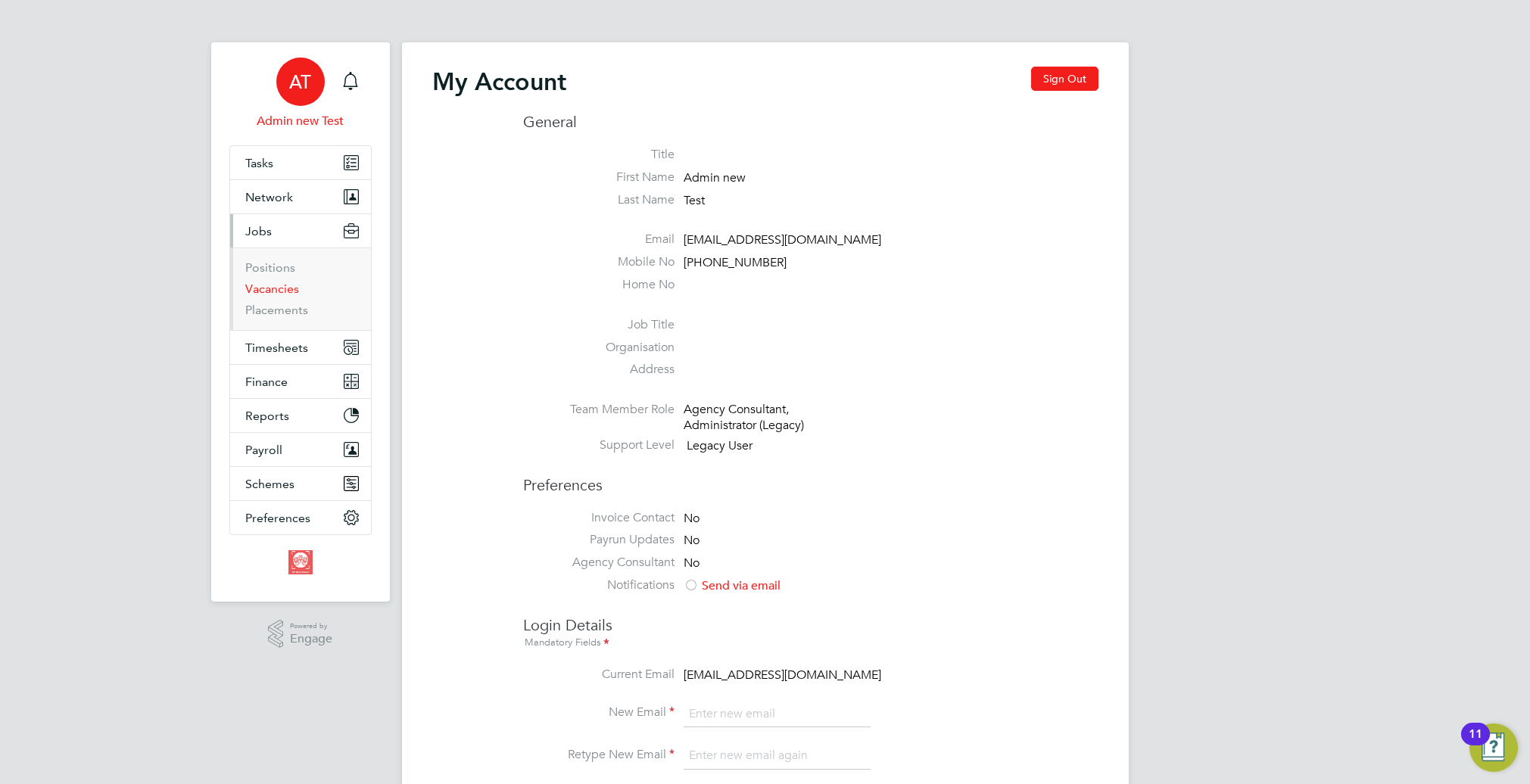
click at [269, 286] on link "Vacancies" at bounding box center [272, 288] width 54 height 15
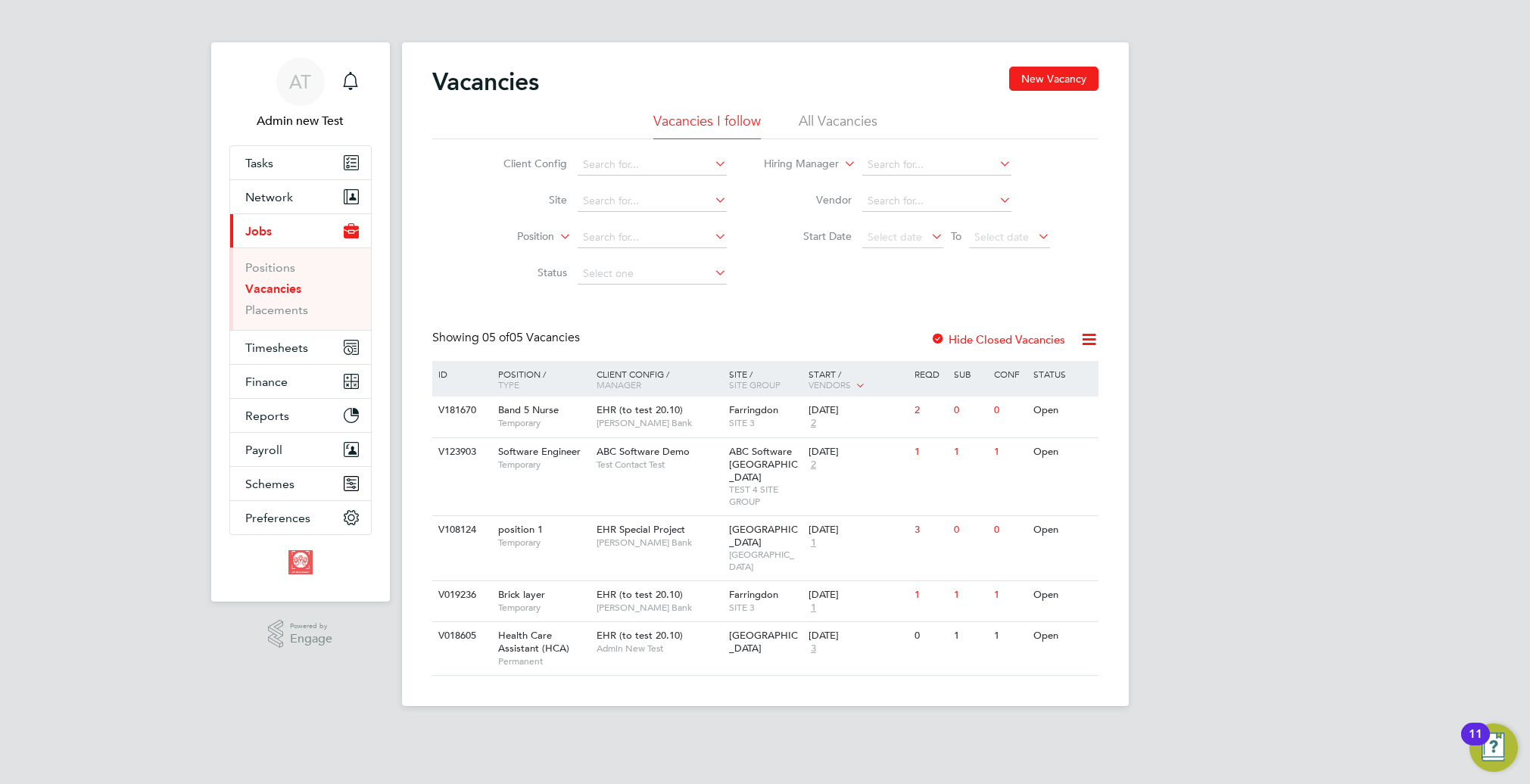
click at [868, 123] on li "All Vacancies" at bounding box center [838, 126] width 79 height 27
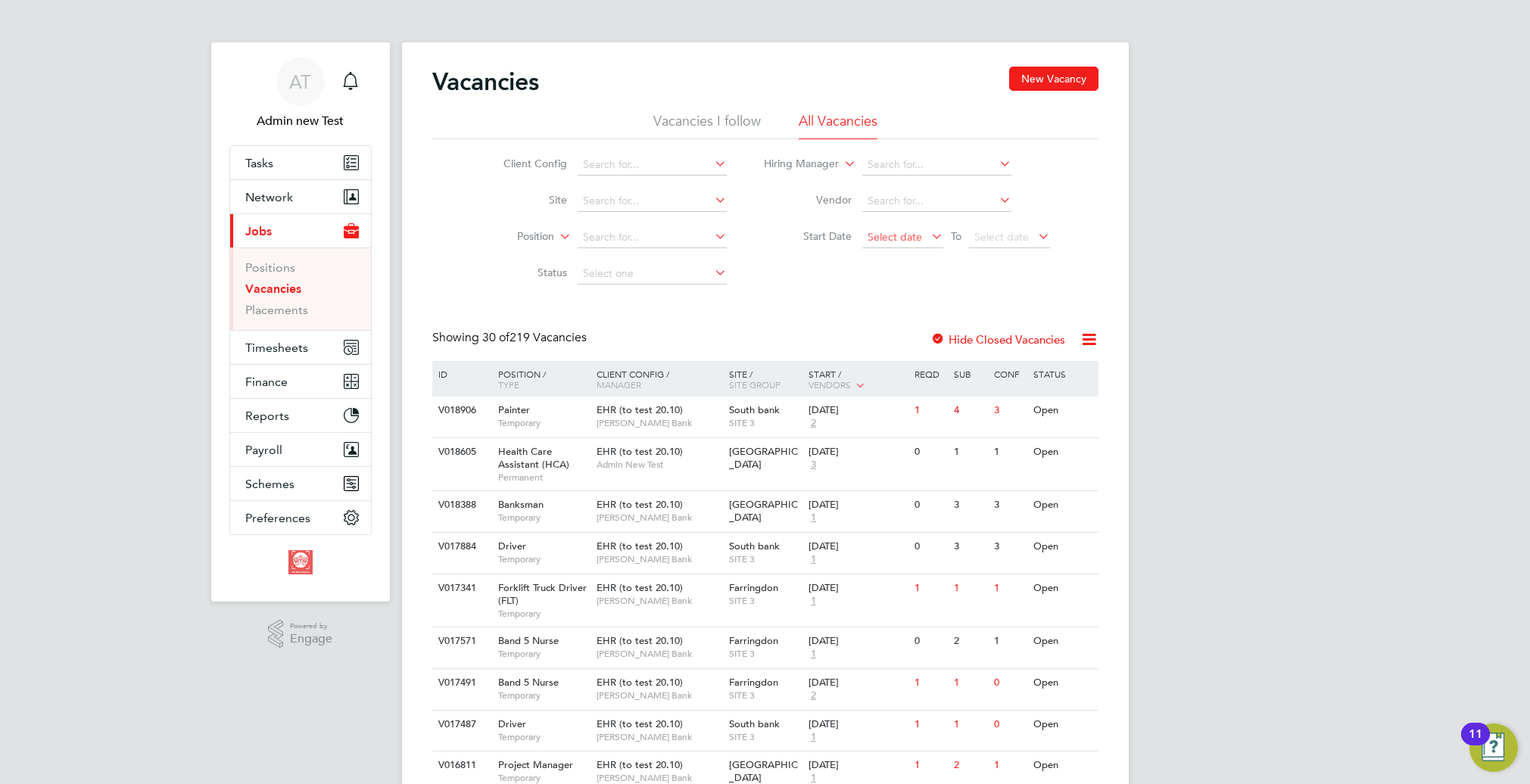
click at [903, 243] on span "Select date" at bounding box center [903, 238] width 81 height 21
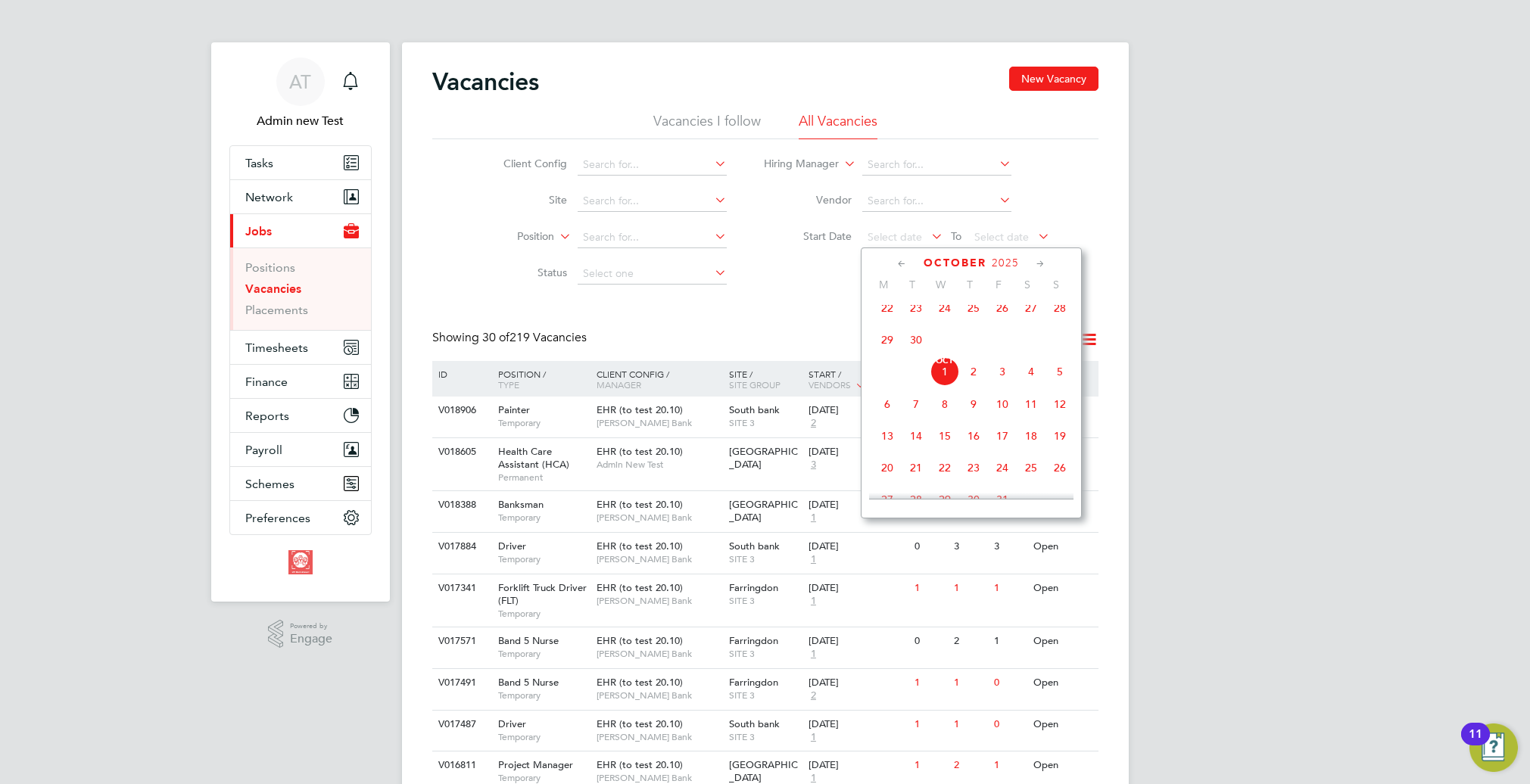
click at [887, 311] on span "22" at bounding box center [887, 308] width 29 height 29
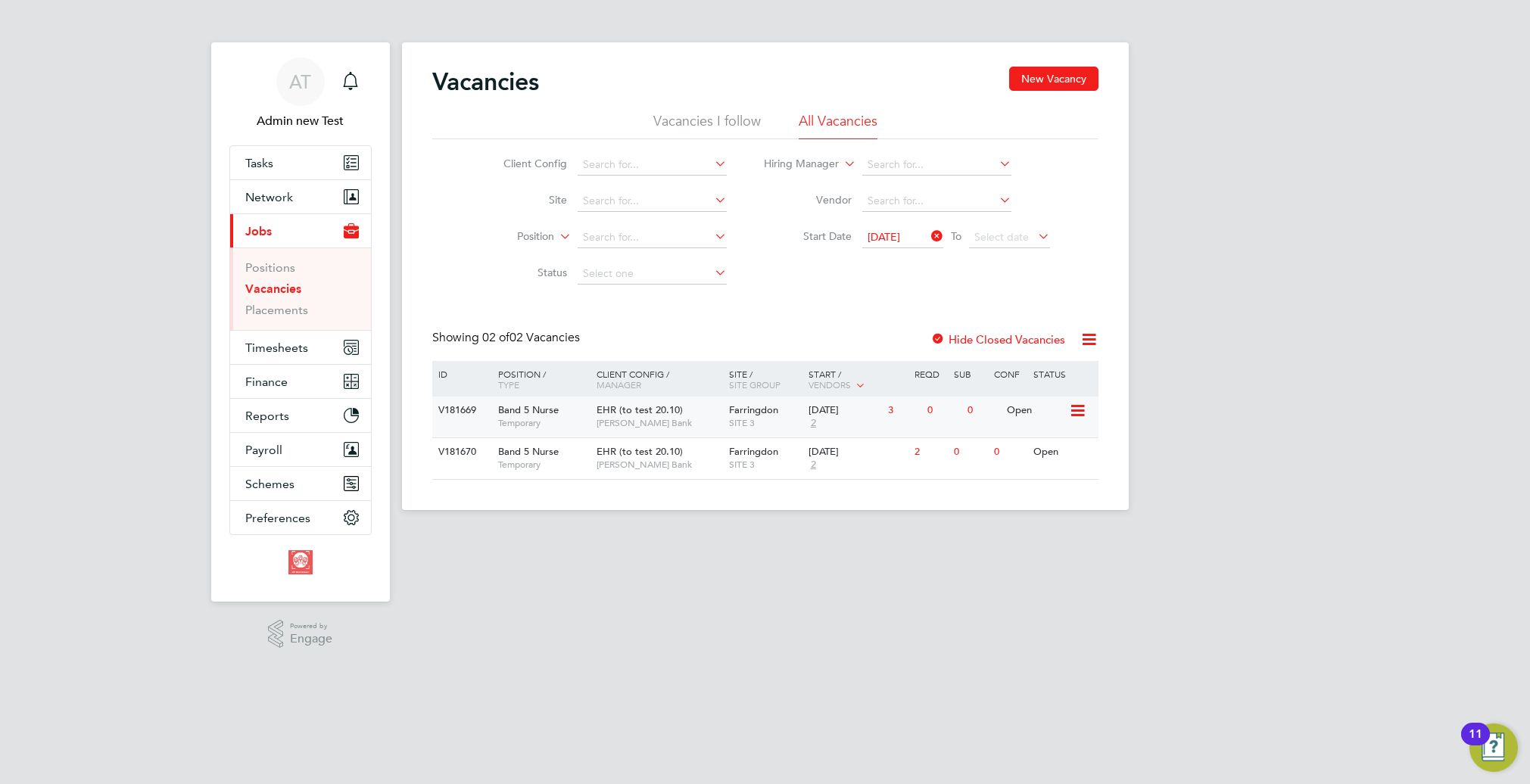
click at [768, 413] on span "Farringdon" at bounding box center [753, 409] width 49 height 13
click at [183, 220] on div "AT Admin new Test Notifications Applications: Tasks Network Team Members Busine…" at bounding box center [765, 267] width 1530 height 534
click at [297, 539] on app-nav-logo "Main navigation" at bounding box center [300, 563] width 142 height 55
click at [277, 516] on span "Preferences" at bounding box center [278, 518] width 65 height 15
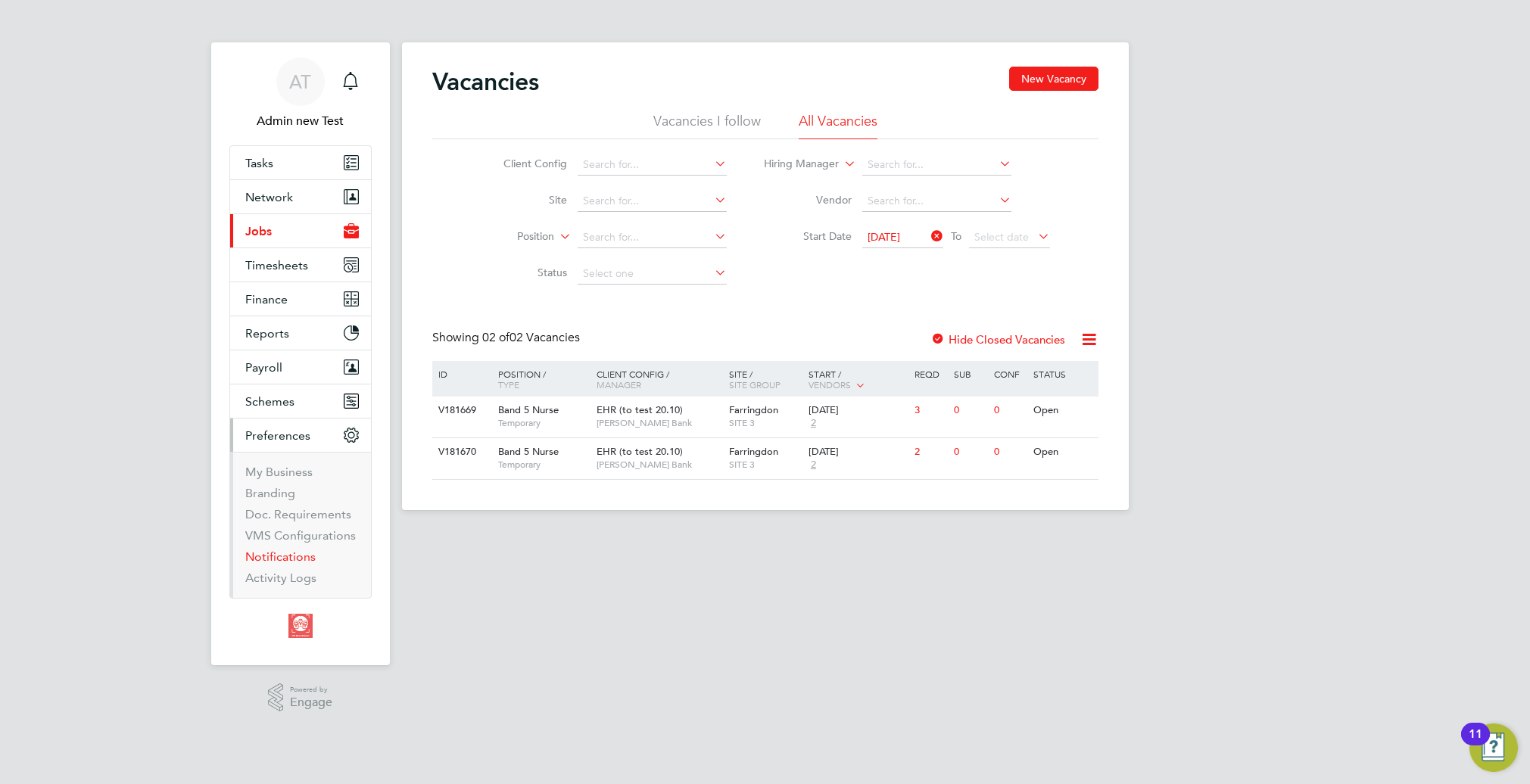
click at [272, 558] on link "Notifications" at bounding box center [281, 556] width 70 height 15
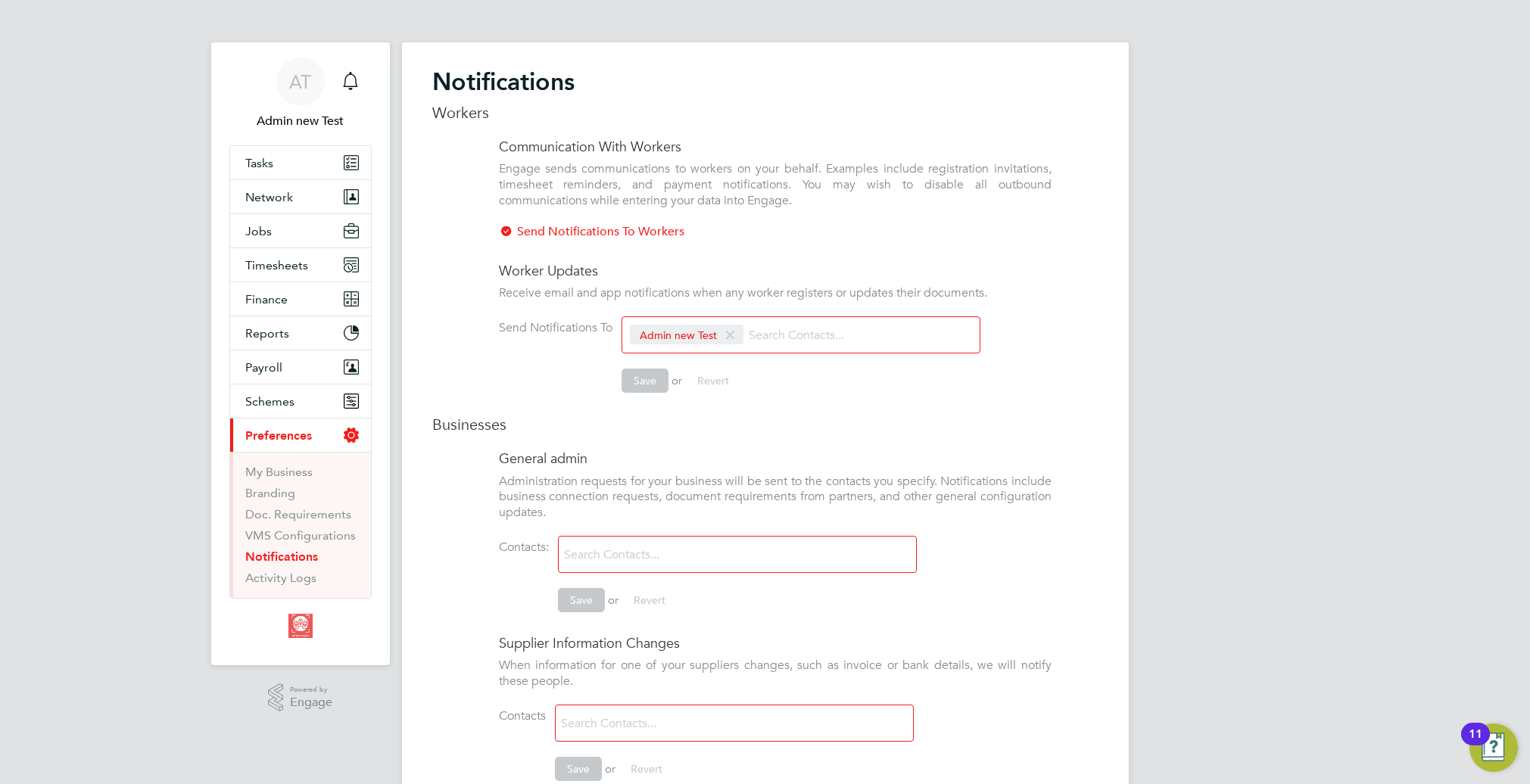
click at [608, 466] on h4 "General admin" at bounding box center [775, 458] width 553 height 17
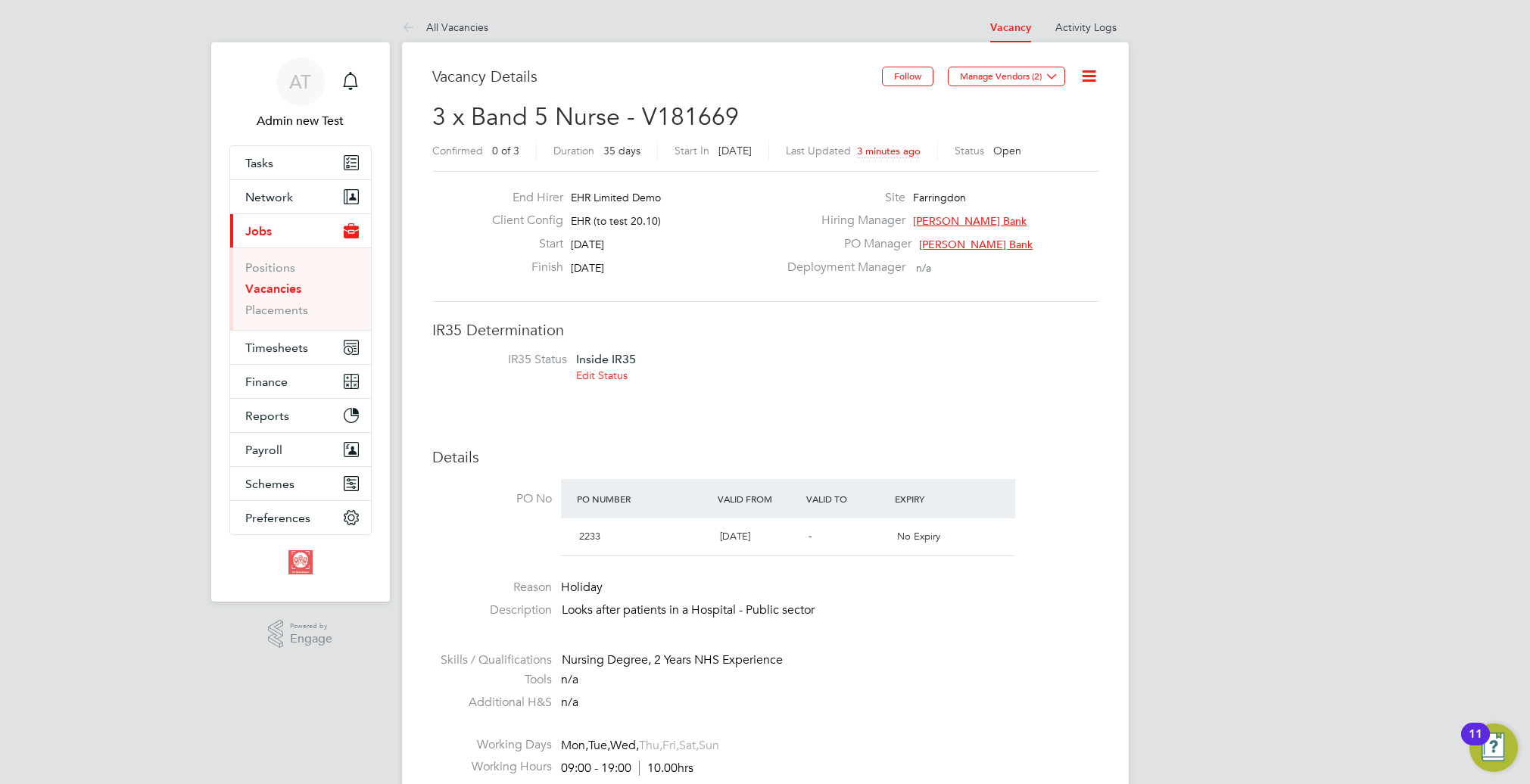
click at [351, 81] on icon "Main navigation" at bounding box center [350, 81] width 18 height 18
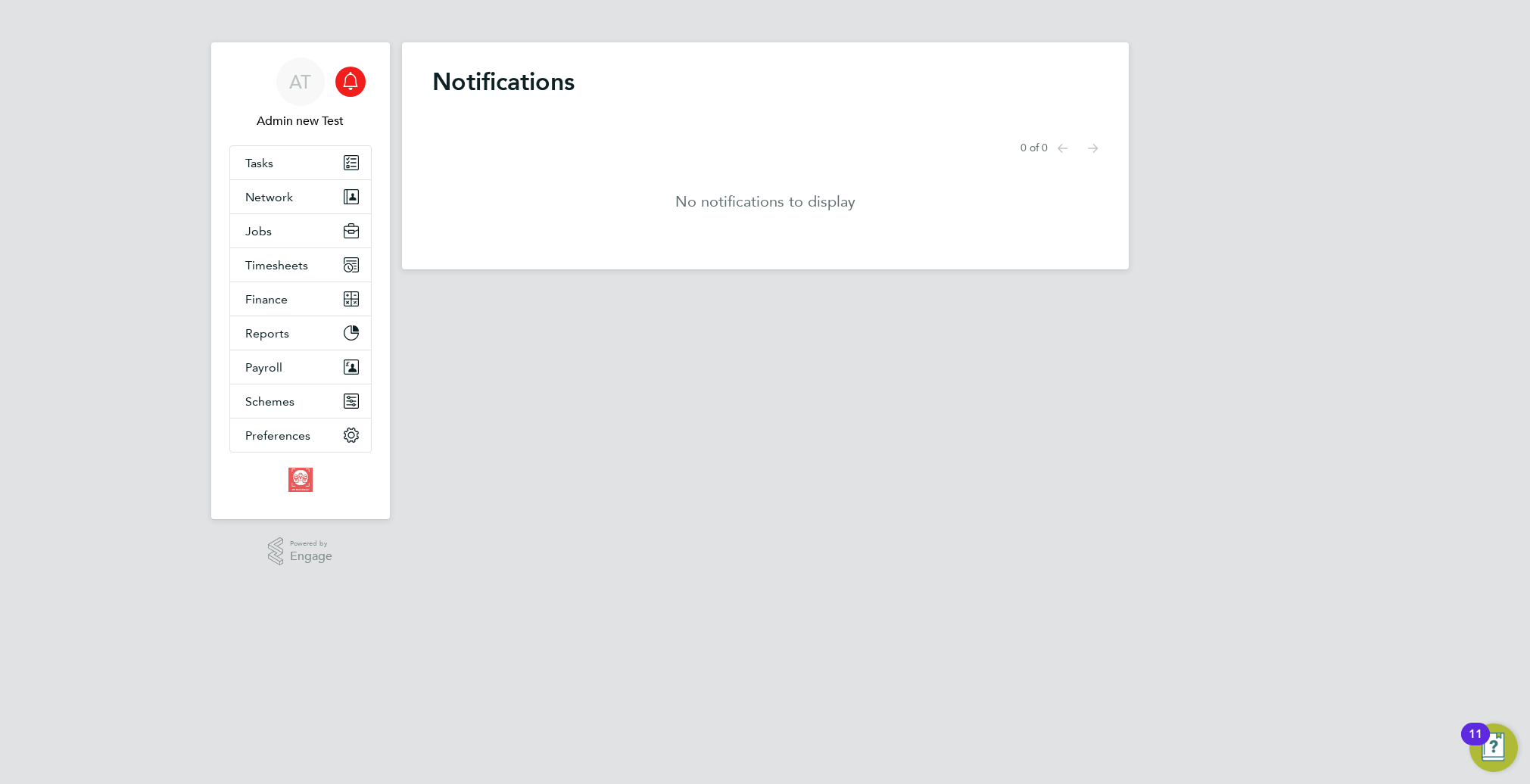
click at [666, 293] on html "AT Admin new Test Notifications Applications: Tasks Network Team Members Busine…" at bounding box center [765, 147] width 1530 height 293
click at [262, 437] on span "Preferences" at bounding box center [278, 435] width 65 height 15
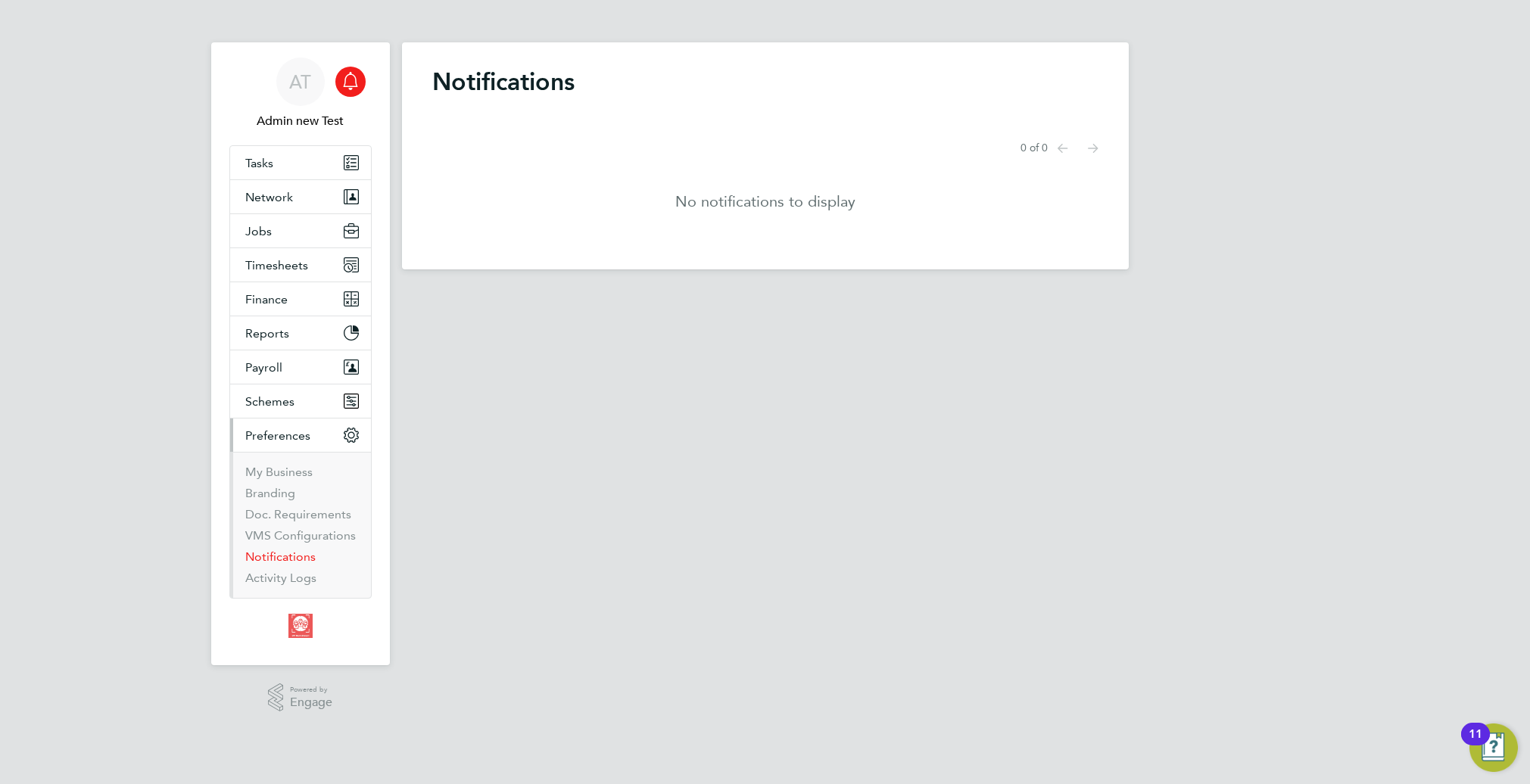
click at [293, 556] on link "Notifications" at bounding box center [281, 556] width 70 height 15
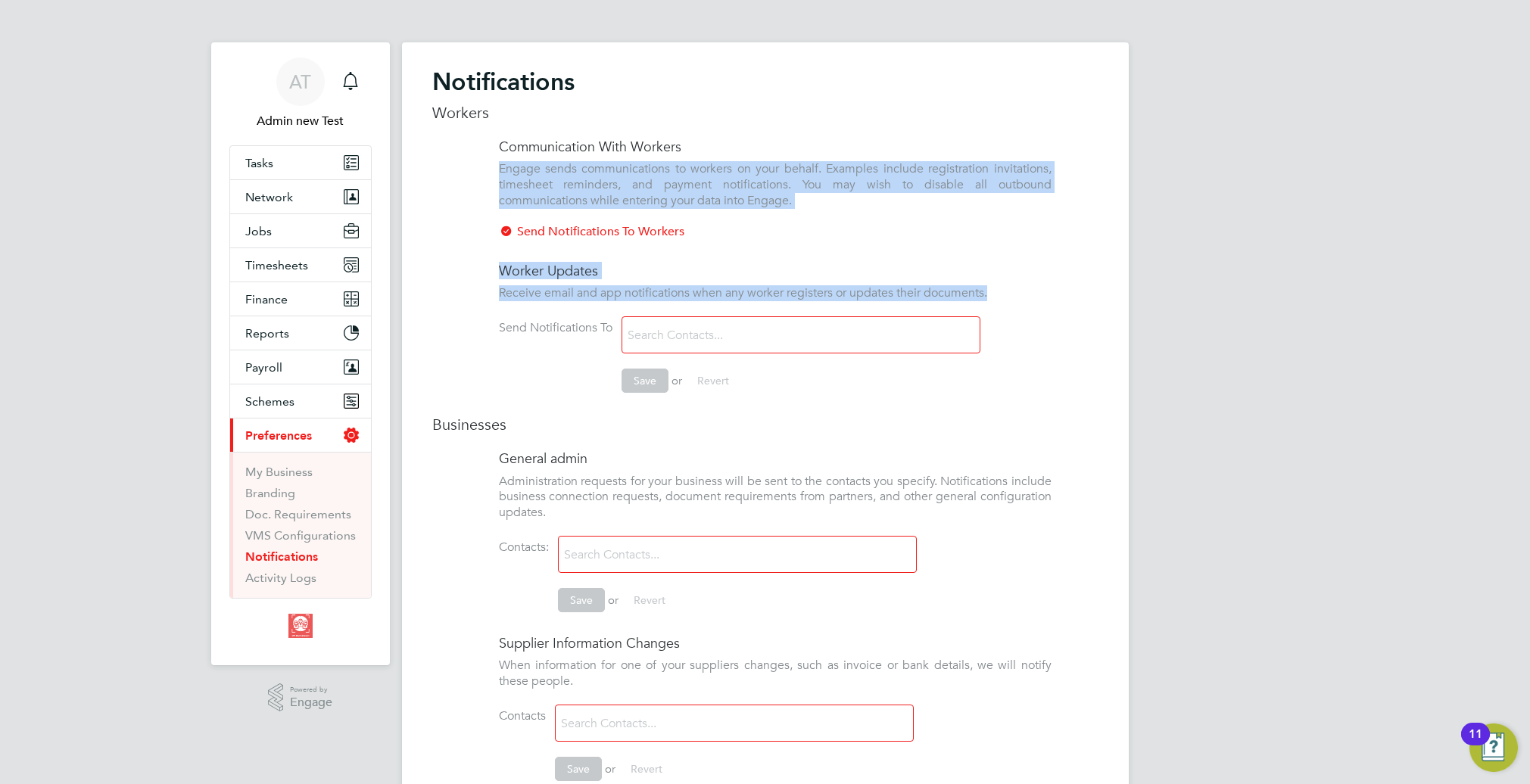
drag, startPoint x: 487, startPoint y: 296, endPoint x: 974, endPoint y: 314, distance: 487.3
click at [989, 305] on ng-form "Worker Updates Receive email and app notifications when any worker registers or…" at bounding box center [765, 335] width 666 height 146
click at [913, 335] on div at bounding box center [801, 335] width 359 height 37
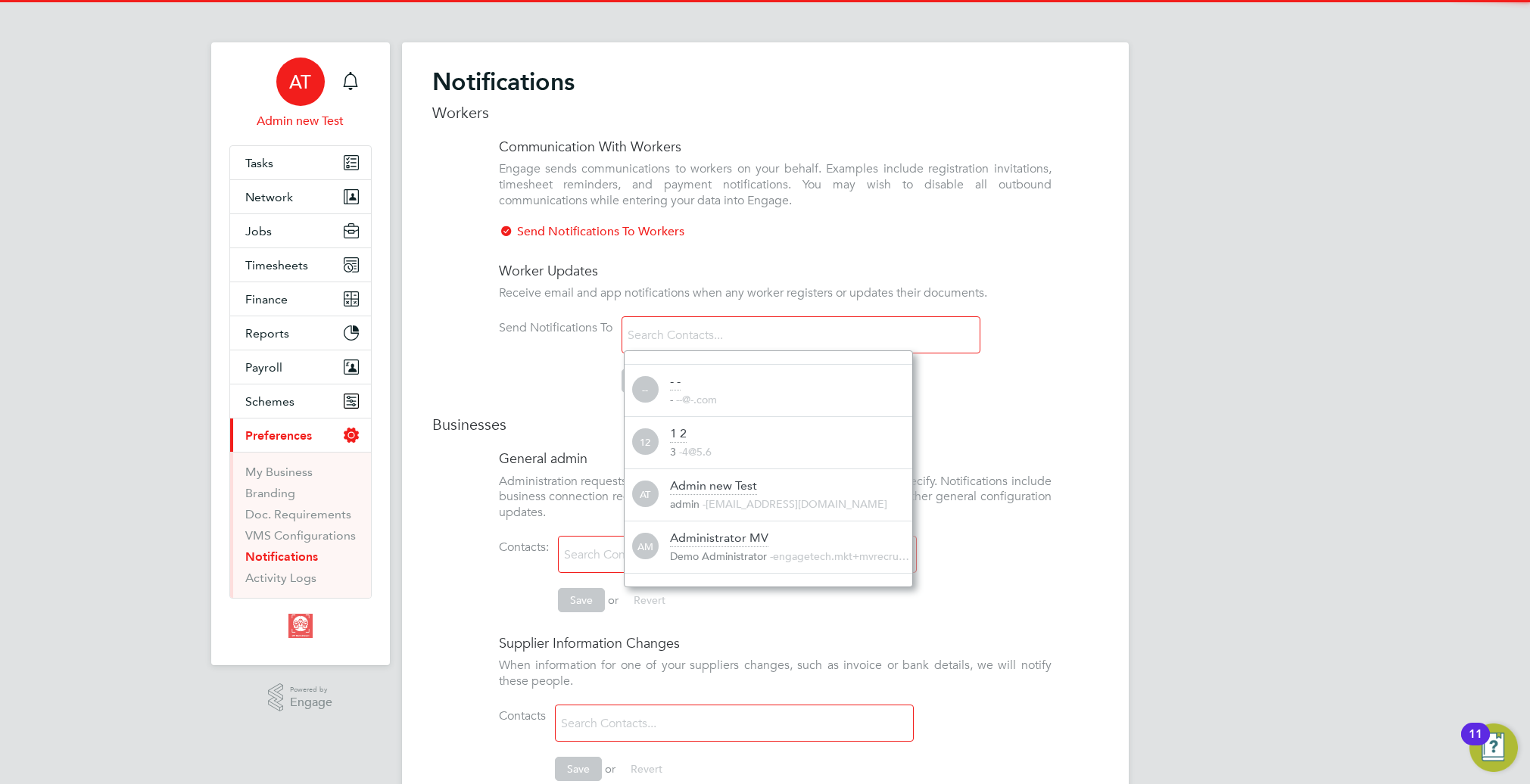
scroll to position [16, 243]
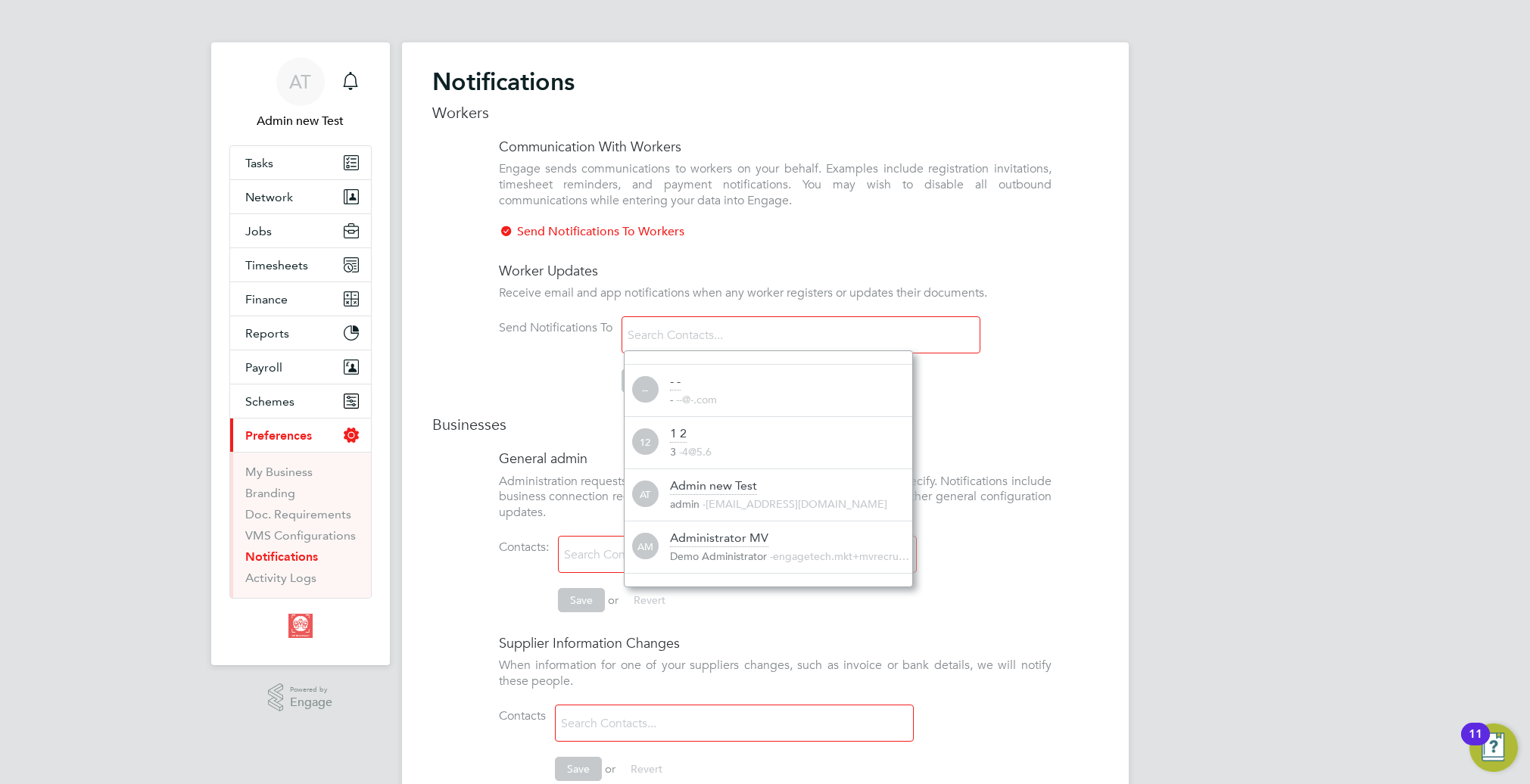
click at [777, 326] on input at bounding box center [712, 335] width 180 height 27
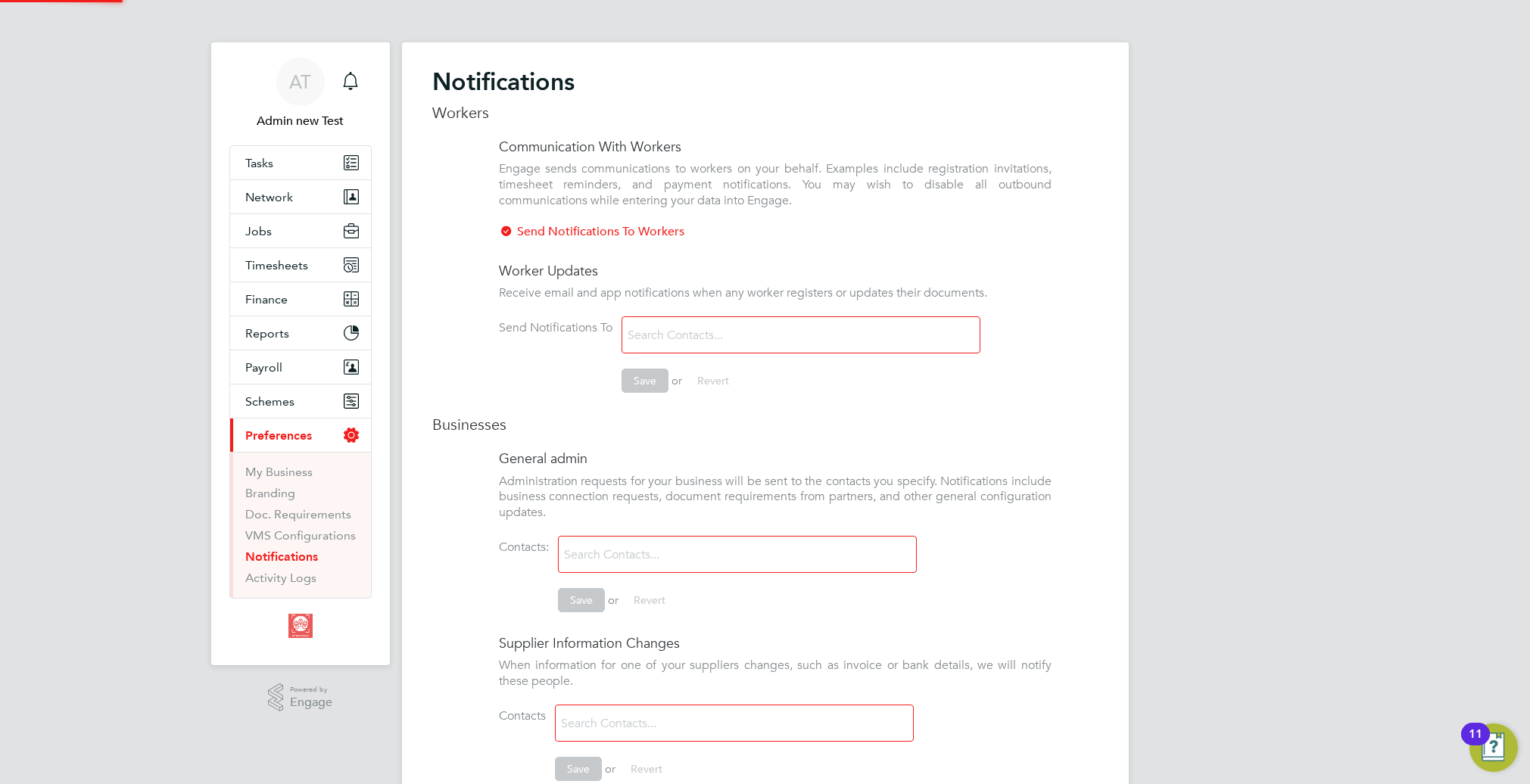
click at [773, 330] on input at bounding box center [712, 335] width 180 height 27
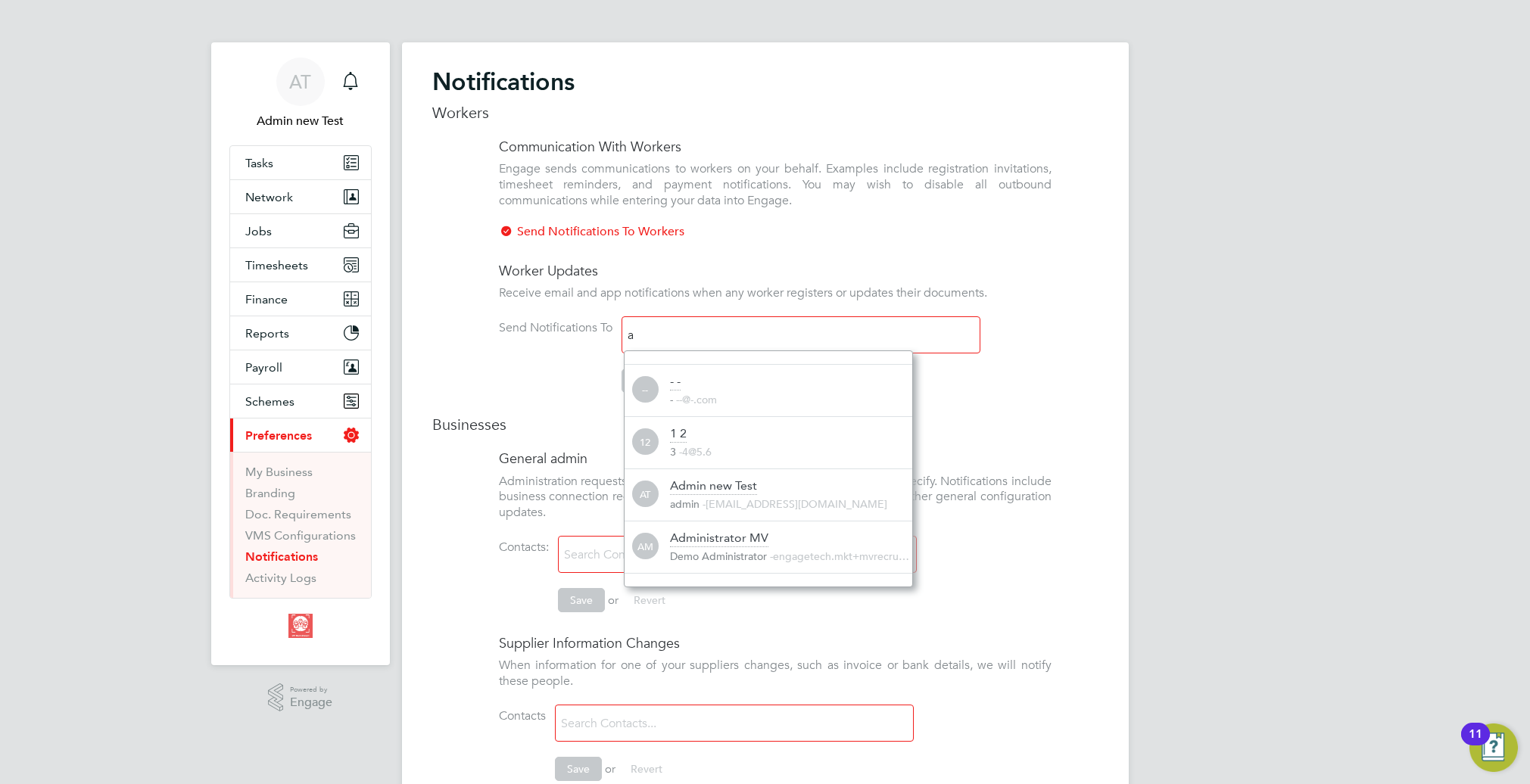
scroll to position [8, 8]
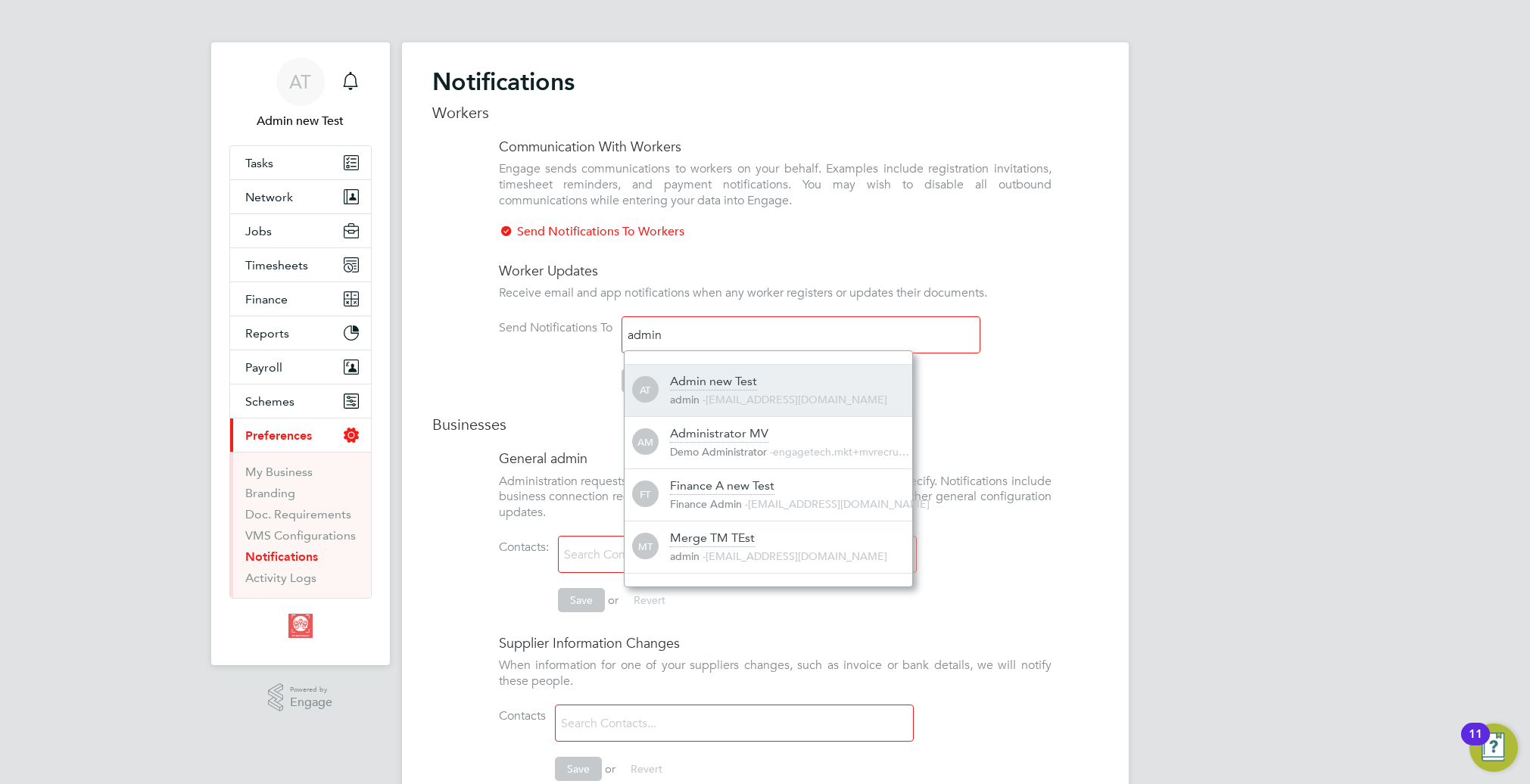
type input "admin"
click at [787, 389] on div "Admin new Test admin - [EMAIL_ADDRESS][DOMAIN_NAME]" at bounding box center [791, 390] width 242 height 33
click at [507, 381] on li "Send Notifications To Admin new Test Save or Revert" at bounding box center [775, 362] width 553 height 92
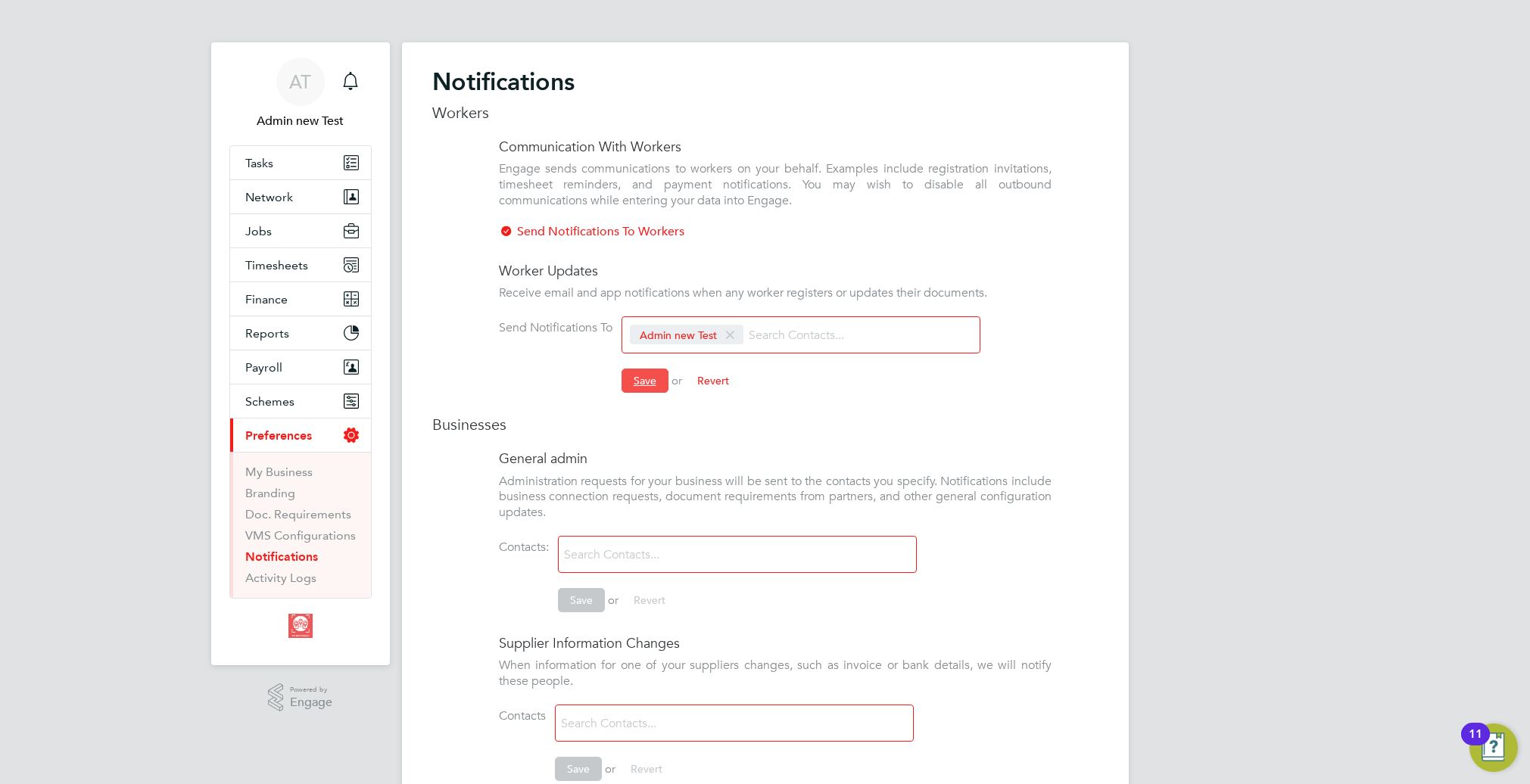
click at [649, 386] on button "Save" at bounding box center [644, 381] width 47 height 24
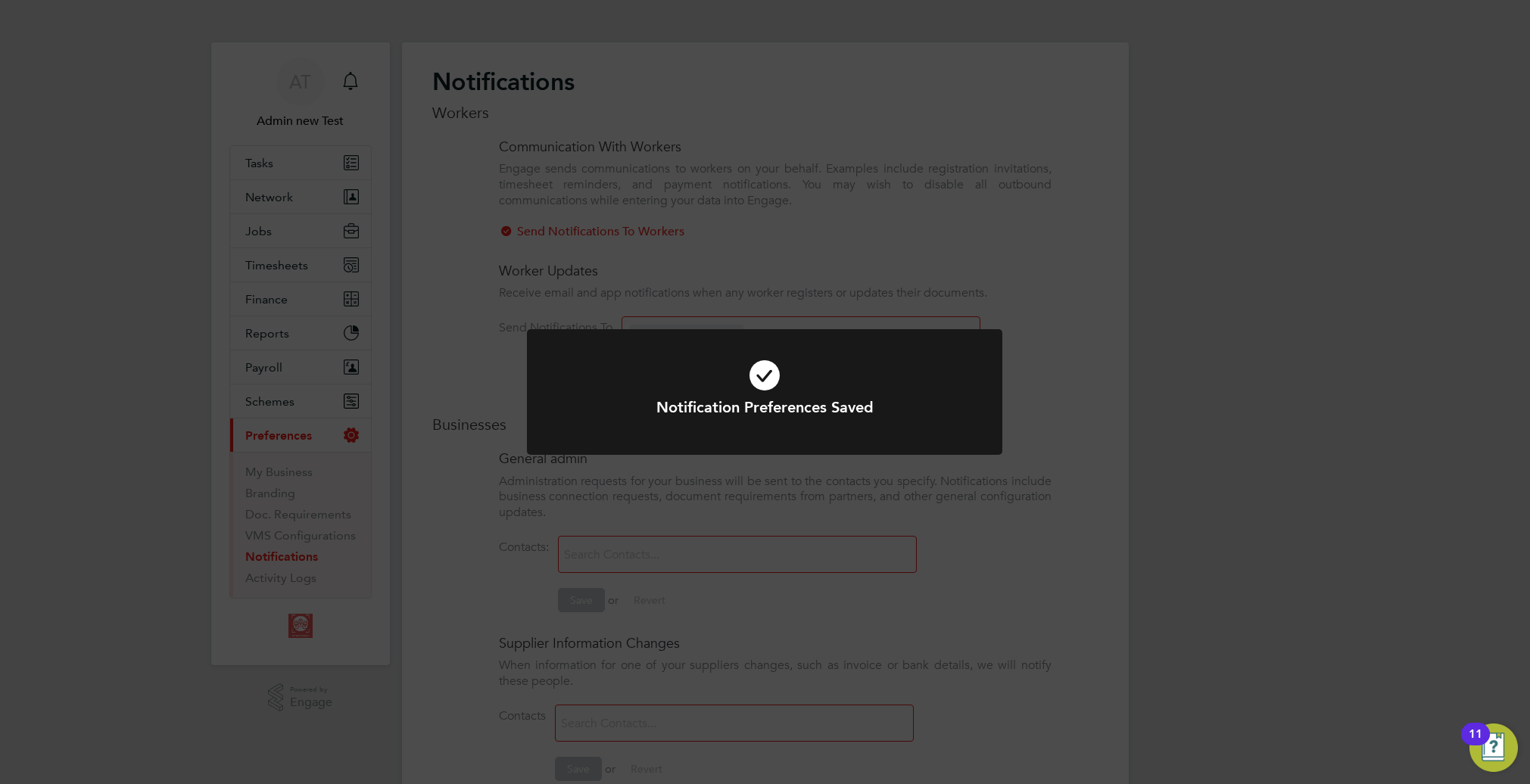
click at [719, 164] on div "Notification Preferences Saved Cancel Okay" at bounding box center [765, 392] width 1530 height 784
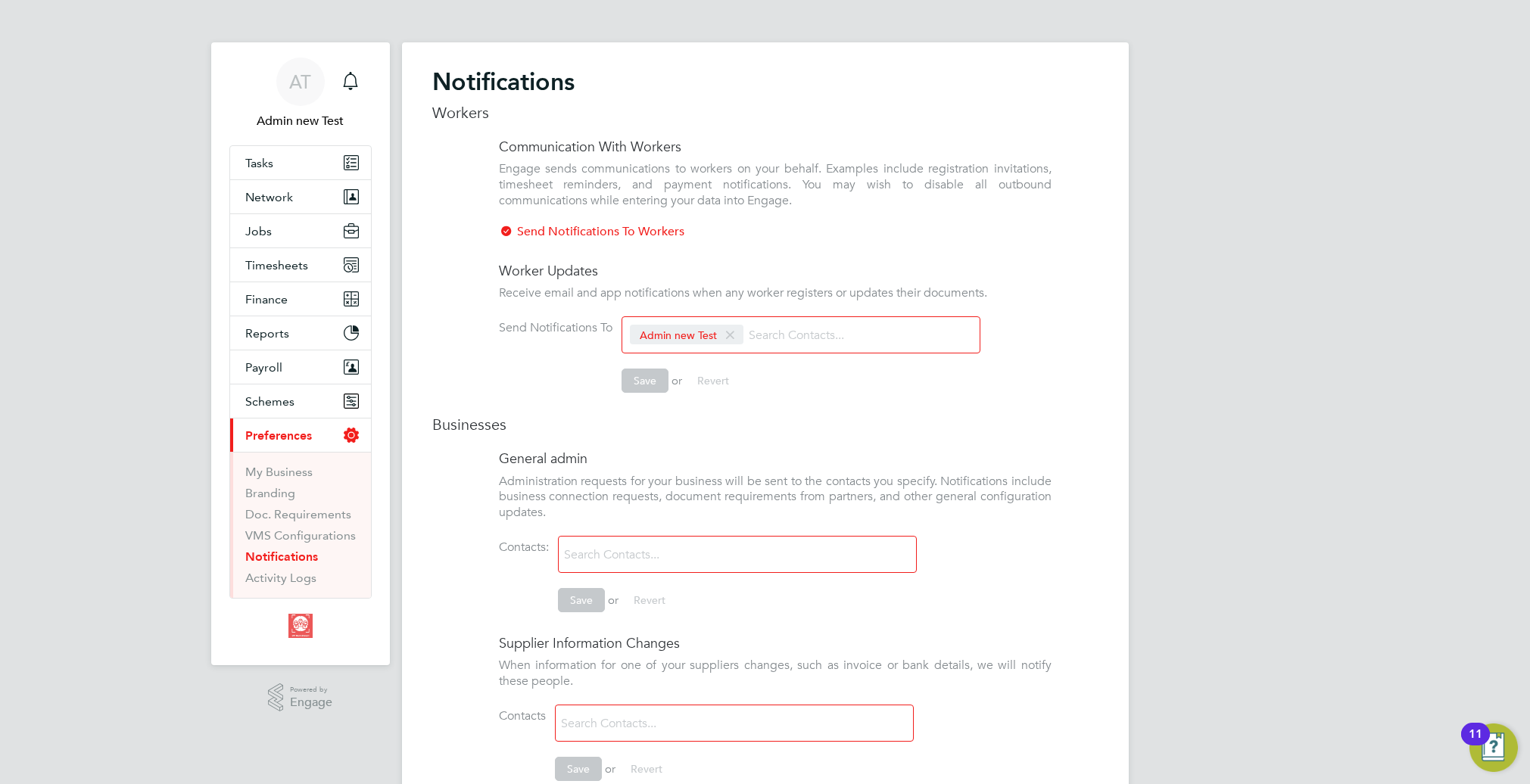
click at [723, 81] on h2 "Notifications" at bounding box center [765, 81] width 666 height 30
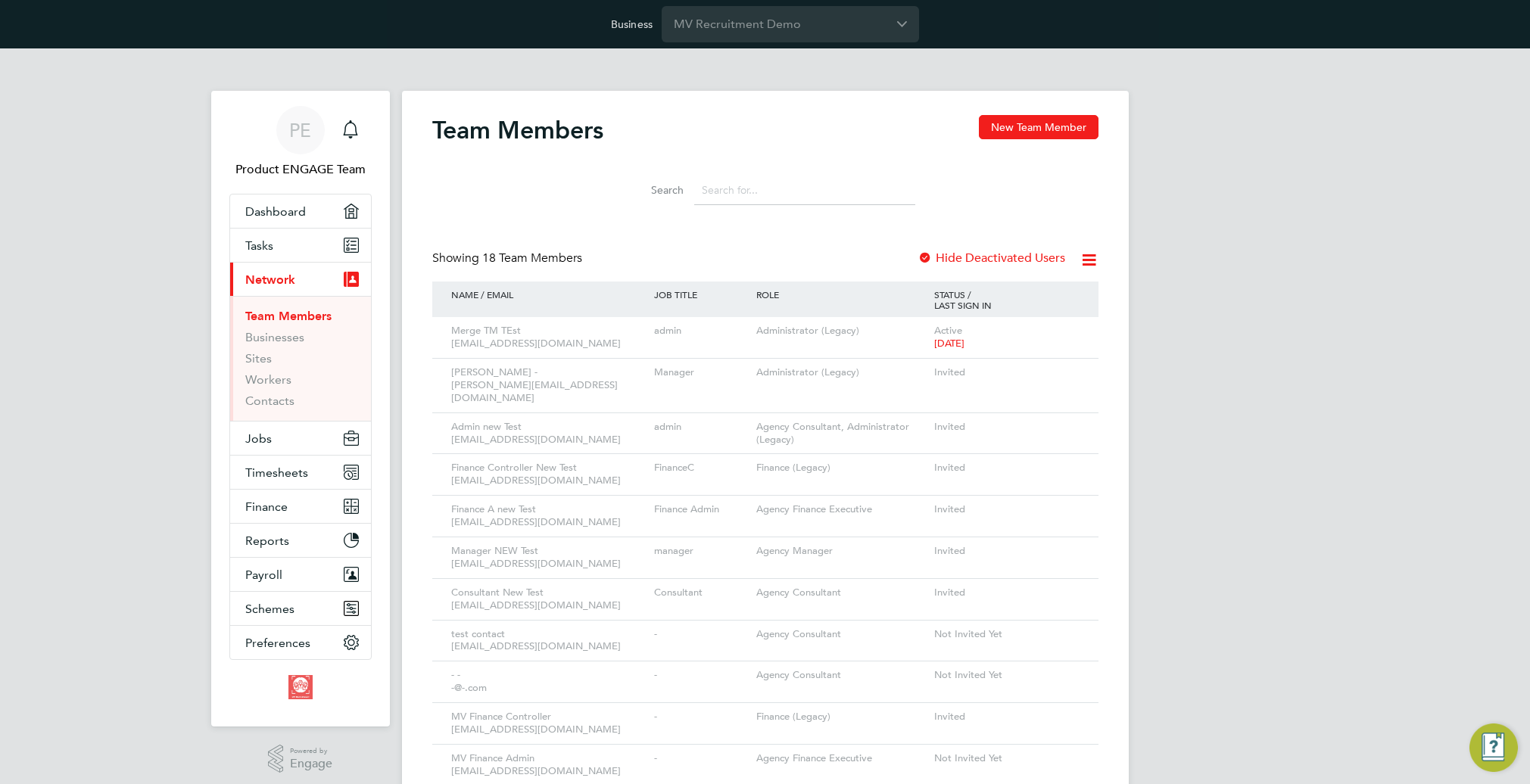
click at [547, 92] on div "Team Members New Team Member Search Showing 18 Team Members Hide Deactivated Us…" at bounding box center [765, 605] width 727 height 1028
click at [352, 132] on icon "Main navigation" at bounding box center [350, 129] width 18 height 18
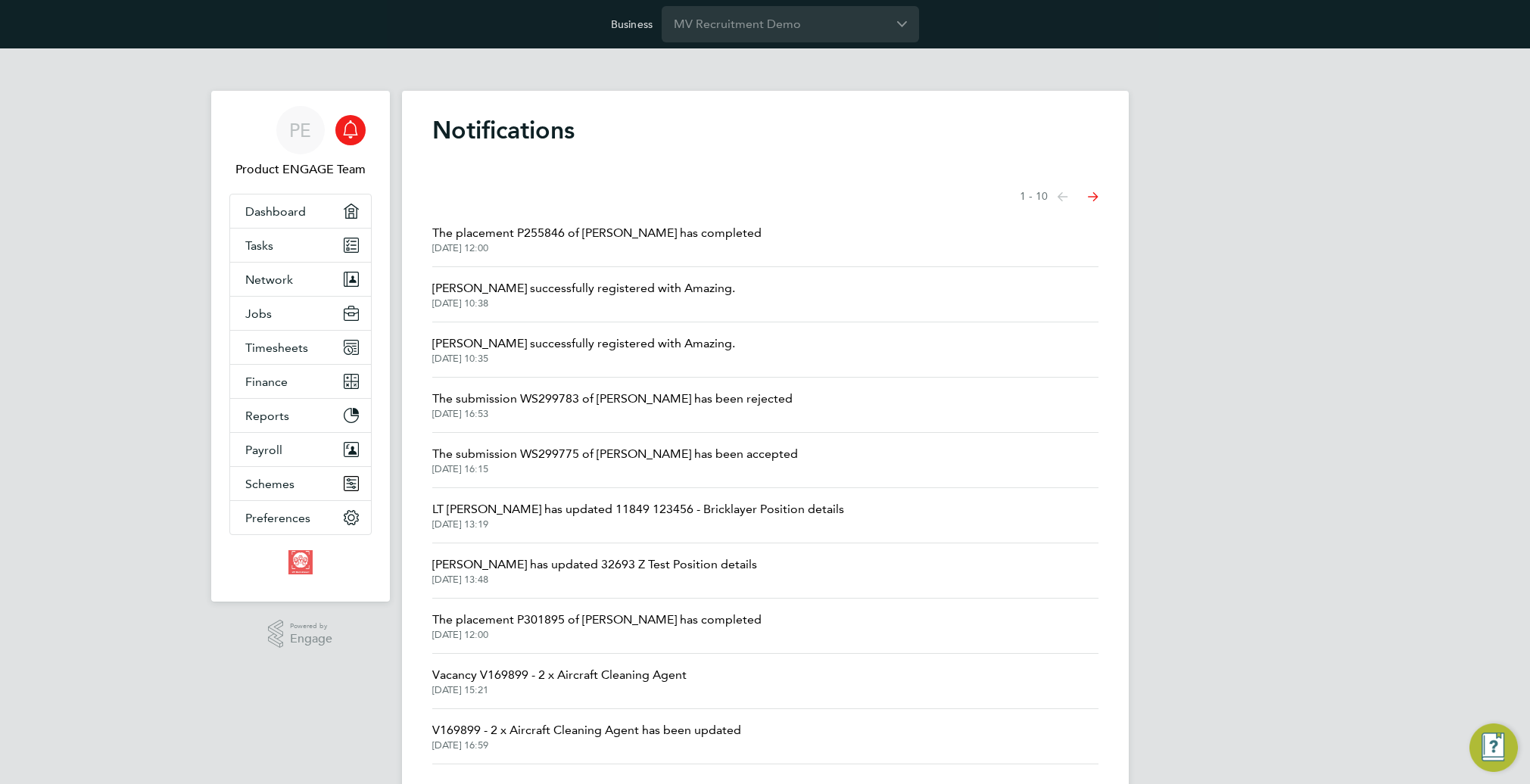
click at [340, 132] on div "Main navigation" at bounding box center [350, 130] width 30 height 30
click at [358, 120] on icon "Main navigation" at bounding box center [350, 129] width 18 height 18
click at [274, 208] on span "Dashboard" at bounding box center [275, 211] width 61 height 15
click at [287, 138] on div "PE" at bounding box center [300, 130] width 48 height 48
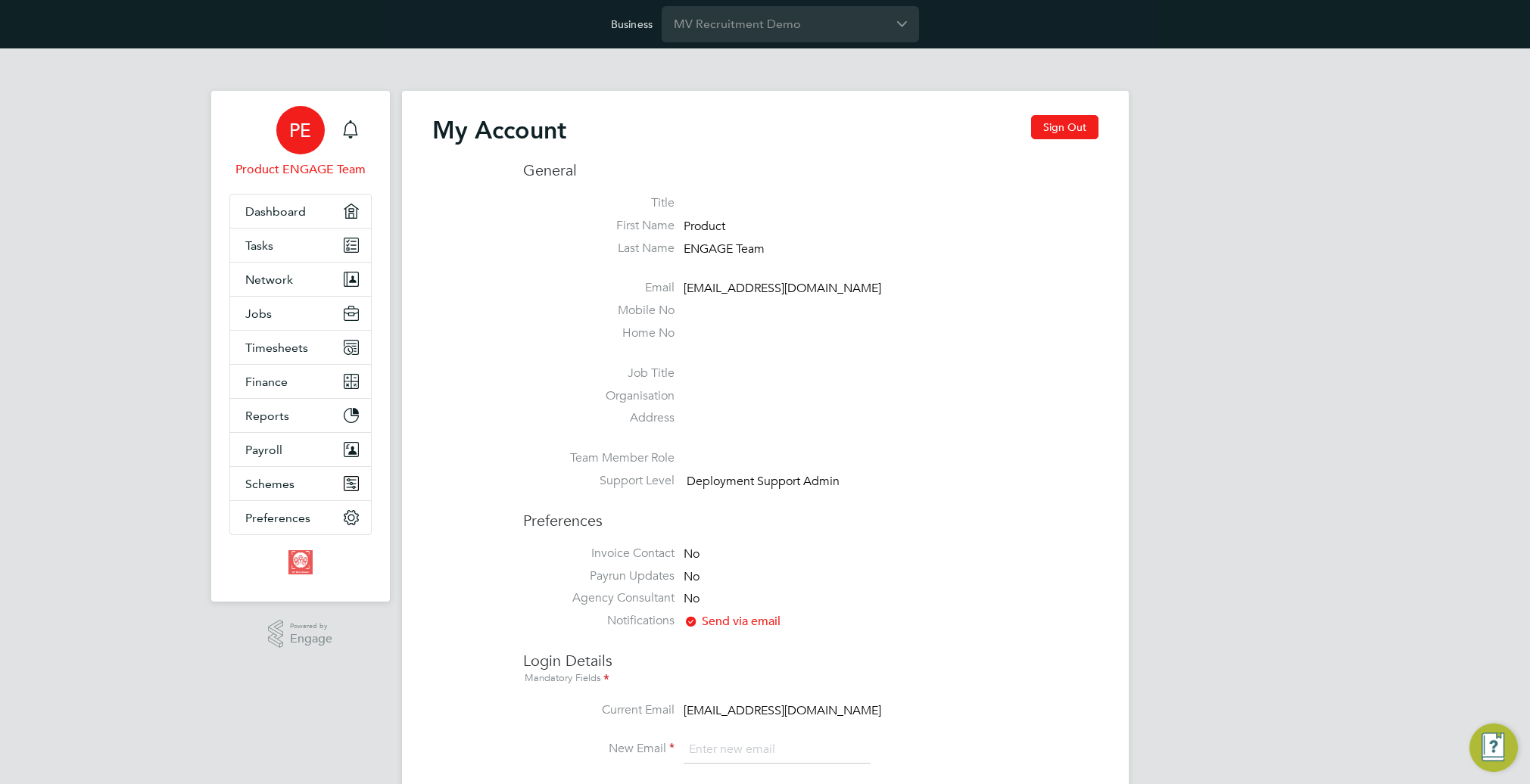
type input "support@engagetech.com"
click at [314, 521] on button "Preferences" at bounding box center [300, 517] width 141 height 33
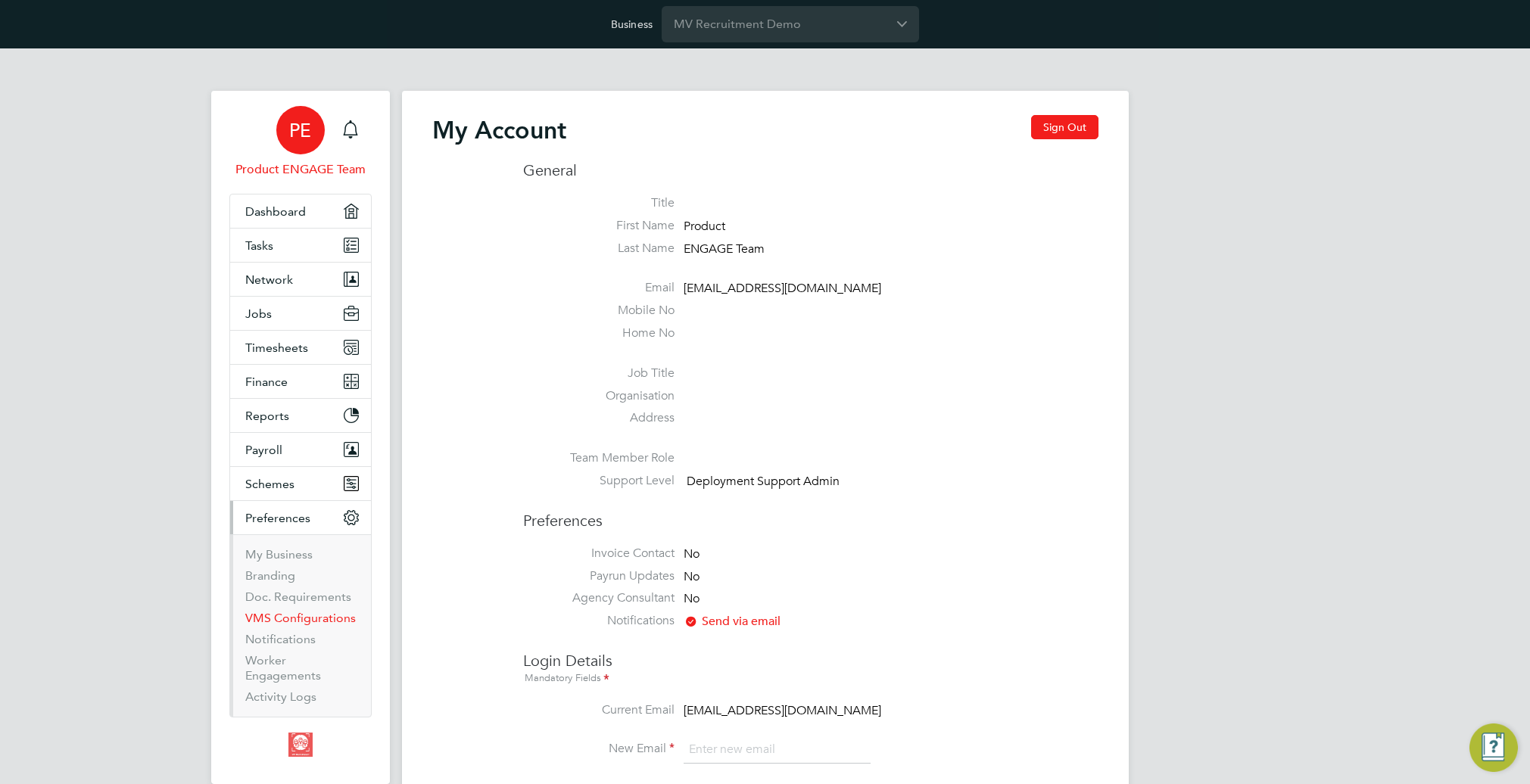
click at [306, 616] on link "VMS Configurations" at bounding box center [300, 618] width 111 height 15
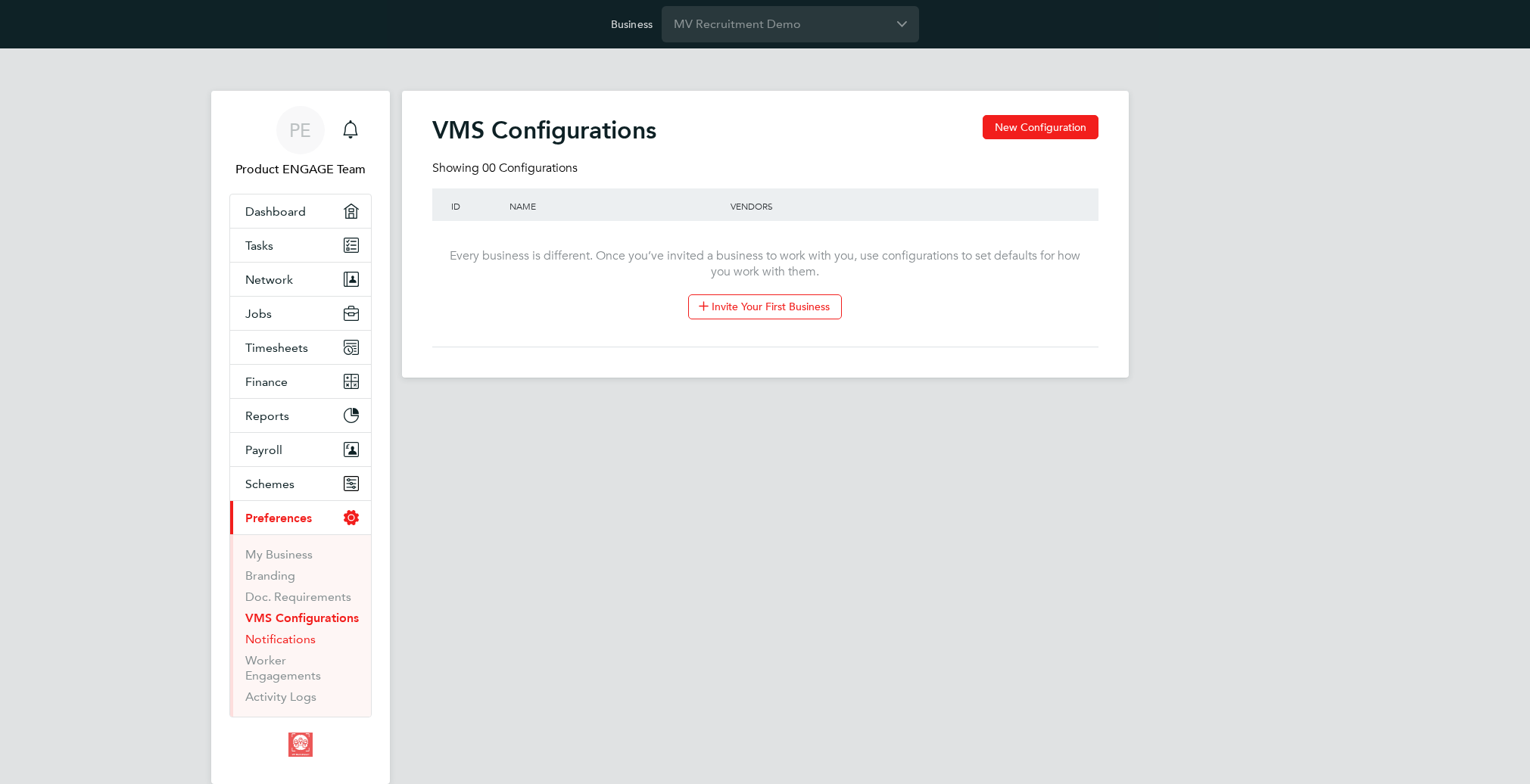
click at [293, 638] on link "Notifications" at bounding box center [281, 639] width 70 height 15
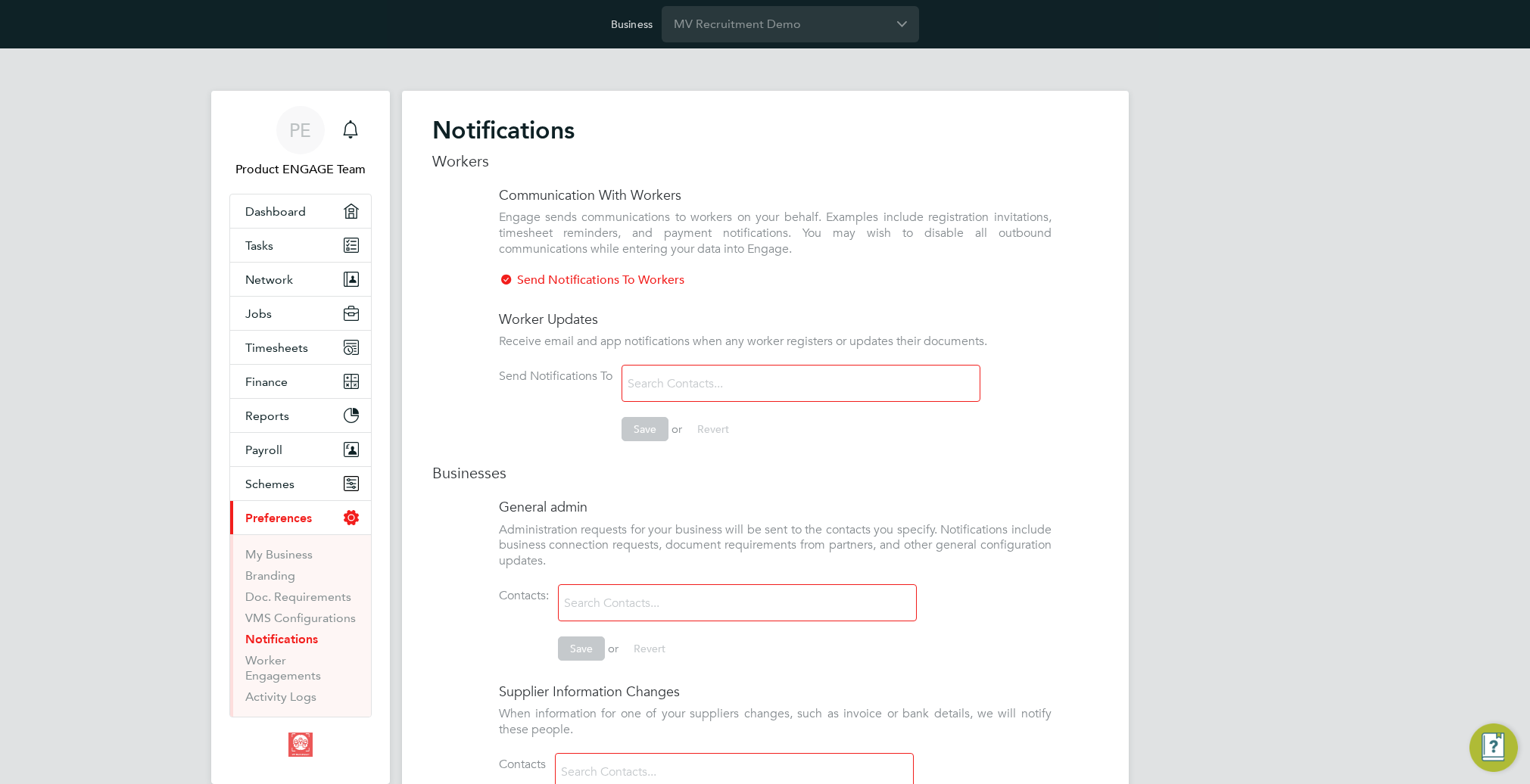
click at [762, 386] on input at bounding box center [712, 383] width 180 height 27
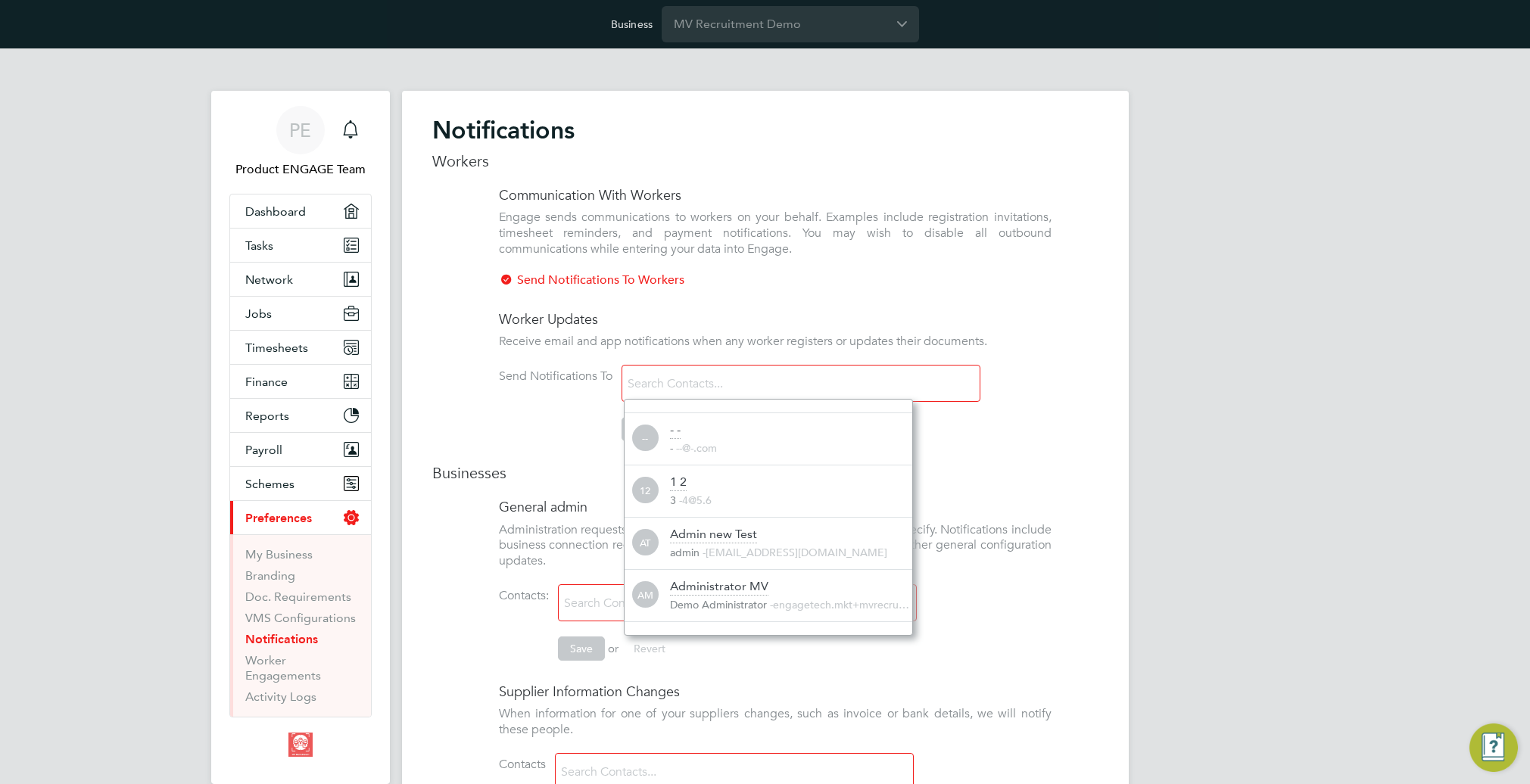
click at [1041, 419] on li "Send Notifications To Save or Revert" at bounding box center [775, 410] width 553 height 92
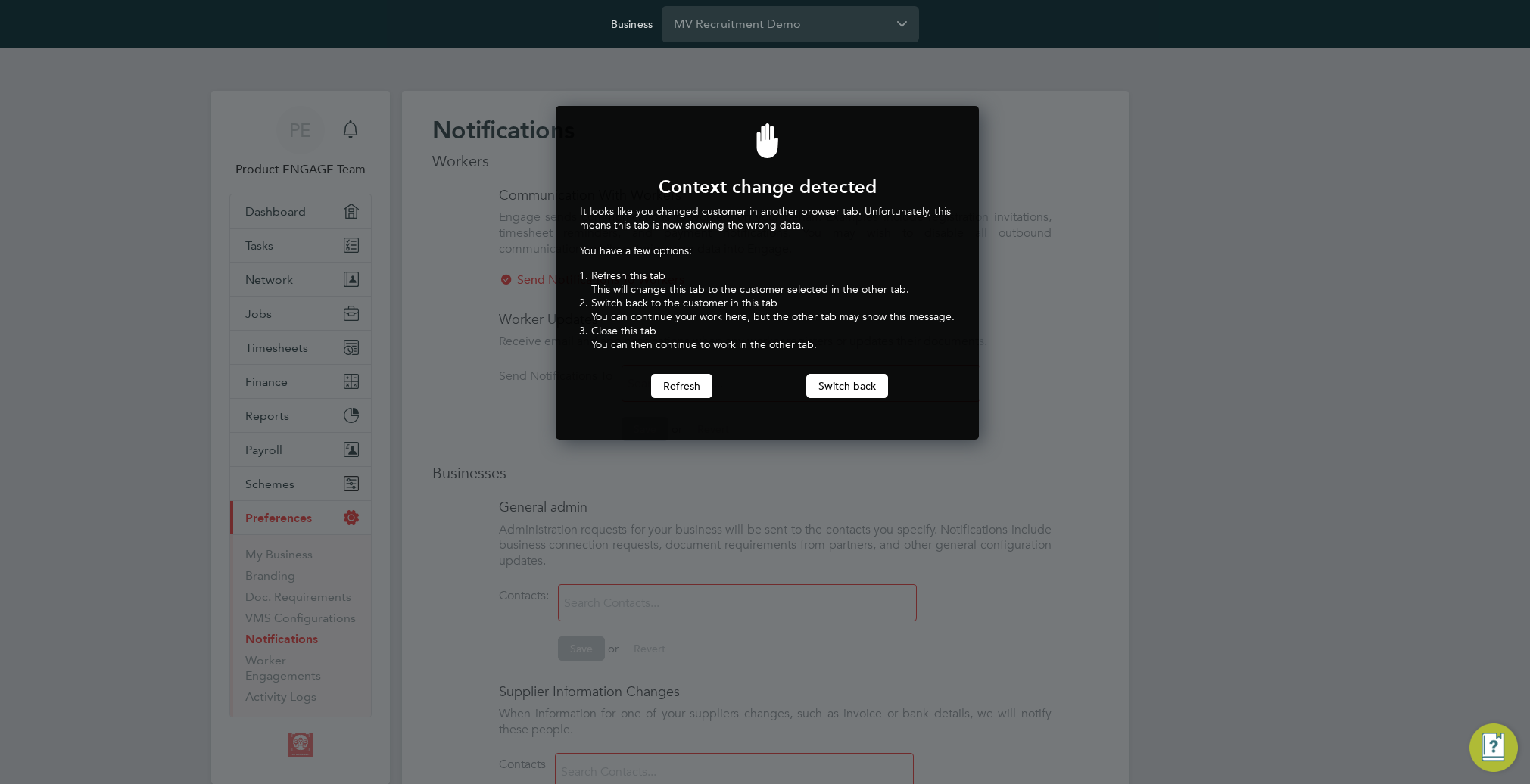
click at [295, 322] on div at bounding box center [765, 392] width 1530 height 784
drag, startPoint x: 883, startPoint y: 383, endPoint x: 832, endPoint y: 385, distance: 51.0
click at [882, 383] on button "Switch back" at bounding box center [847, 386] width 82 height 24
click at [832, 385] on button "Switch back" at bounding box center [847, 386] width 82 height 24
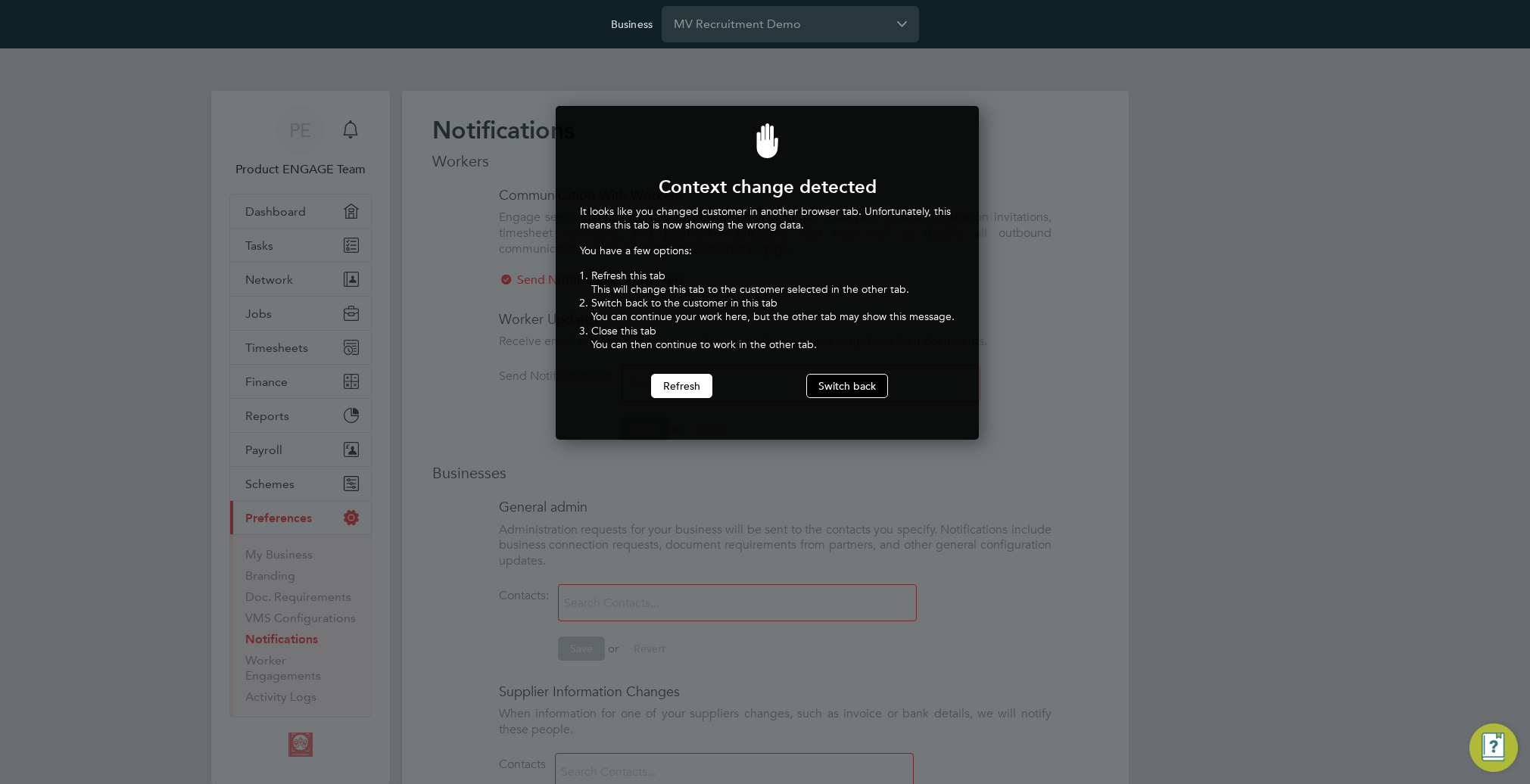
click at [832, 385] on button "Switch back" at bounding box center [847, 386] width 82 height 24
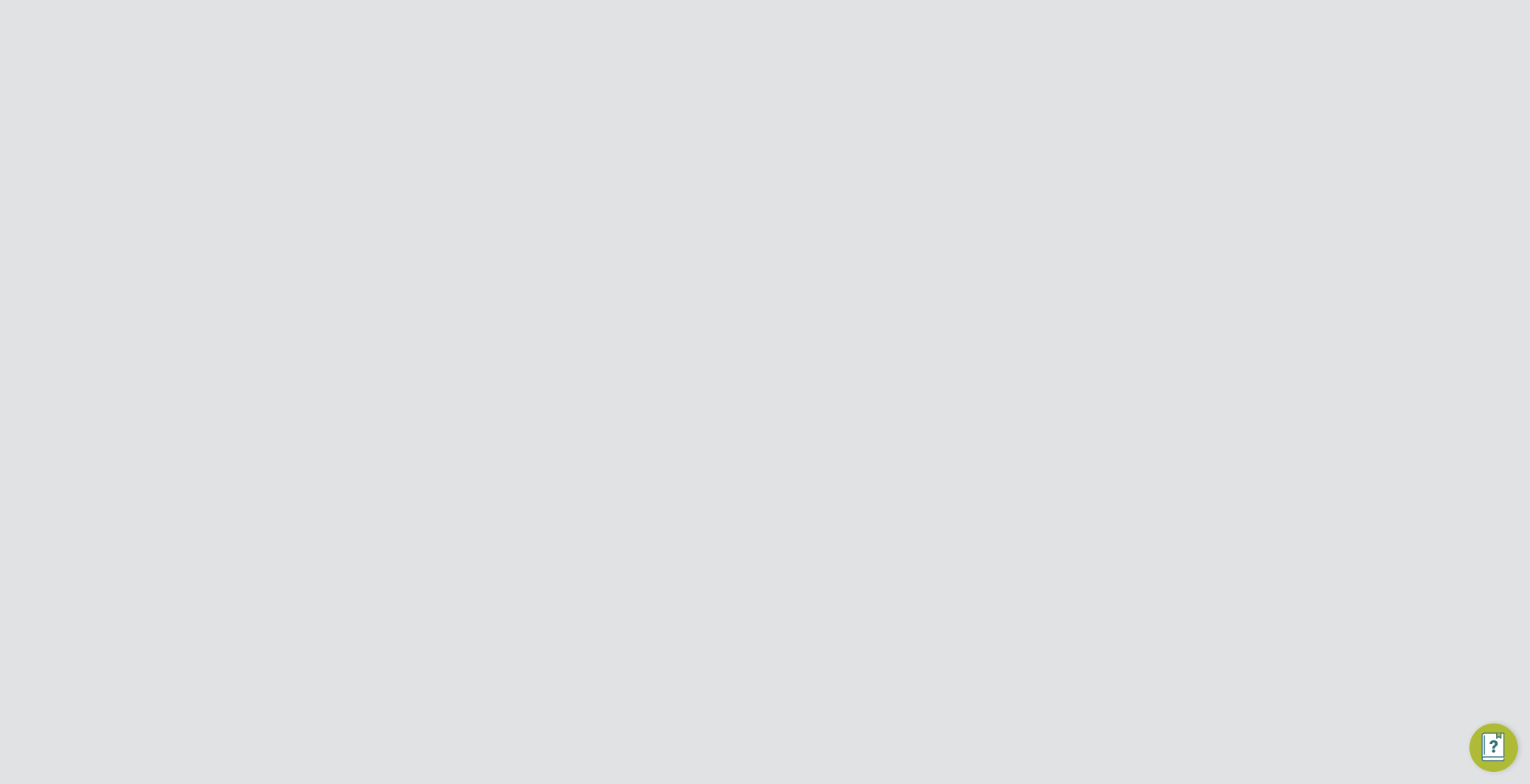
click at [276, 279] on span "Network" at bounding box center [269, 280] width 48 height 15
click at [447, 78] on link "All Vacancies" at bounding box center [444, 75] width 87 height 14
click at [1073, 130] on button "New Vacancy" at bounding box center [1054, 127] width 89 height 24
click at [1060, 131] on button "New Vacancy" at bounding box center [1054, 127] width 89 height 24
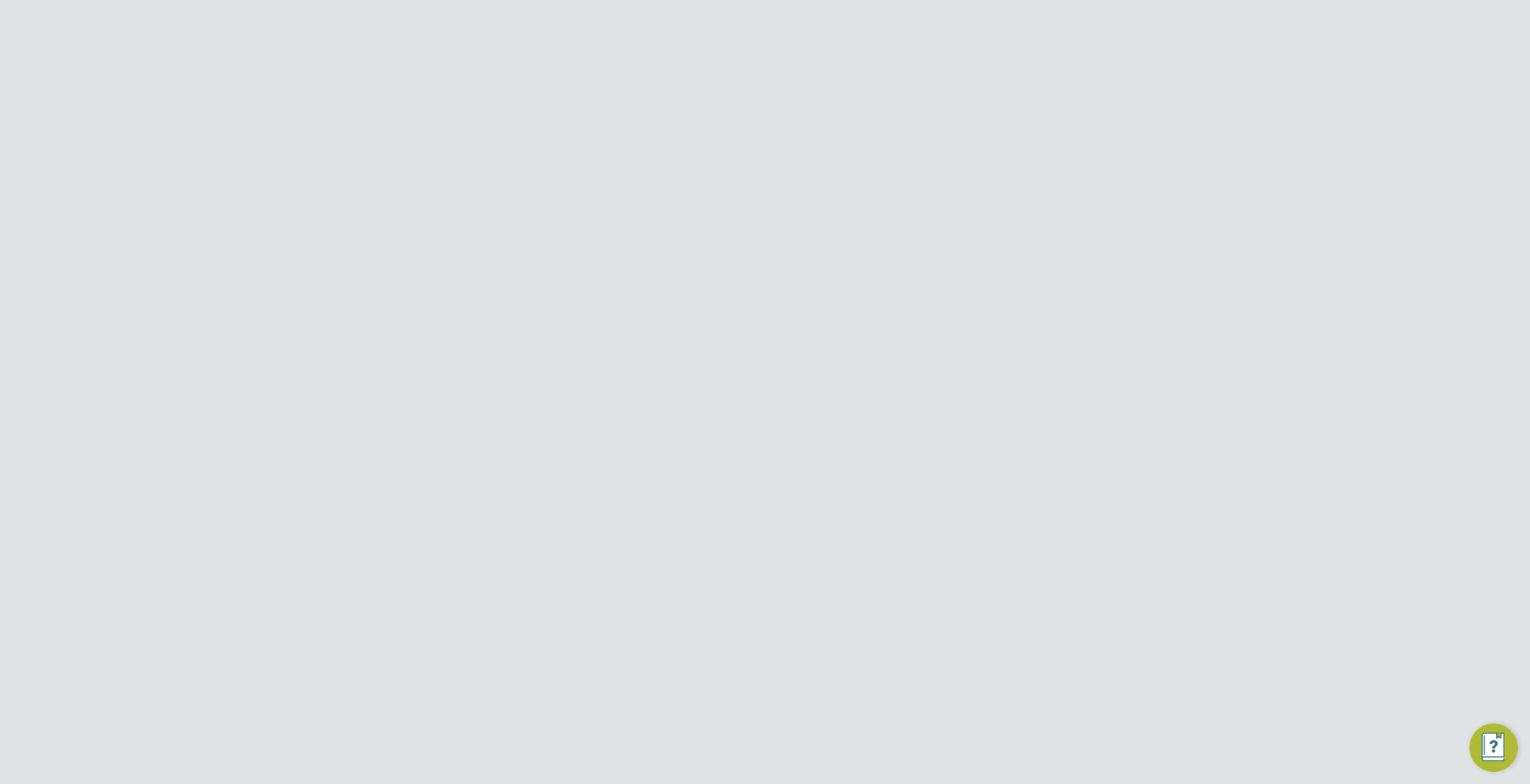
click at [766, 210] on input at bounding box center [729, 208] width 187 height 22
click at [758, 245] on li "EHR (to test 20.10)" at bounding box center [729, 250] width 189 height 21
type input "EHR (to test 20.10)"
click at [748, 273] on input at bounding box center [729, 280] width 187 height 22
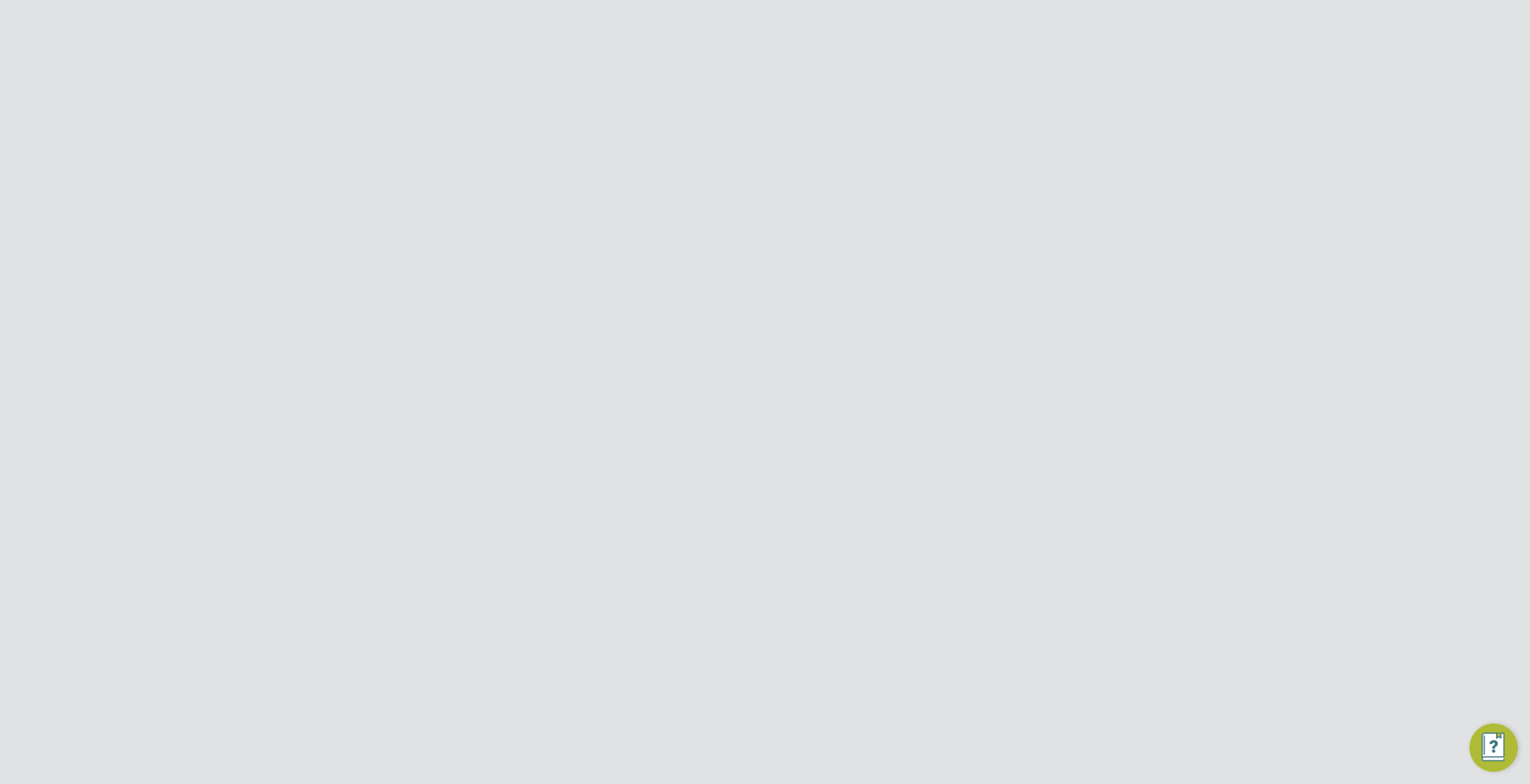
click at [728, 301] on li "Farringdon" at bounding box center [785, 303] width 301 height 21
type input "Farringdon"
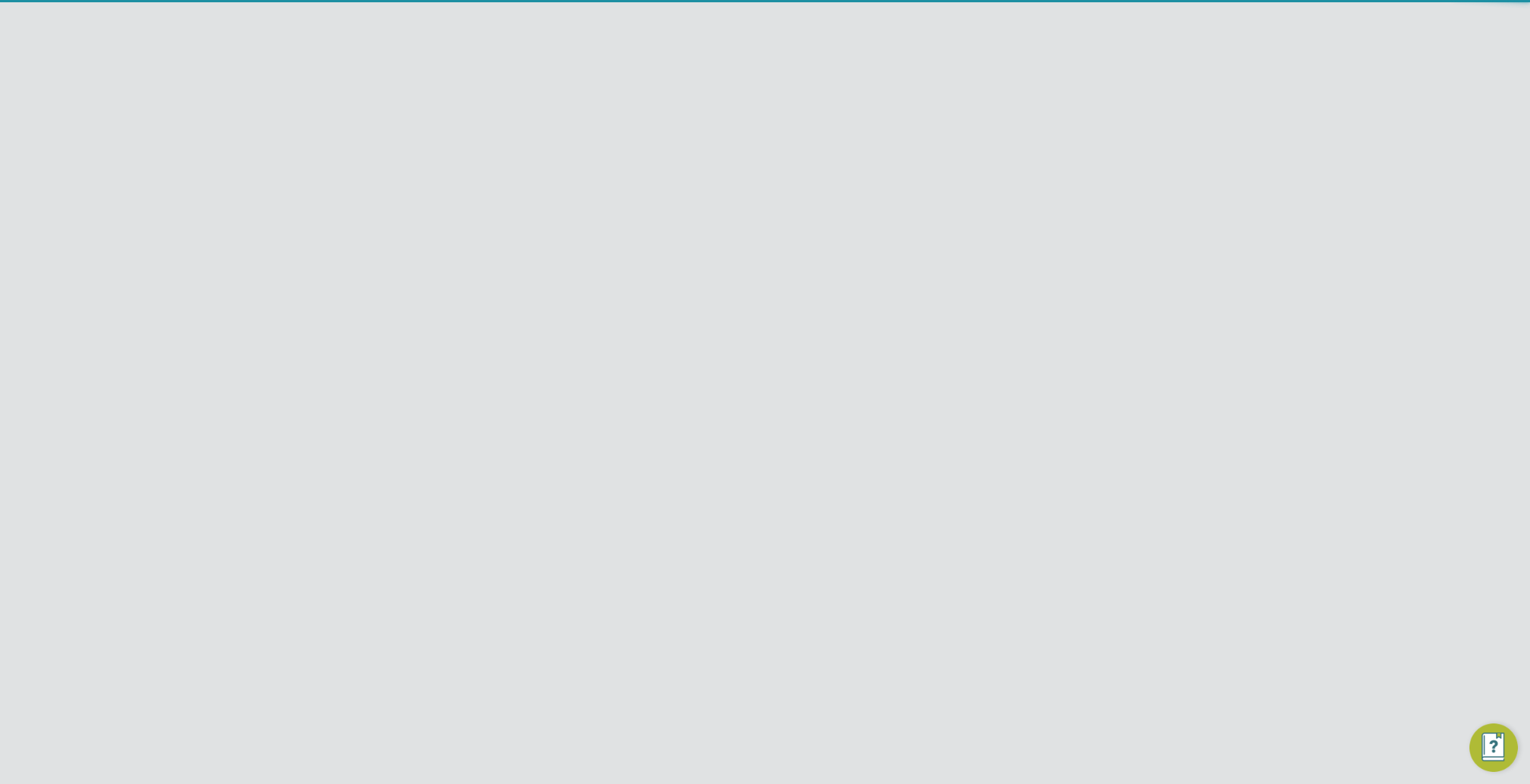
scroll to position [661, 710]
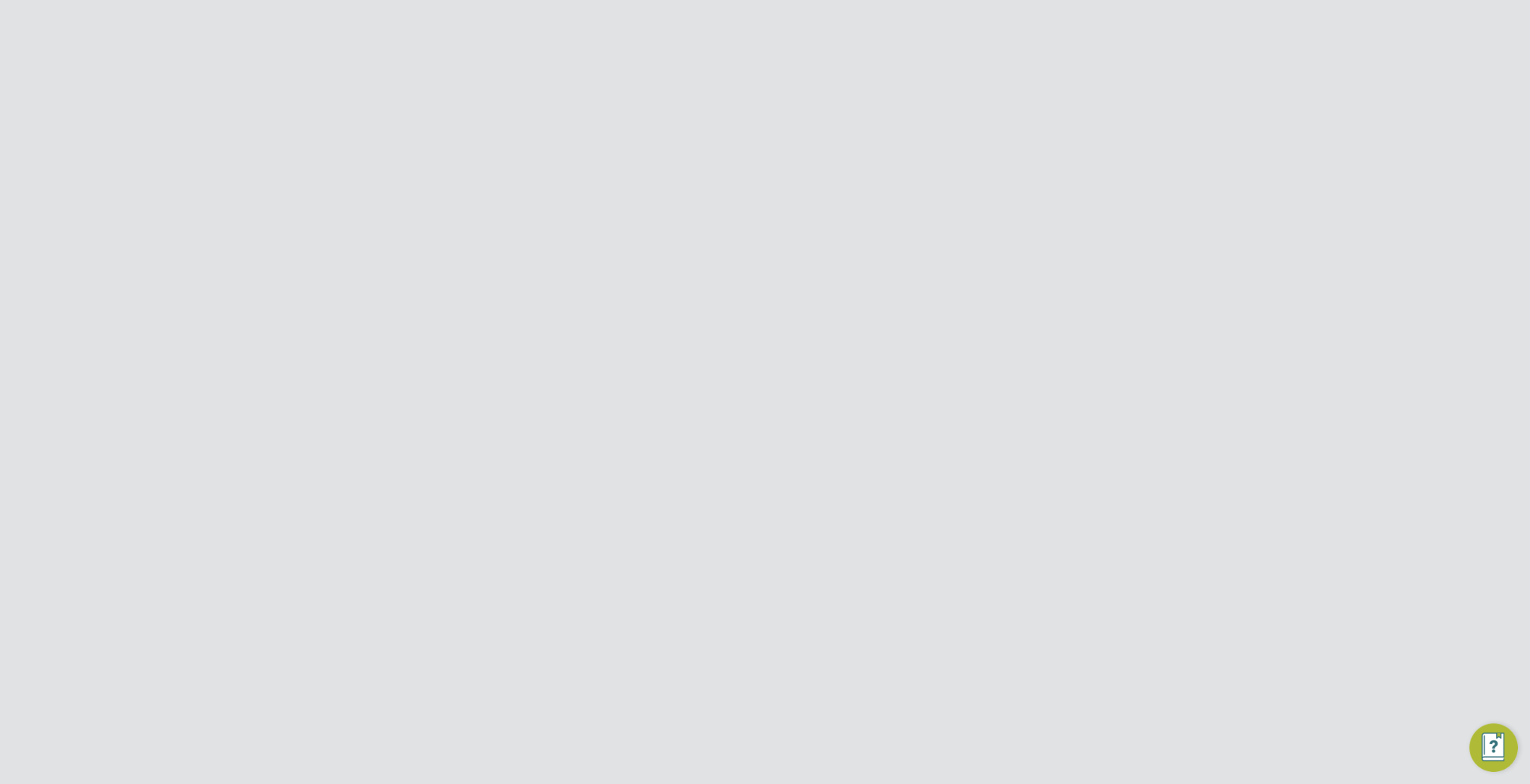
click at [723, 479] on input at bounding box center [729, 479] width 187 height 22
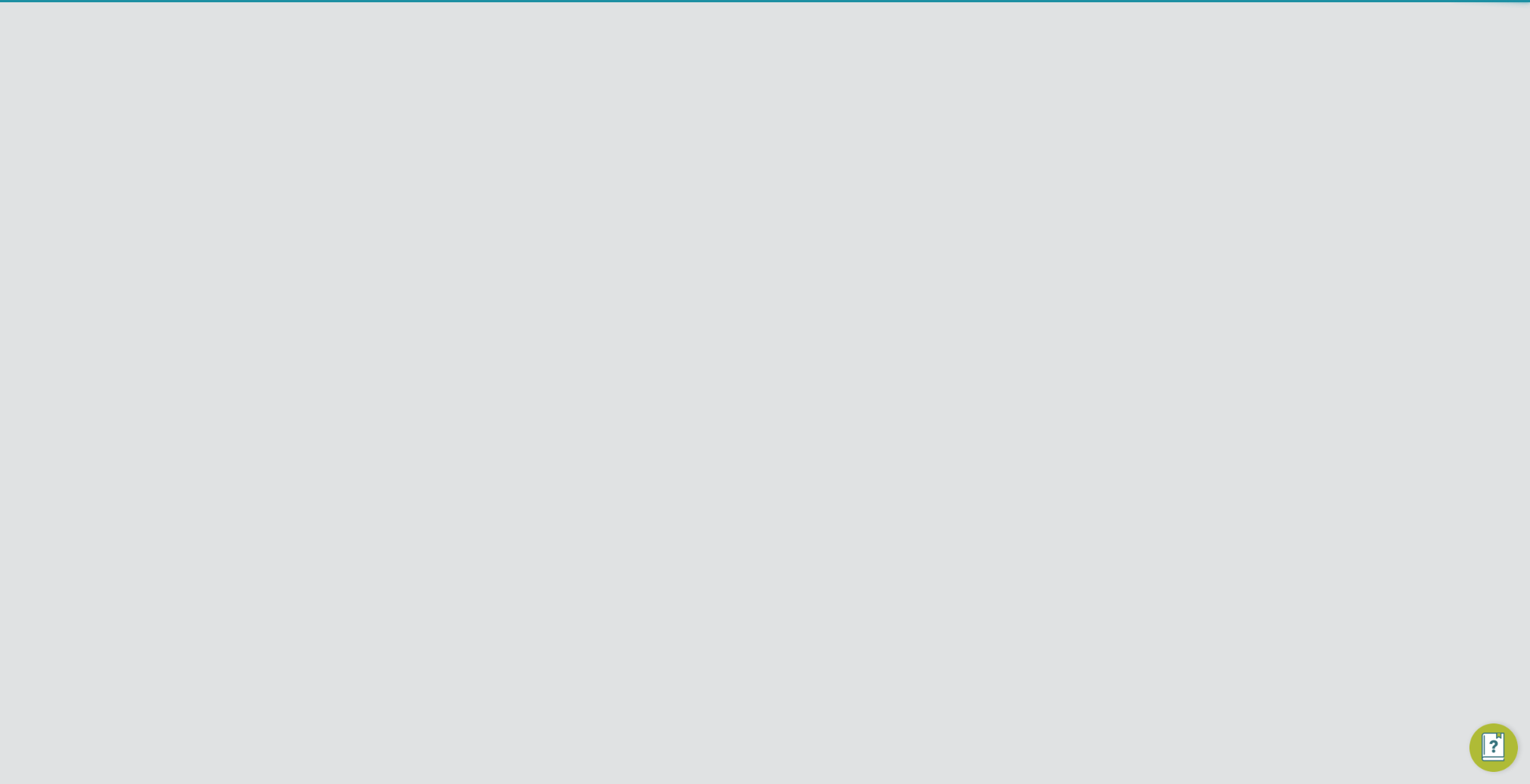
click at [711, 504] on li "Notify Tester" at bounding box center [729, 502] width 189 height 21
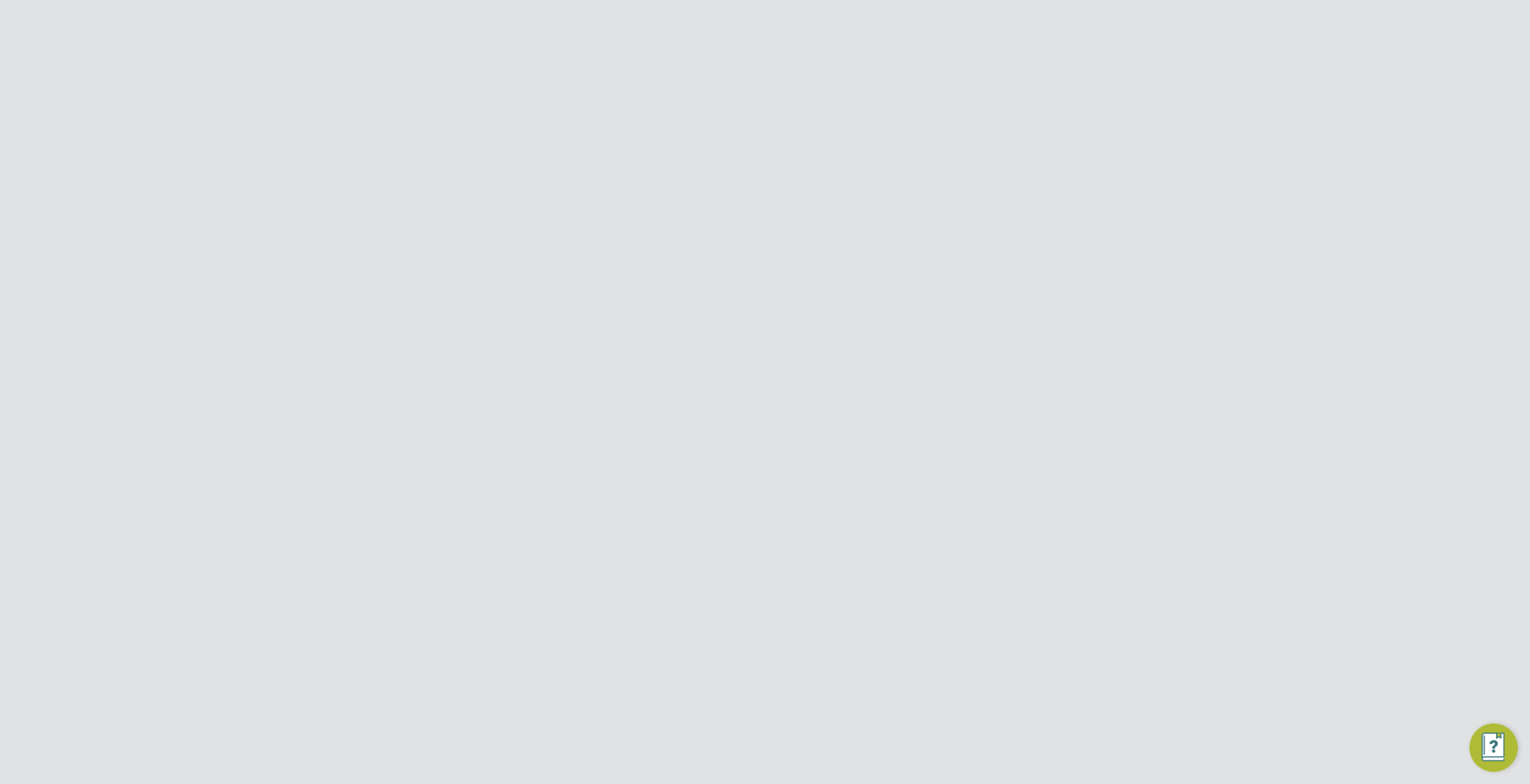
type input "Notify Tester"
click at [764, 348] on input at bounding box center [729, 350] width 187 height 22
click at [741, 397] on li "Band 5 Nurse" at bounding box center [729, 394] width 189 height 21
type input "Band 5 Nurse"
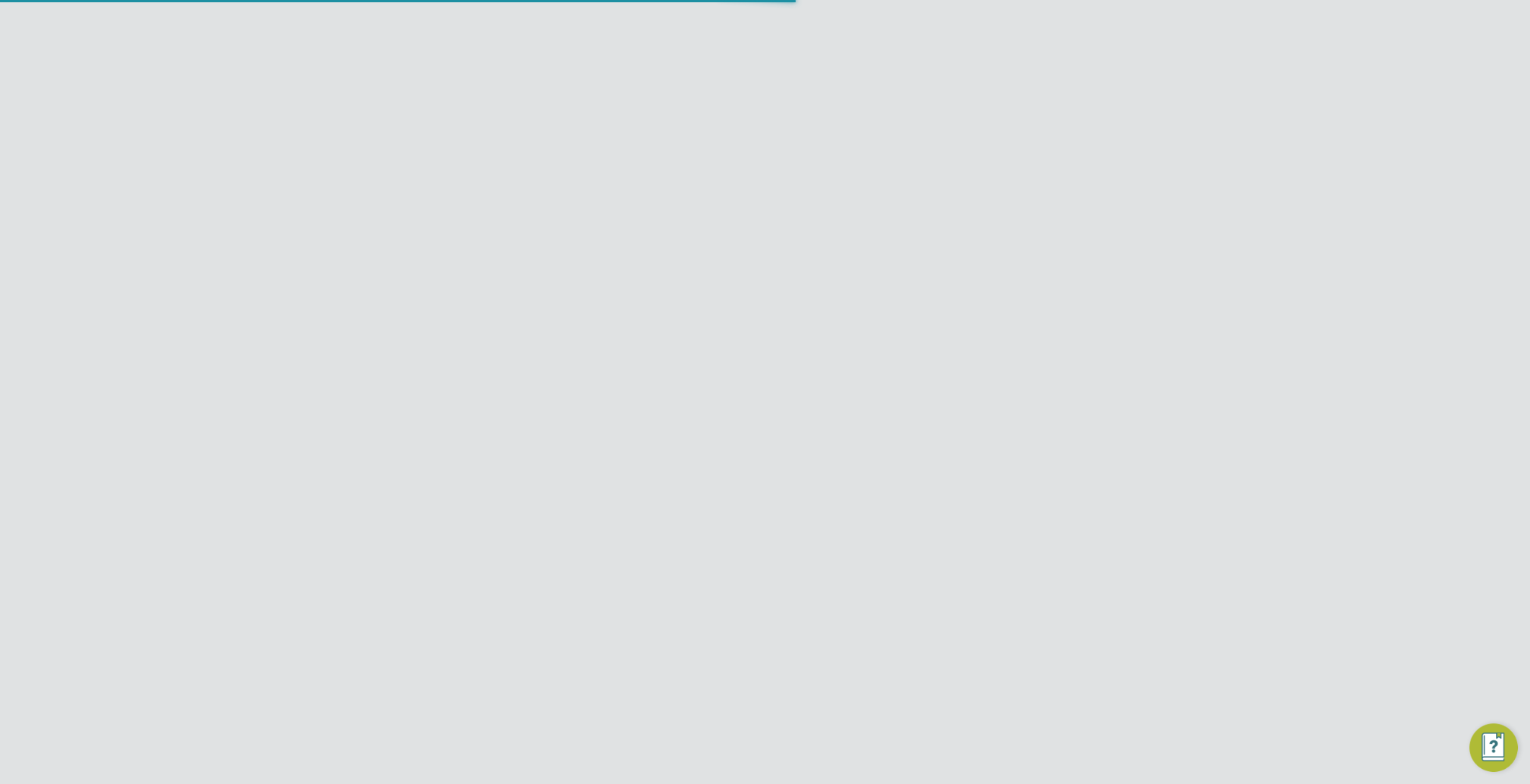
click at [740, 491] on input at bounding box center [729, 479] width 187 height 22
type textarea "Looks after patients in a Hospital - Public sector"
click at [678, 603] on li "Holiday" at bounding box center [729, 607] width 189 height 20
type input "Holiday"
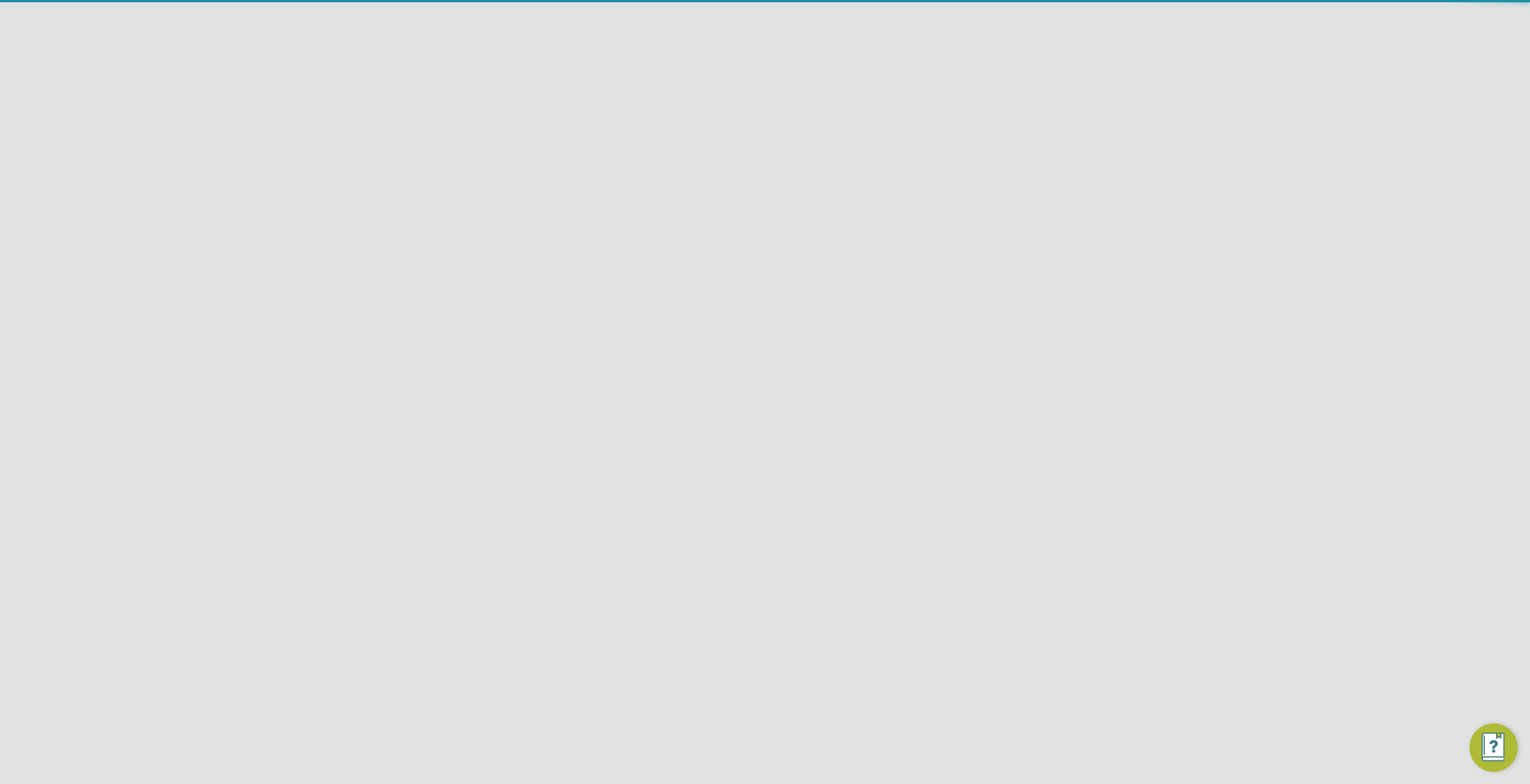
scroll to position [8, 8]
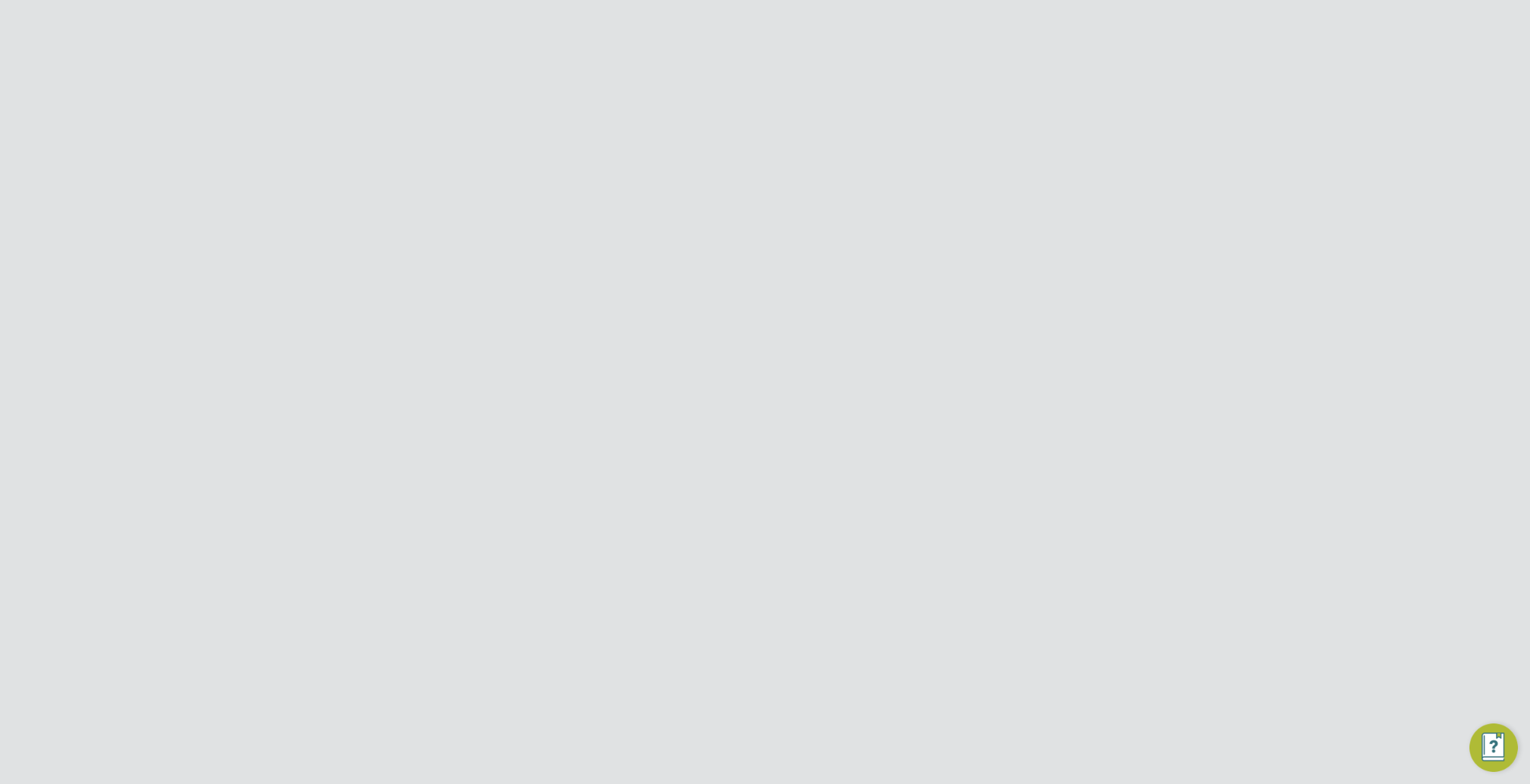
click at [684, 596] on div at bounding box center [682, 596] width 13 height 10
click at [684, 584] on div at bounding box center [682, 585] width 13 height 10
type input "2"
click at [678, 661] on input at bounding box center [689, 668] width 107 height 22
click at [664, 455] on span "22" at bounding box center [661, 448] width 29 height 29
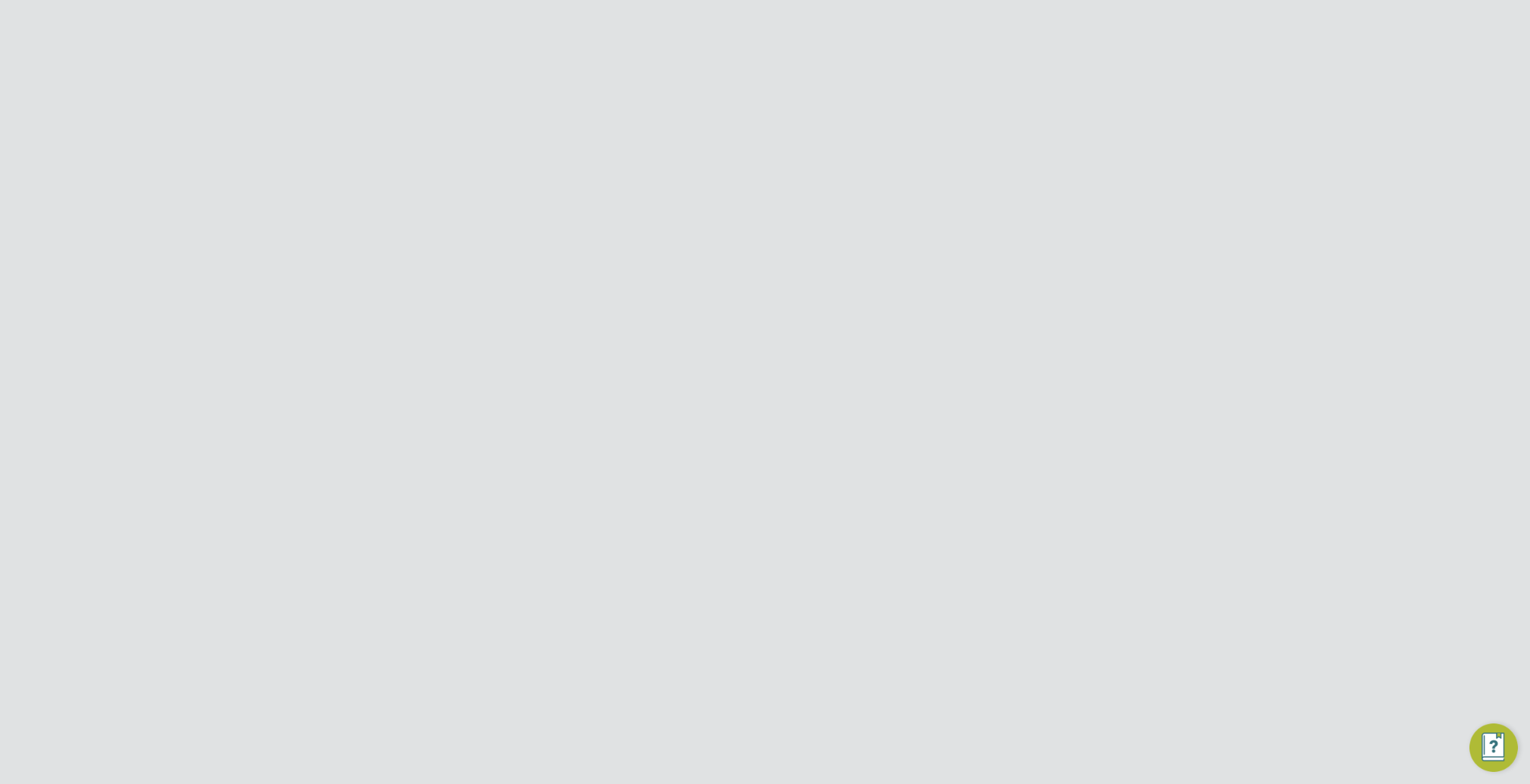
type input "22 Sep 2025"
click at [713, 451] on input at bounding box center [689, 451] width 107 height 22
click at [838, 395] on span "26" at bounding box center [834, 390] width 29 height 29
click at [832, 399] on span "26" at bounding box center [834, 390] width 29 height 29
type input "26 Oct 2025"
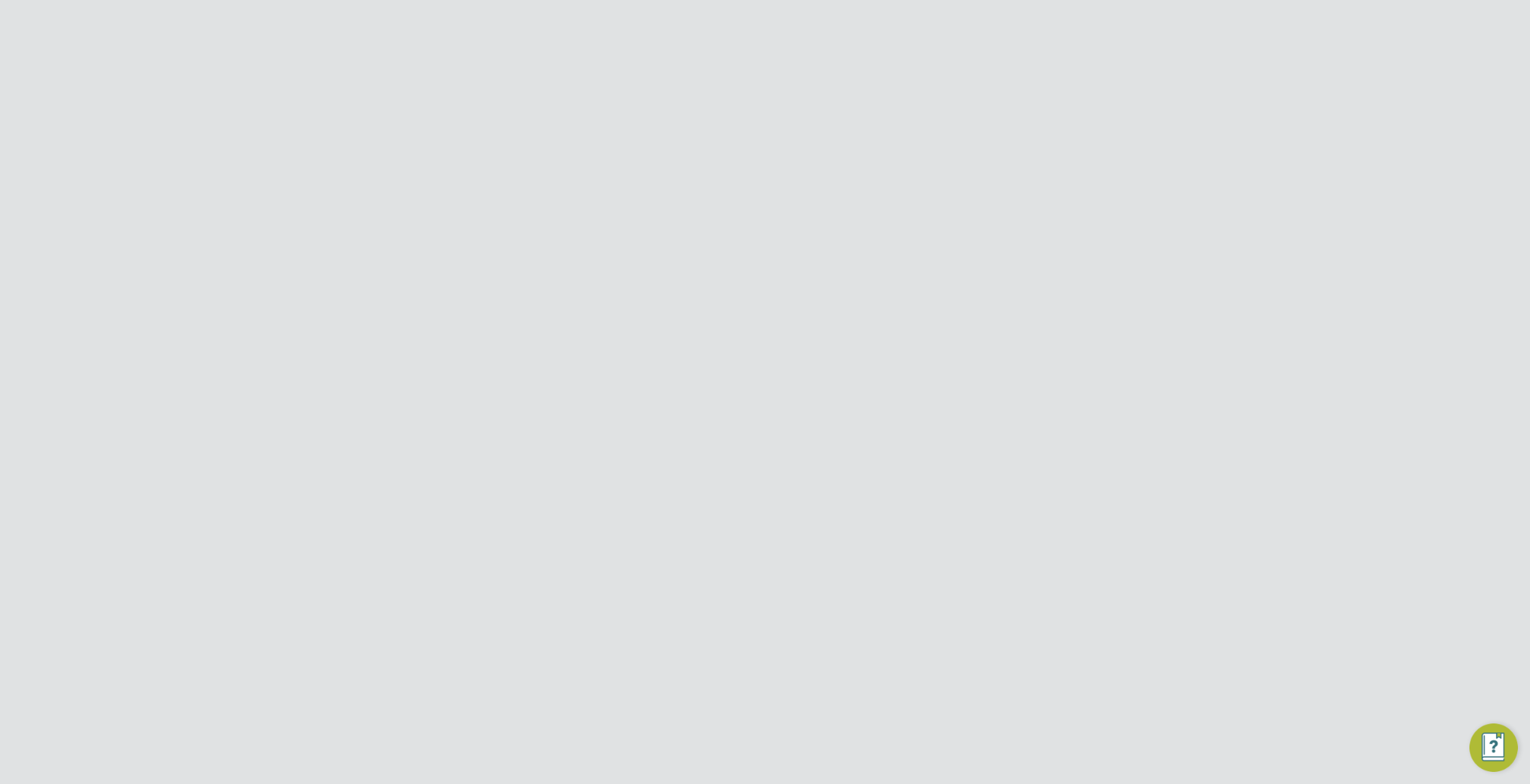
drag, startPoint x: 808, startPoint y: 744, endPoint x: 778, endPoint y: 772, distance: 41.0
click at [806, 745] on button "Create Vacancy" at bounding box center [795, 741] width 100 height 24
click at [948, 303] on div "Vacancy Saved Your vacancy has been saved. Cancel Okay" at bounding box center [765, 392] width 1530 height 784
click at [1090, 138] on div "Vacancy Saved Your vacancy has been saved. Cancel Okay" at bounding box center [765, 392] width 1530 height 784
drag, startPoint x: 1102, startPoint y: 113, endPoint x: 1104, endPoint y: 106, distance: 7.3
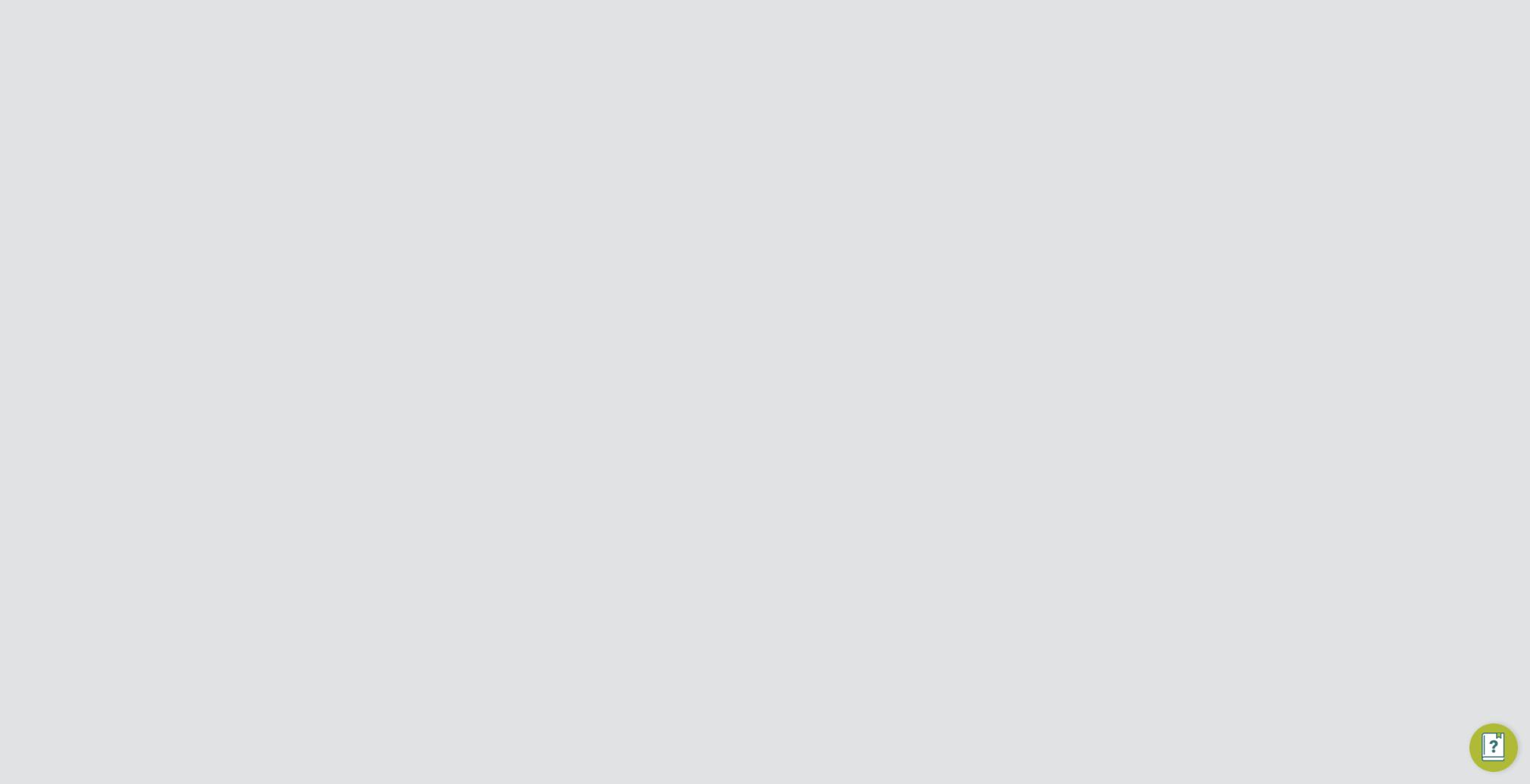
click at [1101, 113] on div at bounding box center [1102, 107] width 27 height 27
click at [1104, 106] on div at bounding box center [1102, 107] width 27 height 27
click at [1083, 125] on icon at bounding box center [1089, 124] width 19 height 19
click at [1025, 208] on li "Approve All Levels" at bounding box center [1041, 211] width 109 height 21
click at [775, 447] on button "Yes, Override" at bounding box center [800, 443] width 89 height 24
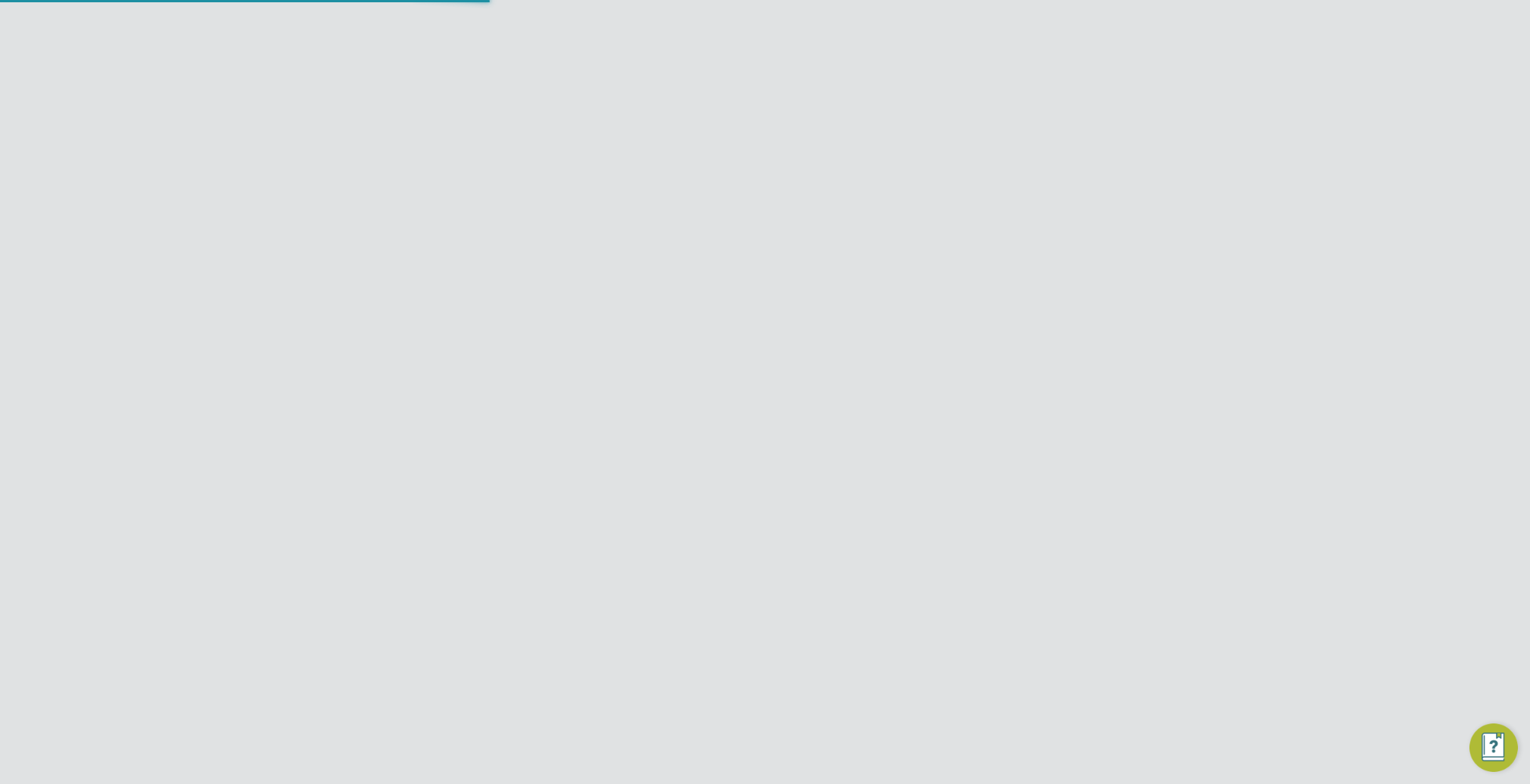
click at [729, 232] on div "The vacancy 2xBand 5 Nurse-V181671 has been approved and is now open to vendors…" at bounding box center [765, 392] width 1530 height 784
click at [289, 635] on span "Preferences" at bounding box center [278, 634] width 65 height 15
click at [289, 635] on link "Doc. Requirements" at bounding box center [299, 630] width 106 height 15
click at [290, 652] on link "VMS Configurations" at bounding box center [300, 652] width 111 height 15
click at [286, 675] on link "Notifications" at bounding box center [281, 672] width 70 height 15
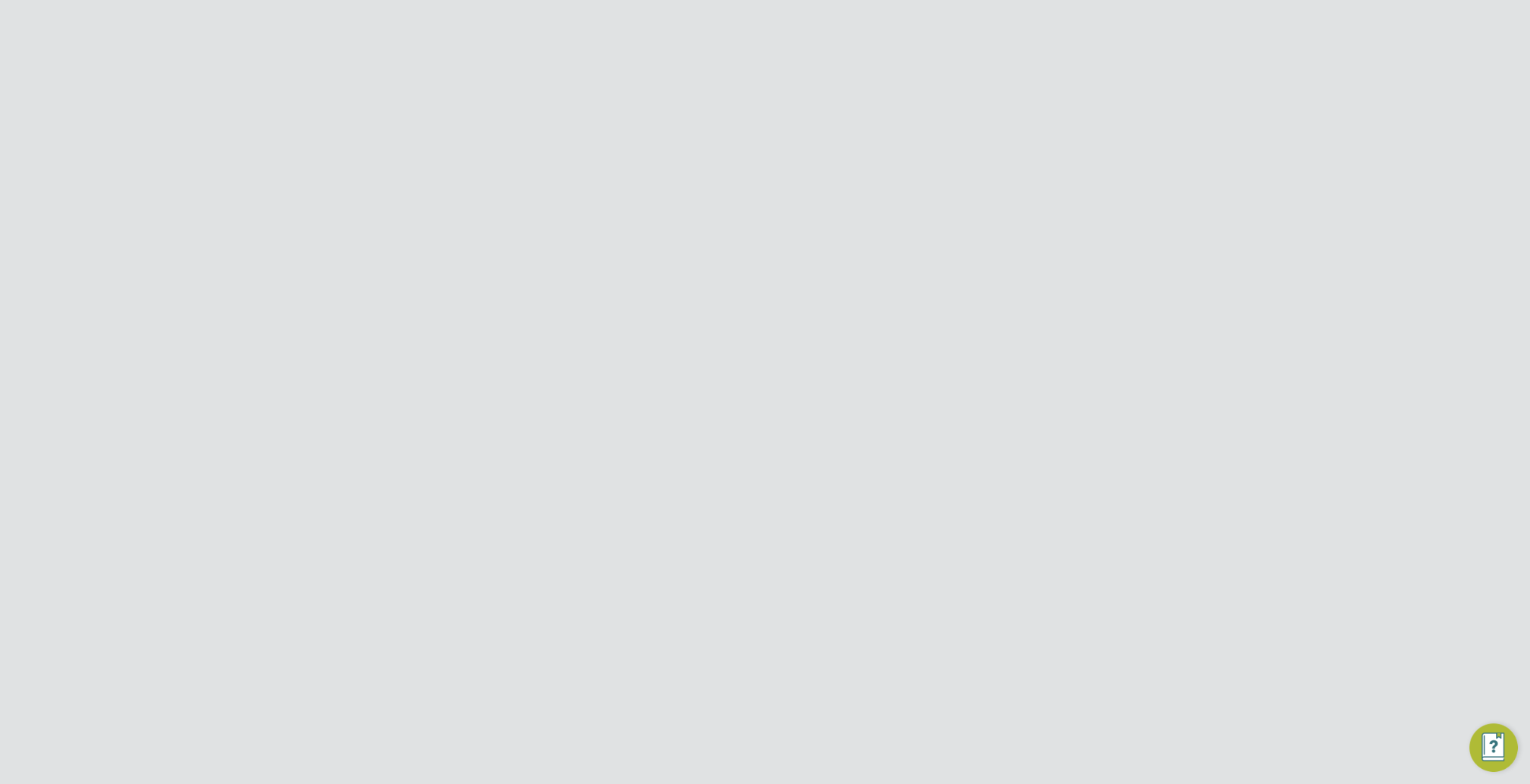
click at [263, 274] on span "Network" at bounding box center [269, 280] width 48 height 15
click at [281, 541] on span "Finance" at bounding box center [266, 540] width 42 height 15
click at [285, 576] on button "Reports" at bounding box center [300, 568] width 141 height 33
click at [297, 649] on link "VMS Configurations" at bounding box center [300, 652] width 111 height 15
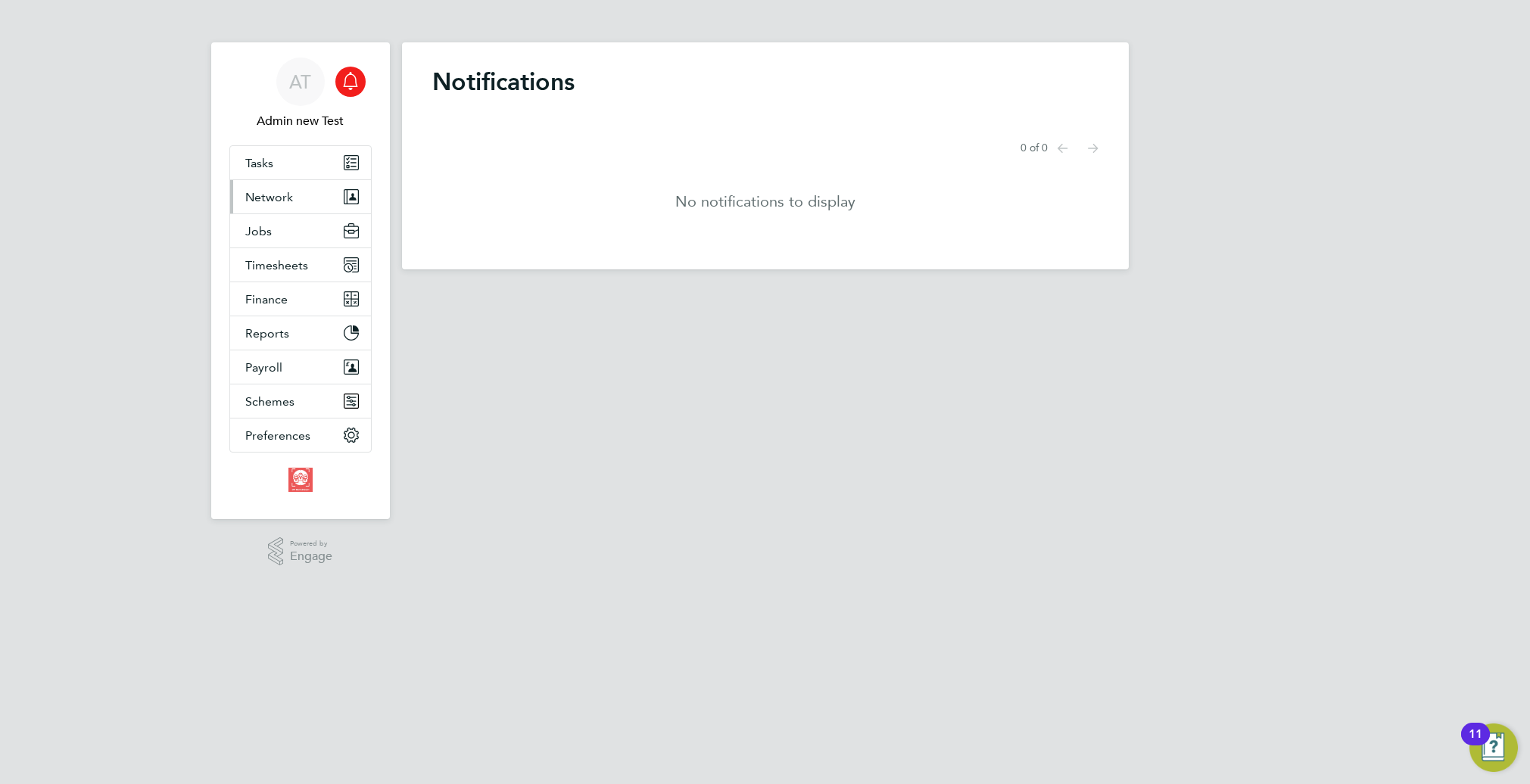
click at [263, 202] on span "Network" at bounding box center [269, 196] width 48 height 15
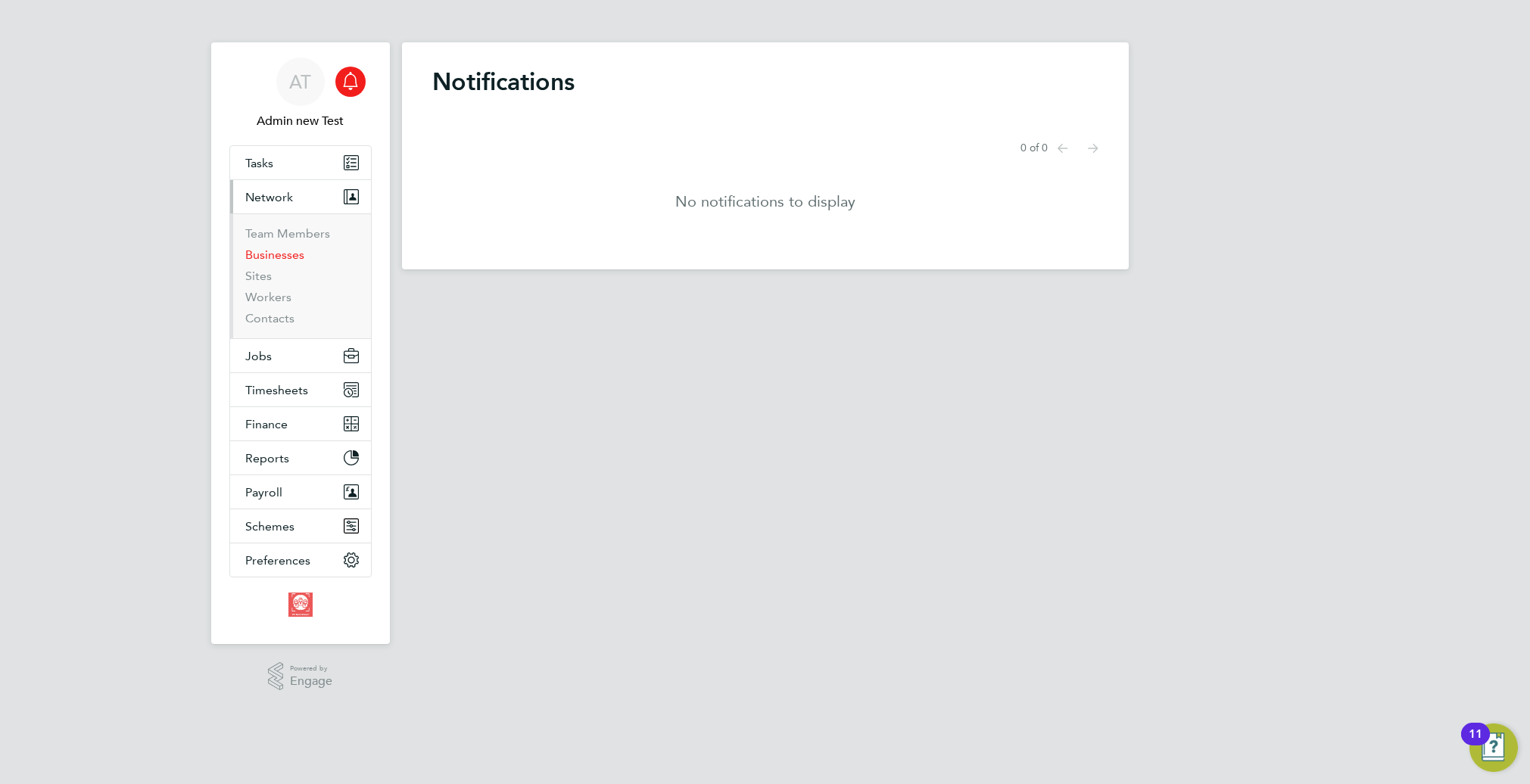
click at [261, 253] on link "Businesses" at bounding box center [275, 254] width 59 height 15
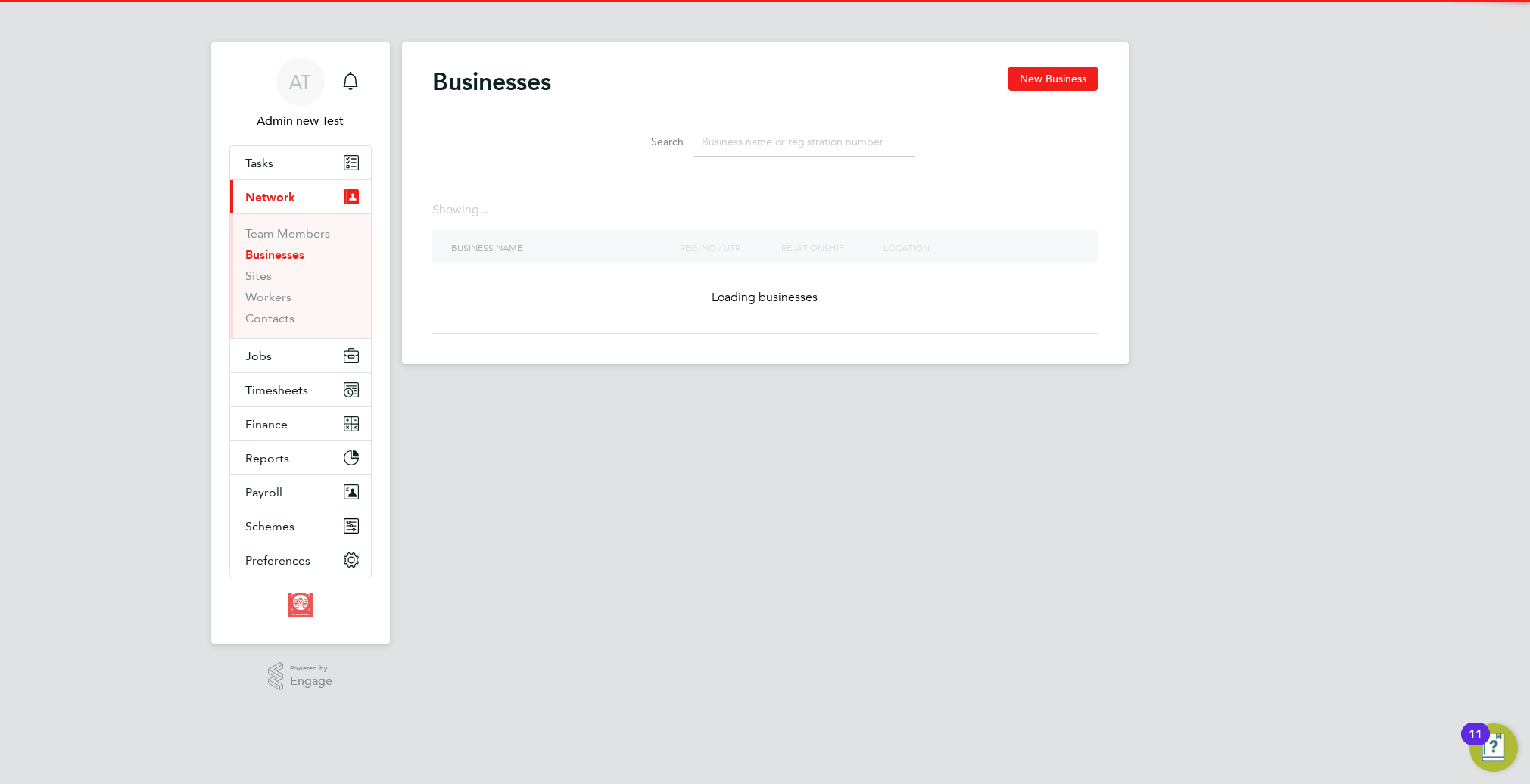
click at [790, 142] on input at bounding box center [805, 142] width 221 height 29
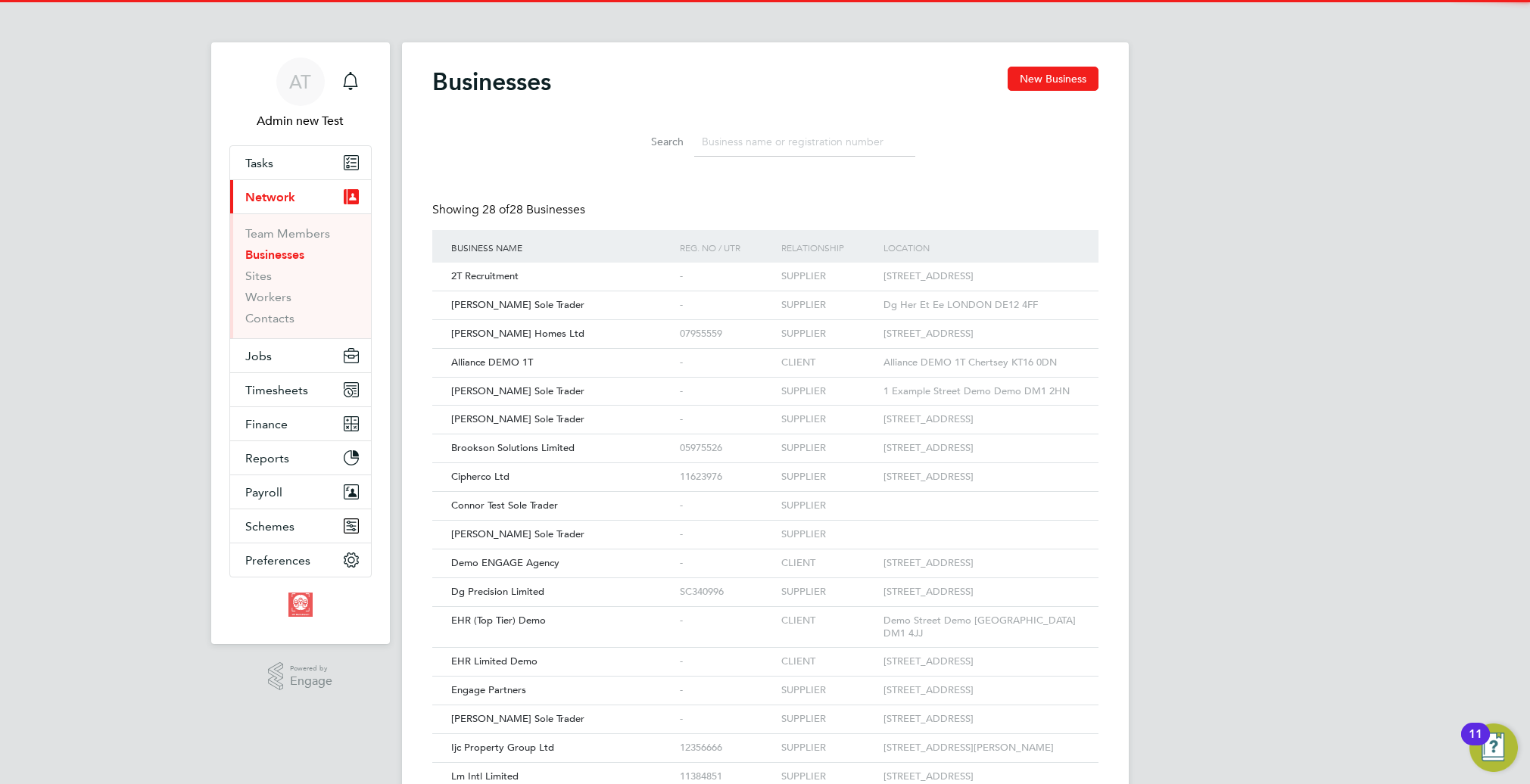
click at [758, 145] on input at bounding box center [805, 142] width 221 height 29
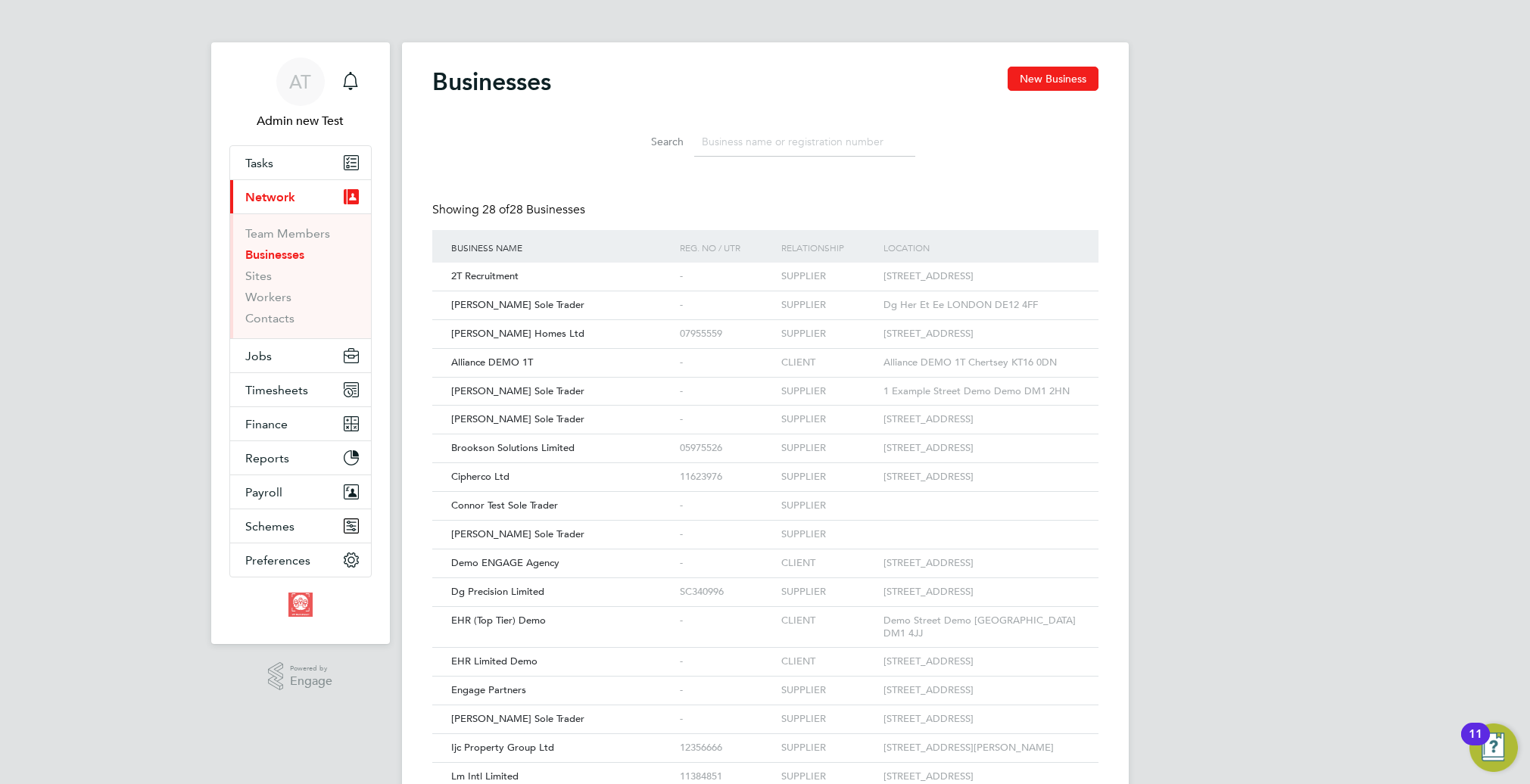
click at [758, 145] on input at bounding box center [805, 142] width 221 height 29
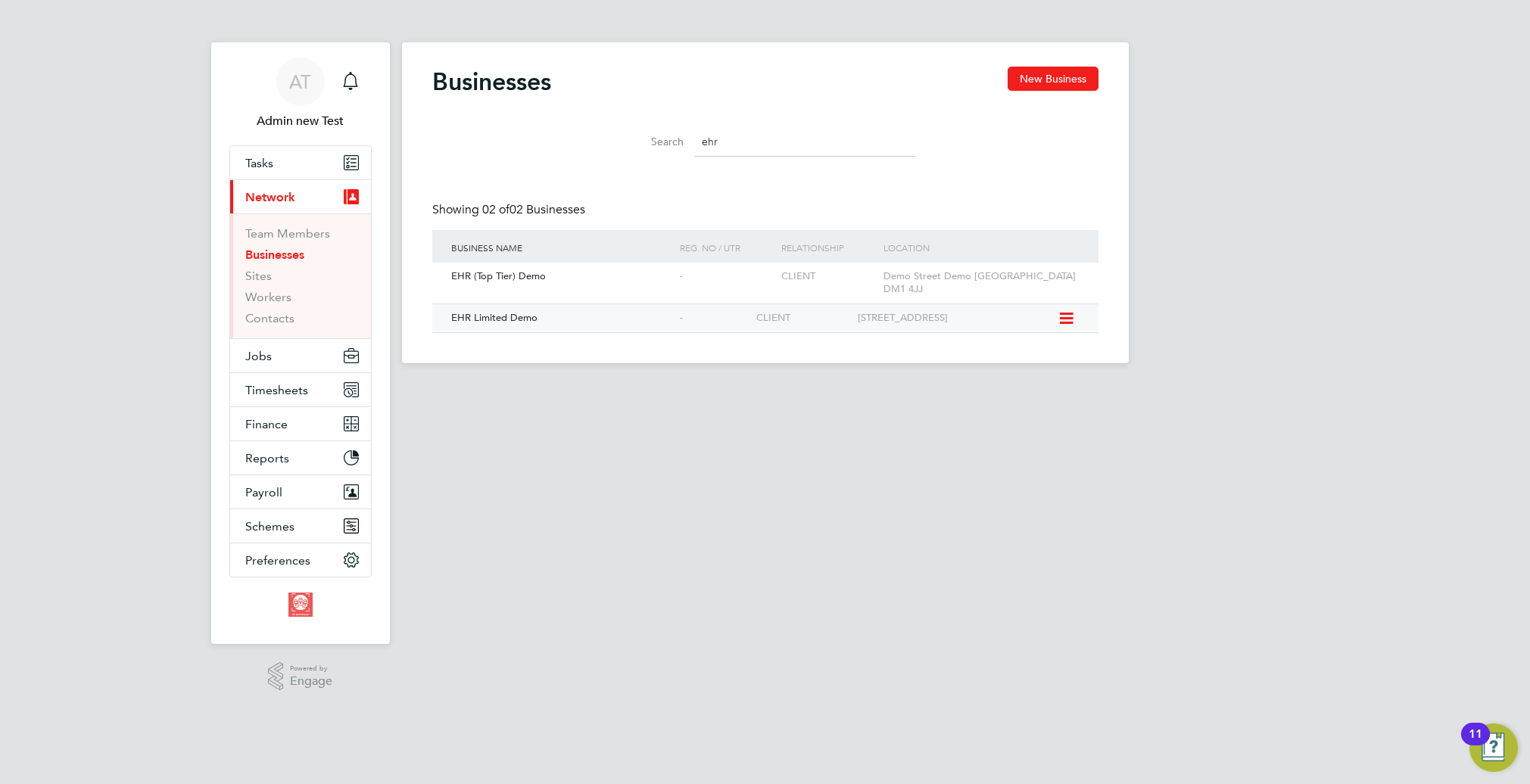
type input "ehr"
click at [538, 306] on div "EHR Limited Demo" at bounding box center [561, 318] width 228 height 28
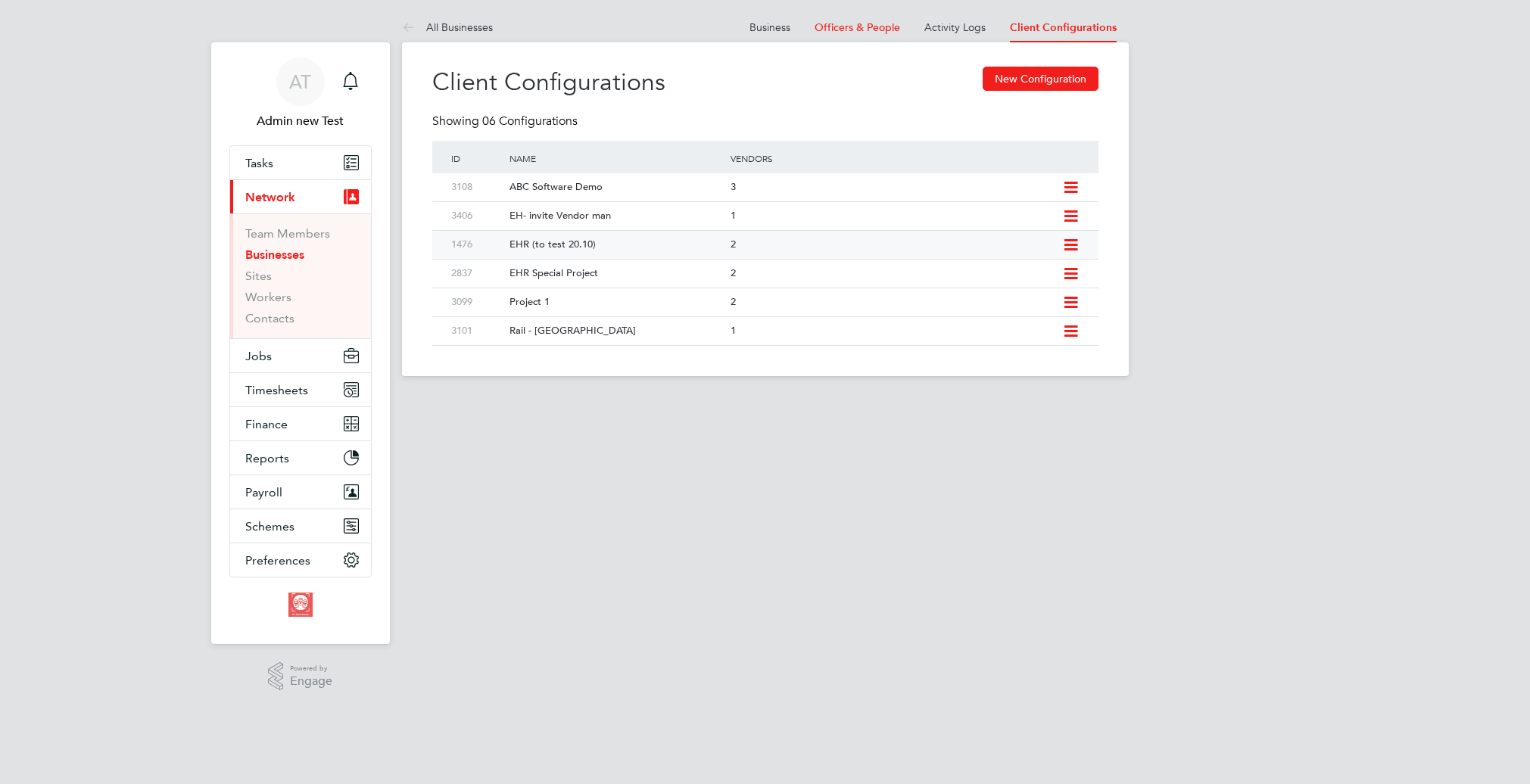
click at [573, 244] on div "EHR (to test 20.10)" at bounding box center [613, 244] width 228 height 28
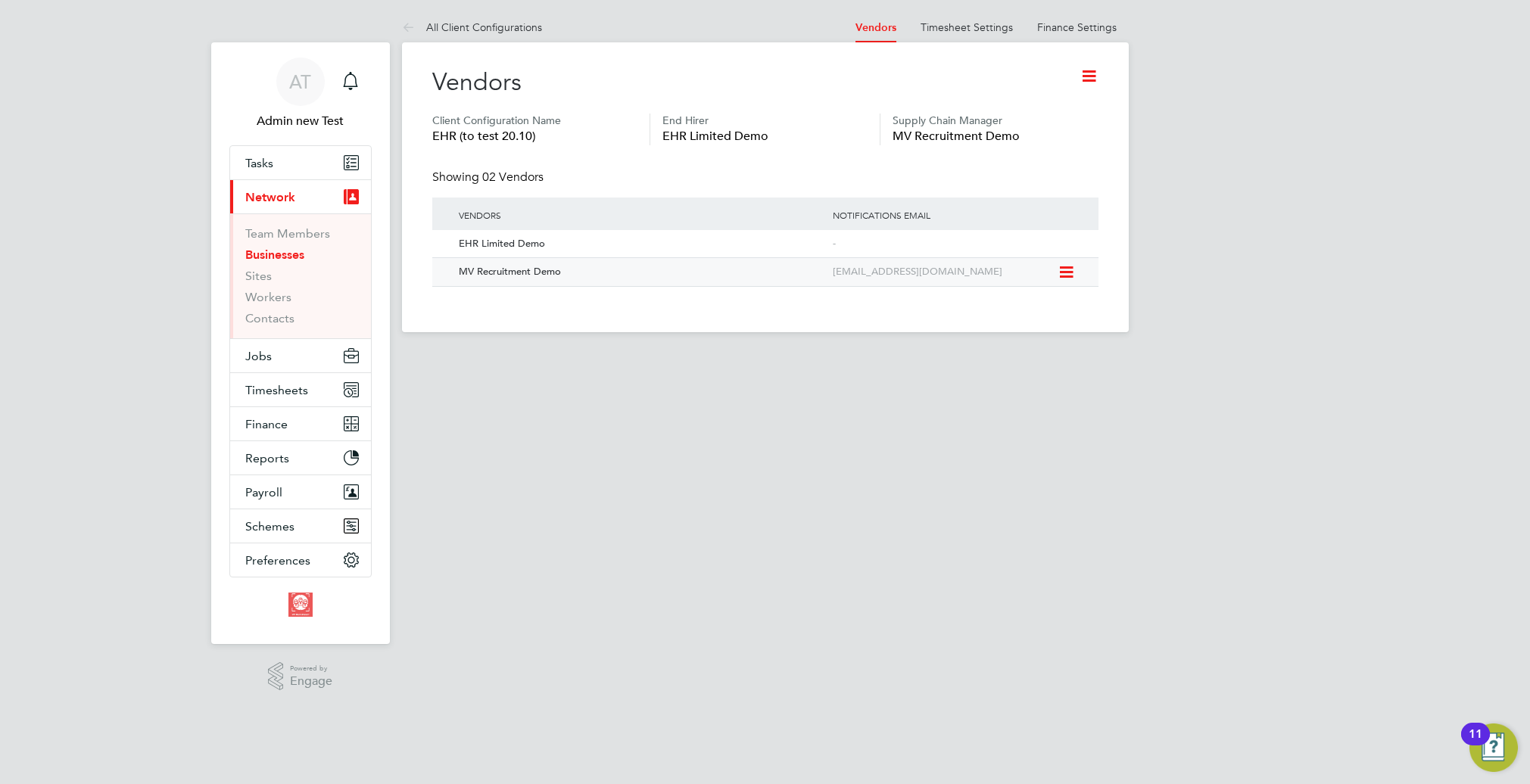
drag, startPoint x: 1034, startPoint y: 274, endPoint x: 789, endPoint y: 272, distance: 245.0
click at [789, 272] on div "MV Recruitment Demo [EMAIL_ADDRESS][DOMAIN_NAME]" at bounding box center [765, 272] width 666 height 29
click at [794, 341] on app-footer at bounding box center [765, 344] width 727 height 24
click at [706, 269] on div "MV Recruitment Demo" at bounding box center [638, 272] width 382 height 28
click at [1067, 272] on icon at bounding box center [1065, 272] width 15 height 18
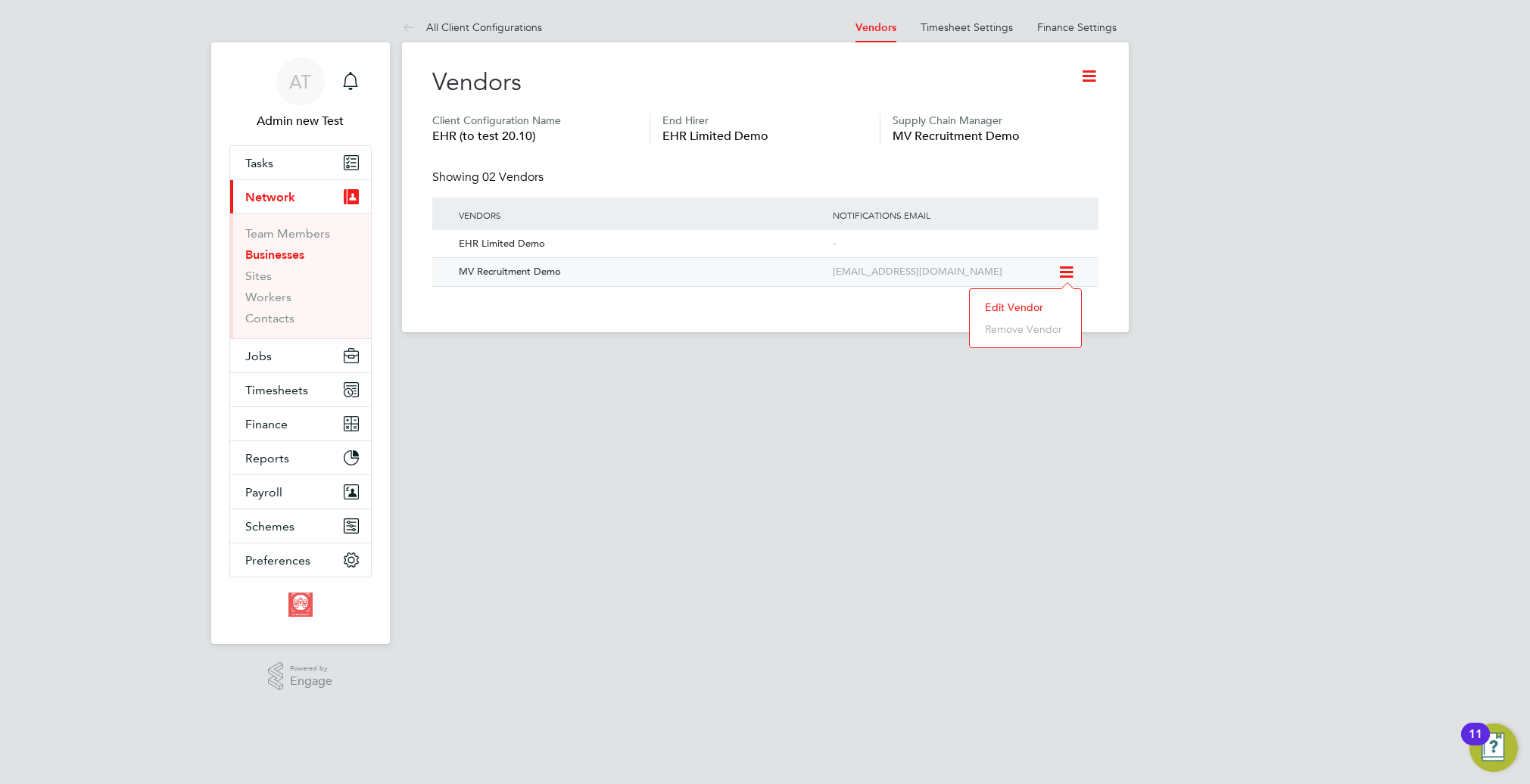
click at [1019, 309] on li "Edit Vendor" at bounding box center [1025, 307] width 96 height 21
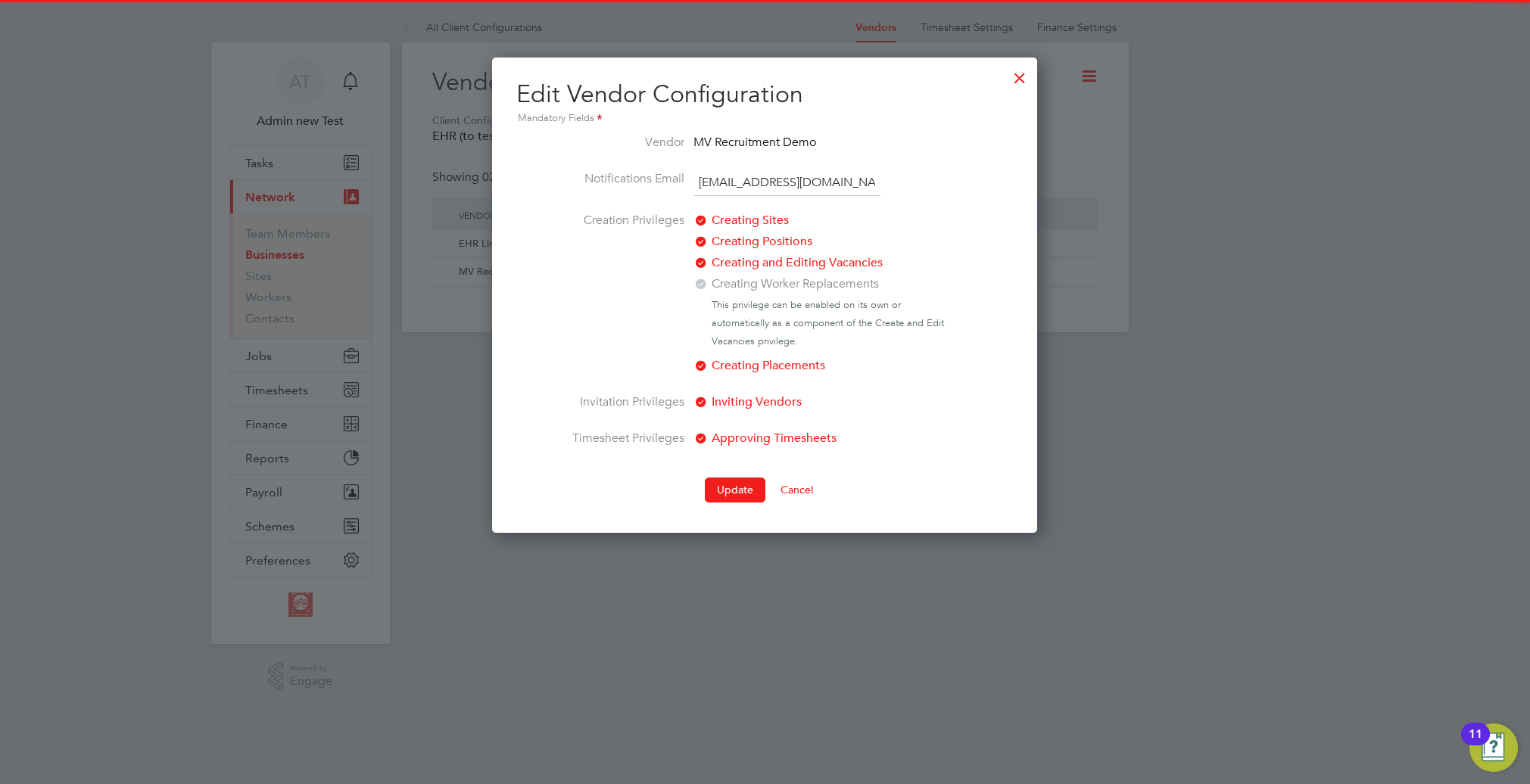
scroll to position [37, 389]
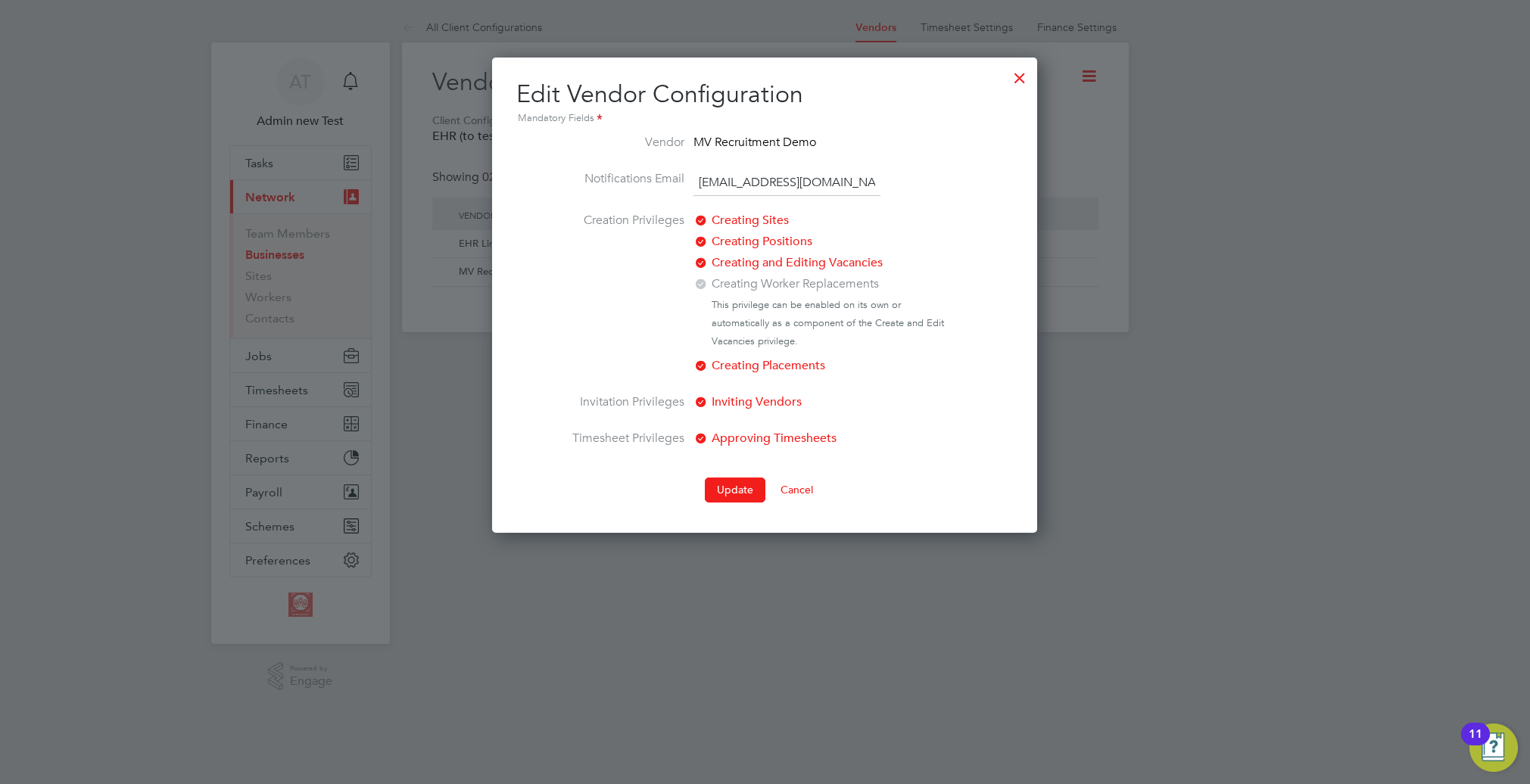
click at [826, 183] on input "[EMAIL_ADDRESS][DOMAIN_NAME]" at bounding box center [787, 184] width 187 height 27
click at [794, 486] on button "Cancel" at bounding box center [796, 490] width 57 height 24
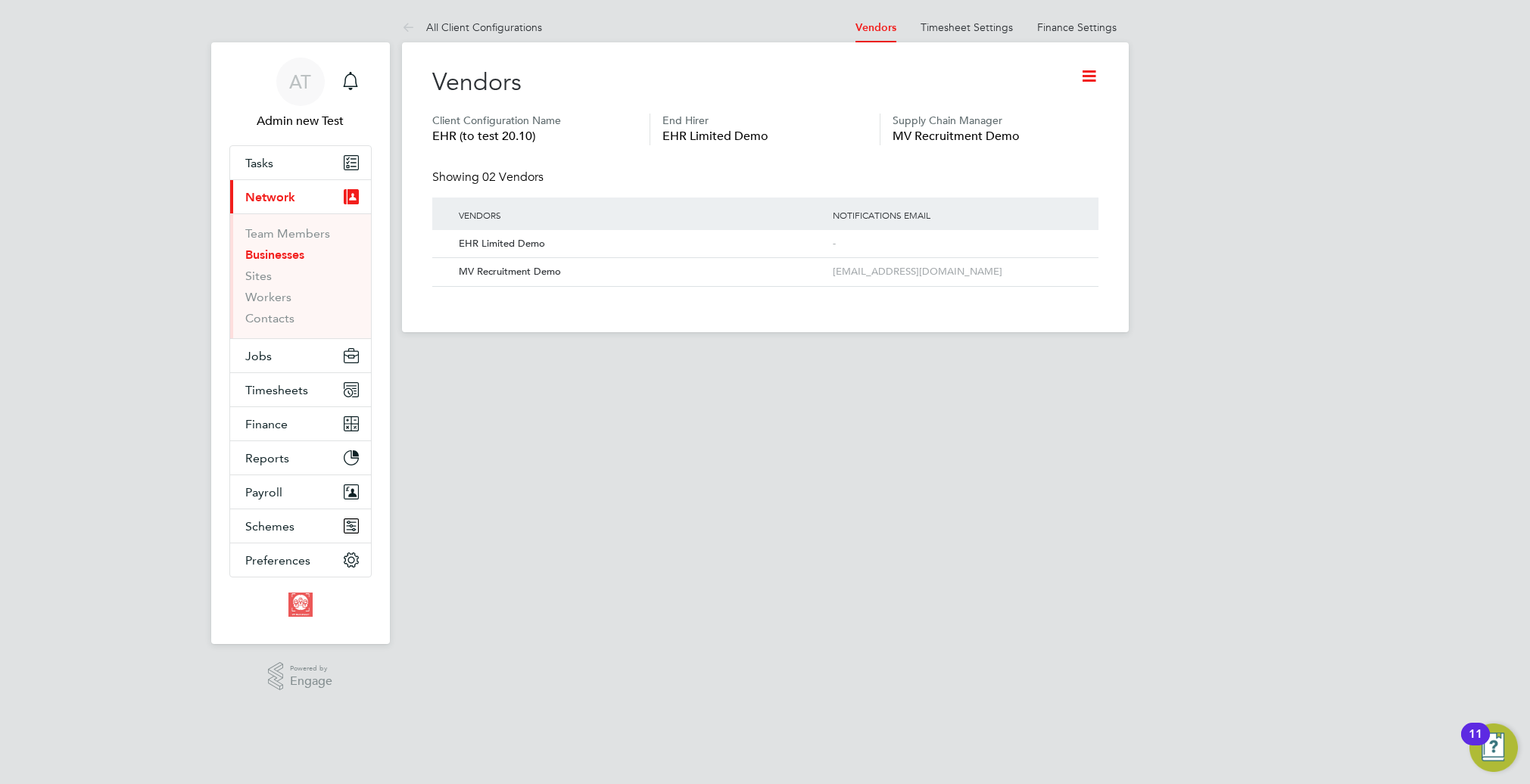
click at [683, 357] on html "AT Admin new Test Notifications Applications: Tasks Current page: Network Team …" at bounding box center [765, 178] width 1530 height 357
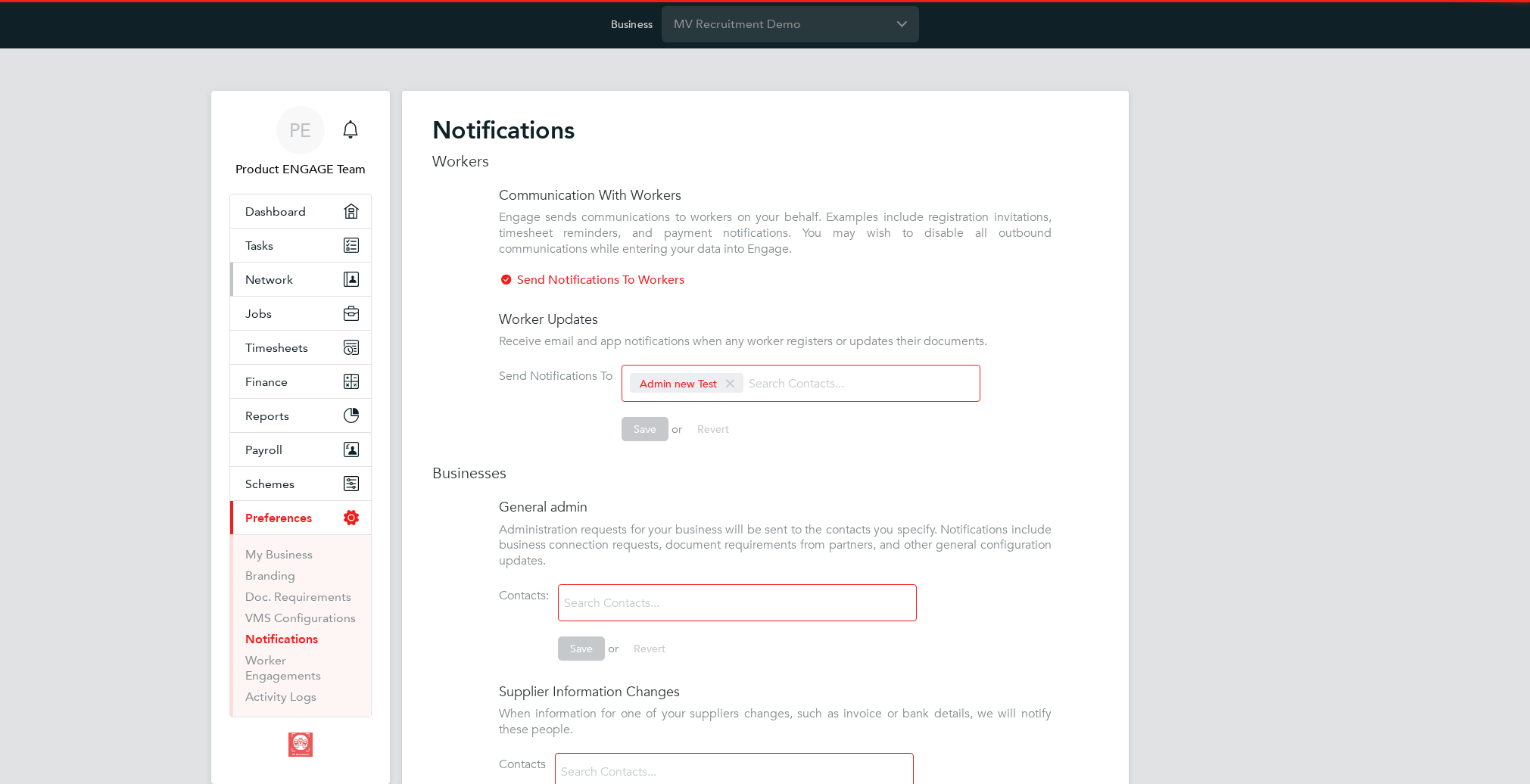
click at [285, 275] on span "Network" at bounding box center [269, 280] width 48 height 15
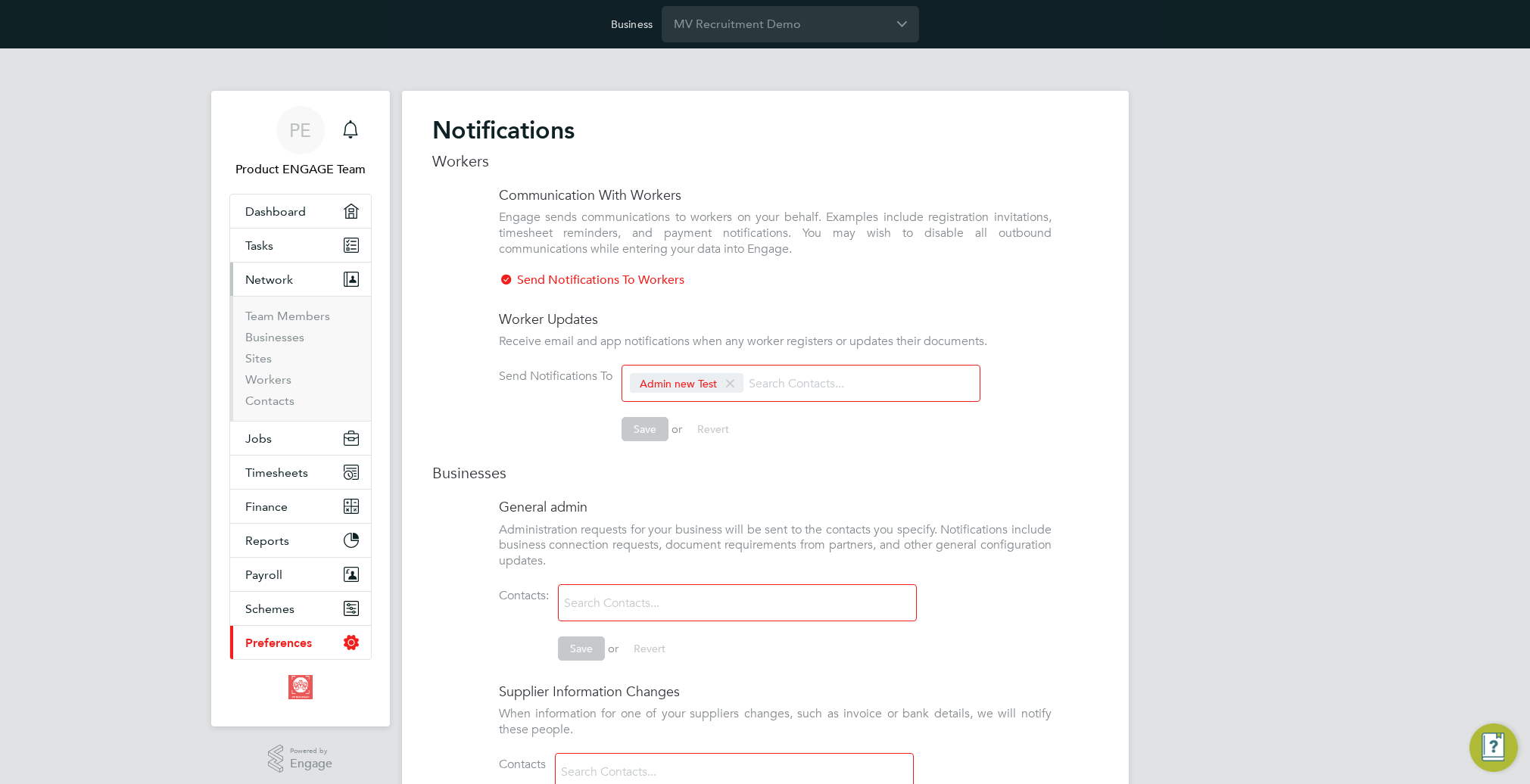
click at [262, 279] on span "Network" at bounding box center [269, 280] width 48 height 15
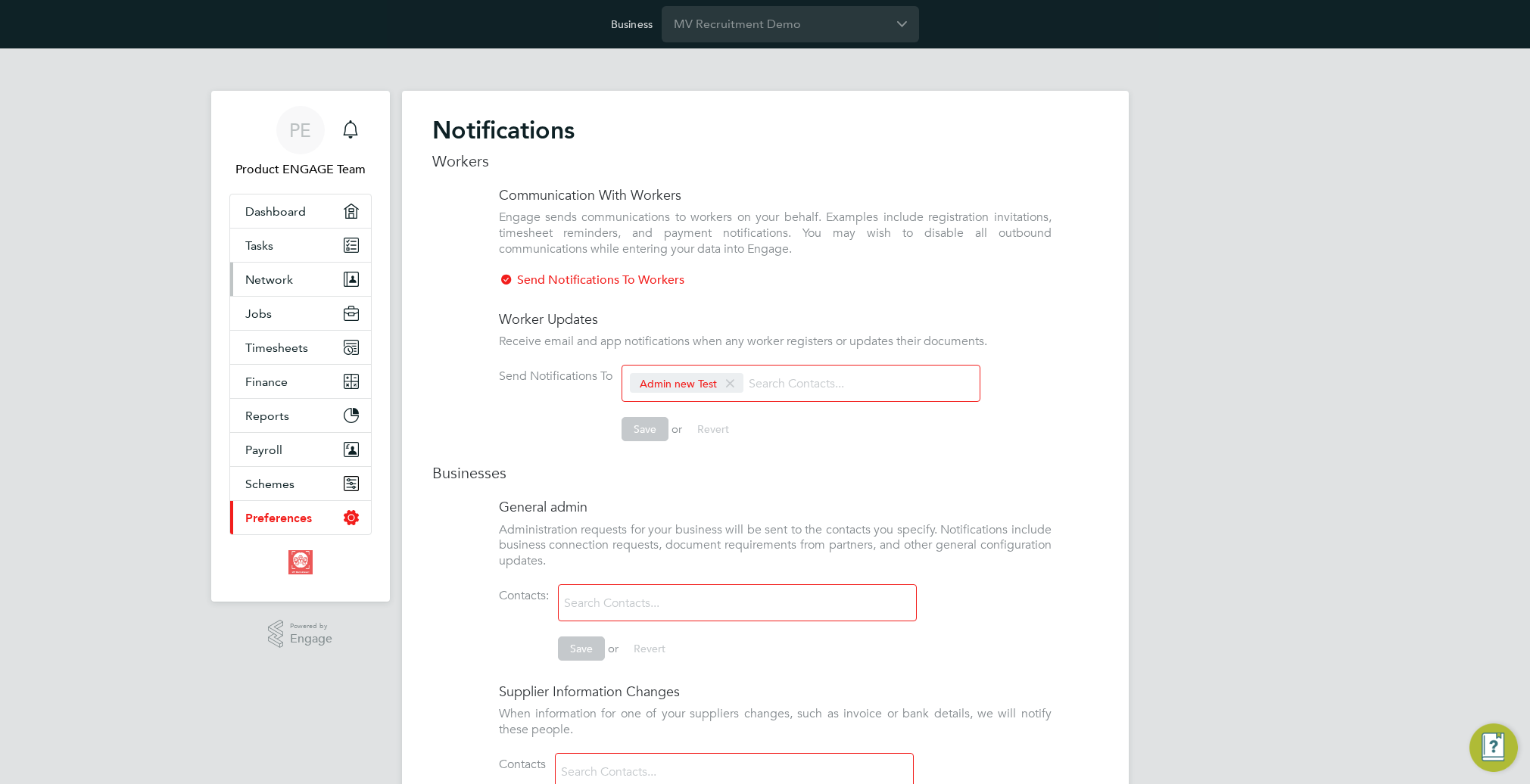
click at [262, 279] on span "Network" at bounding box center [269, 280] width 48 height 15
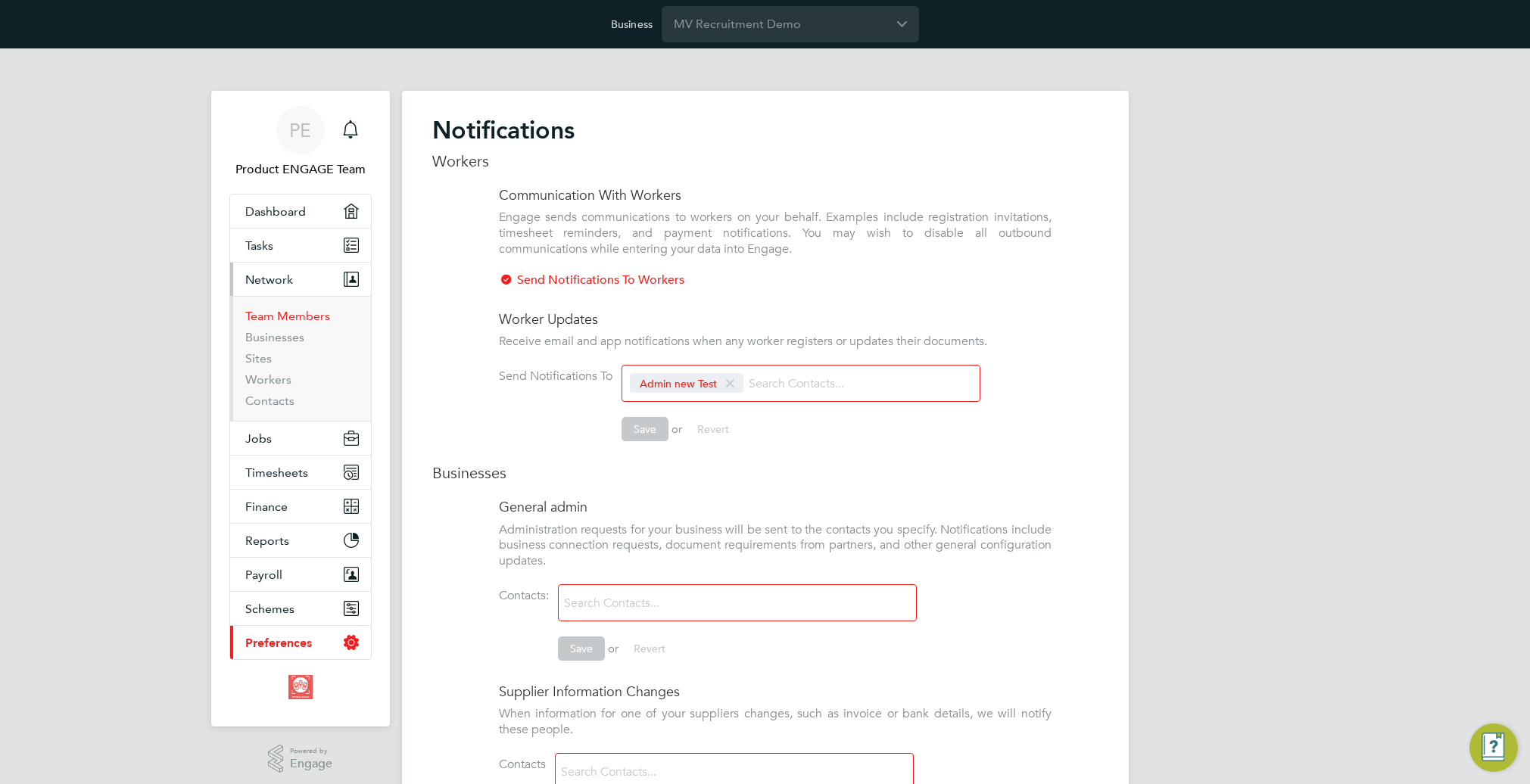
click at [276, 317] on link "Team Members" at bounding box center [287, 316] width 85 height 15
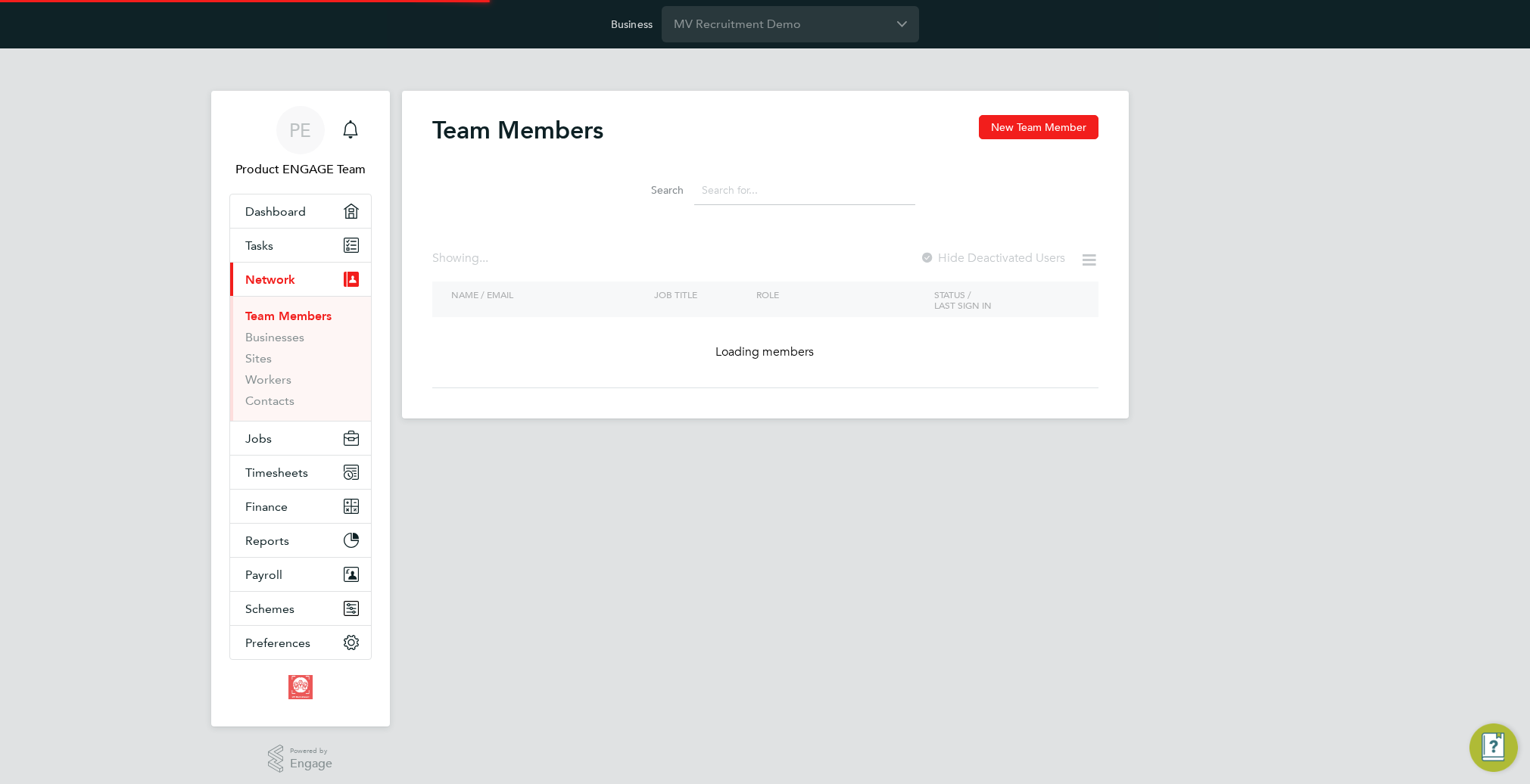
click at [745, 188] on input at bounding box center [805, 190] width 221 height 29
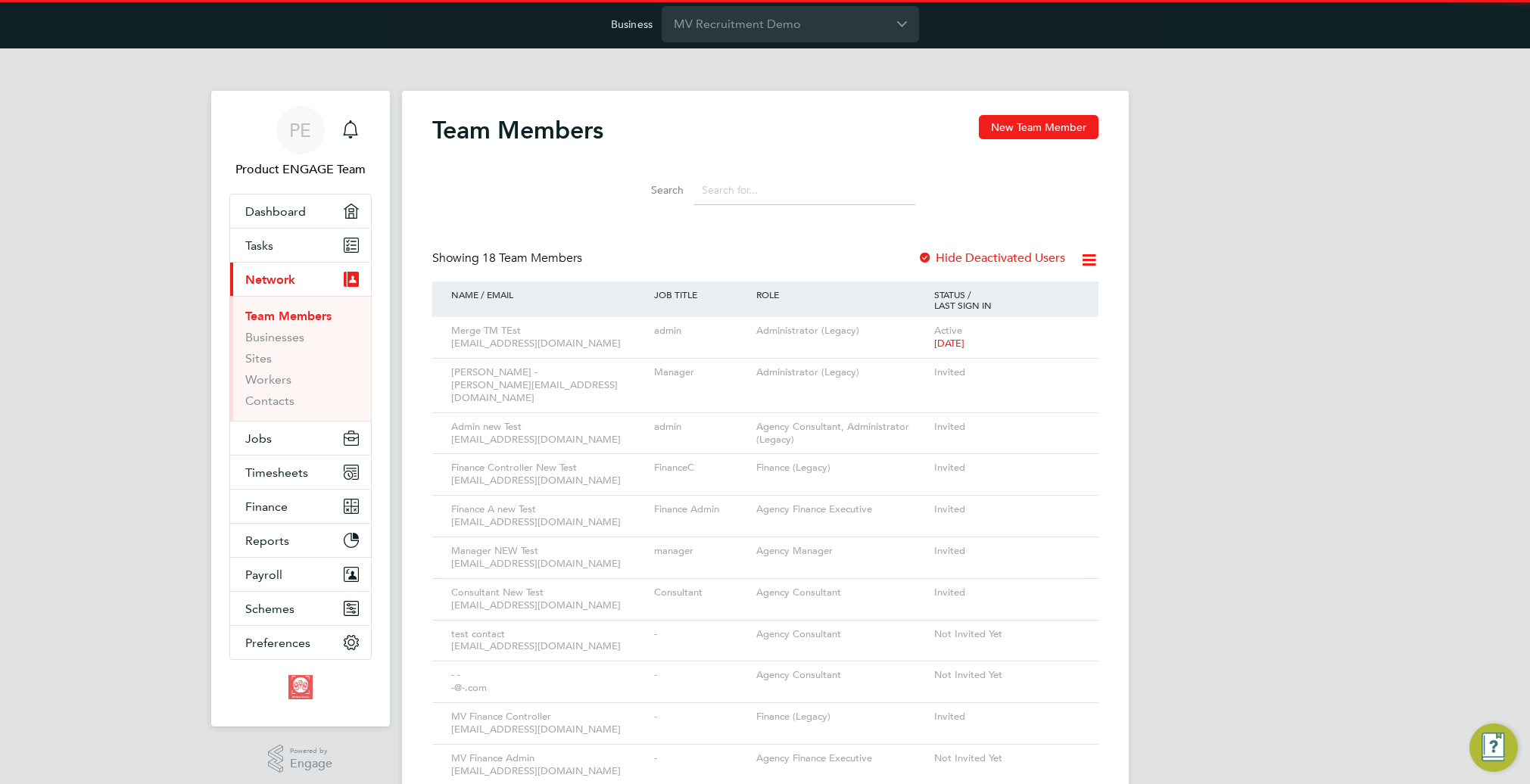
click at [742, 192] on input at bounding box center [805, 190] width 221 height 29
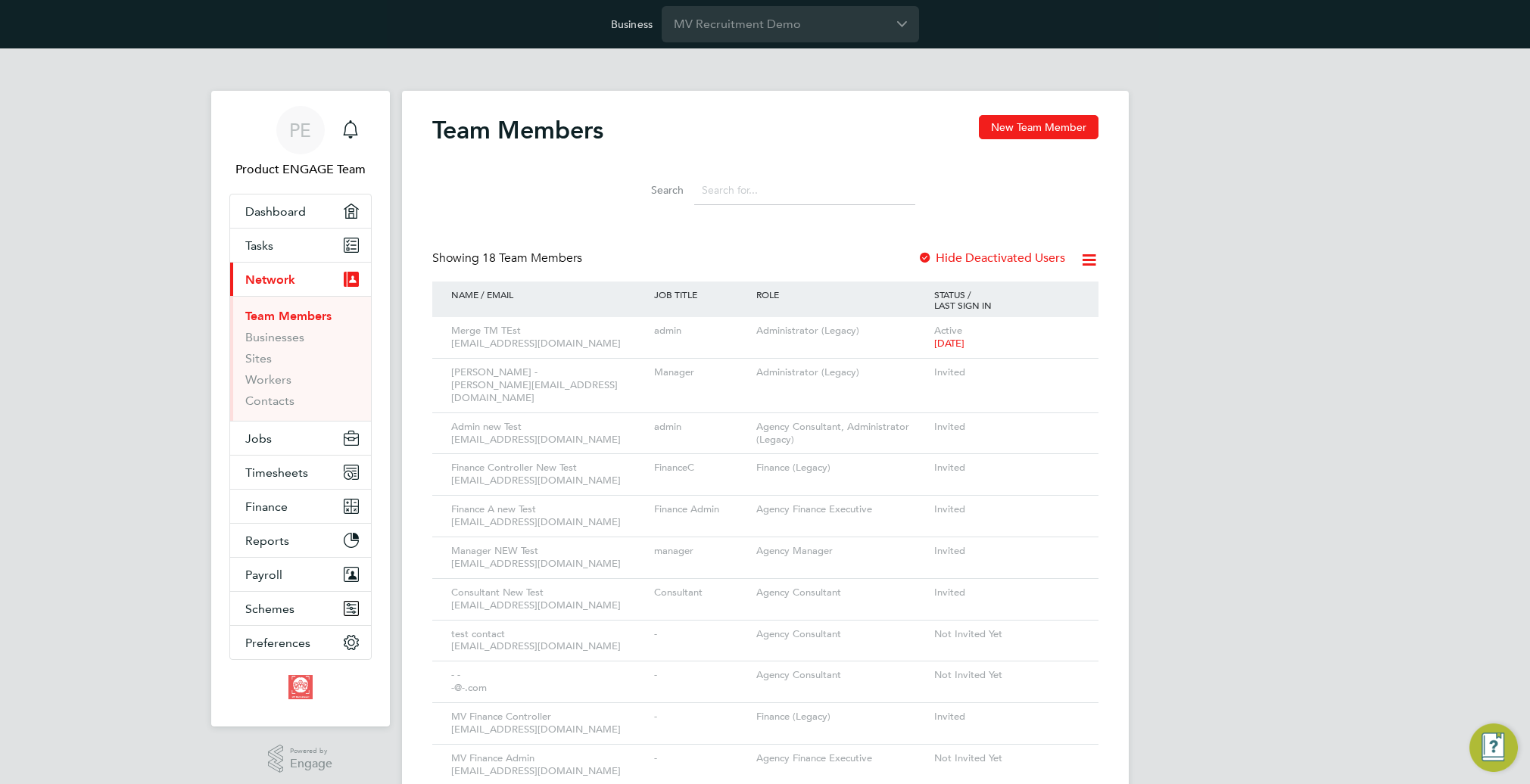
paste input "[EMAIL_ADDRESS][DOMAIN_NAME]"
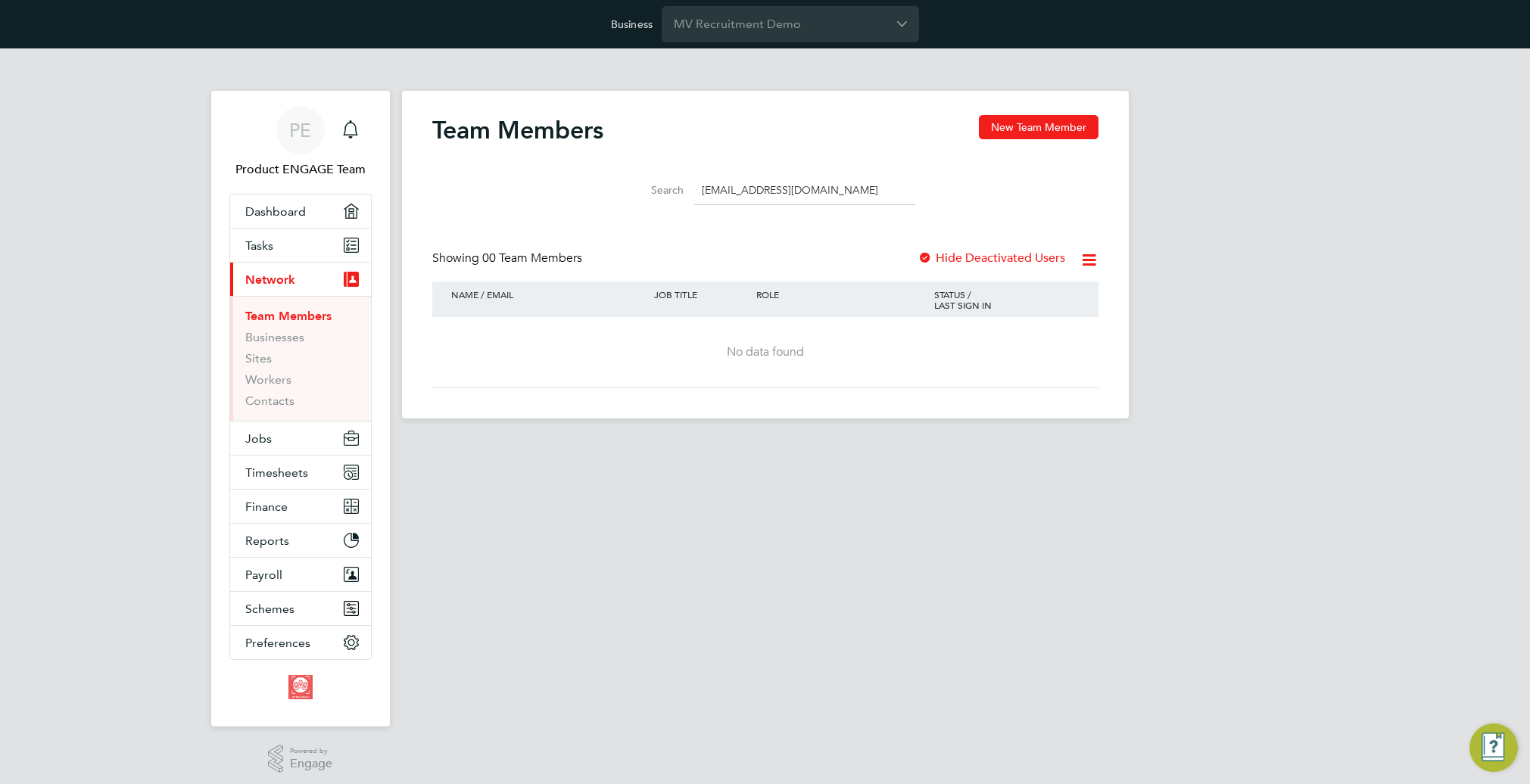
click at [866, 187] on input "[EMAIL_ADDRESS][DOMAIN_NAME]" at bounding box center [805, 190] width 221 height 29
type input "[EMAIL_ADDRESS][DOMAIN_NAME]"
